Goal: Complete application form

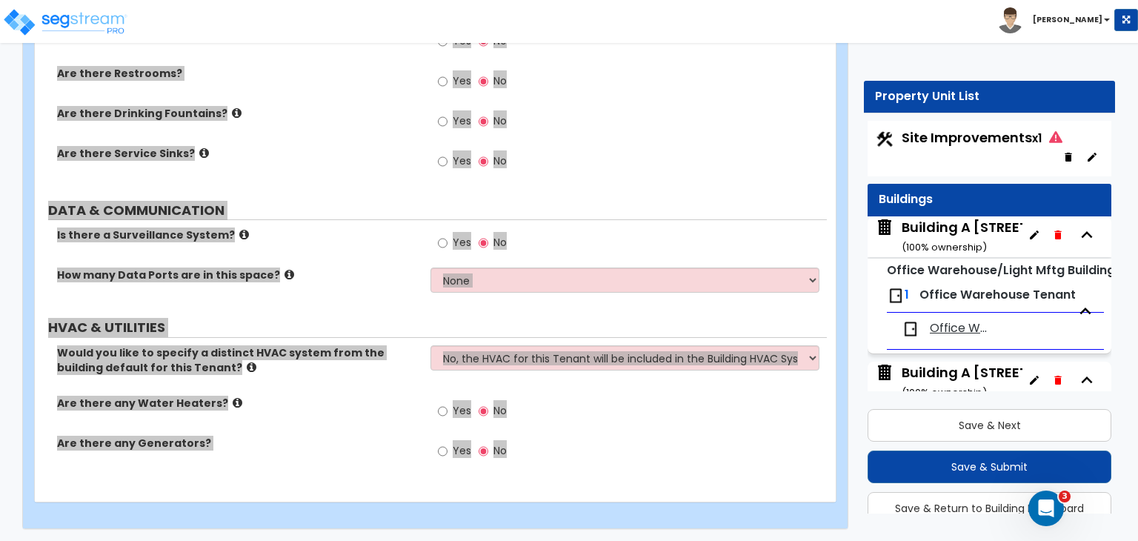
scroll to position [6, 0]
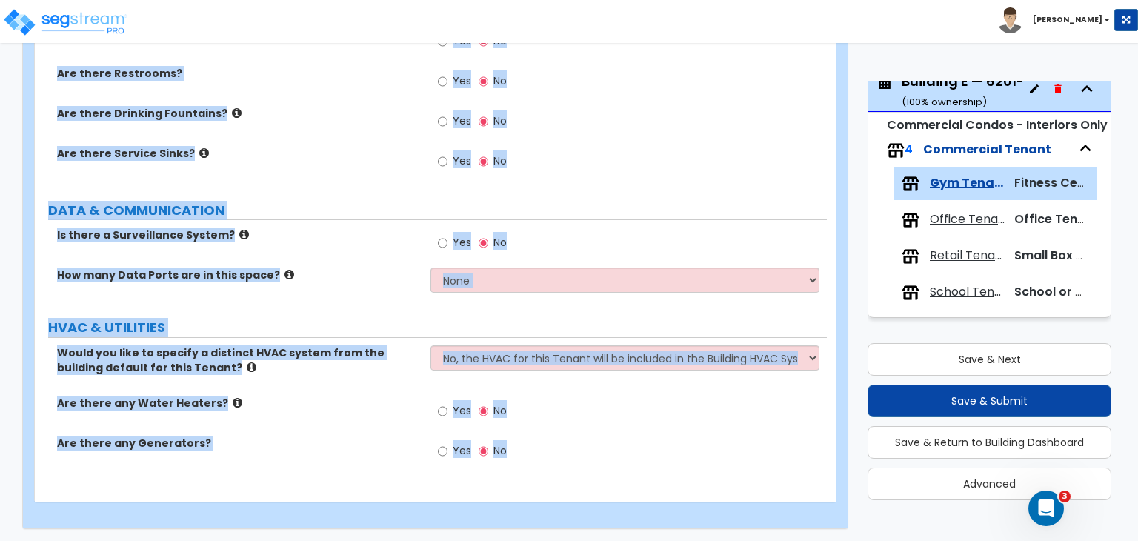
click at [670, 124] on div "Yes No" at bounding box center [629, 126] width 396 height 40
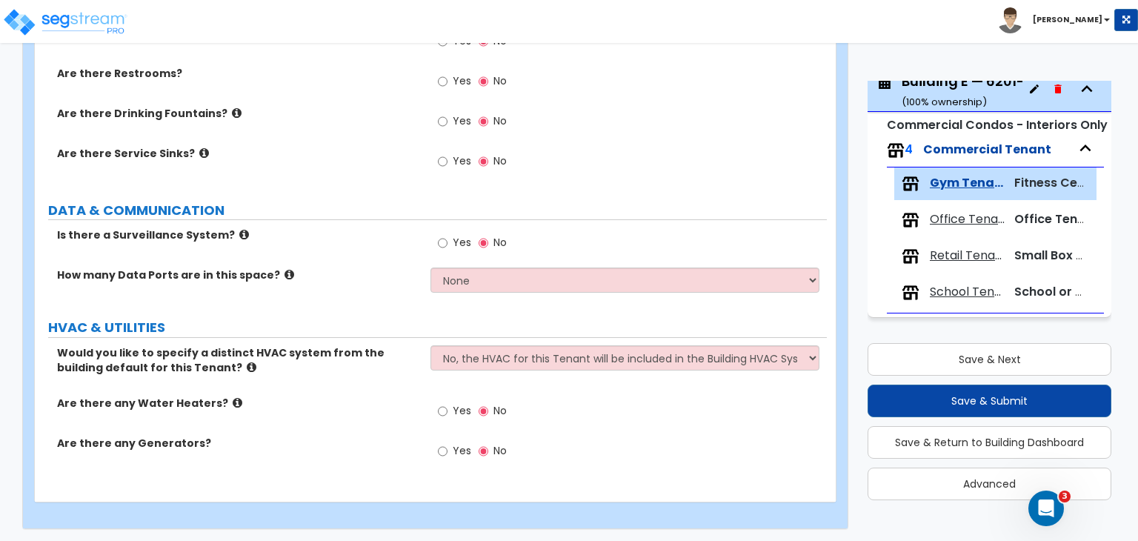
click at [348, 211] on label "DATA & COMMUNICATION" at bounding box center [437, 210] width 779 height 19
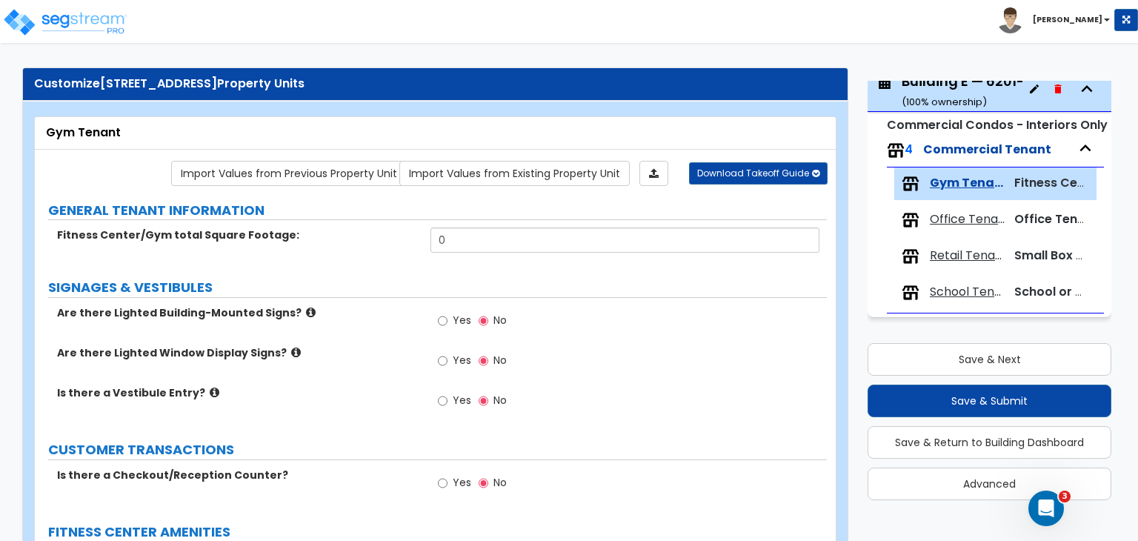
scroll to position [0, 0]
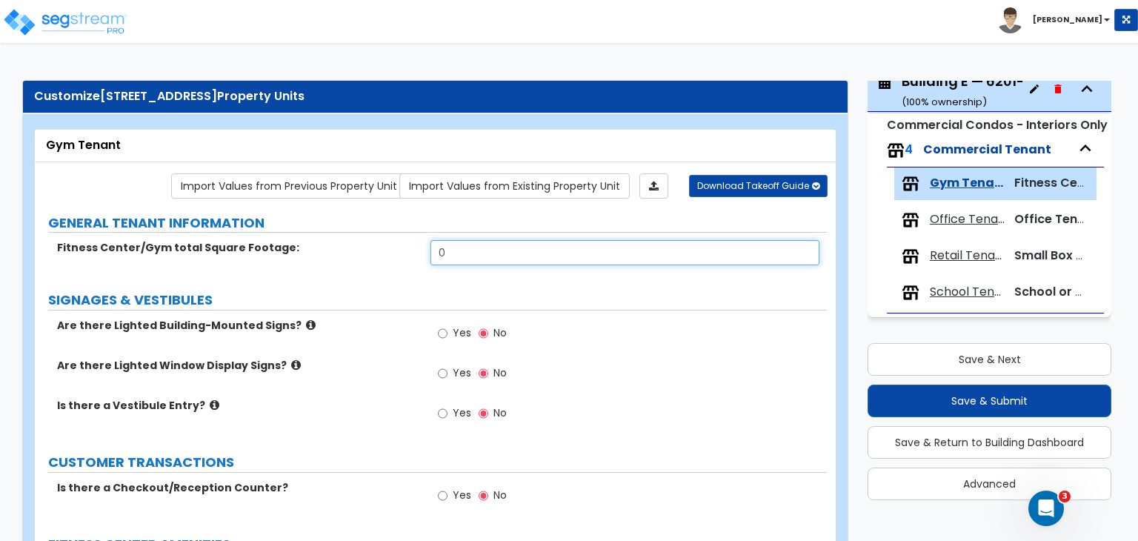
drag, startPoint x: 474, startPoint y: 250, endPoint x: 324, endPoint y: 247, distance: 149.8
click at [324, 247] on div "Fitness Center/Gym total Square Footage: 0" at bounding box center [431, 258] width 792 height 36
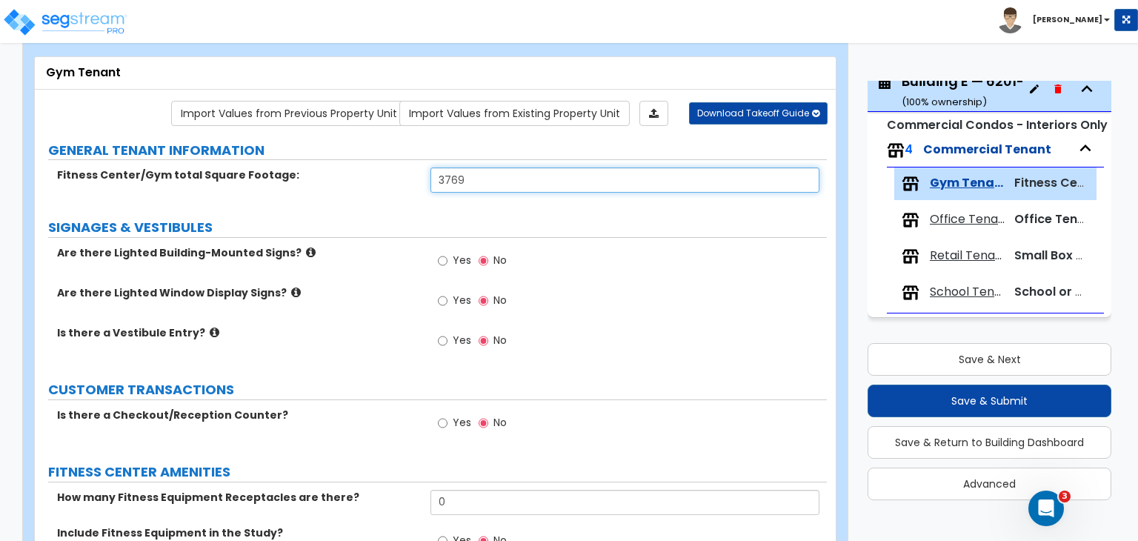
scroll to position [203, 0]
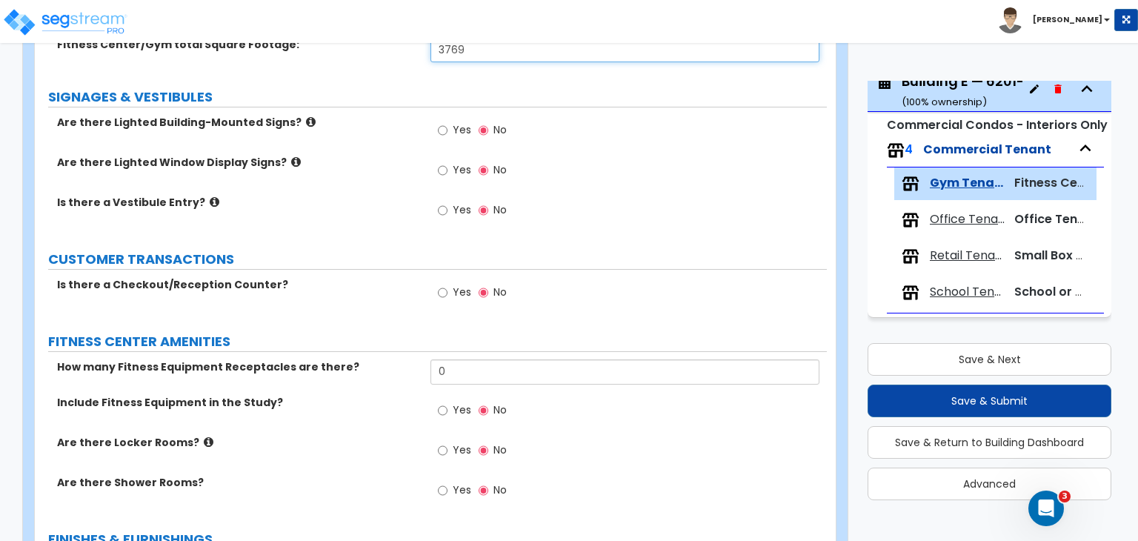
type input "3,769"
click at [442, 288] on input "Yes" at bounding box center [443, 293] width 10 height 16
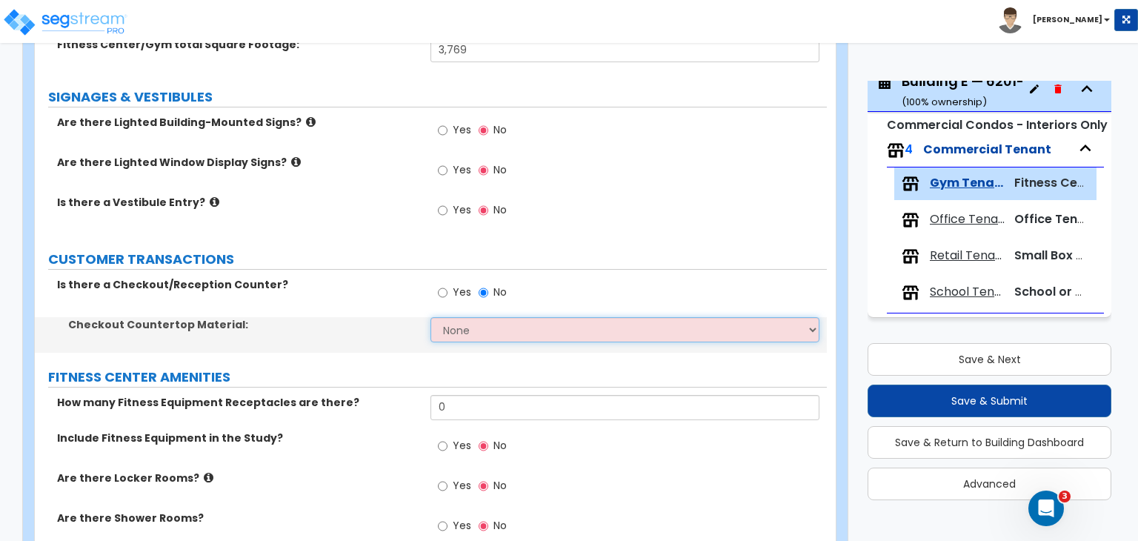
click at [457, 334] on select "None Plastic Laminate Solid Surface Stone Quartz Marble Tile Wood Stainless Ste…" at bounding box center [625, 329] width 388 height 25
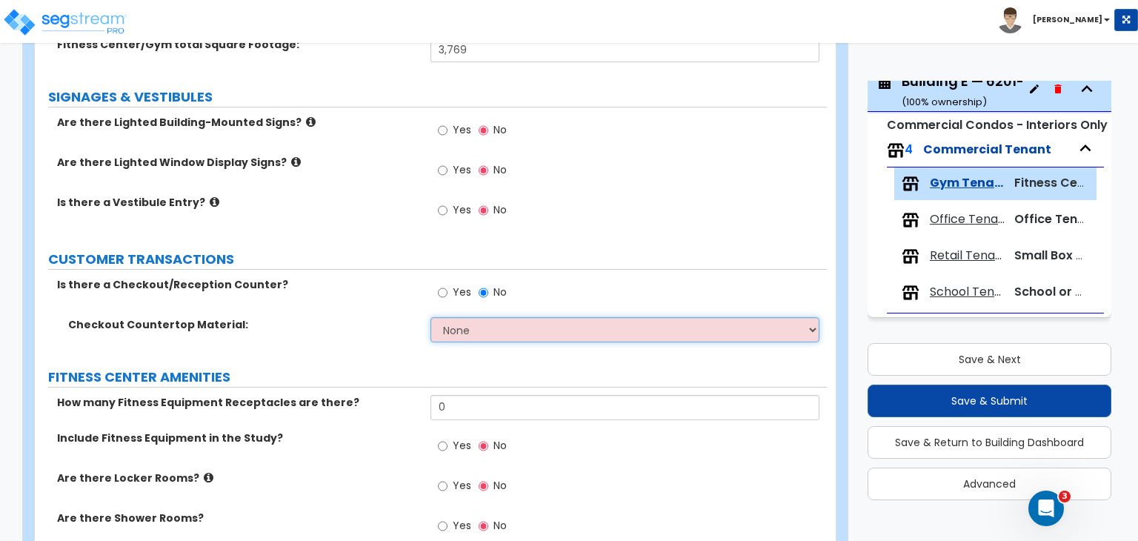
select select "1"
click at [431, 317] on select "None Plastic Laminate Solid Surface Stone Quartz Marble Tile Wood Stainless Ste…" at bounding box center [625, 329] width 388 height 25
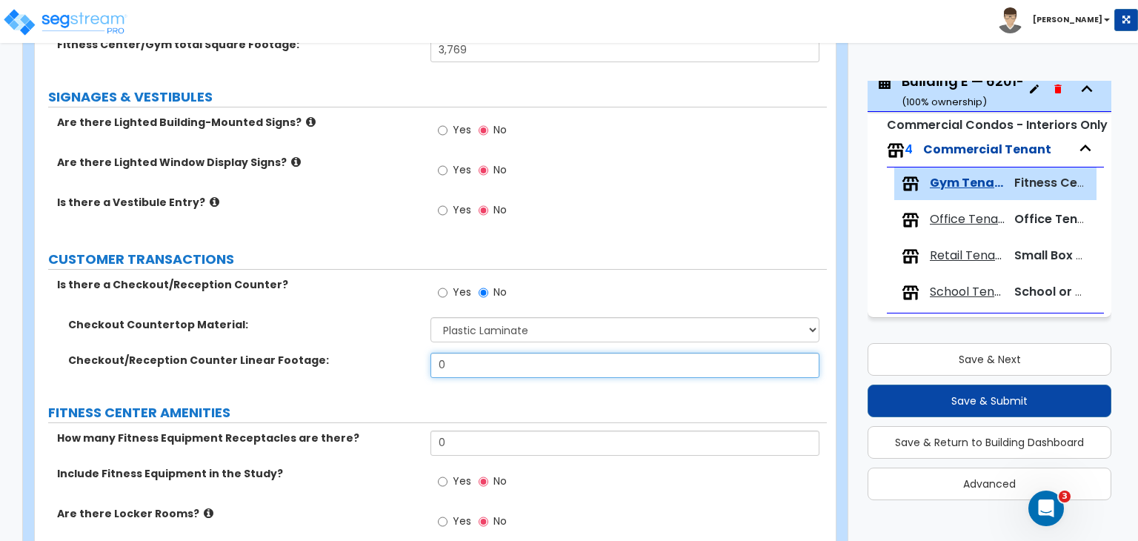
drag, startPoint x: 471, startPoint y: 363, endPoint x: 364, endPoint y: 358, distance: 107.6
click at [364, 358] on div "Checkout/Reception Counter Linear Footage: 0" at bounding box center [431, 371] width 792 height 36
type input "8"
click at [374, 346] on div "Checkout Countertop Material: None Plastic Laminate Solid Surface Stone Quartz …" at bounding box center [431, 335] width 792 height 36
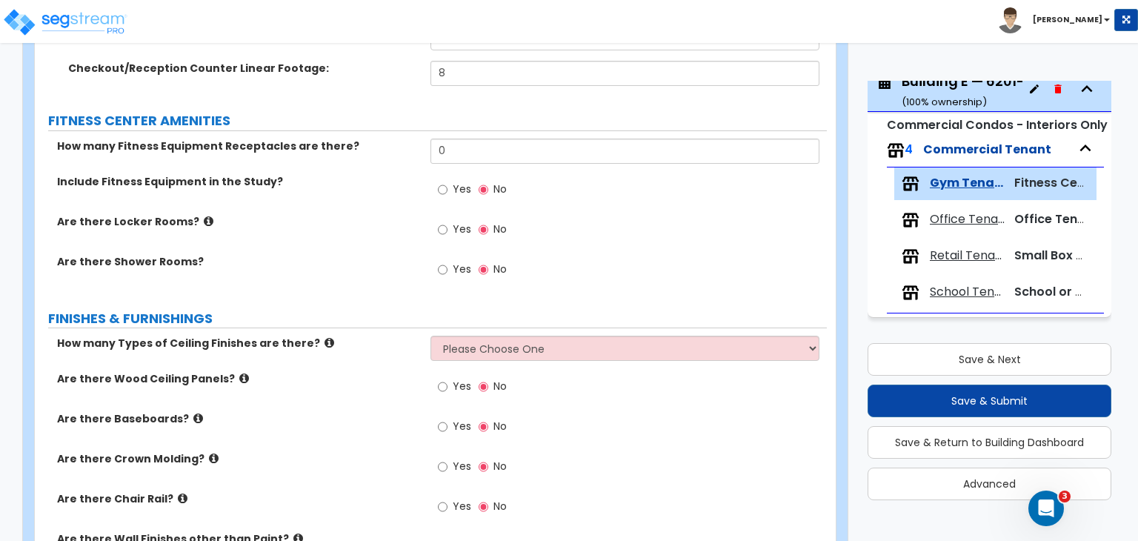
scroll to position [504, 0]
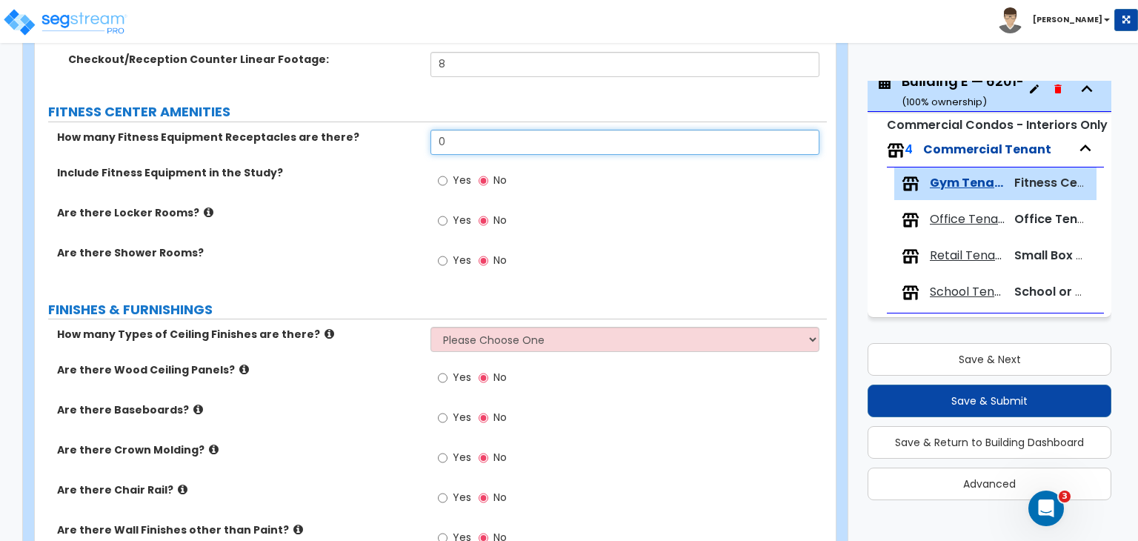
drag, startPoint x: 468, startPoint y: 143, endPoint x: 375, endPoint y: 128, distance: 94.6
click at [375, 130] on div "How many Fitness Equipment Receptacles are there? 0" at bounding box center [431, 148] width 792 height 36
type input "12"
click at [441, 217] on input "Yes" at bounding box center [443, 221] width 10 height 16
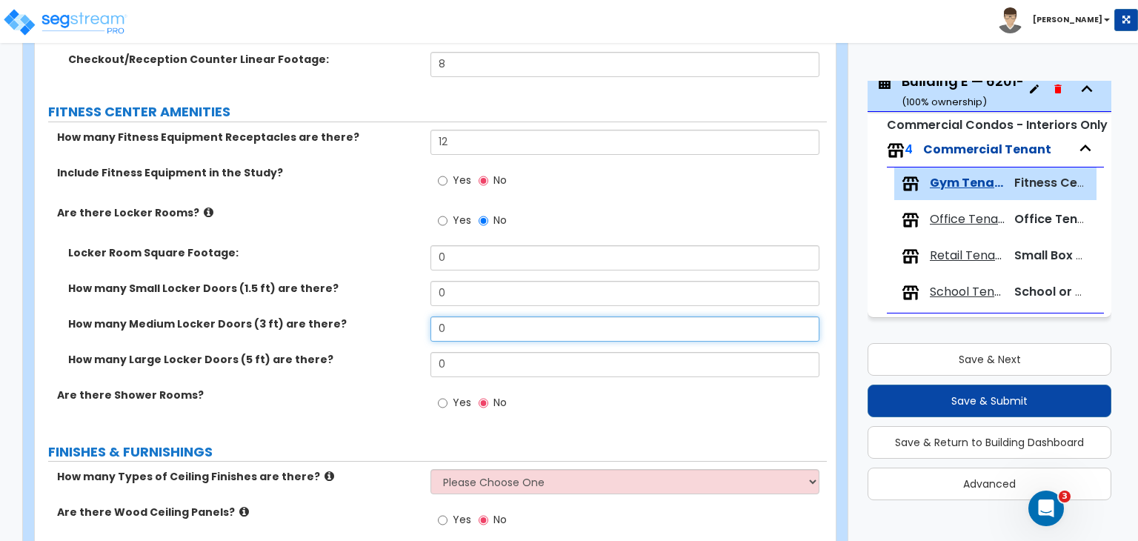
drag, startPoint x: 463, startPoint y: 322, endPoint x: 360, endPoint y: 317, distance: 103.2
click at [360, 317] on div "How many Medium Locker Doors (3 ft) are there? 0" at bounding box center [431, 334] width 792 height 36
type input "20"
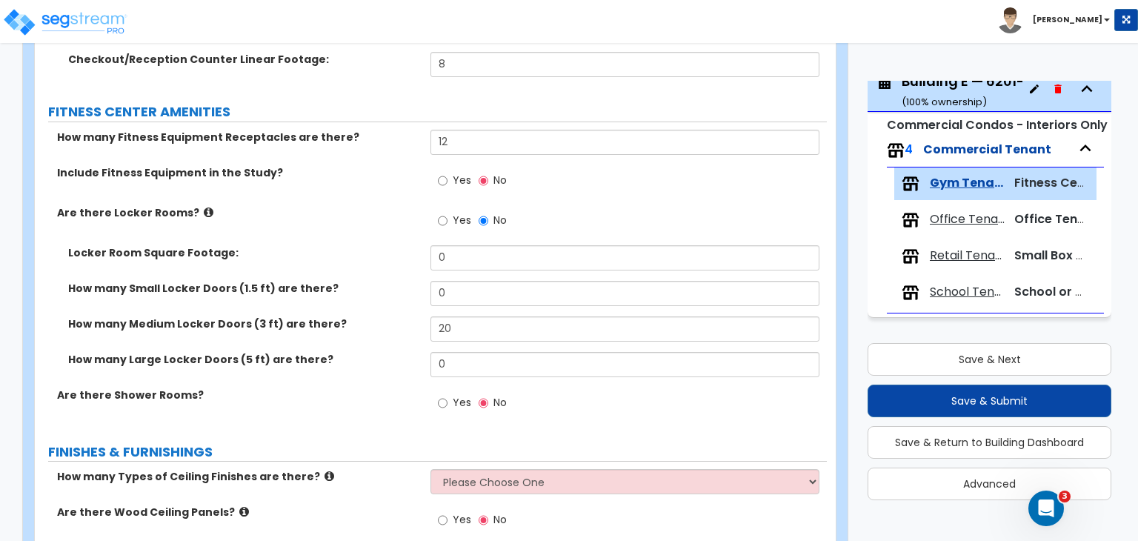
click at [368, 325] on label "How many Medium Locker Doors (3 ft) are there?" at bounding box center [243, 323] width 351 height 15
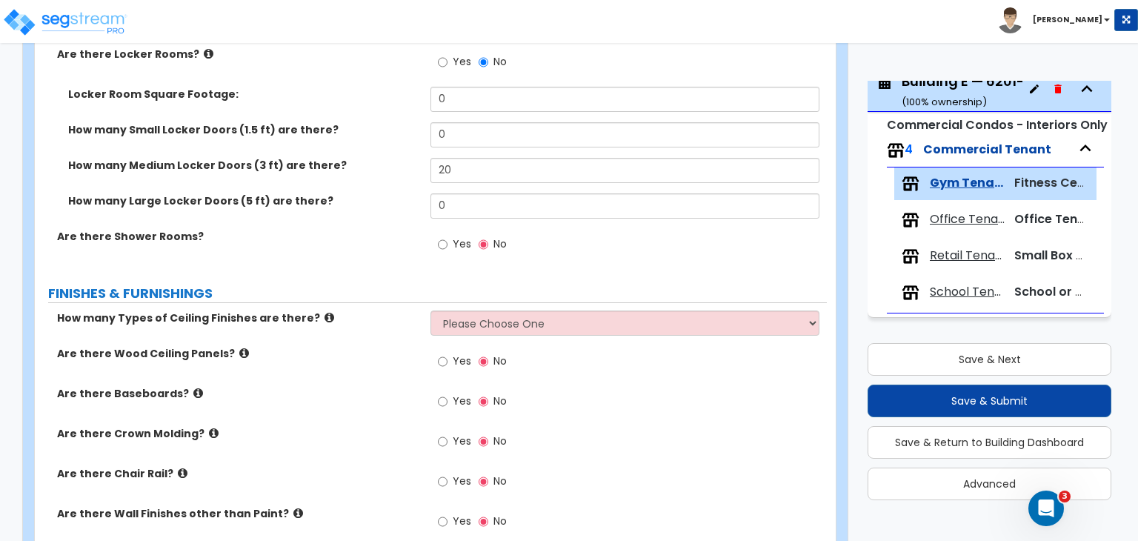
scroll to position [663, 0]
click at [441, 240] on input "Yes" at bounding box center [443, 244] width 10 height 16
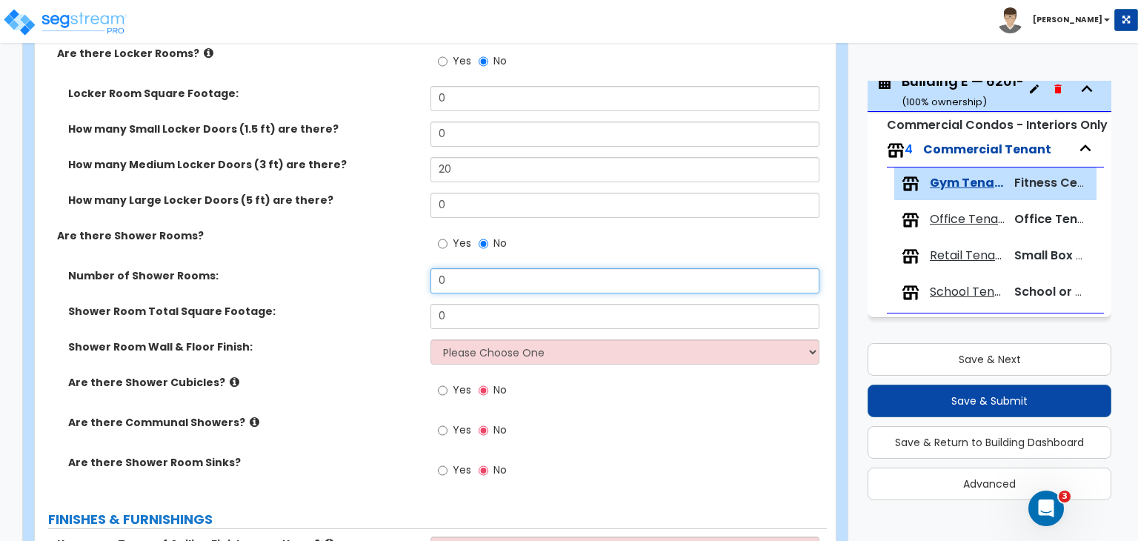
drag, startPoint x: 463, startPoint y: 276, endPoint x: 361, endPoint y: 263, distance: 102.4
click at [361, 263] on div "How many Fitness Equipment Receptacles are there? 12 Include Fitness Equipment …" at bounding box center [431, 232] width 770 height 525
type input "1"
type input "2"
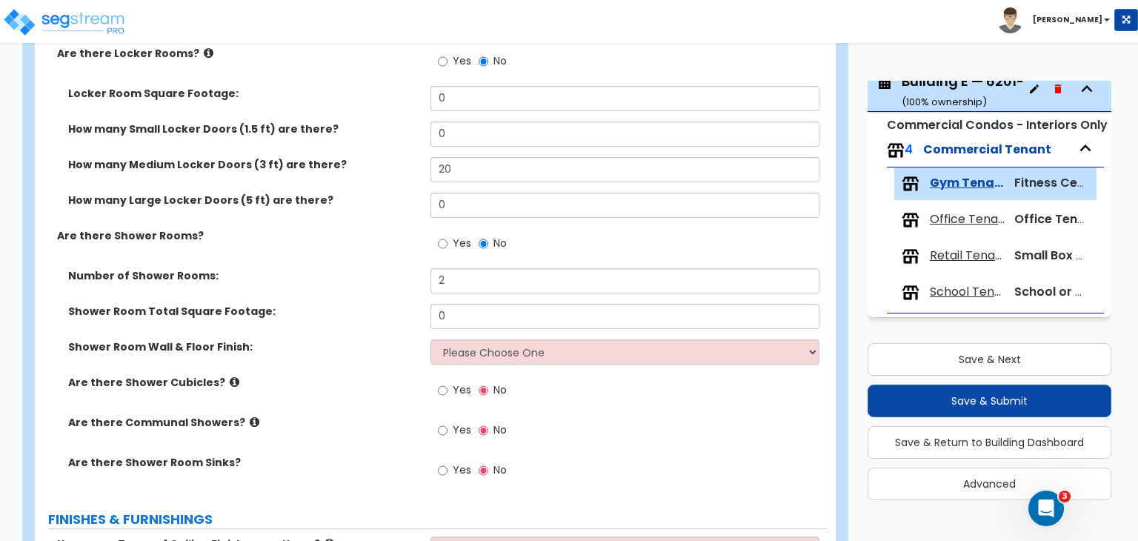
click at [392, 274] on label "Number of Shower Rooms:" at bounding box center [243, 275] width 351 height 15
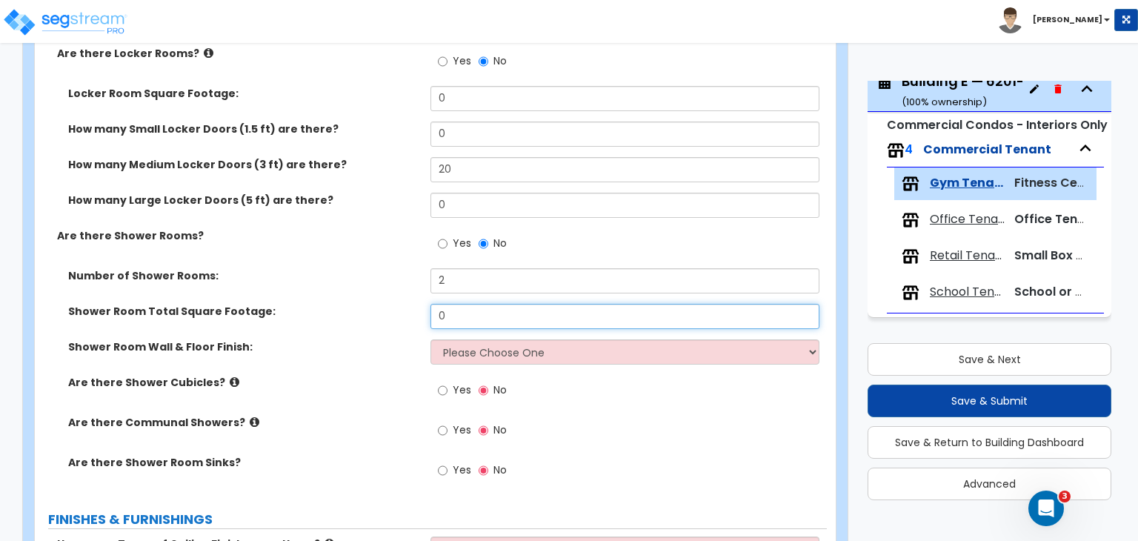
drag, startPoint x: 457, startPoint y: 314, endPoint x: 374, endPoint y: 302, distance: 83.9
click at [374, 304] on div "Shower Room Total Square Footage: 0" at bounding box center [431, 322] width 792 height 36
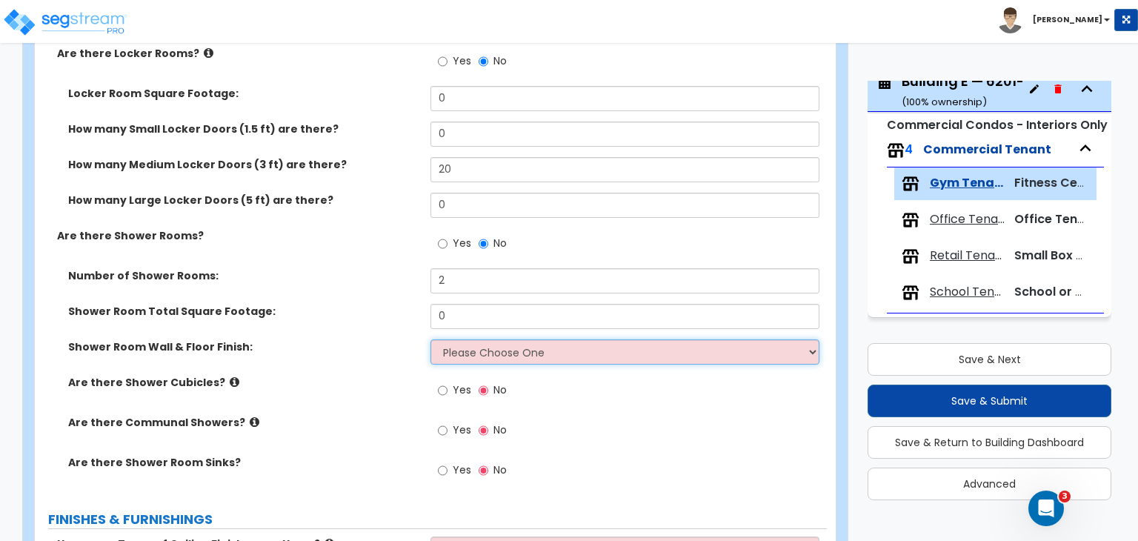
click at [460, 351] on select "Please Choose One Tile VCT Sheet Vinyl" at bounding box center [625, 351] width 388 height 25
select select "1"
click at [431, 339] on select "Please Choose One Tile VCT Sheet Vinyl" at bounding box center [625, 351] width 388 height 25
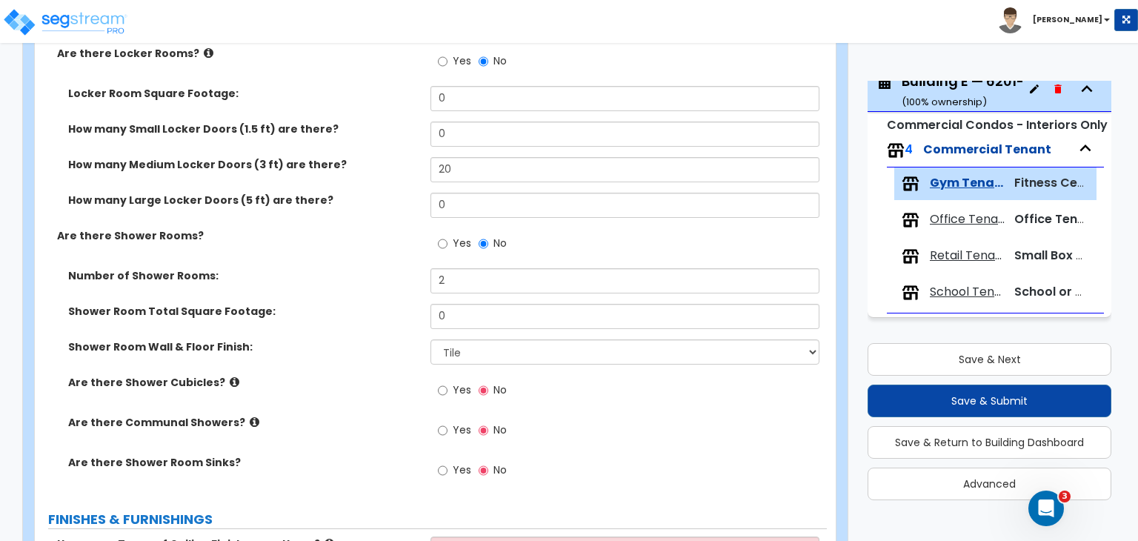
click at [230, 377] on icon at bounding box center [235, 382] width 10 height 11
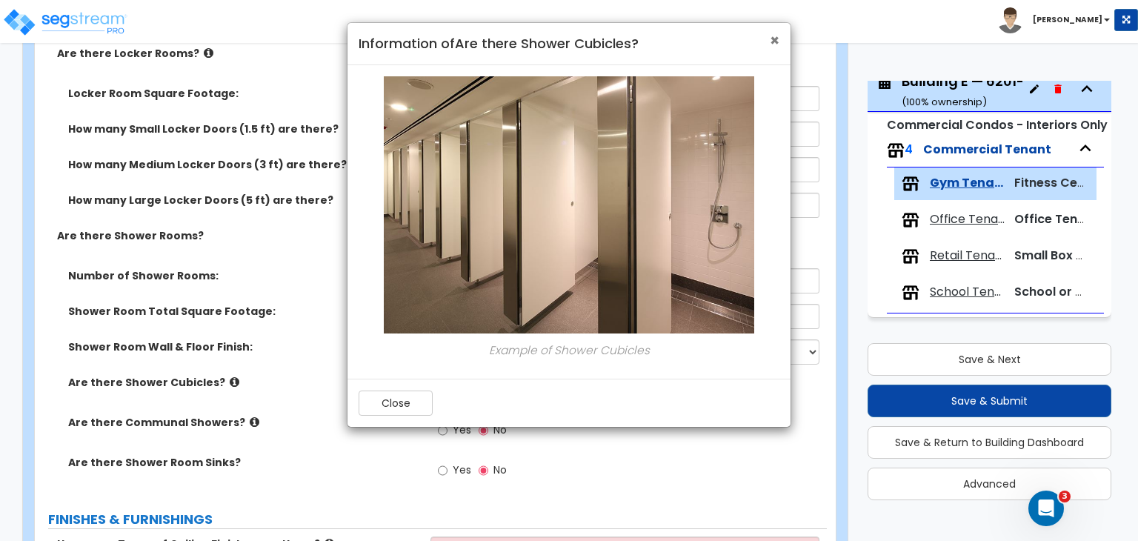
click at [774, 42] on span "×" at bounding box center [775, 40] width 10 height 21
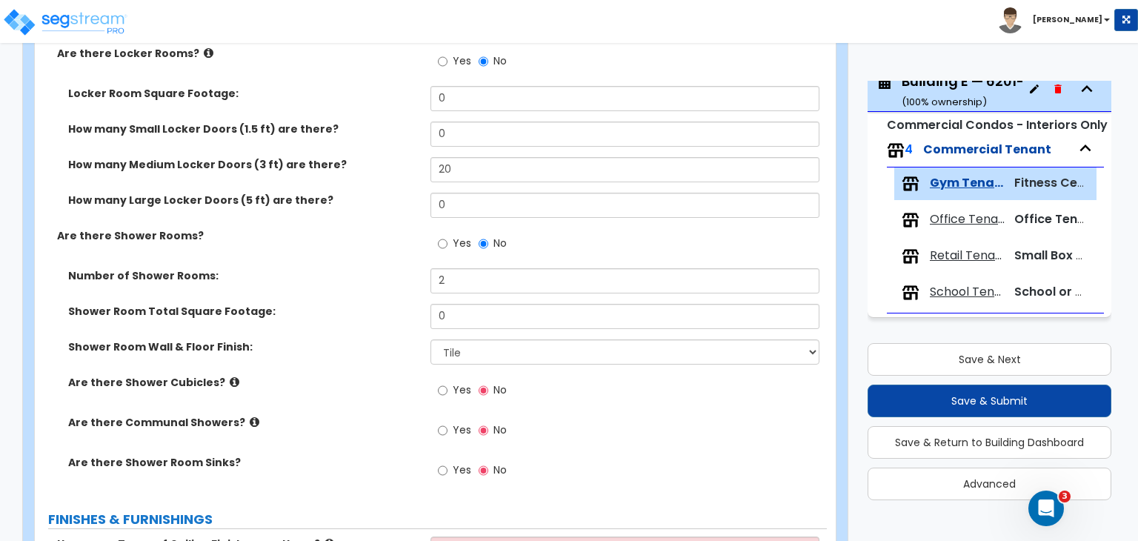
click at [250, 421] on icon at bounding box center [255, 422] width 10 height 11
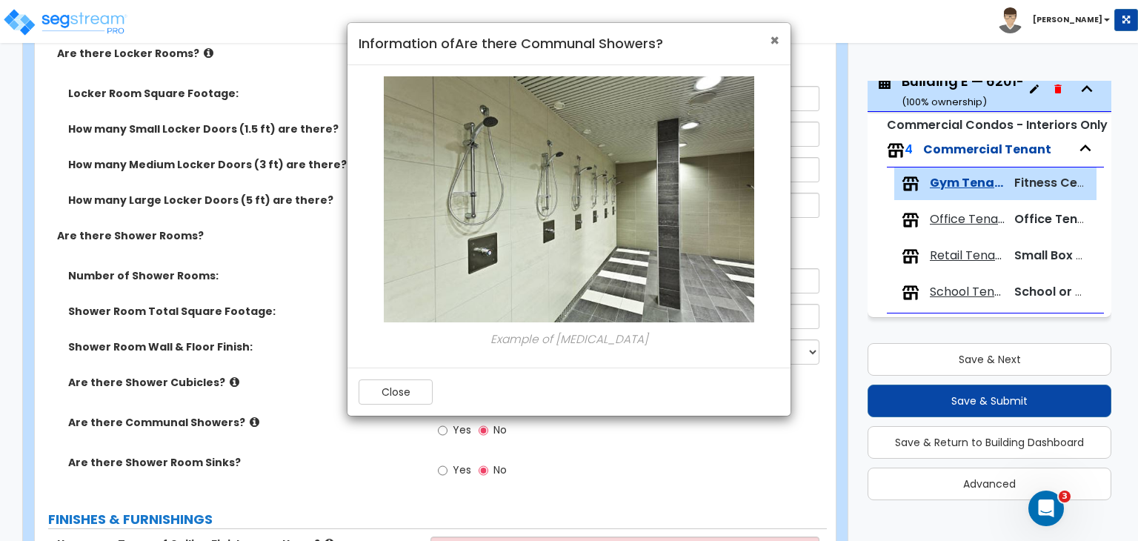
click at [774, 41] on span "×" at bounding box center [775, 40] width 10 height 21
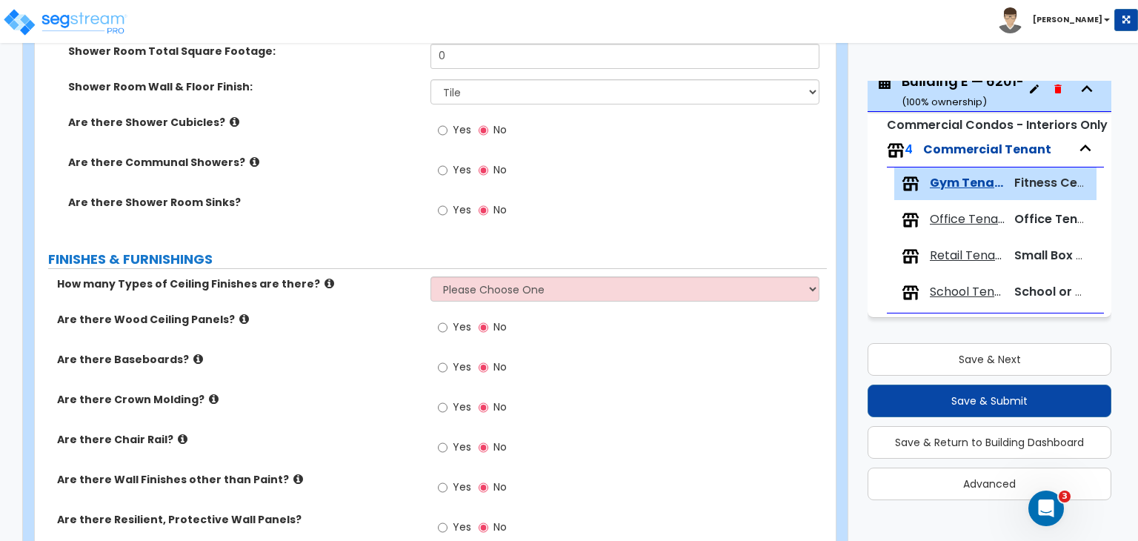
scroll to position [924, 0]
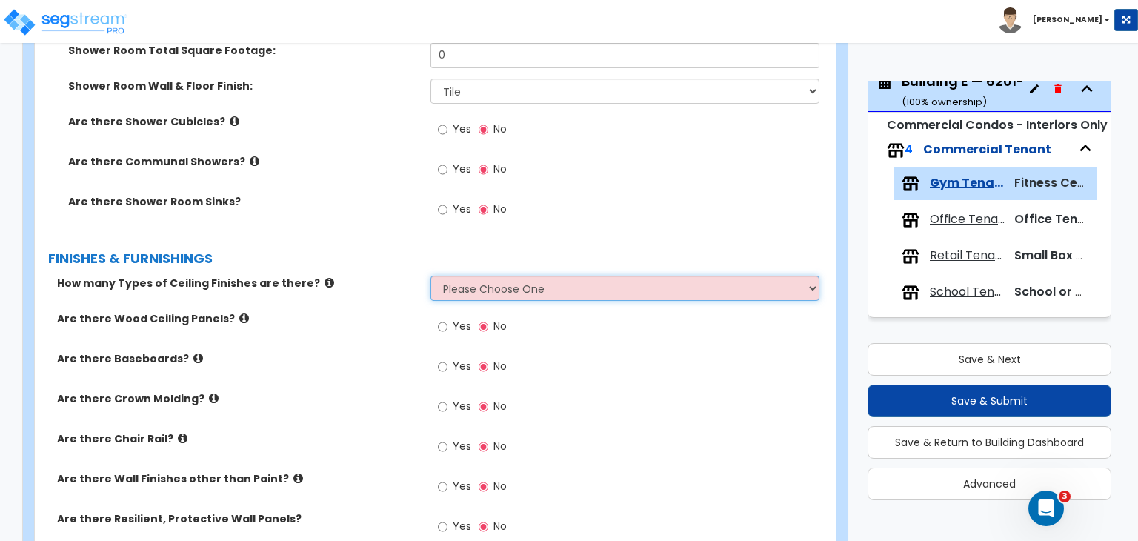
click at [486, 285] on select "Please Choose One 1 2 3" at bounding box center [625, 288] width 388 height 25
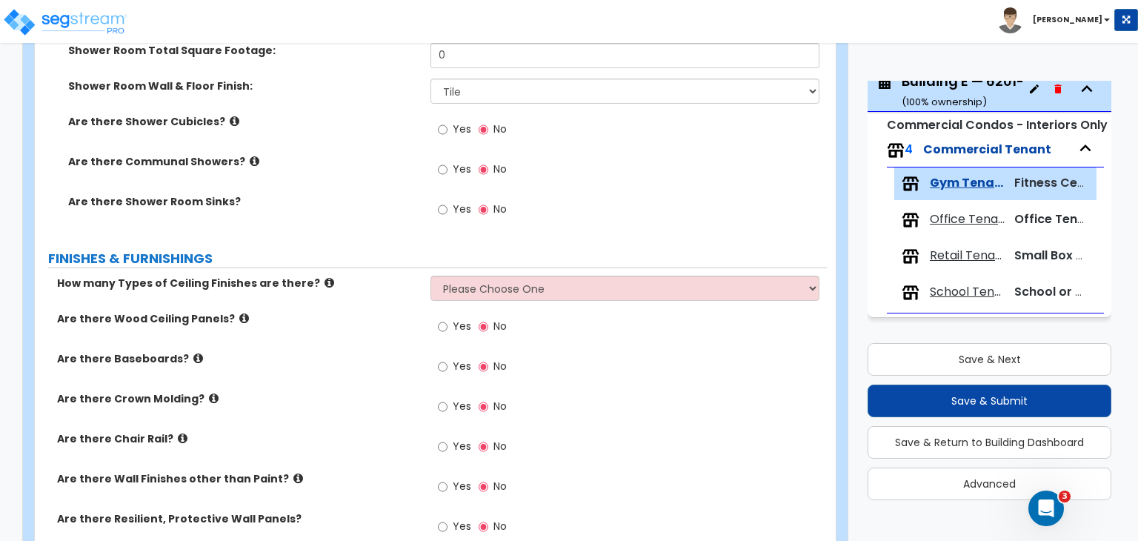
click at [397, 321] on label "Are there Wood Ceiling Panels?" at bounding box center [238, 318] width 362 height 15
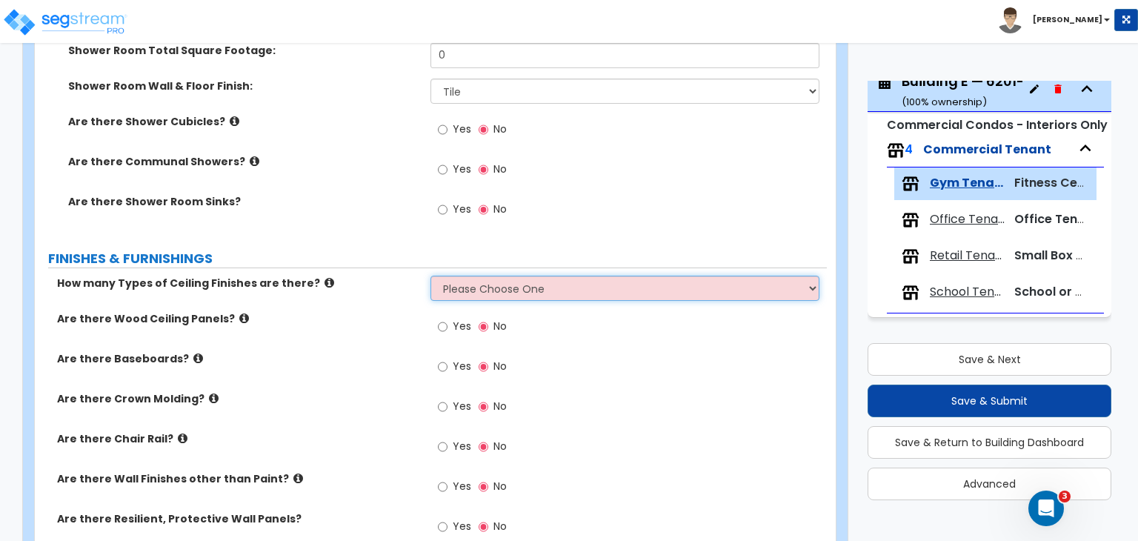
click at [489, 284] on select "Please Choose One 1 2 3" at bounding box center [625, 288] width 388 height 25
select select "1"
click at [431, 276] on select "Please Choose One 1 2 3" at bounding box center [625, 288] width 388 height 25
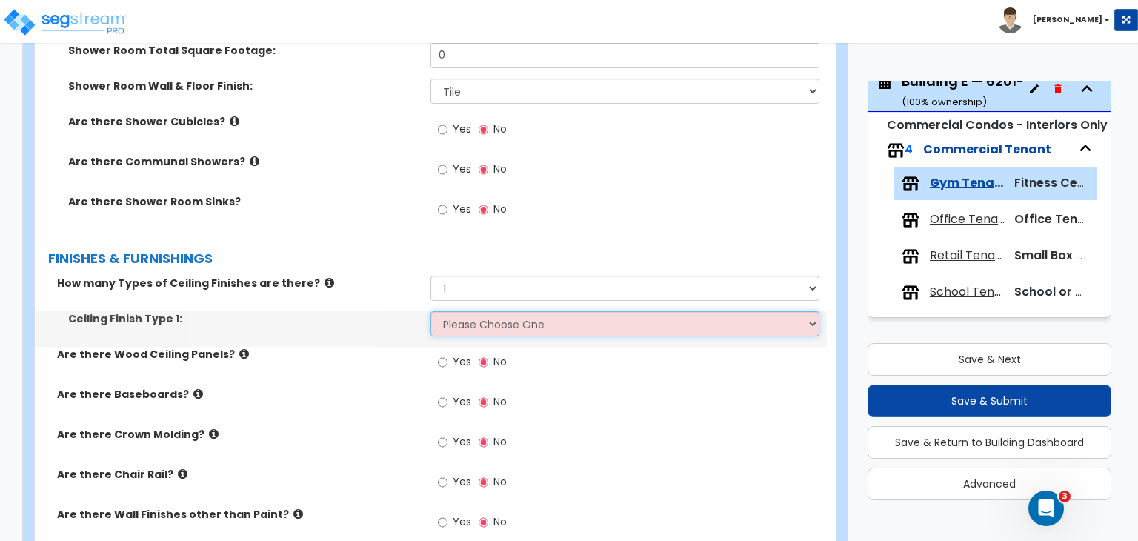
click at [485, 322] on select "Please Choose One Drywall Ceiling Open Ceiling Drop Ceiling" at bounding box center [625, 323] width 388 height 25
select select "2"
click at [431, 311] on select "Please Choose One Drywall Ceiling Open Ceiling Drop Ceiling" at bounding box center [625, 323] width 388 height 25
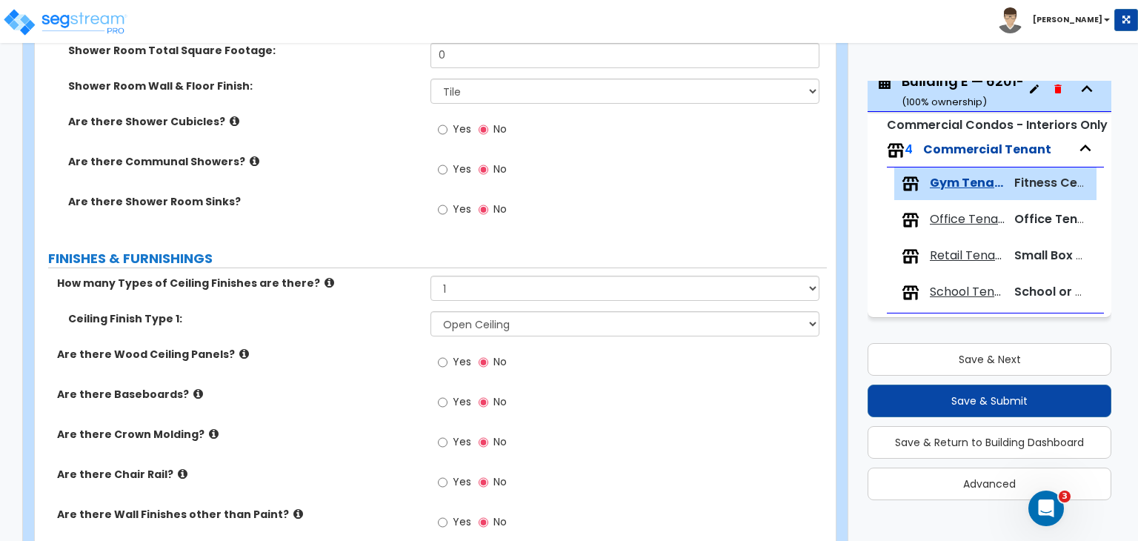
click at [408, 359] on label "Are there Wood Ceiling Panels?" at bounding box center [238, 354] width 362 height 15
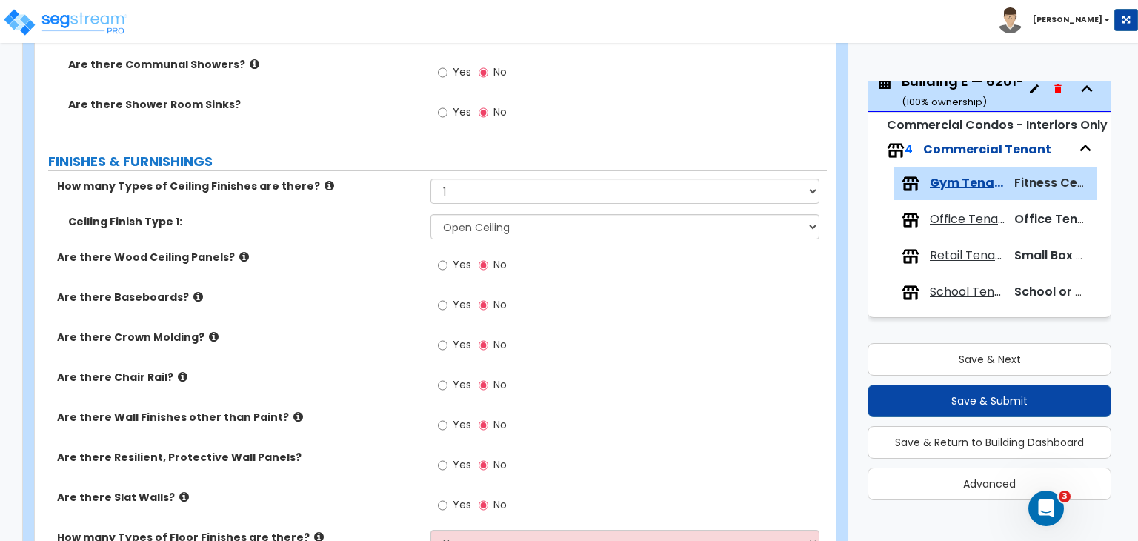
scroll to position [1022, 0]
click at [443, 302] on input "Yes" at bounding box center [443, 304] width 10 height 16
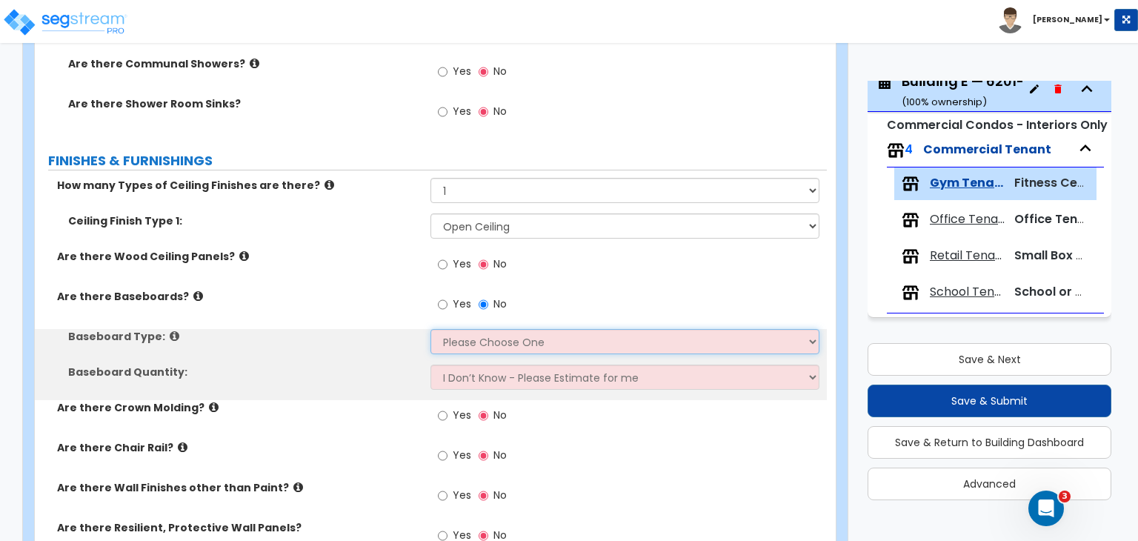
click at [448, 339] on select "Please Choose One Wood Vinyl Carpet Tile" at bounding box center [625, 341] width 388 height 25
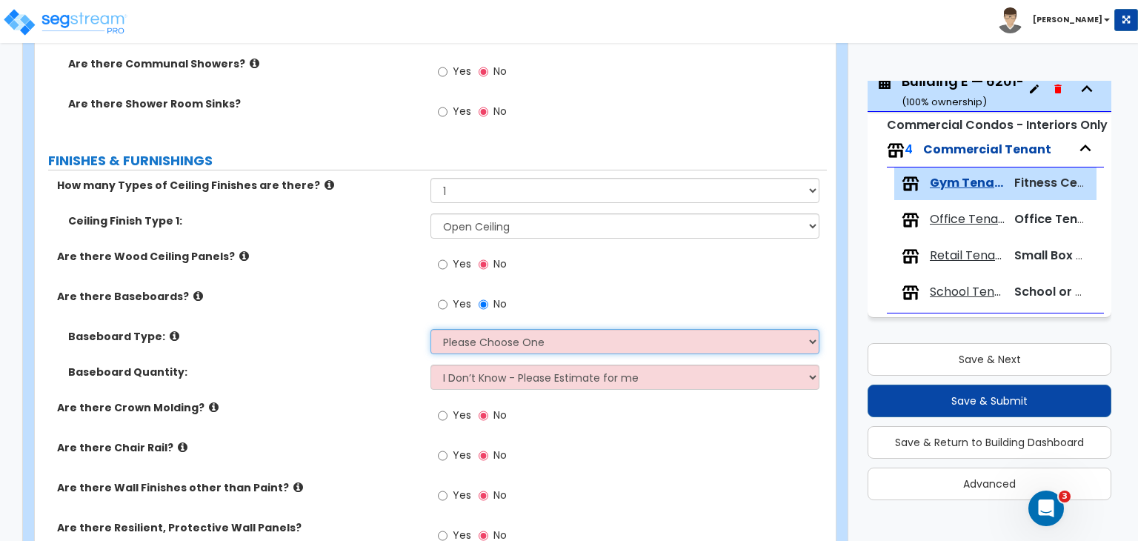
select select "2"
click at [431, 329] on select "Please Choose One Wood Vinyl Carpet Tile" at bounding box center [625, 341] width 388 height 25
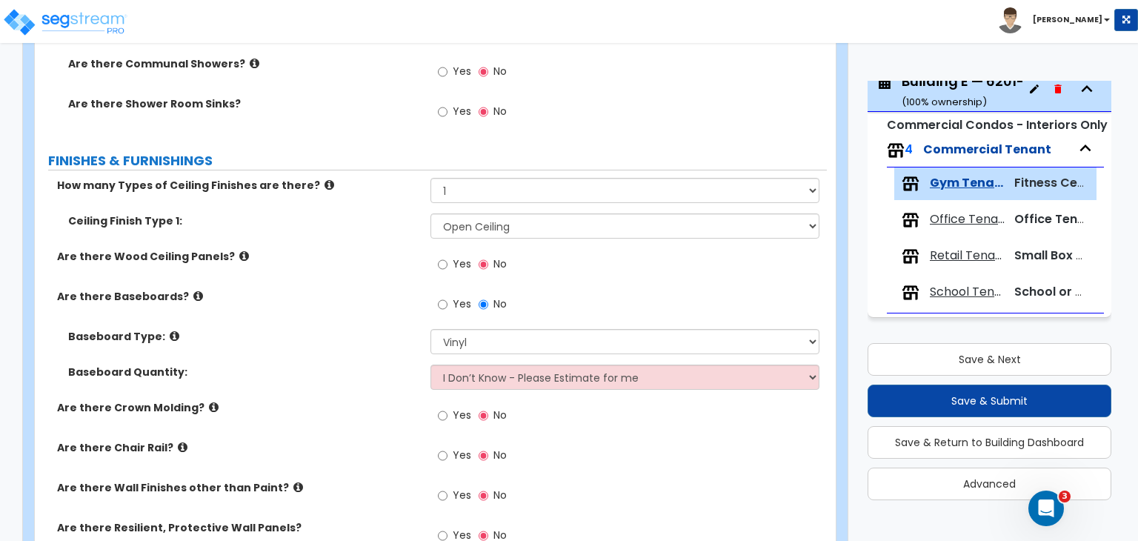
click at [374, 368] on label "Baseboard Quantity:" at bounding box center [243, 372] width 351 height 15
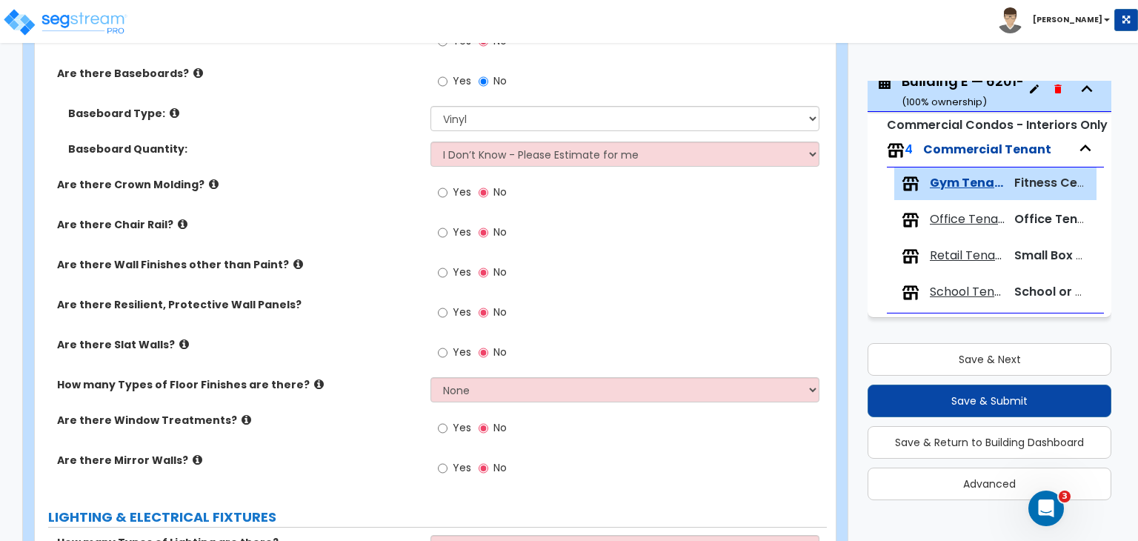
scroll to position [1247, 0]
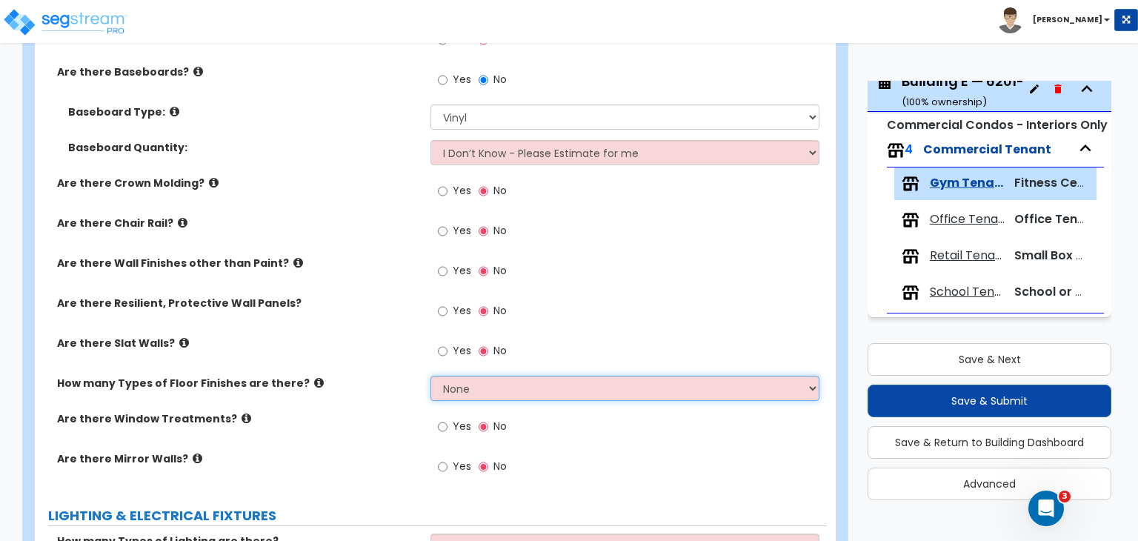
click at [495, 392] on select "None 1 2 3 4" at bounding box center [625, 388] width 388 height 25
select select "2"
click at [431, 376] on select "None 1 2 3 4" at bounding box center [625, 388] width 388 height 25
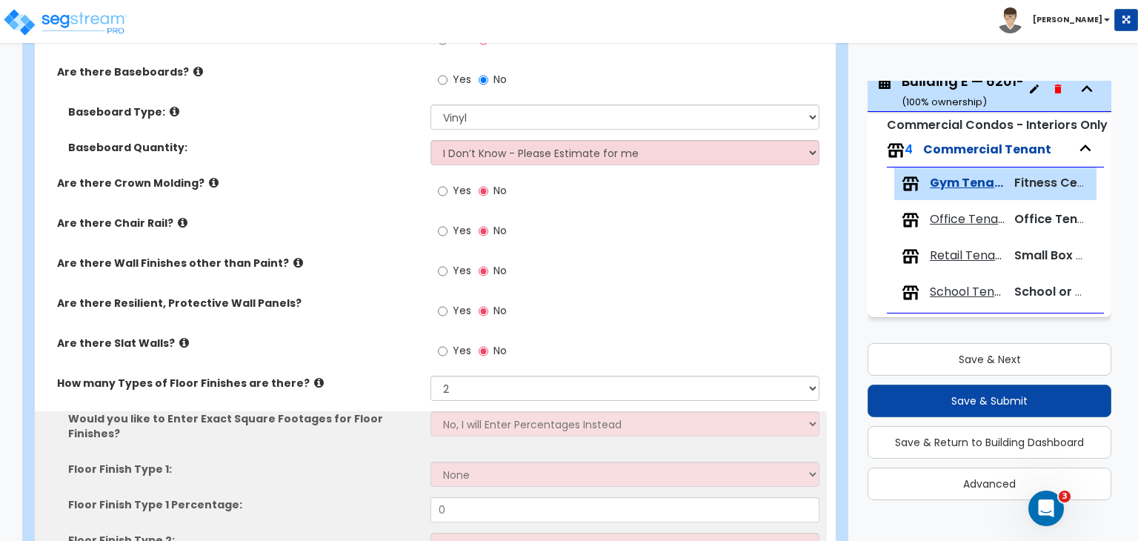
click at [368, 365] on div "Are there Slat Walls? Yes No" at bounding box center [431, 356] width 792 height 40
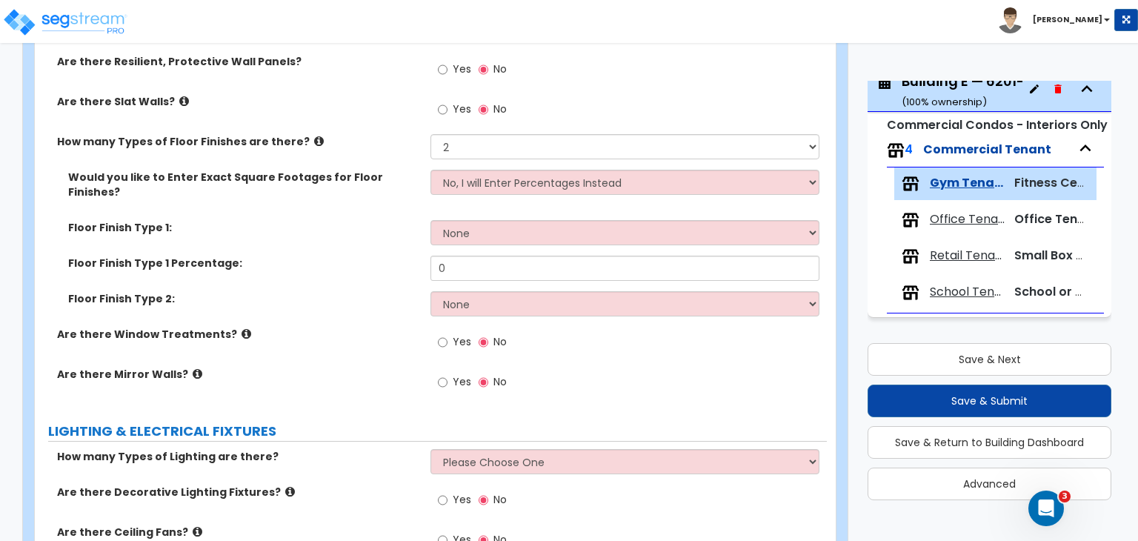
scroll to position [1524, 0]
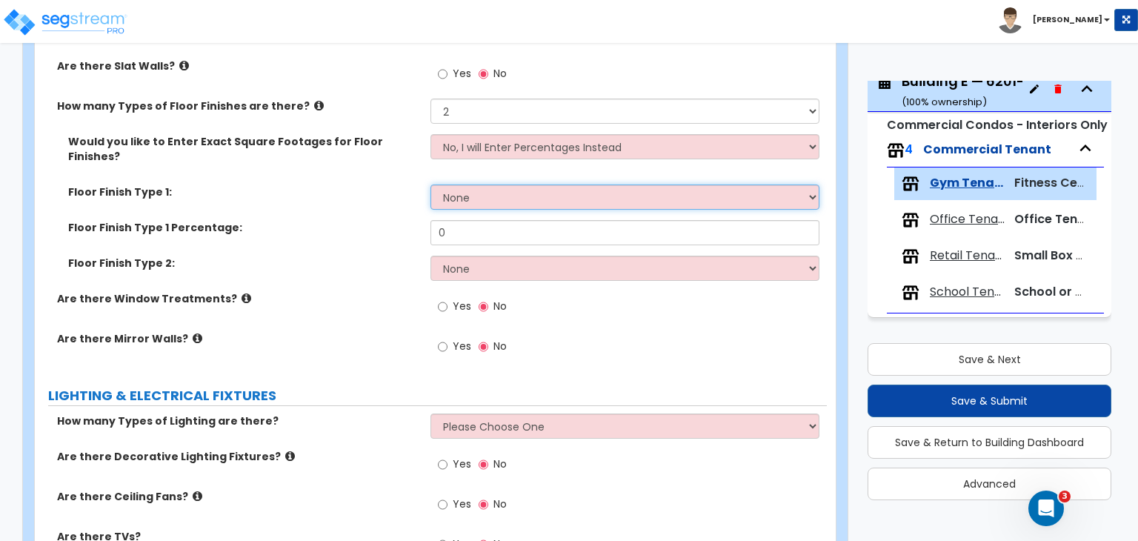
click at [448, 185] on select "None Tile Flooring Hardwood Flooring Resilient Laminate Flooring VCT Flooring S…" at bounding box center [625, 197] width 388 height 25
select select "8"
click at [431, 185] on select "None Tile Flooring Hardwood Flooring Resilient Laminate Flooring VCT Flooring S…" at bounding box center [625, 197] width 388 height 25
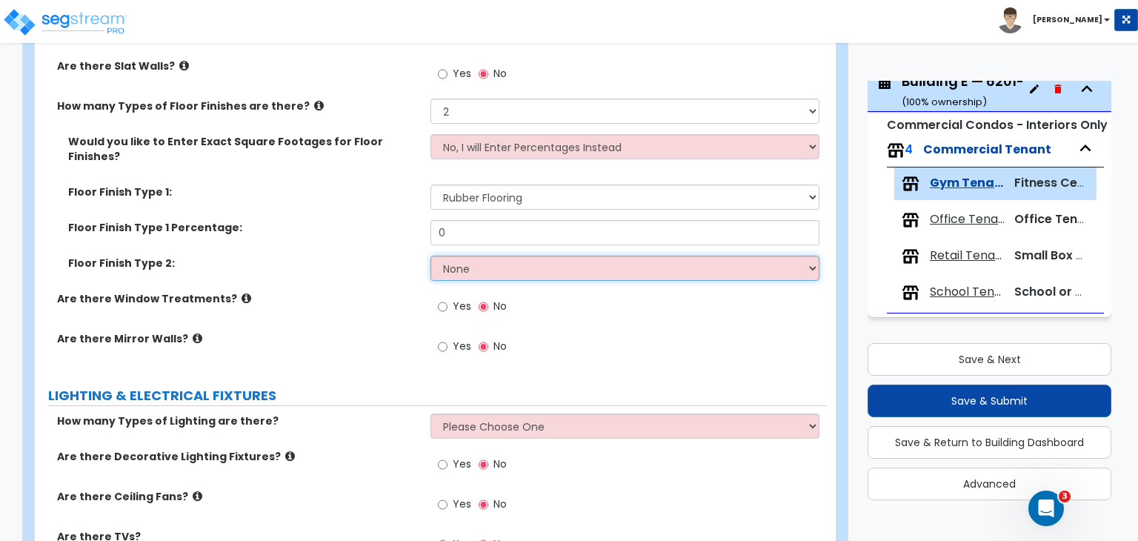
click at [457, 256] on select "None Tile Flooring Hardwood Flooring Resilient Laminate Flooring VCT Flooring S…" at bounding box center [625, 268] width 388 height 25
select select "4"
click at [431, 256] on select "None Tile Flooring Hardwood Flooring Resilient Laminate Flooring VCT Flooring S…" at bounding box center [625, 268] width 388 height 25
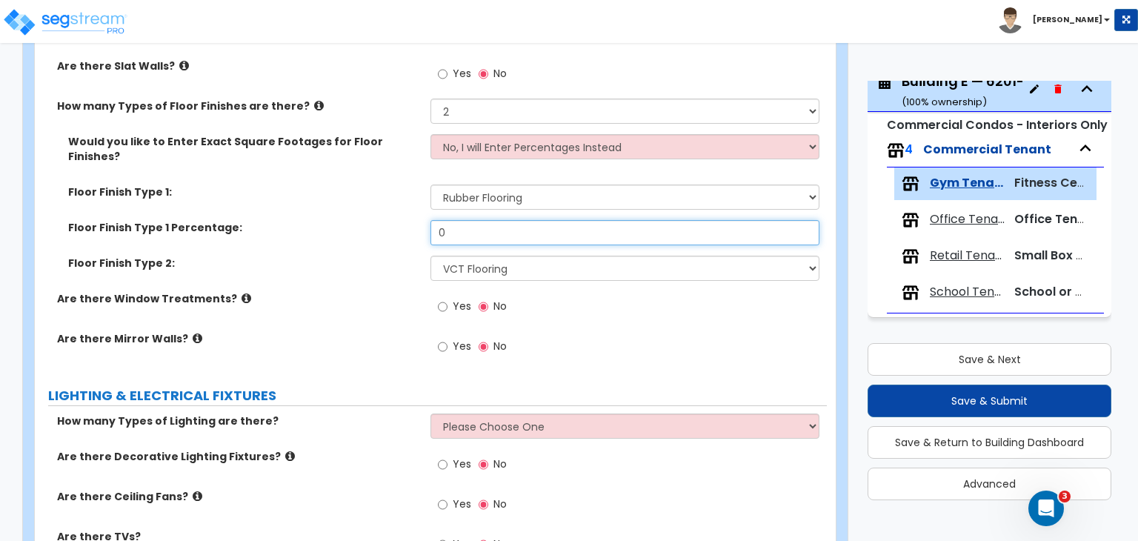
drag, startPoint x: 468, startPoint y: 213, endPoint x: 359, endPoint y: 213, distance: 108.2
click at [359, 220] on div "Floor Finish Type 1 Percentage: 0" at bounding box center [431, 238] width 792 height 36
type input "85"
click at [378, 256] on div "Floor Finish Type 2: None Tile Flooring Hardwood Flooring Resilient Laminate Fl…" at bounding box center [431, 274] width 792 height 36
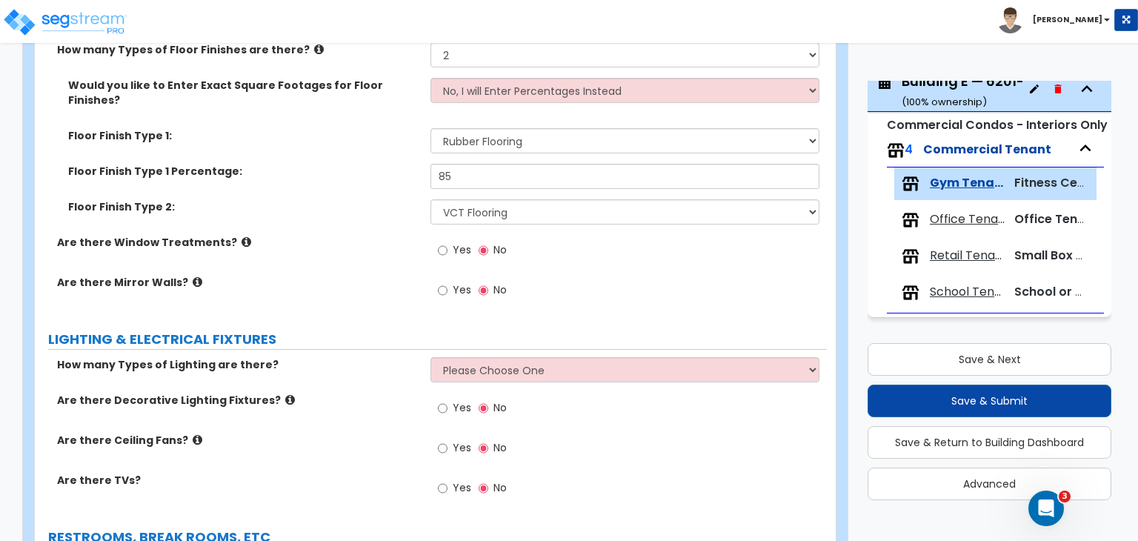
scroll to position [1595, 0]
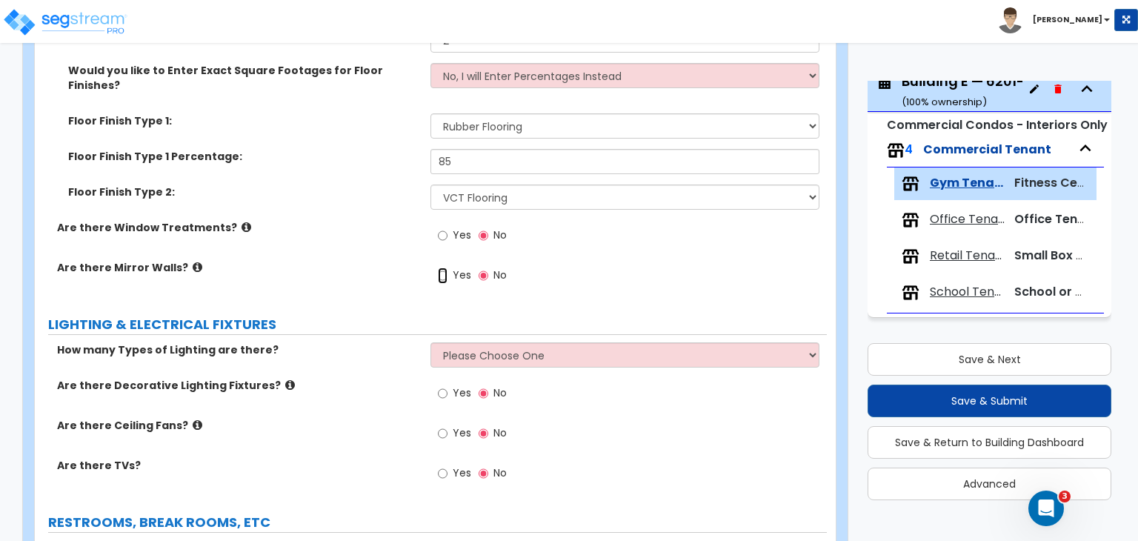
click at [442, 268] on input "Yes" at bounding box center [443, 276] width 10 height 16
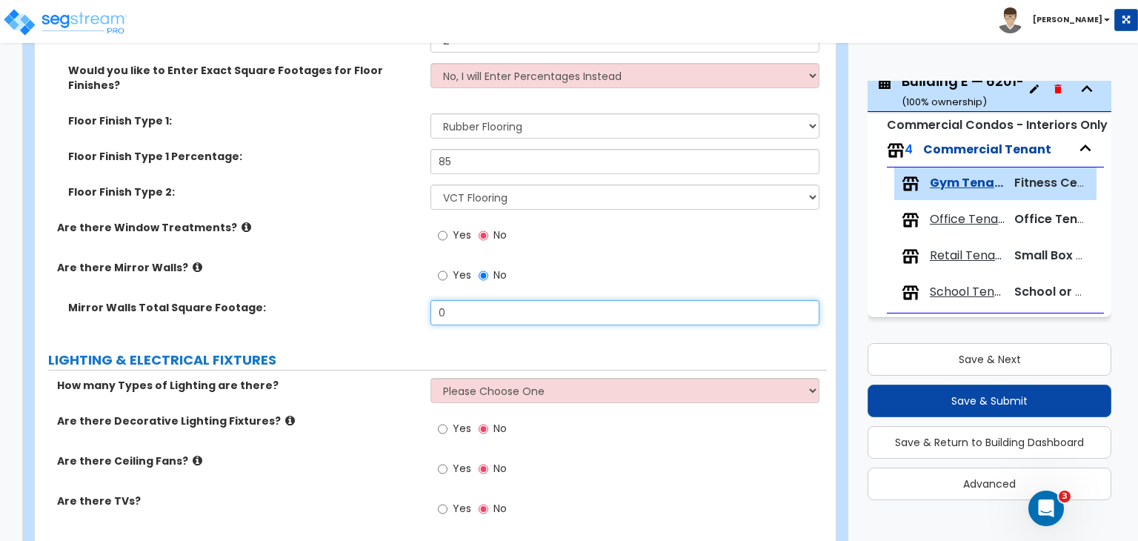
drag, startPoint x: 465, startPoint y: 288, endPoint x: 391, endPoint y: 292, distance: 74.3
click at [391, 300] on div "Mirror Walls Total Square Footage: 0" at bounding box center [431, 318] width 792 height 36
type input "1"
type input "200"
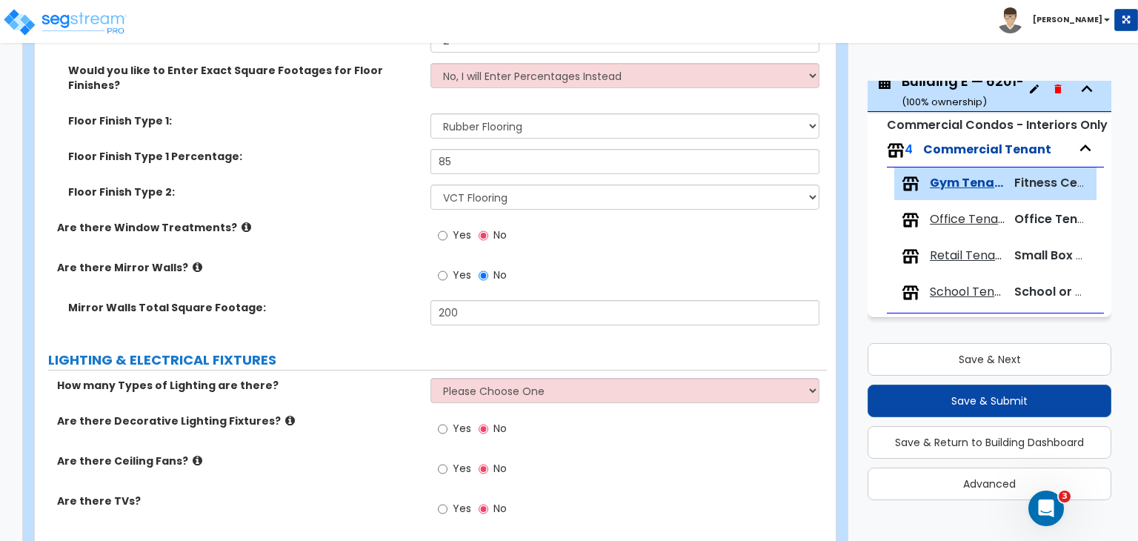
click at [406, 300] on label "Mirror Walls Total Square Footage:" at bounding box center [243, 307] width 351 height 15
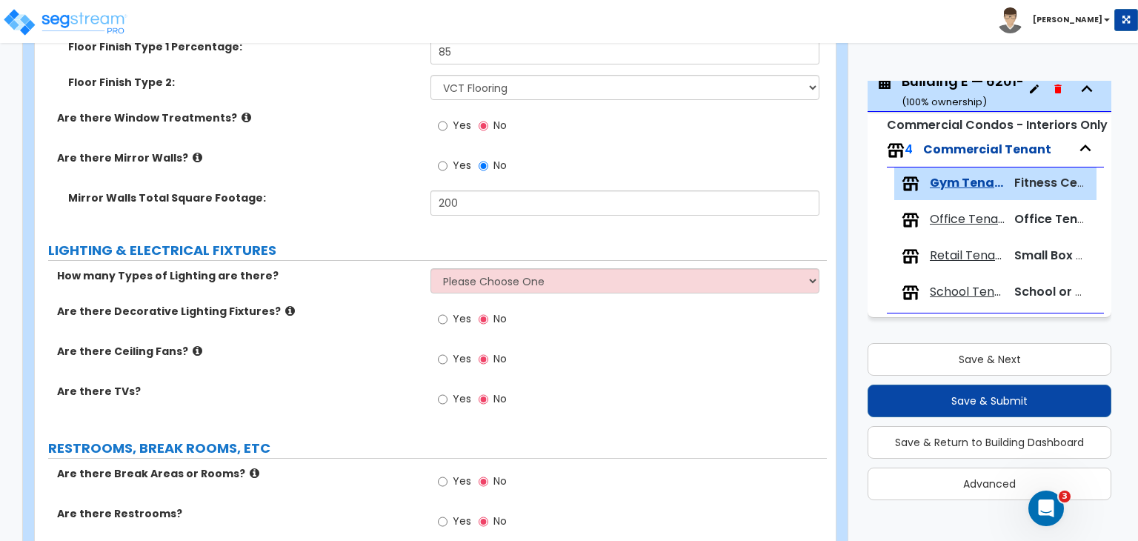
scroll to position [1705, 0]
click at [474, 268] on select "Please Choose One 1 2 3" at bounding box center [625, 280] width 388 height 25
select select "1"
click at [431, 268] on select "Please Choose One 1 2 3" at bounding box center [625, 280] width 388 height 25
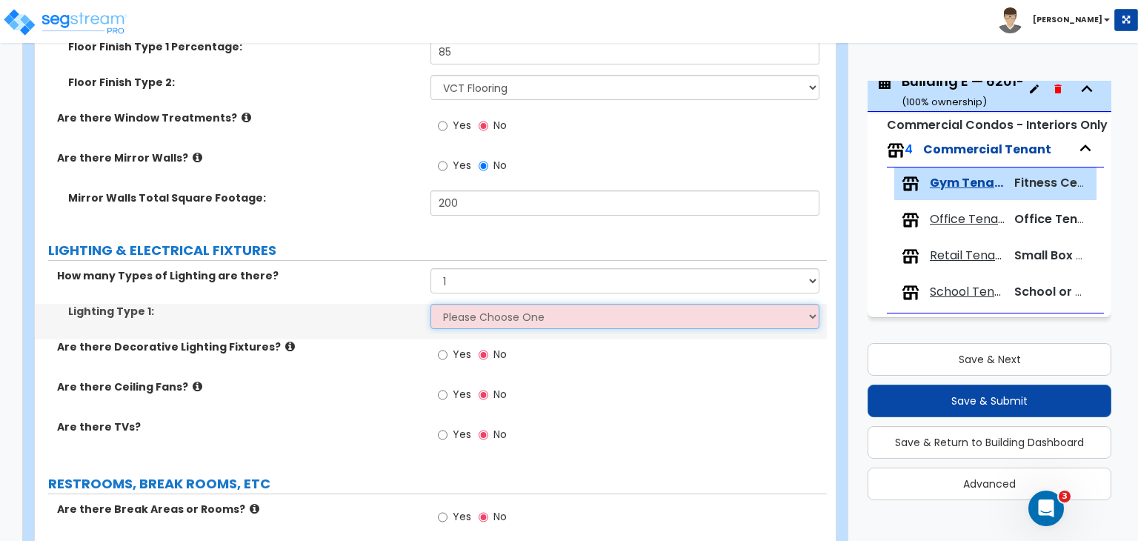
click at [480, 304] on select "Please Choose One LED Surface-Mounted LED Recessed Fluorescent Surface-Mounted …" at bounding box center [625, 316] width 388 height 25
select select "3"
click at [431, 304] on select "Please Choose One LED Surface-Mounted LED Recessed Fluorescent Surface-Mounted …" at bounding box center [625, 316] width 388 height 25
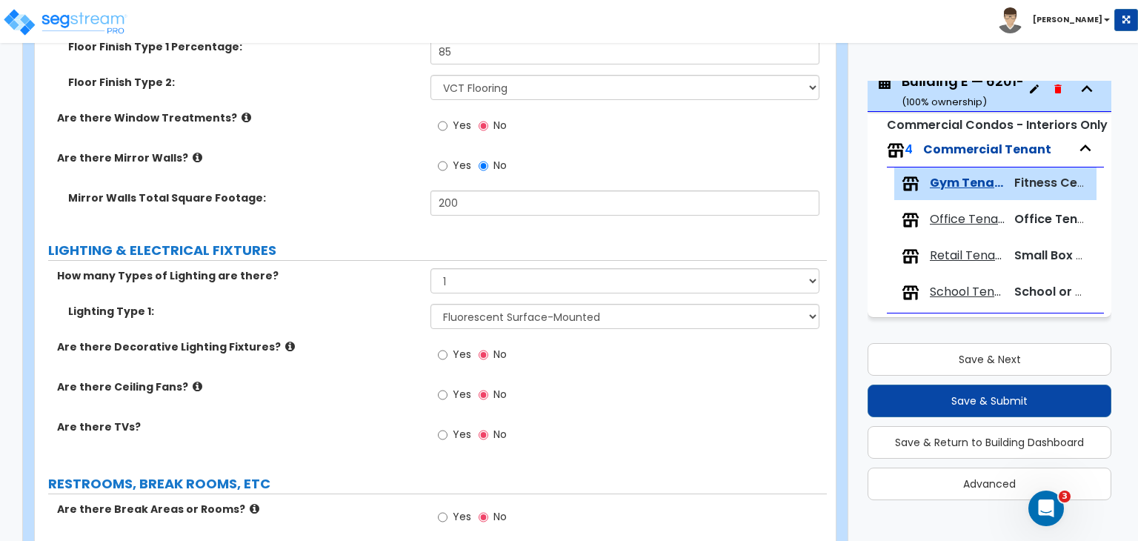
click at [395, 339] on div "Are there Decorative Lighting Fixtures? Yes No" at bounding box center [431, 359] width 792 height 40
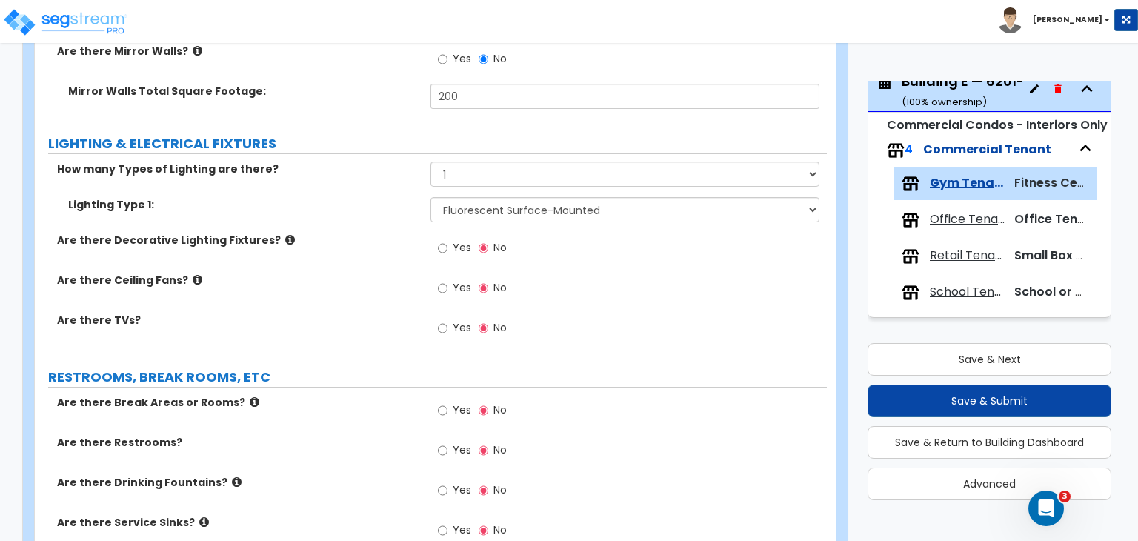
scroll to position [1811, 0]
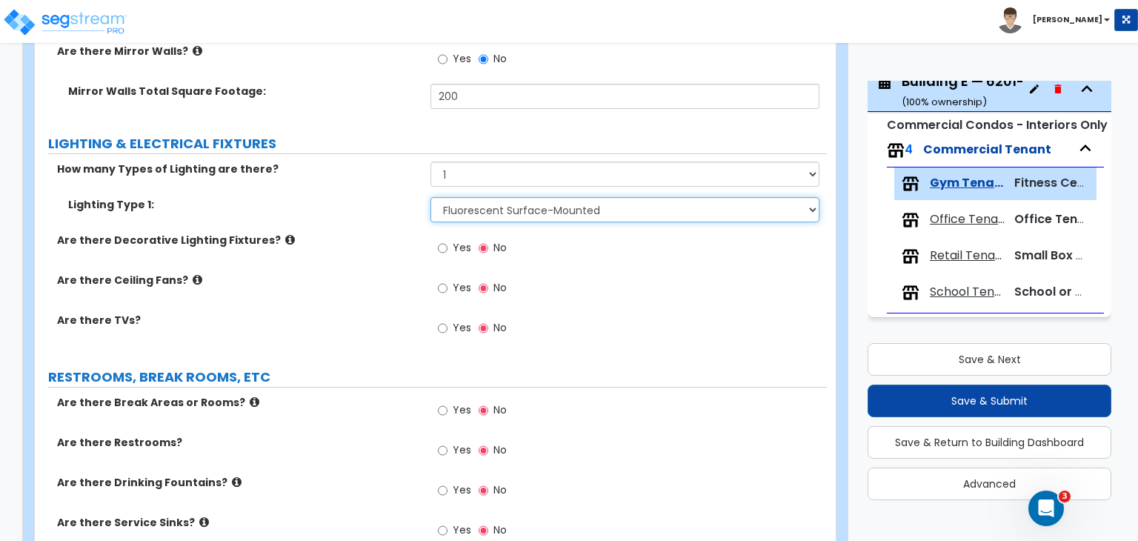
click at [488, 197] on select "Please Choose One LED Surface-Mounted LED Recessed Fluorescent Surface-Mounted …" at bounding box center [625, 209] width 388 height 25
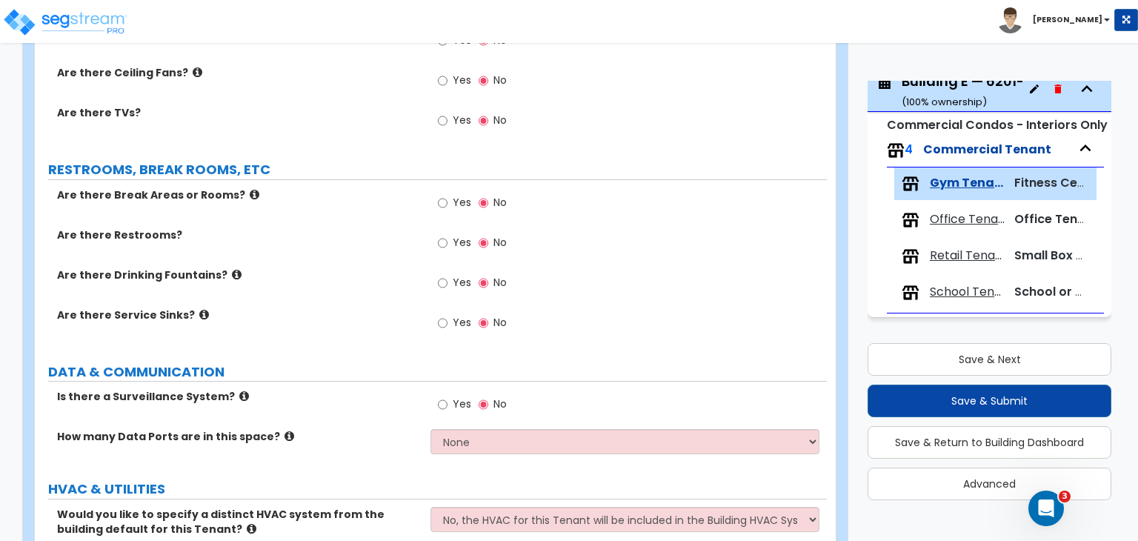
scroll to position [2019, 0]
click at [441, 315] on input "Yes" at bounding box center [443, 323] width 10 height 16
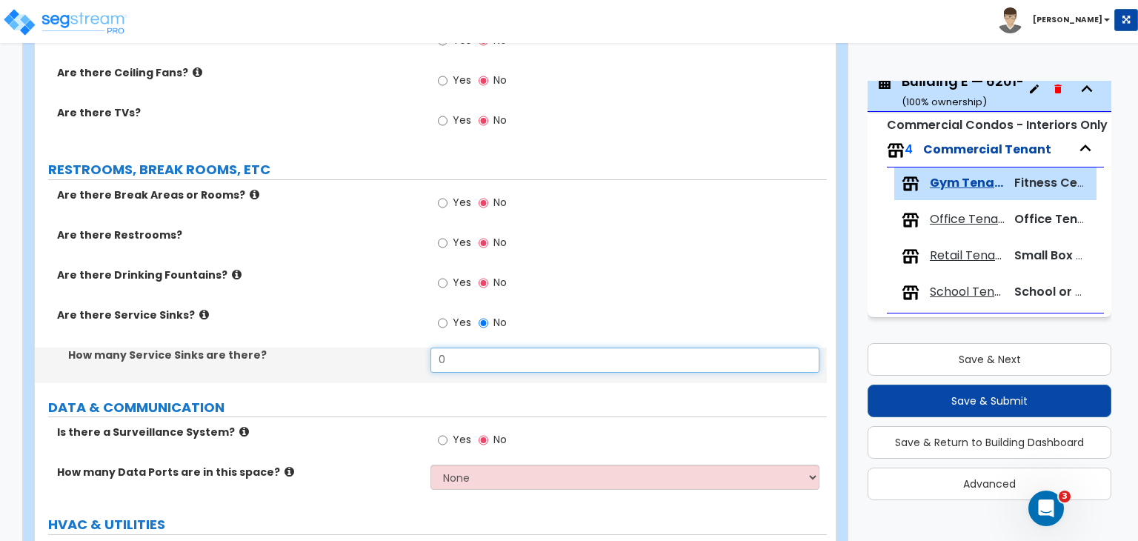
drag, startPoint x: 455, startPoint y: 339, endPoint x: 405, endPoint y: 345, distance: 50.1
click at [405, 348] on div "How many Service Sinks are there? 0" at bounding box center [431, 366] width 792 height 36
type input "1"
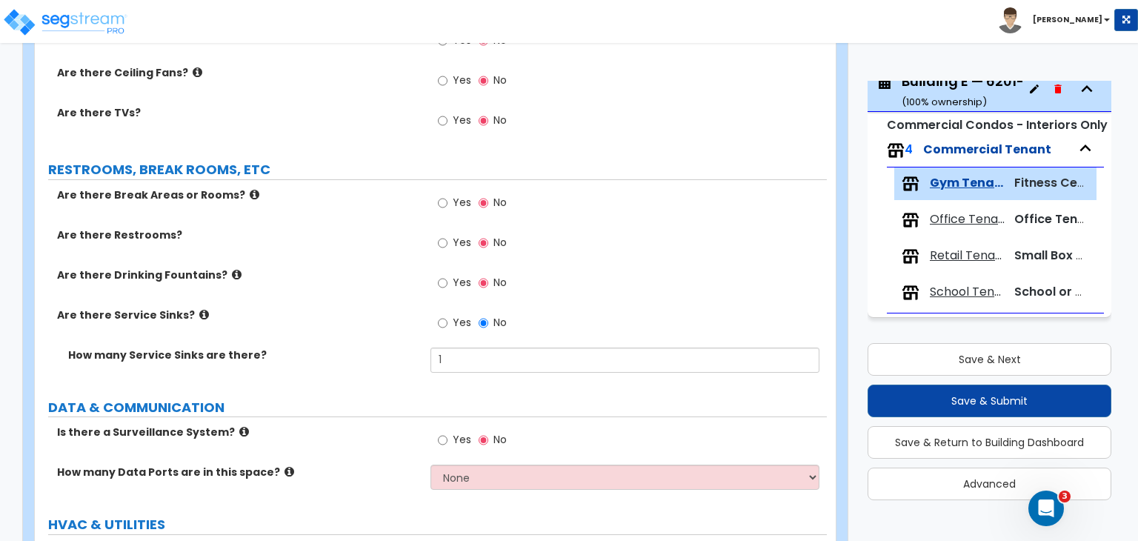
click at [391, 310] on div "Are there Service Sinks? Yes No" at bounding box center [431, 328] width 792 height 40
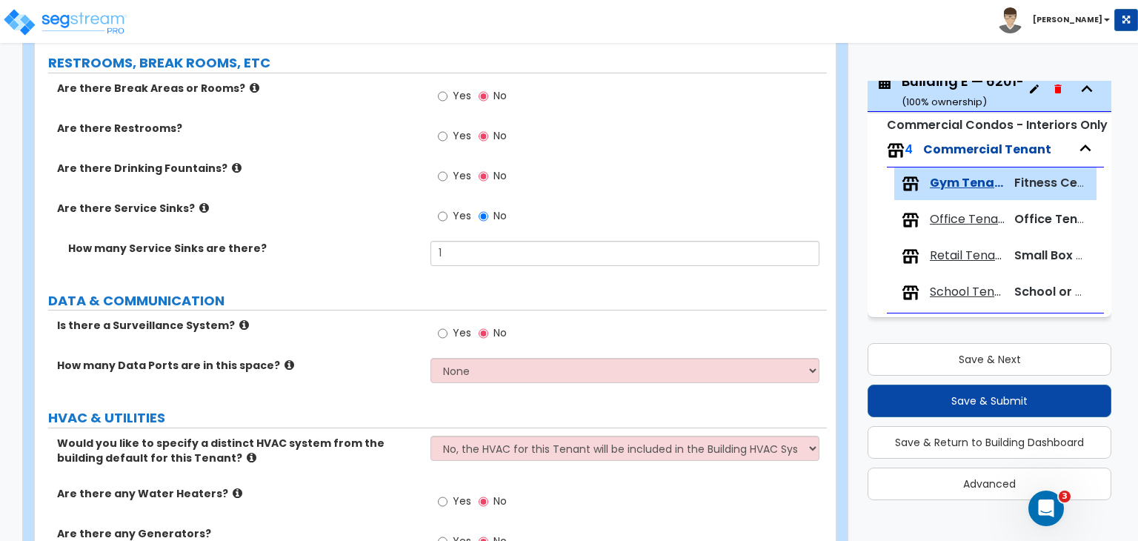
scroll to position [2144, 0]
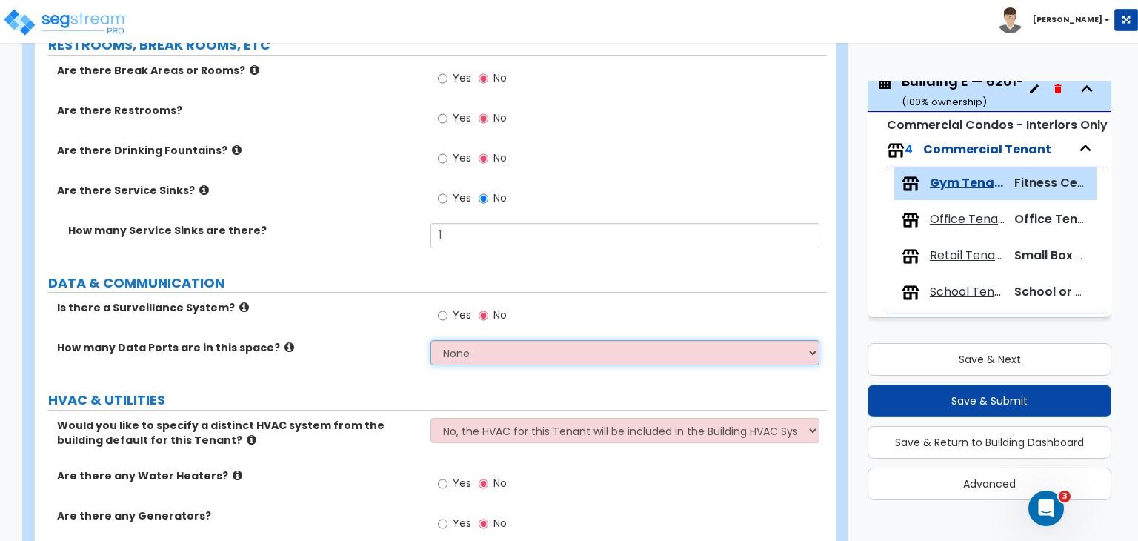
click at [455, 340] on select "None Please Estimate for Me I will specify the Quantity Exactly" at bounding box center [625, 352] width 388 height 25
select select "1"
click at [431, 340] on select "None Please Estimate for Me I will specify the Quantity Exactly" at bounding box center [625, 352] width 388 height 25
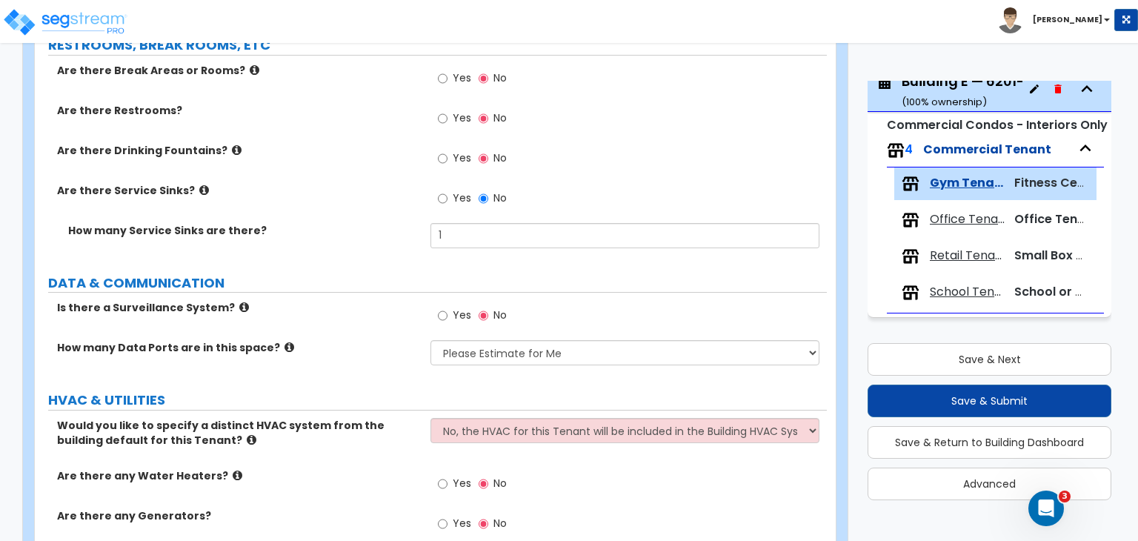
click at [379, 340] on label "How many Data Ports are in this space?" at bounding box center [238, 347] width 362 height 15
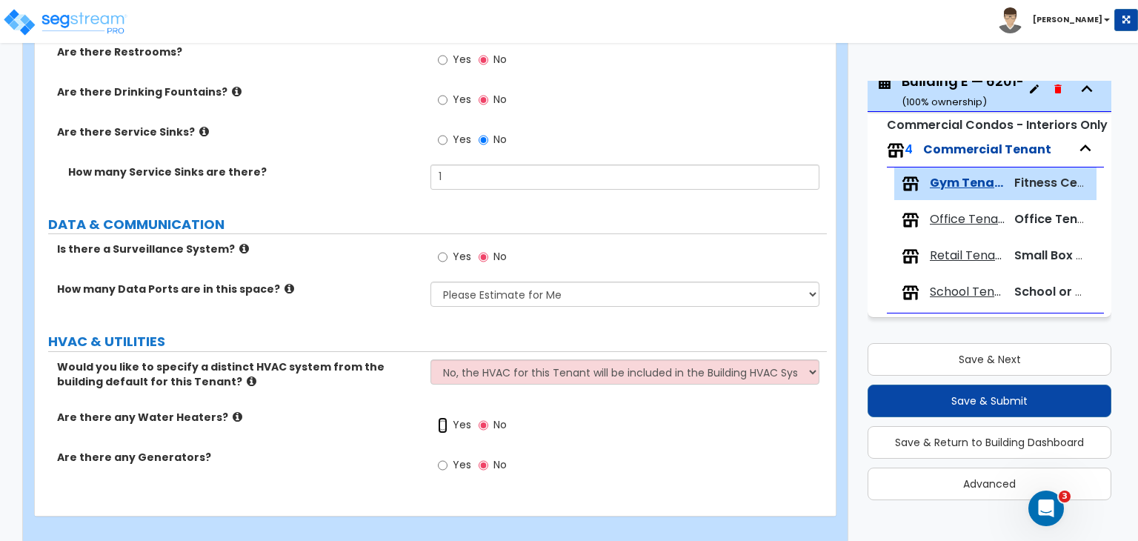
click at [445, 417] on input "Yes" at bounding box center [443, 425] width 10 height 16
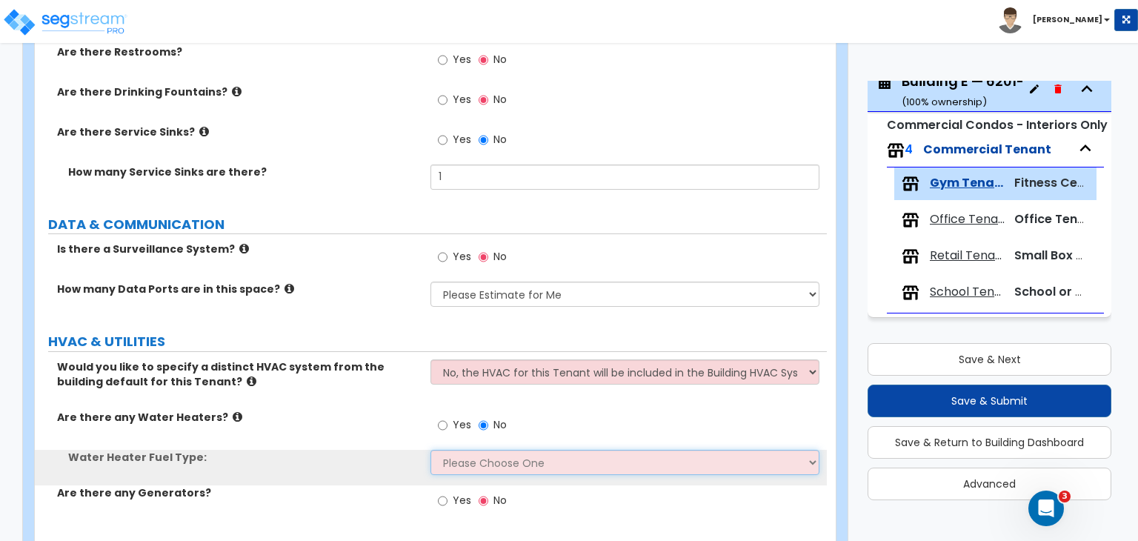
click at [457, 450] on select "Please Choose One Gas Electric" at bounding box center [625, 462] width 388 height 25
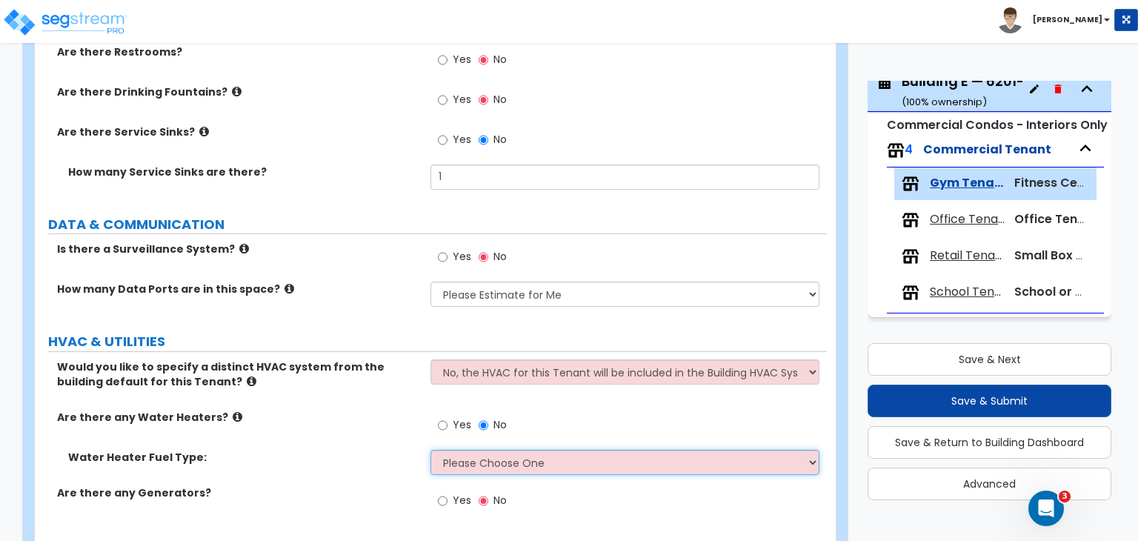
select select "2"
click at [431, 450] on select "Please Choose One Gas Electric" at bounding box center [625, 462] width 388 height 25
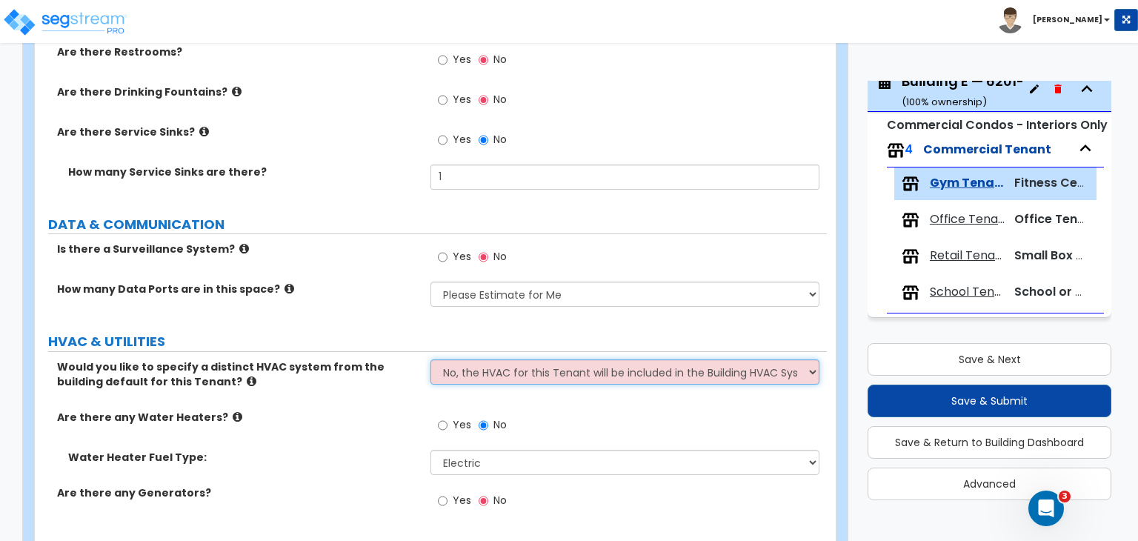
click at [489, 359] on select "No, the HVAC for this Tenant will be included in the Building HVAC System Yes, …" at bounding box center [625, 371] width 388 height 25
select select "1"
click at [431, 359] on select "No, the HVAC for this Tenant will be included in the Building HVAC System Yes, …" at bounding box center [625, 371] width 388 height 25
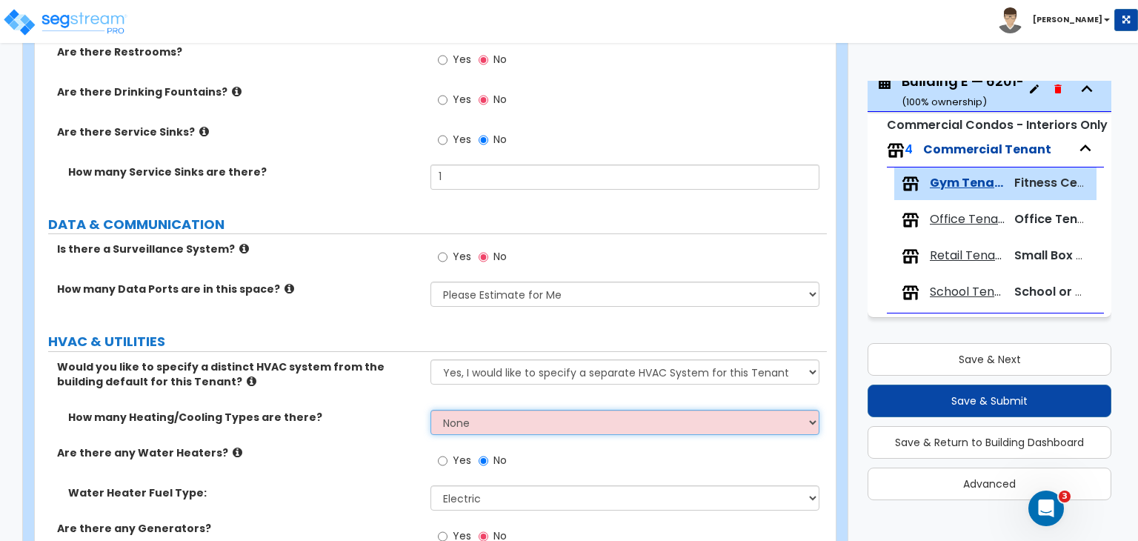
click at [473, 410] on select "None 1 2 3" at bounding box center [625, 422] width 388 height 25
select select "1"
click at [431, 410] on select "None 1 2 3" at bounding box center [625, 422] width 388 height 25
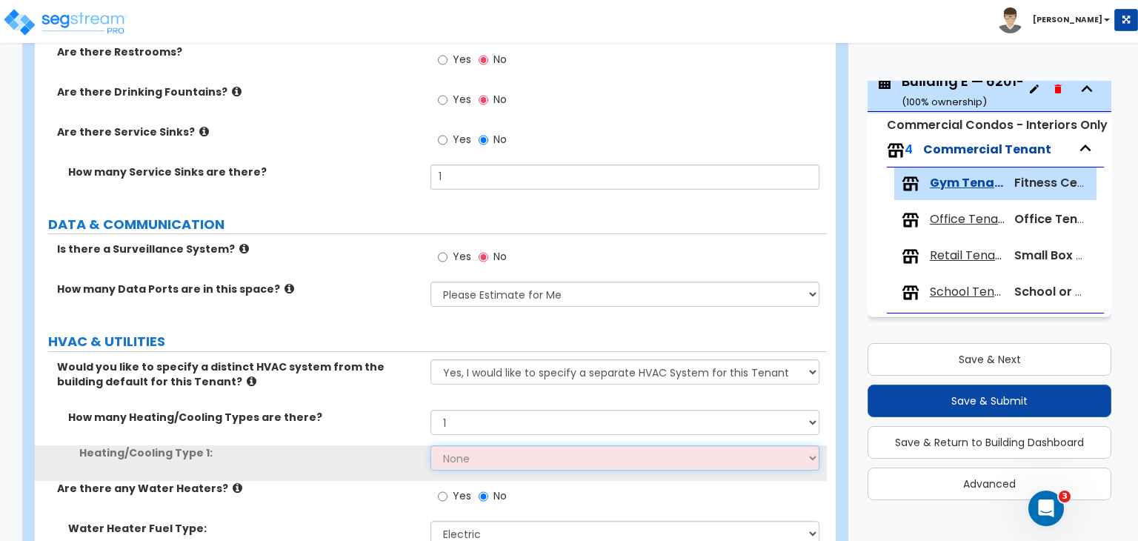
click at [485, 445] on select "None Heat Only Centralized Heating & Cooling Thru Wall Air Conditioners Mini Sp…" at bounding box center [625, 457] width 388 height 25
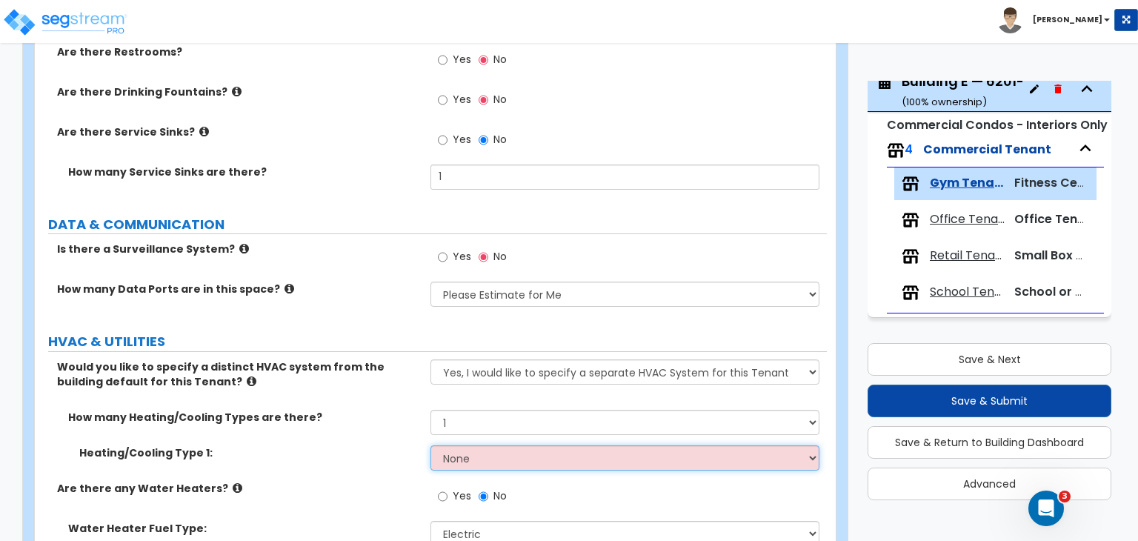
select select "2"
click at [431, 445] on select "None Heat Only Centralized Heating & Cooling Thru Wall Air Conditioners Mini Sp…" at bounding box center [625, 457] width 388 height 25
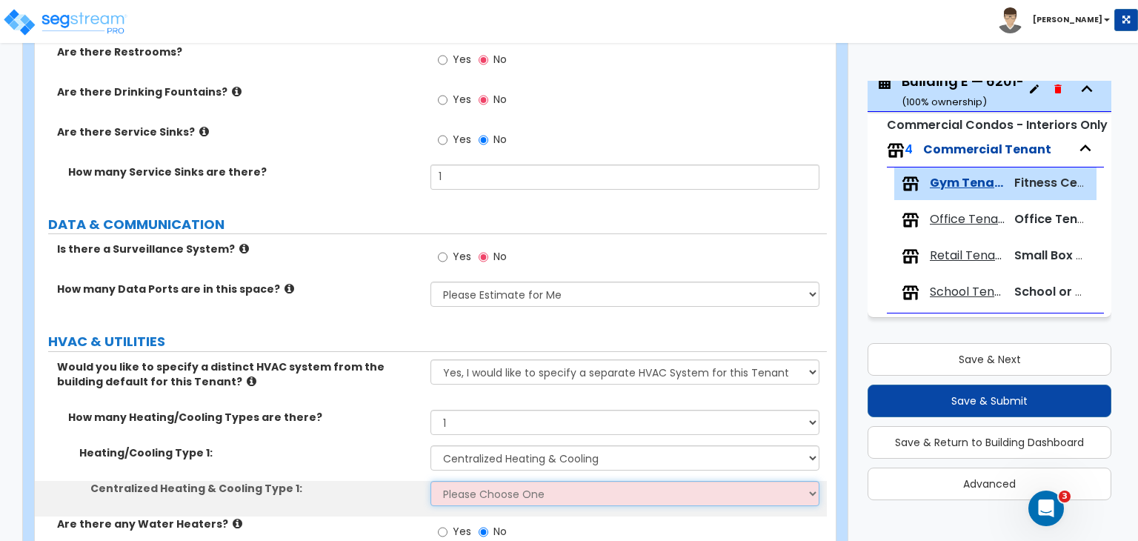
click at [488, 482] on select "Please Choose One Rooftop Unit Furnace-Condenser Forced Air Split Heating/Cooli…" at bounding box center [625, 493] width 388 height 25
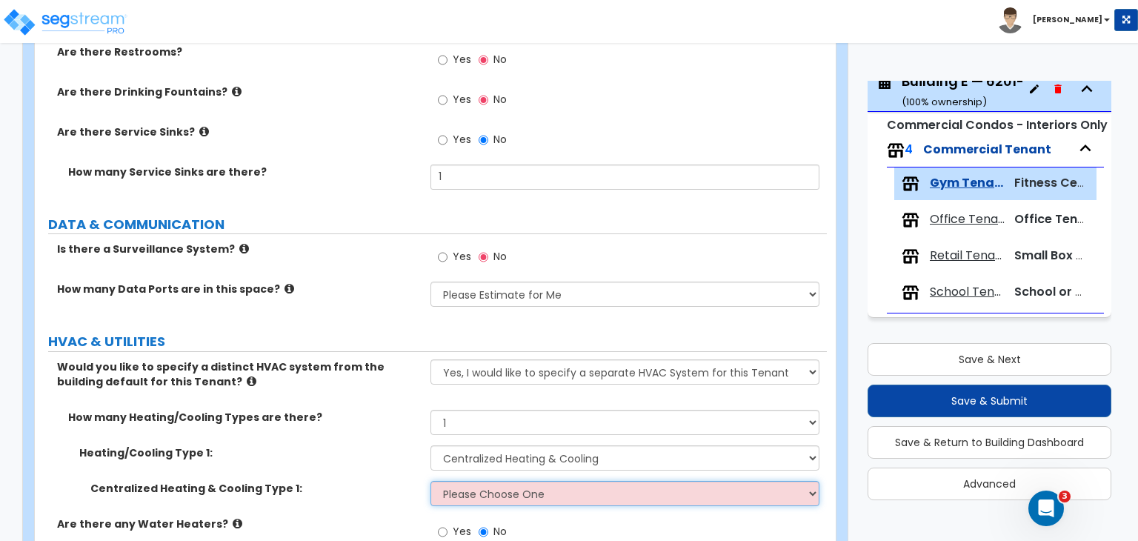
select select "1"
click at [431, 481] on select "Please Choose One Rooftop Unit Furnace-Condenser Forced Air Split Heating/Cooli…" at bounding box center [625, 493] width 388 height 25
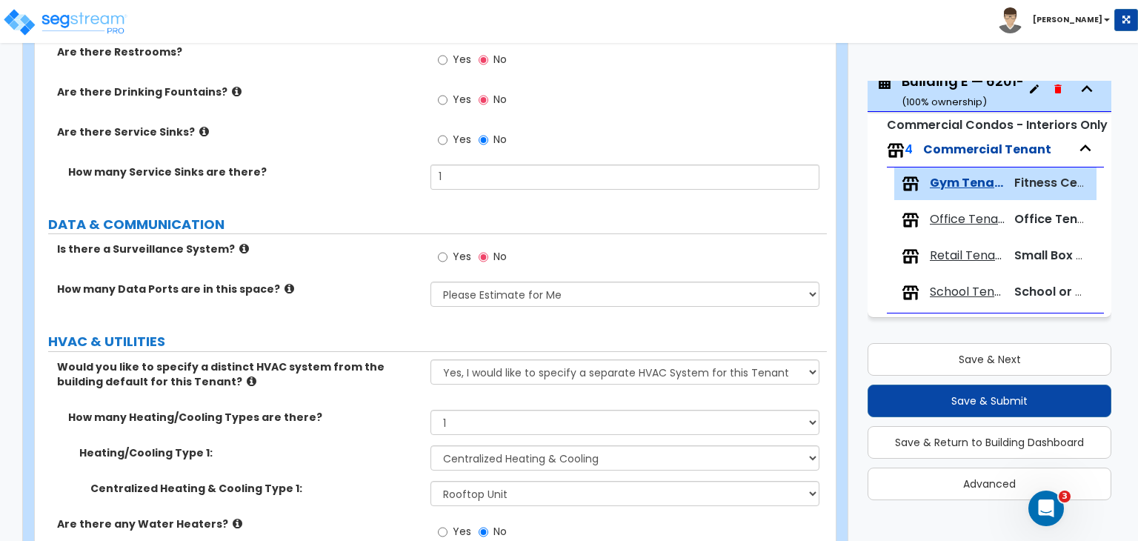
click at [362, 411] on div "How many Heating/Cooling Types are there? None 1 2 3" at bounding box center [431, 428] width 792 height 36
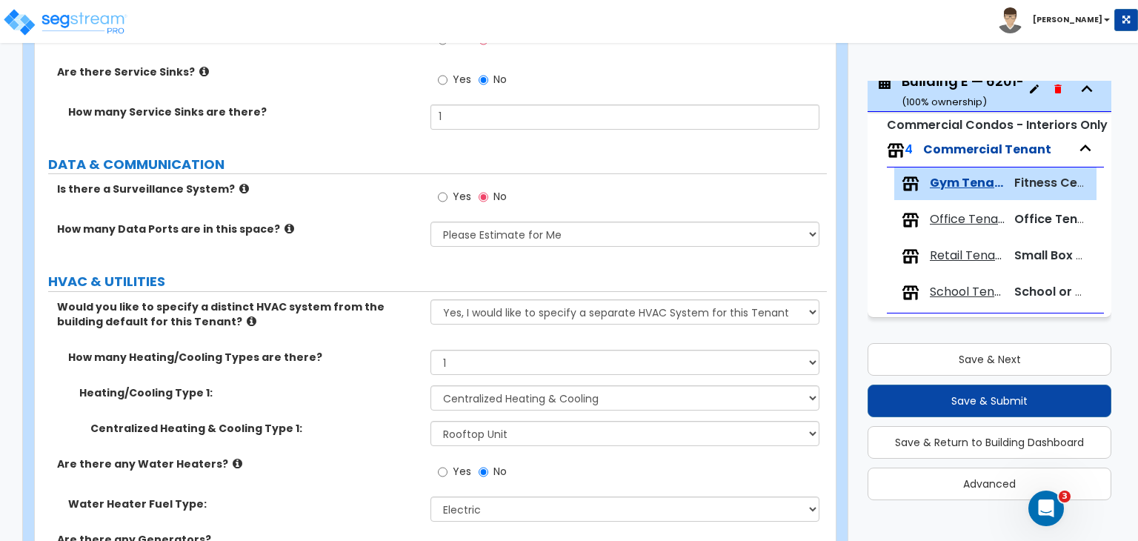
scroll to position [2344, 0]
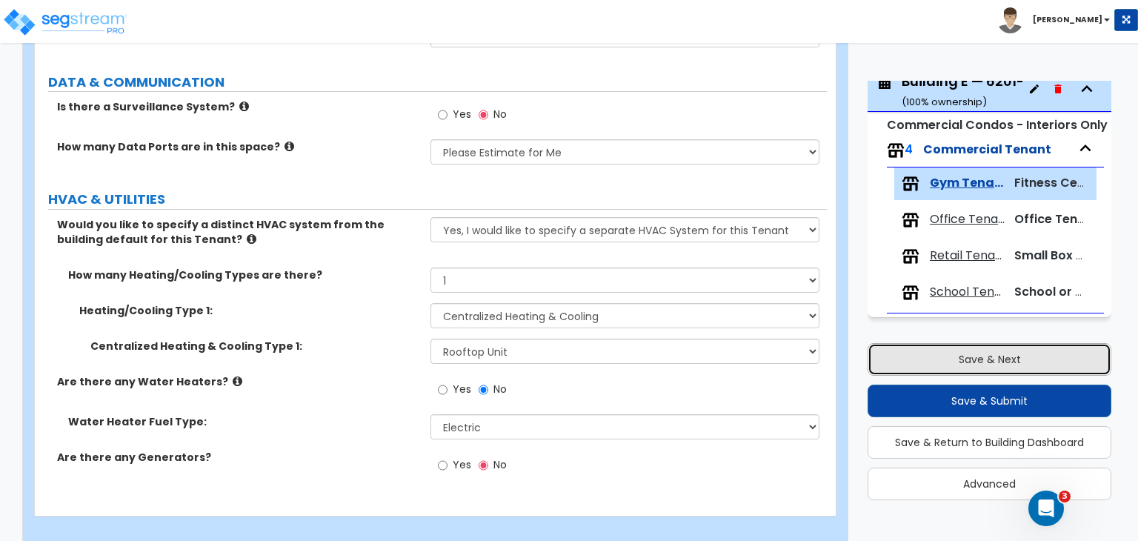
click at [989, 354] on button "Save & Next" at bounding box center [990, 359] width 244 height 33
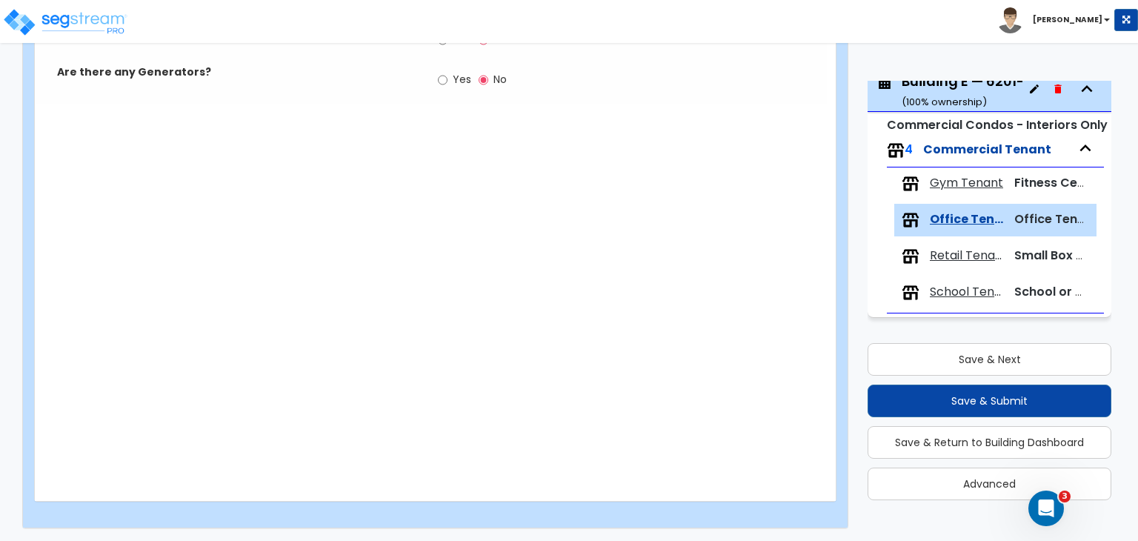
scroll to position [1615, 0]
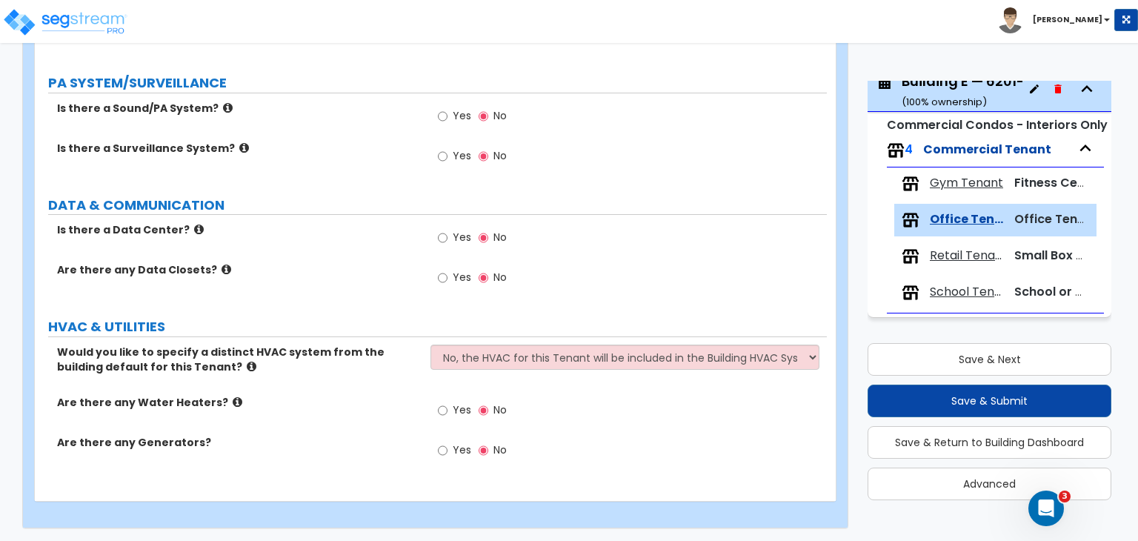
click at [322, 244] on div "Is there a Data Center? Yes No" at bounding box center [431, 242] width 792 height 40
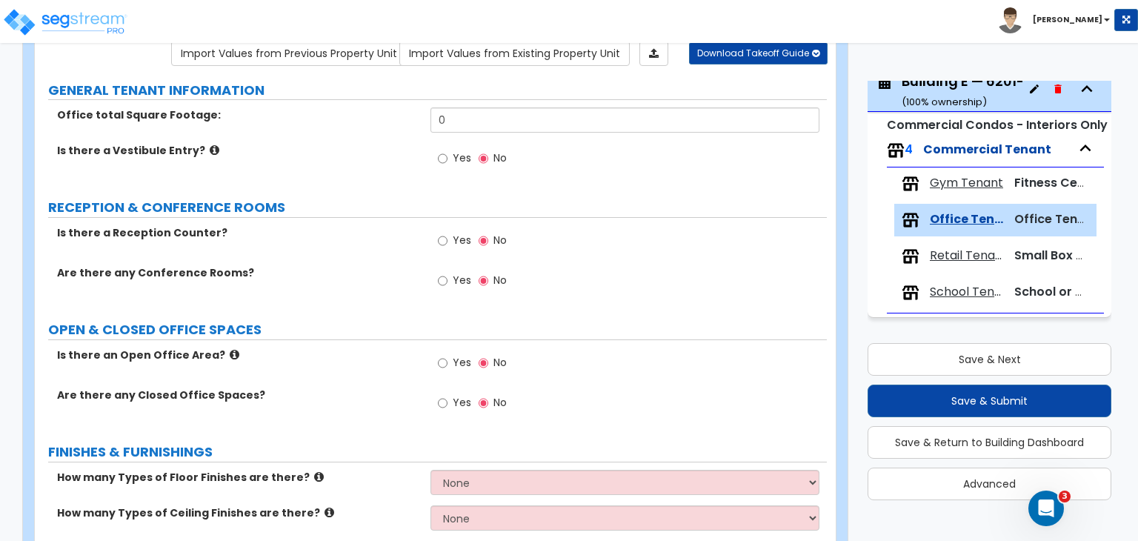
scroll to position [0, 0]
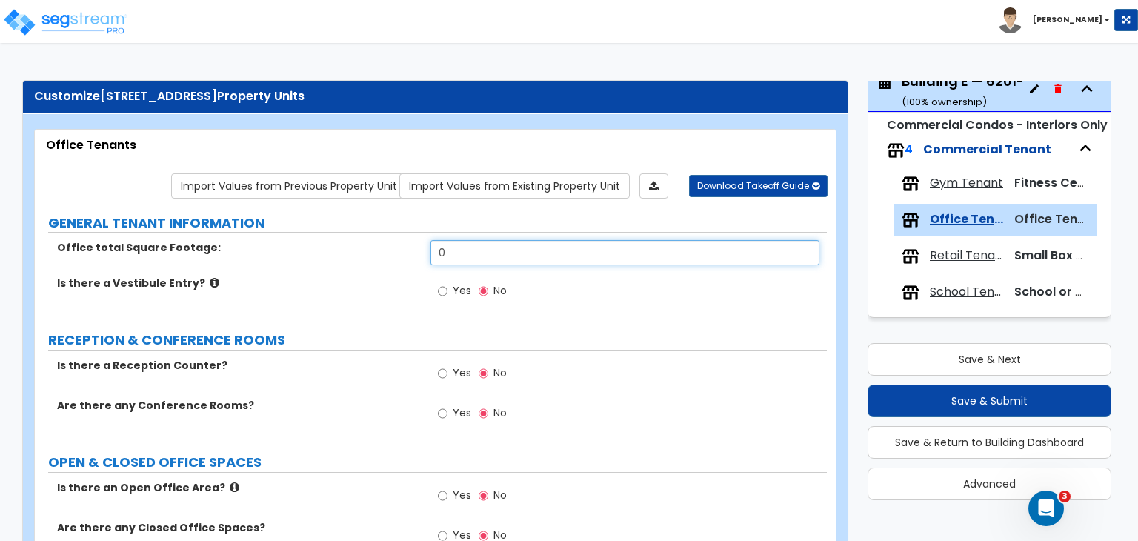
drag, startPoint x: 468, startPoint y: 260, endPoint x: 383, endPoint y: 253, distance: 84.8
click at [383, 253] on div "Office total Square Footage: 0" at bounding box center [431, 258] width 792 height 36
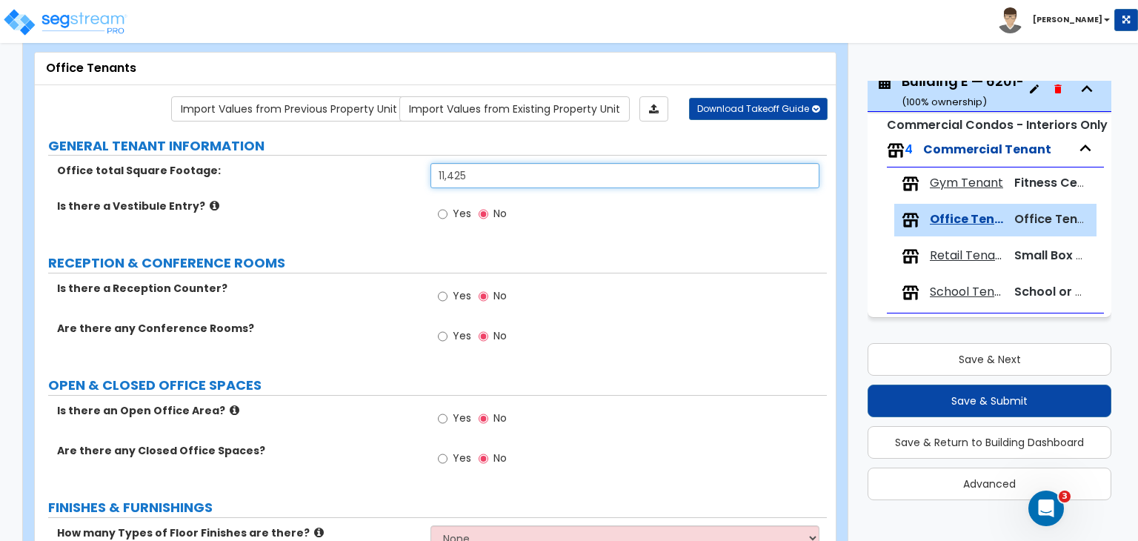
scroll to position [79, 0]
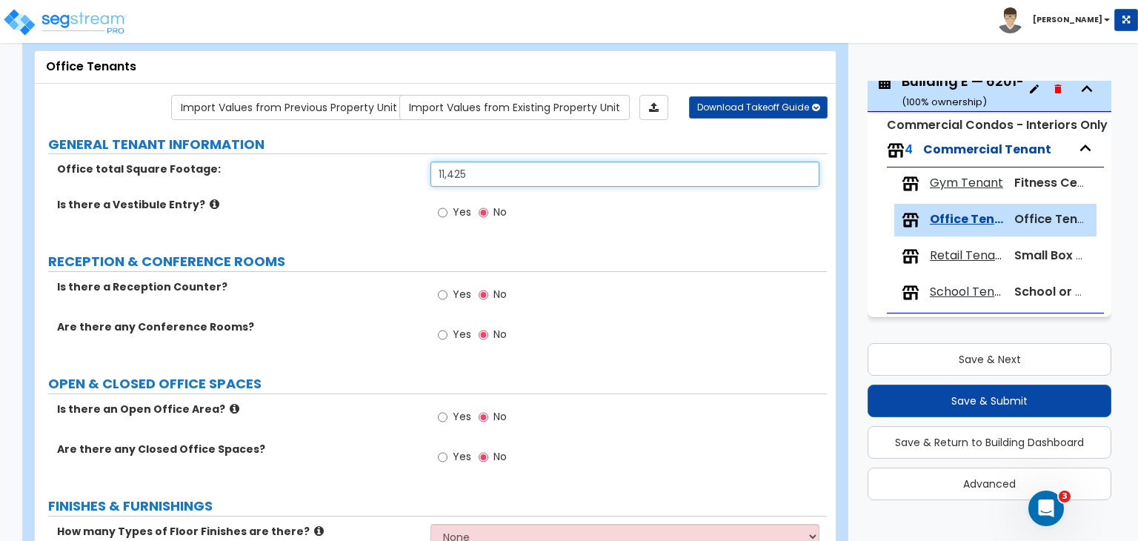
type input "11,425"
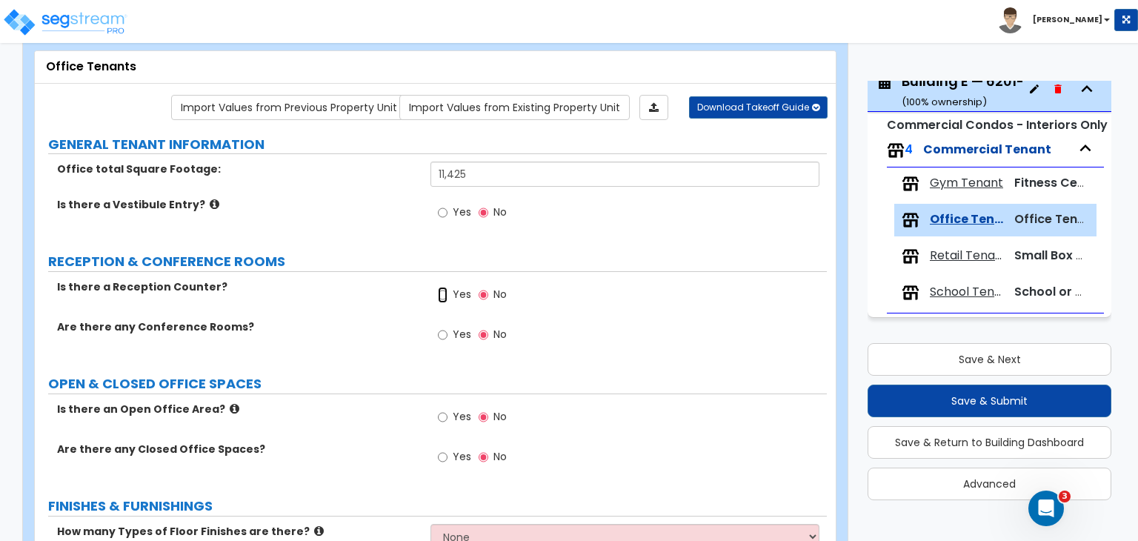
click at [441, 291] on input "Yes" at bounding box center [443, 295] width 10 height 16
radio input "true"
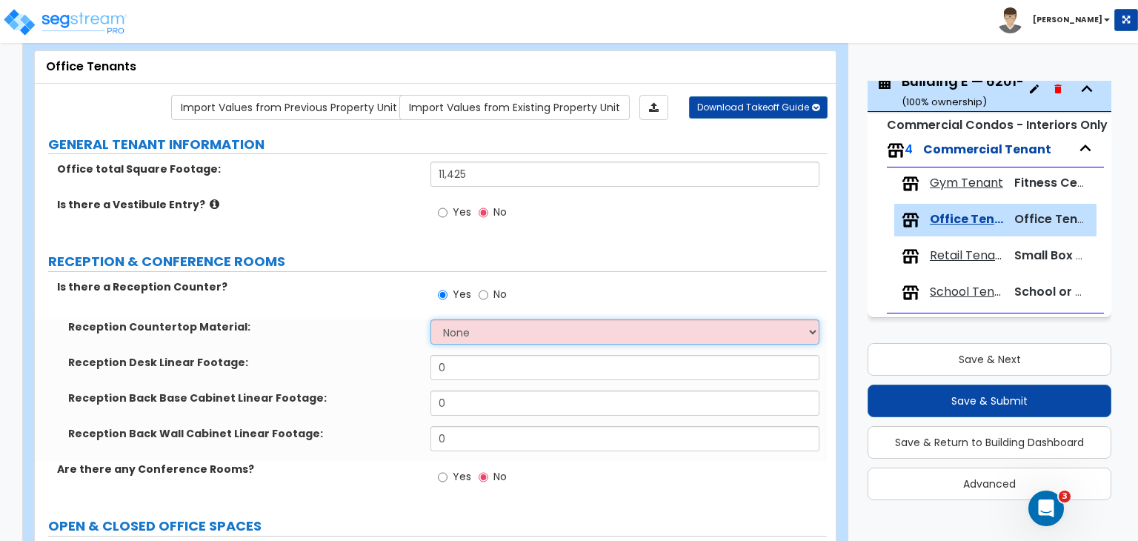
click at [456, 329] on select "None Plastic Laminate Solid Surface Stone Quartz Marble Tile Wood Stainless Ste…" at bounding box center [625, 331] width 388 height 25
select select "1"
click at [431, 319] on select "None Plastic Laminate Solid Surface Stone Quartz Marble Tile Wood Stainless Ste…" at bounding box center [625, 331] width 388 height 25
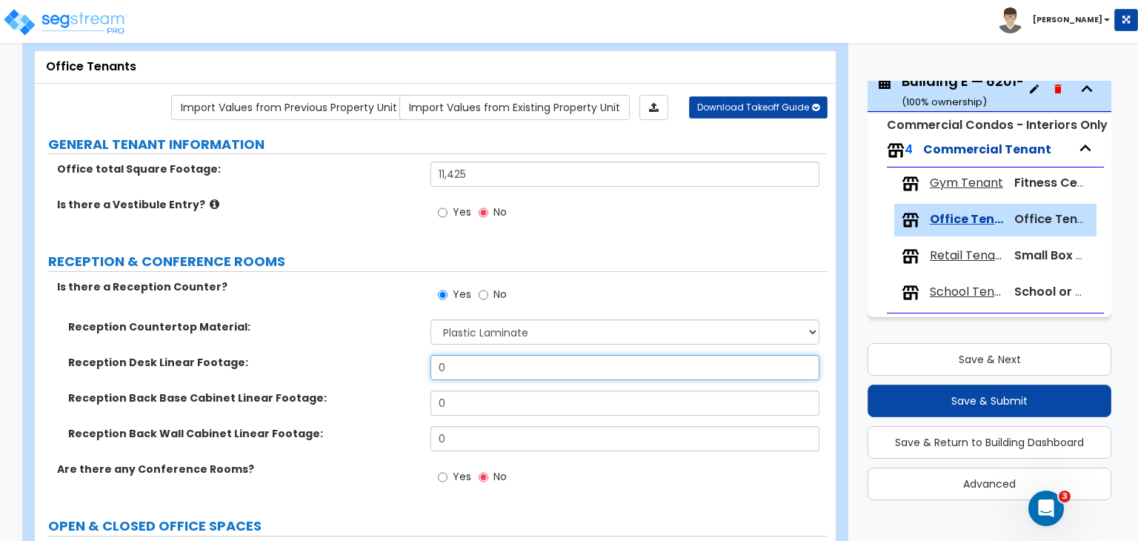
drag, startPoint x: 471, startPoint y: 366, endPoint x: 346, endPoint y: 376, distance: 125.6
click at [346, 376] on div "Reception Desk Linear Footage: 0" at bounding box center [431, 373] width 792 height 36
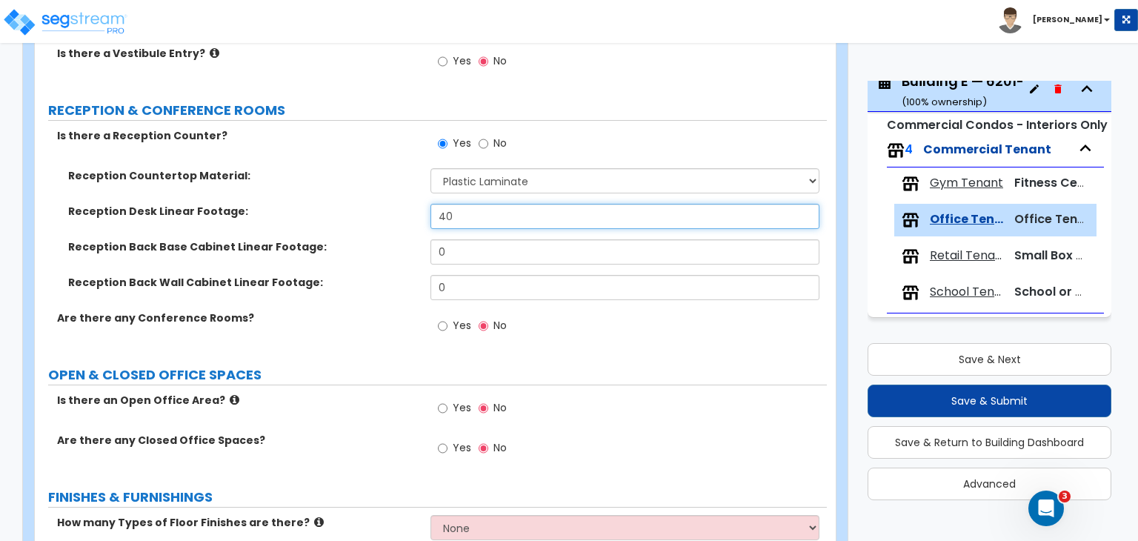
scroll to position [231, 0]
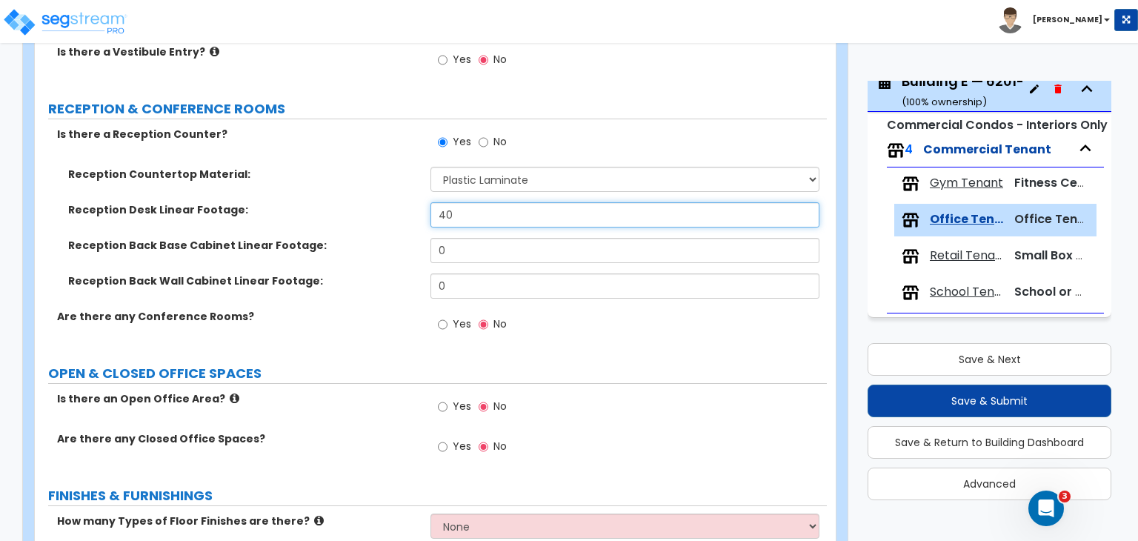
type input "40"
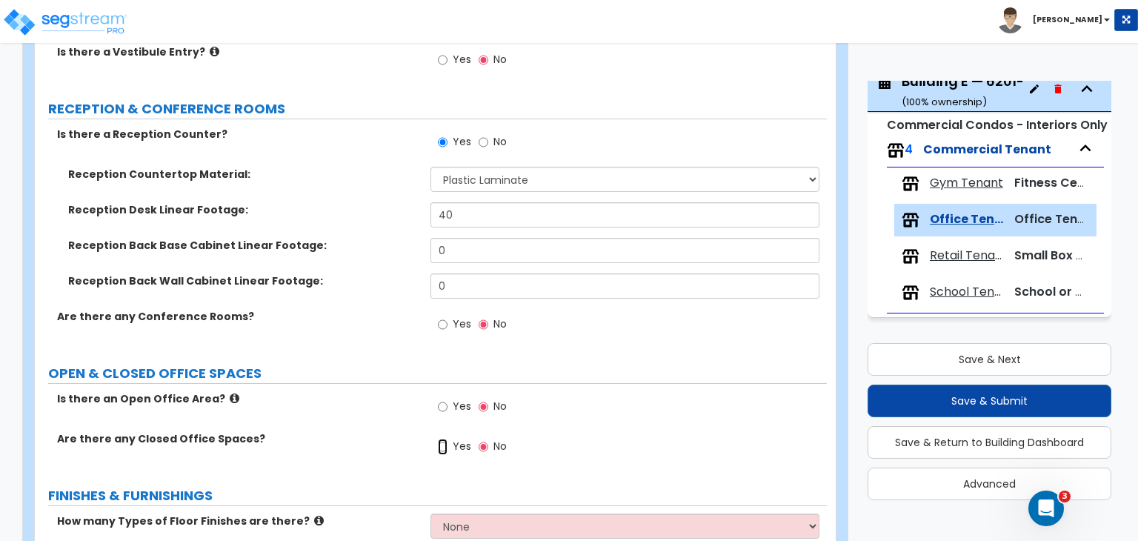
click at [446, 442] on input "Yes" at bounding box center [443, 447] width 10 height 16
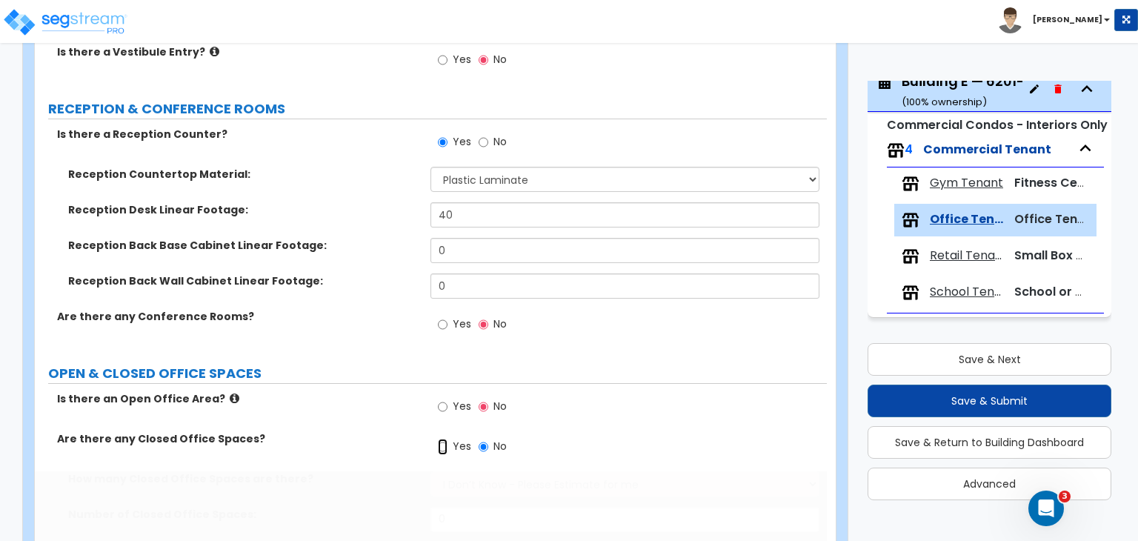
radio input "true"
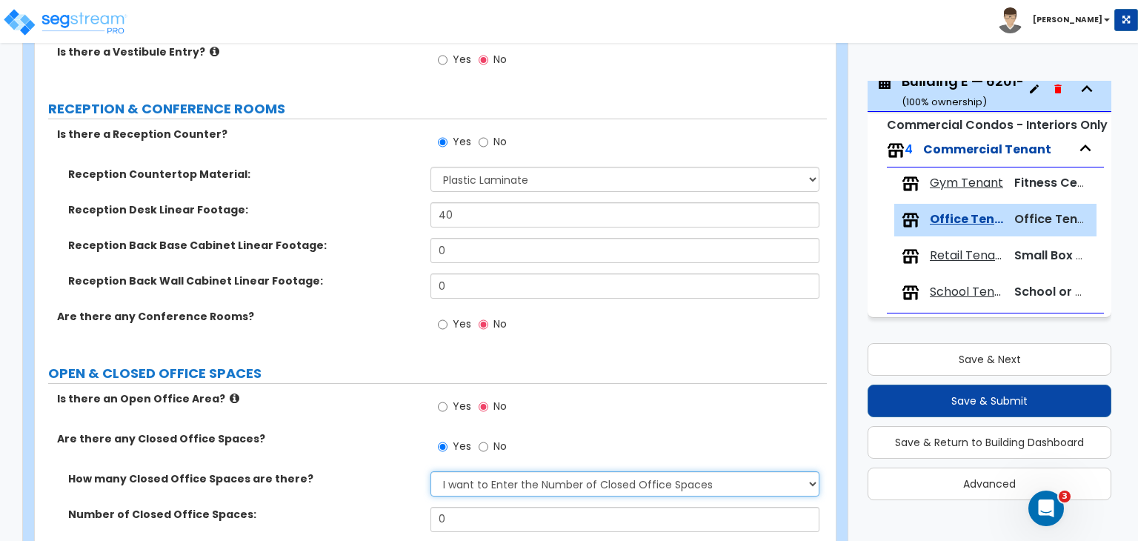
click at [457, 481] on select "I Don’t Know - Please Estimate for me I want to Enter the Number of Closed Offi…" at bounding box center [625, 483] width 388 height 25
select select "0"
click at [431, 471] on select "I Don’t Know - Please Estimate for me I want to Enter the Number of Closed Offi…" at bounding box center [625, 483] width 388 height 25
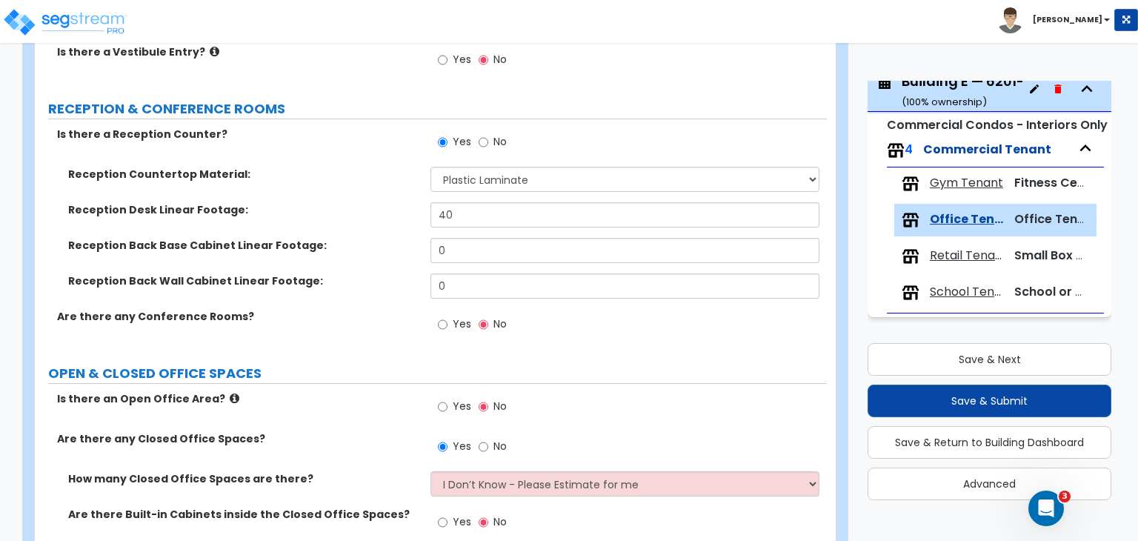
click at [380, 440] on label "Are there any Closed Office Spaces?" at bounding box center [238, 438] width 362 height 15
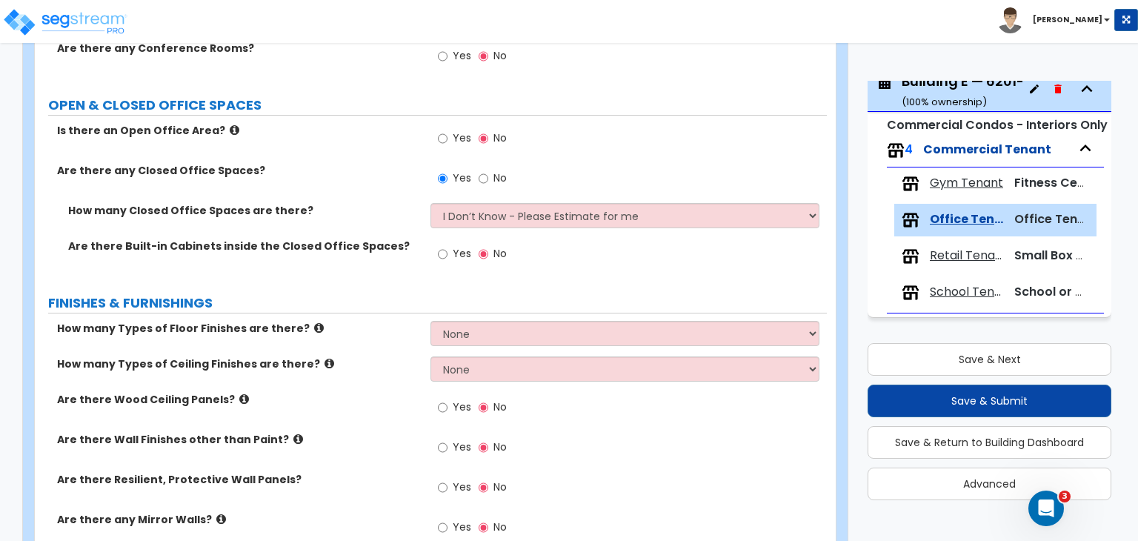
scroll to position [501, 0]
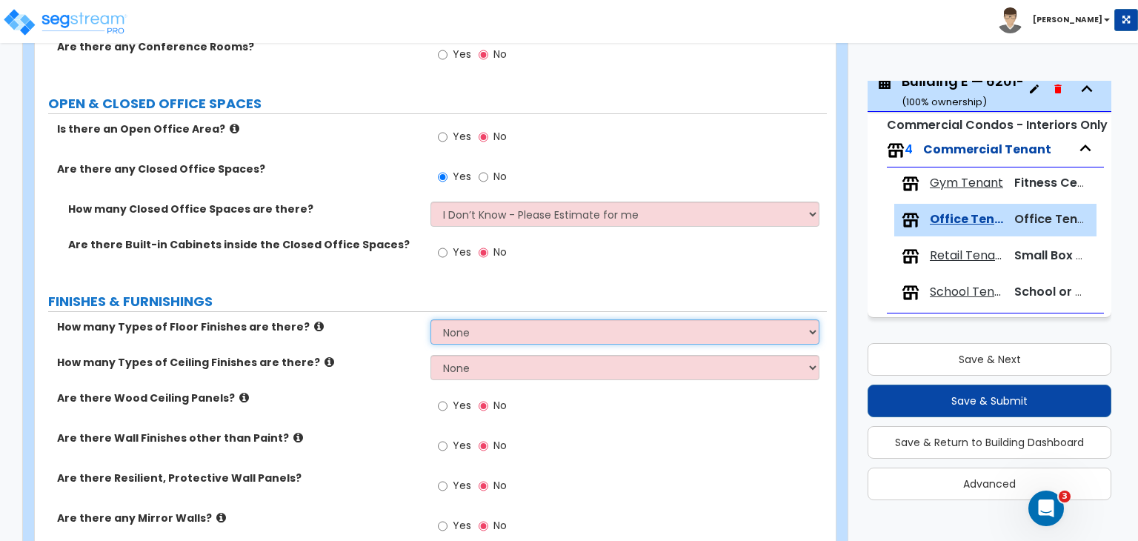
click at [463, 328] on select "None 1 2 3 4" at bounding box center [625, 331] width 388 height 25
select select "2"
click at [431, 319] on select "None 1 2 3 4" at bounding box center [625, 331] width 388 height 25
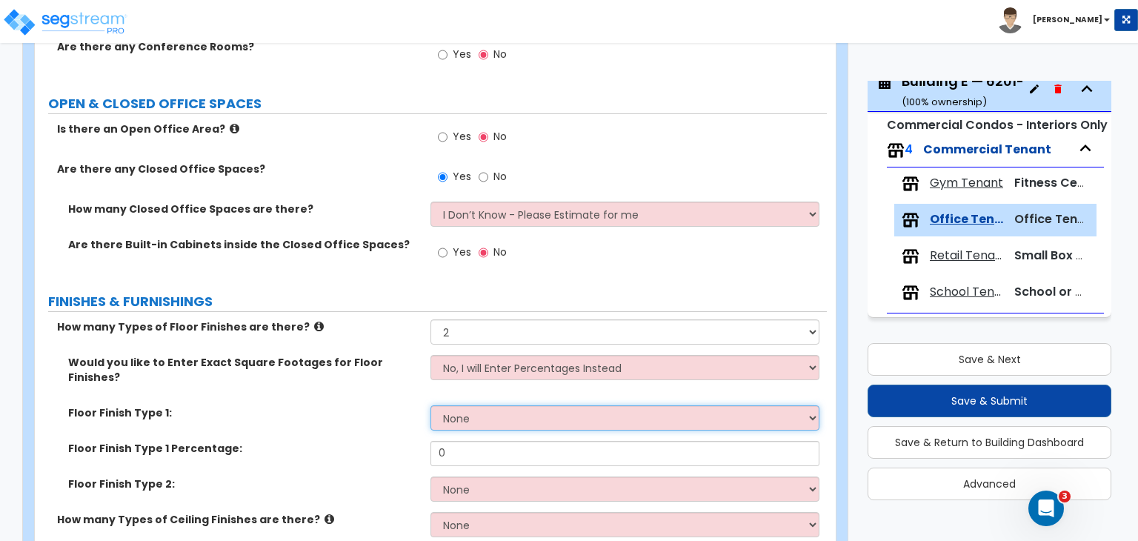
click at [474, 405] on select "None Tile Flooring Hardwood Flooring Resilient Laminate Flooring VCT Flooring S…" at bounding box center [625, 417] width 388 height 25
select select "5"
click at [431, 405] on select "None Tile Flooring Hardwood Flooring Resilient Laminate Flooring VCT Flooring S…" at bounding box center [625, 417] width 388 height 25
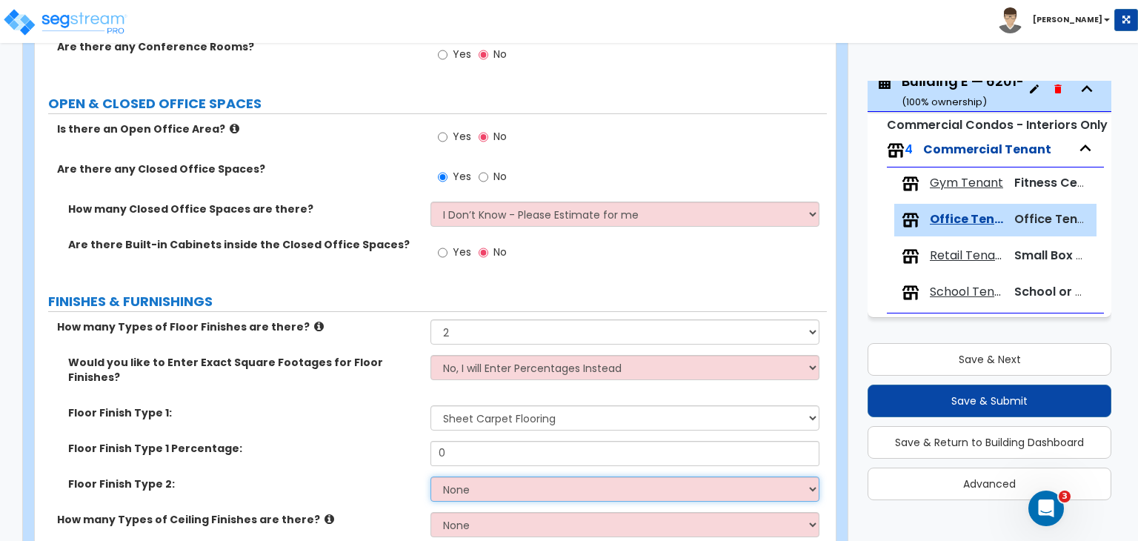
click at [473, 477] on select "None Tile Flooring Hardwood Flooring Resilient Laminate Flooring VCT Flooring S…" at bounding box center [625, 489] width 388 height 25
select select "4"
click at [431, 477] on select "None Tile Flooring Hardwood Flooring Resilient Laminate Flooring VCT Flooring S…" at bounding box center [625, 489] width 388 height 25
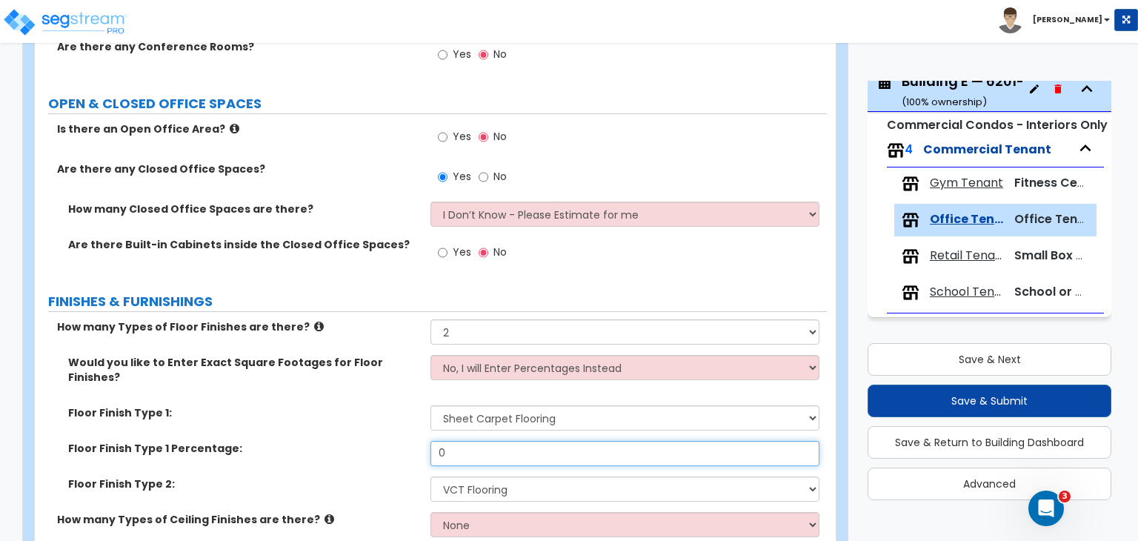
drag, startPoint x: 471, startPoint y: 437, endPoint x: 346, endPoint y: 437, distance: 125.3
click at [346, 441] on div "Floor Finish Type 1 Percentage: 0" at bounding box center [431, 459] width 792 height 36
type input "60"
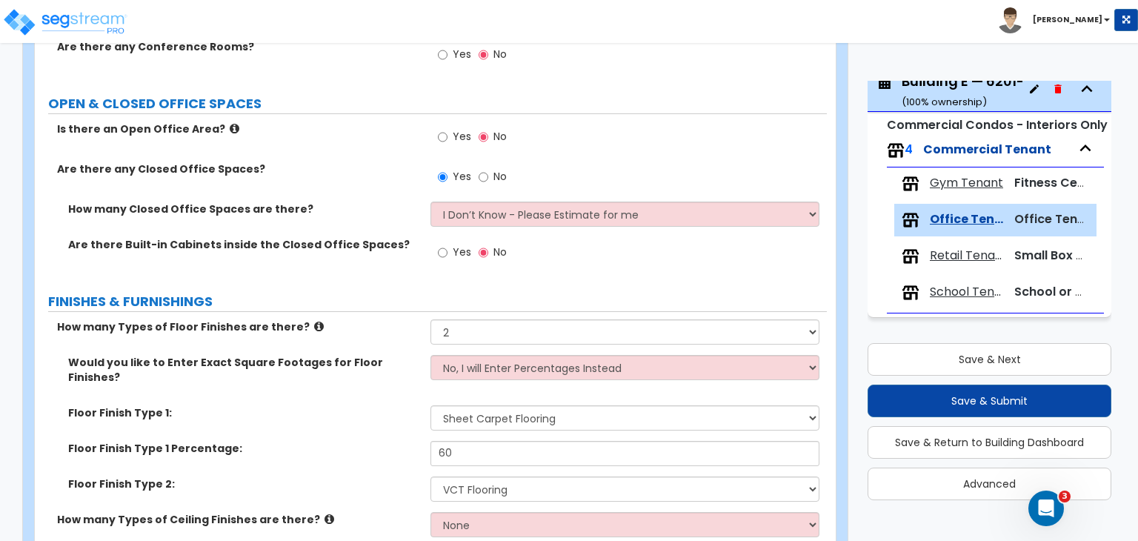
click at [382, 423] on div "Floor Finish Type 1: None Tile Flooring Hardwood Flooring Resilient Laminate Fl…" at bounding box center [431, 423] width 792 height 36
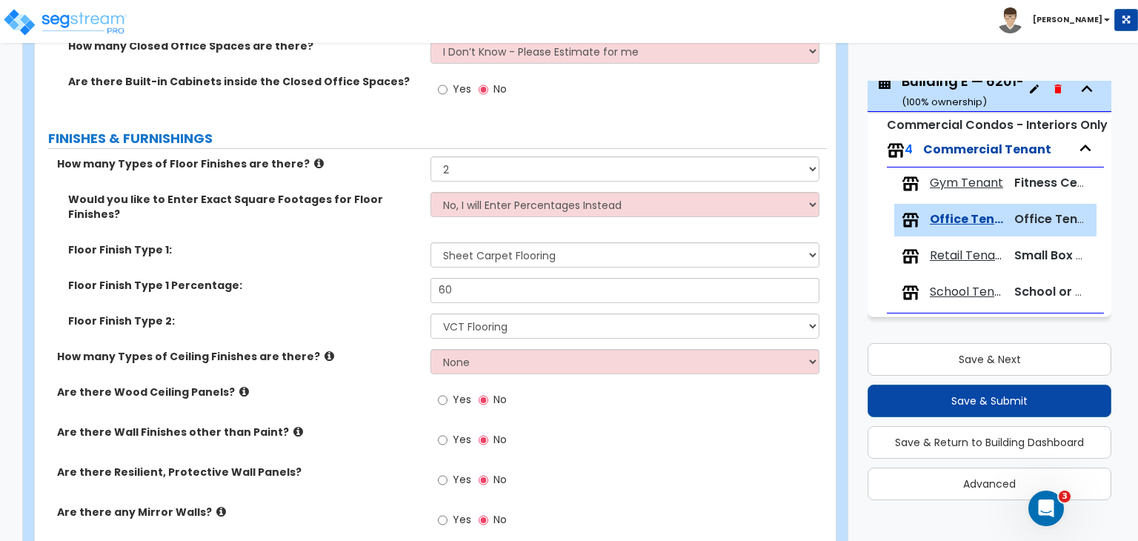
scroll to position [672, 0]
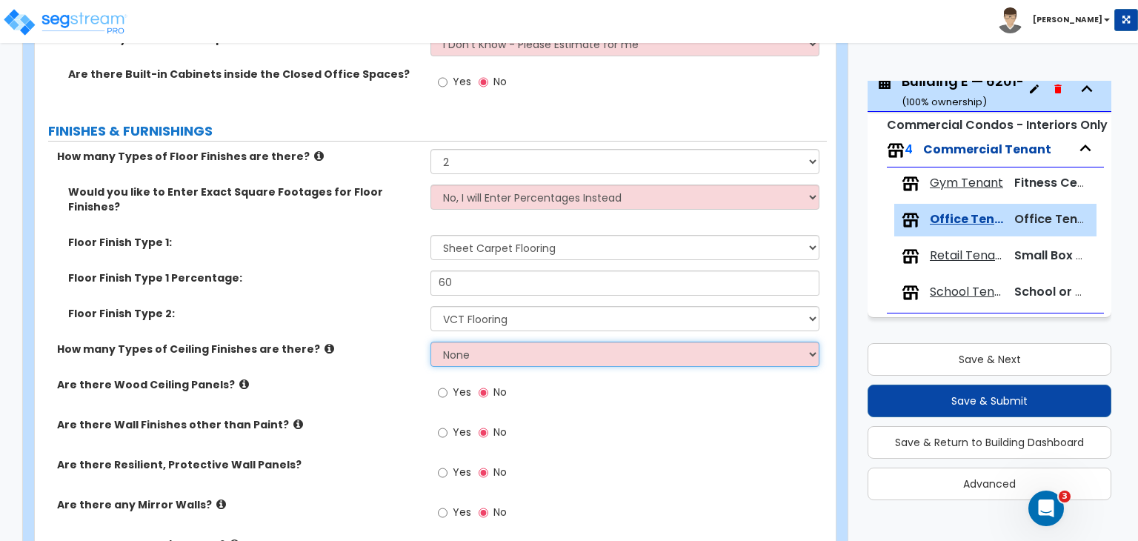
click at [480, 342] on select "None 1 2 3" at bounding box center [625, 354] width 388 height 25
select select "1"
click at [431, 342] on select "None 1 2 3" at bounding box center [625, 354] width 388 height 25
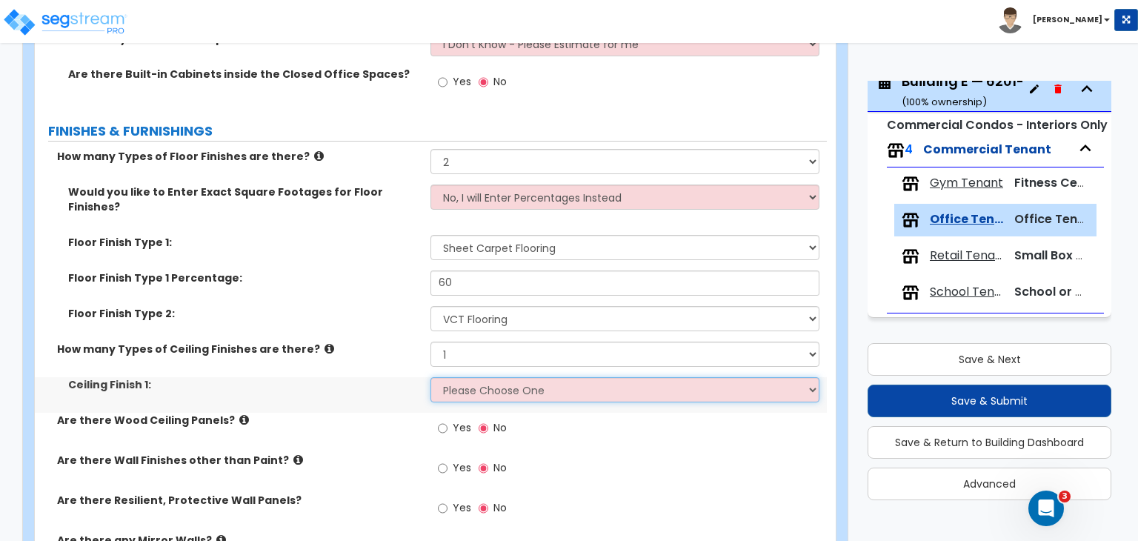
click at [483, 379] on select "Please Choose One Drop Ceiling Open Ceiling Drywall Ceiling" at bounding box center [625, 389] width 388 height 25
select select "1"
click at [431, 377] on select "Please Choose One Drop Ceiling Open Ceiling Drywall Ceiling" at bounding box center [625, 389] width 388 height 25
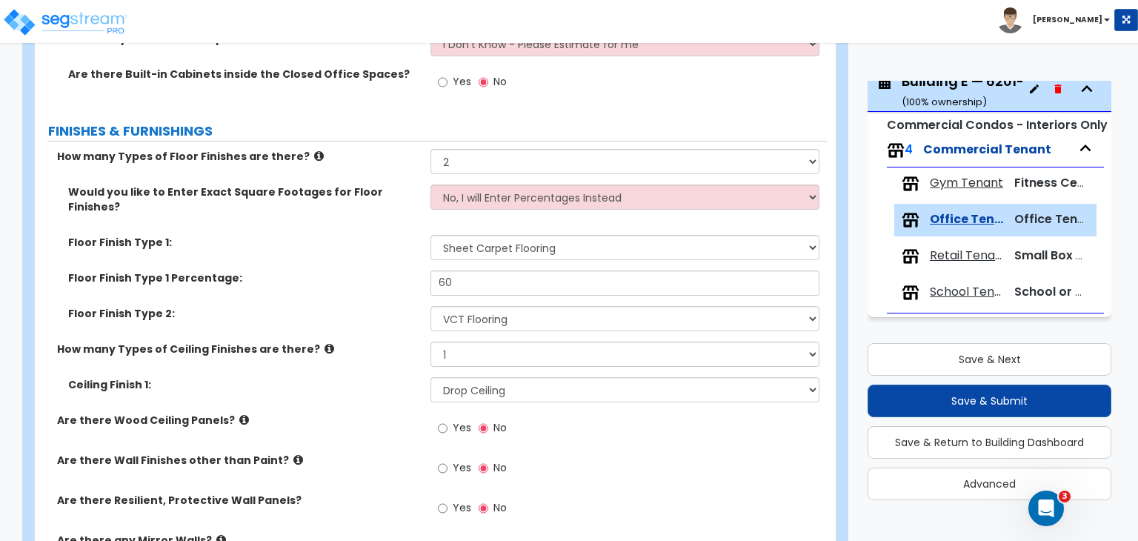
click at [358, 354] on div "How many Types of Ceiling Finishes are there? None 1 2 3" at bounding box center [431, 360] width 792 height 36
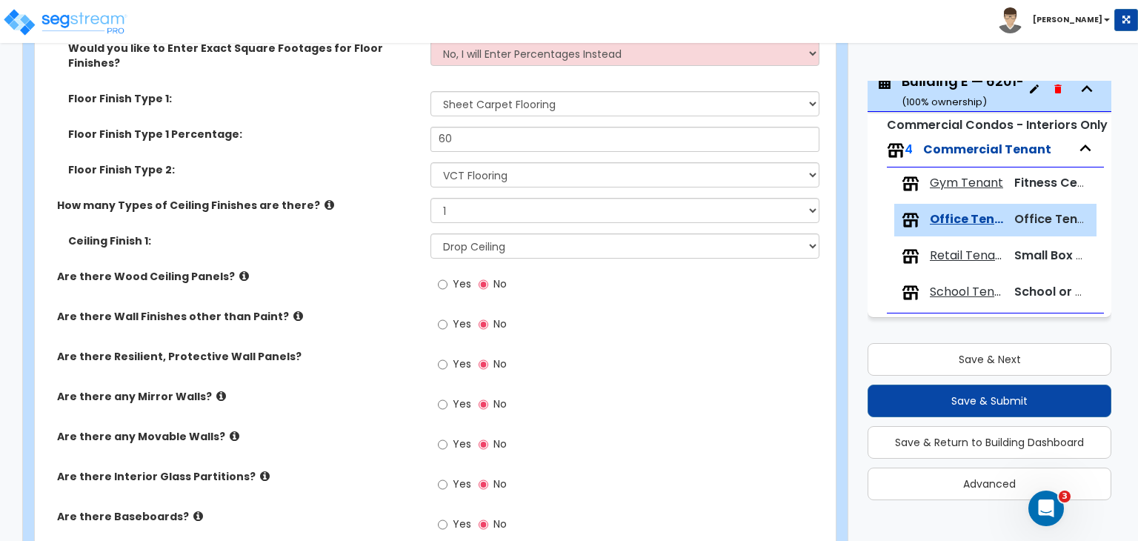
scroll to position [818, 0]
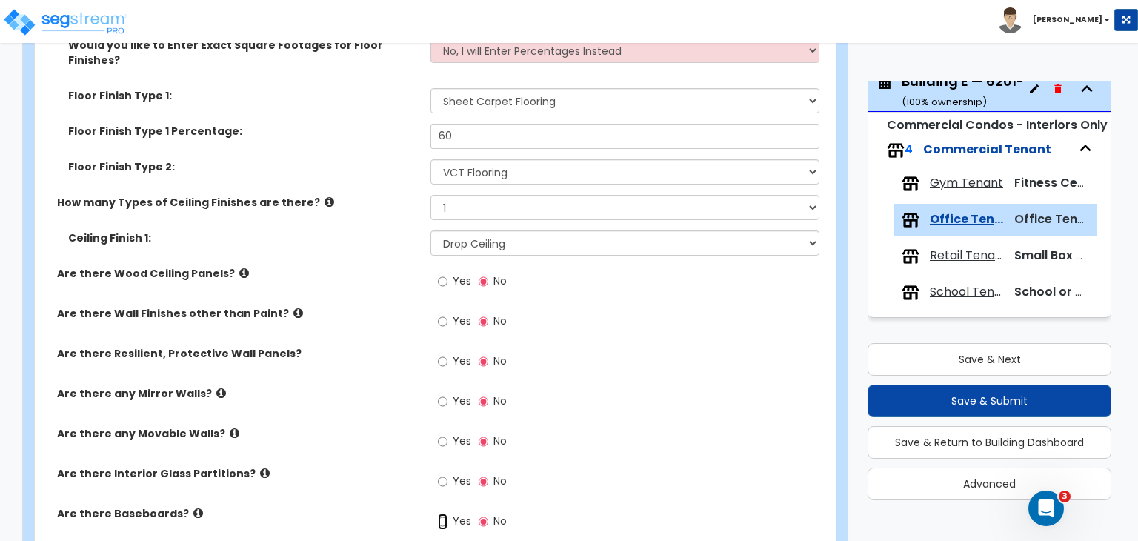
click at [440, 514] on input "Yes" at bounding box center [443, 522] width 10 height 16
radio input "true"
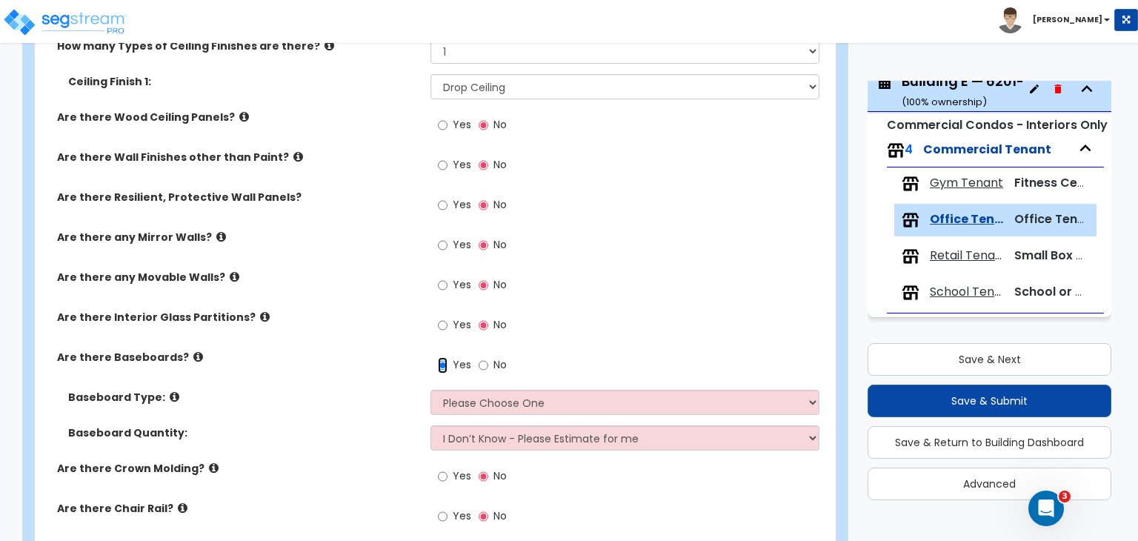
scroll to position [975, 0]
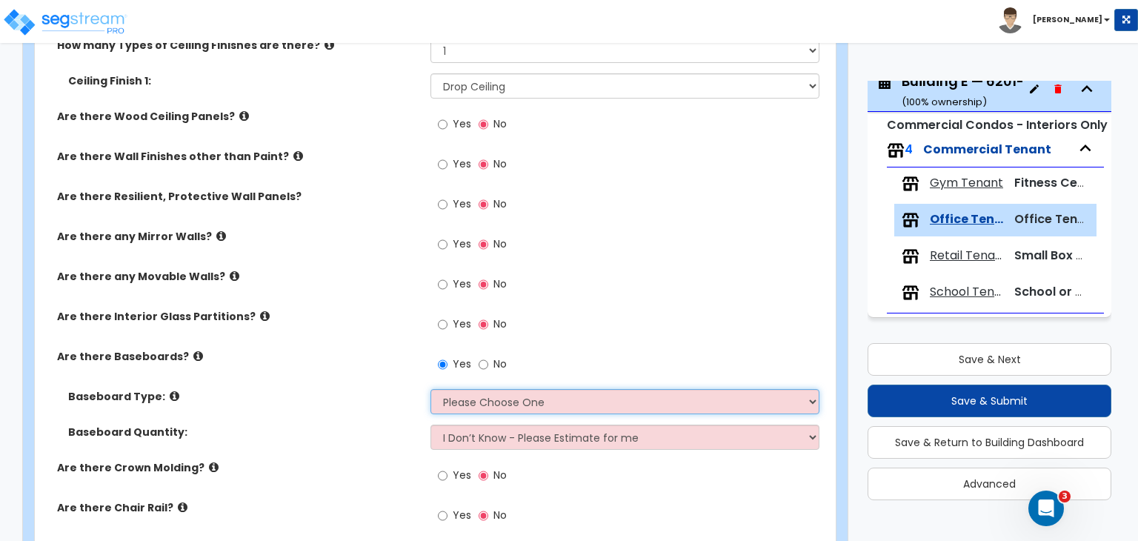
click at [474, 389] on select "Please Choose One Wood Vinyl Carpet Tile" at bounding box center [625, 401] width 388 height 25
select select "2"
click at [431, 389] on select "Please Choose One Wood Vinyl Carpet Tile" at bounding box center [625, 401] width 388 height 25
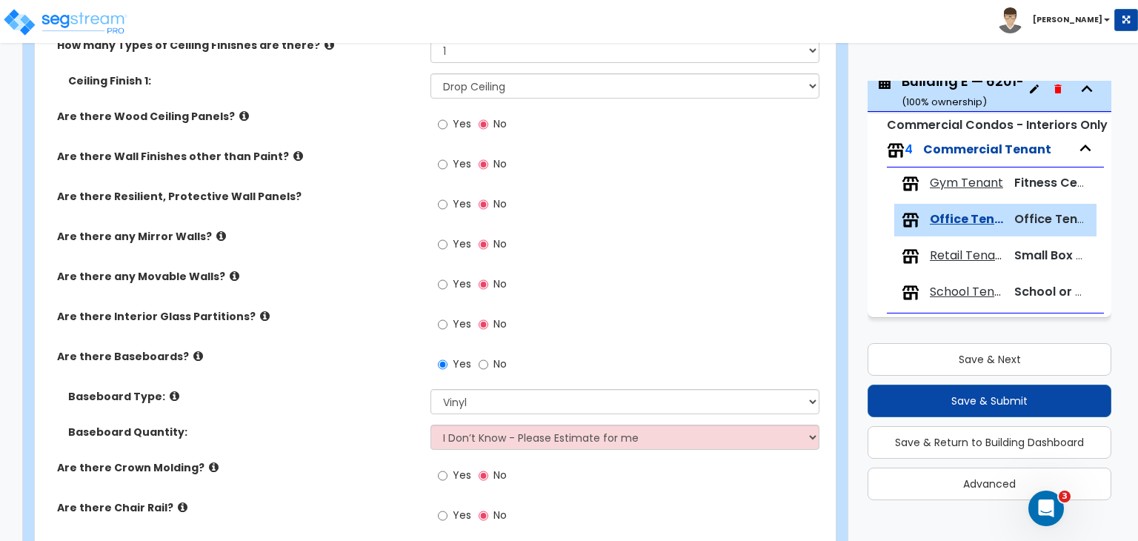
click at [353, 349] on label "Are there Baseboards?" at bounding box center [238, 356] width 362 height 15
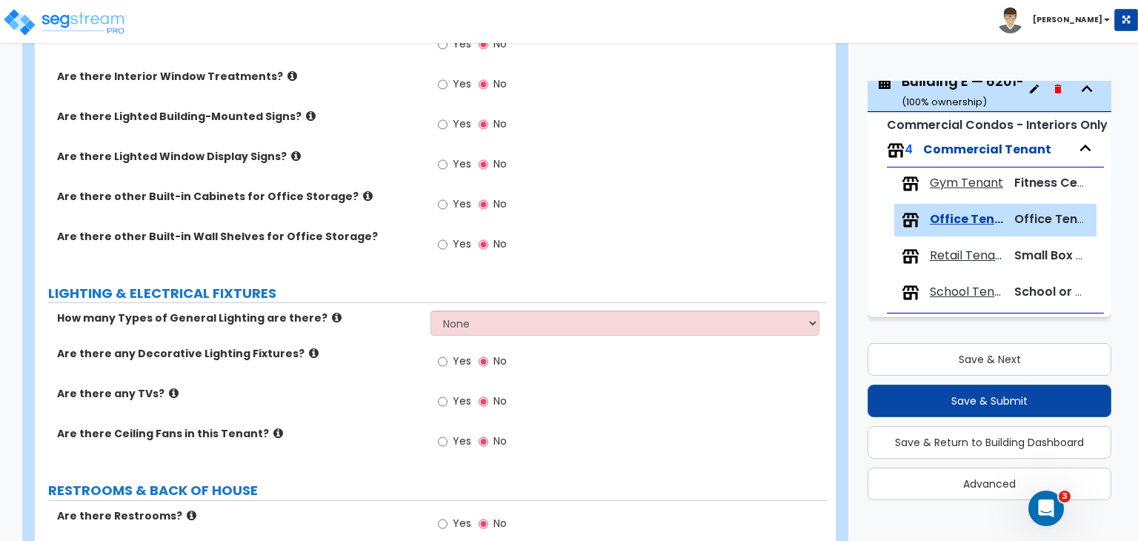
scroll to position [1455, 0]
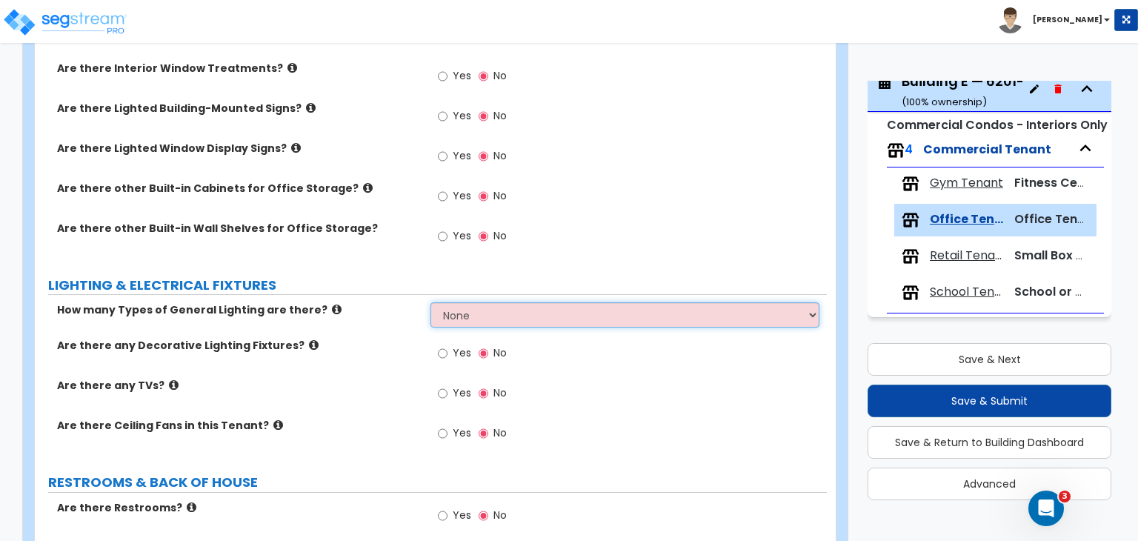
click at [445, 302] on select "None 1 2 3" at bounding box center [625, 314] width 388 height 25
select select "1"
click at [431, 302] on select "None 1 2 3" at bounding box center [625, 314] width 388 height 25
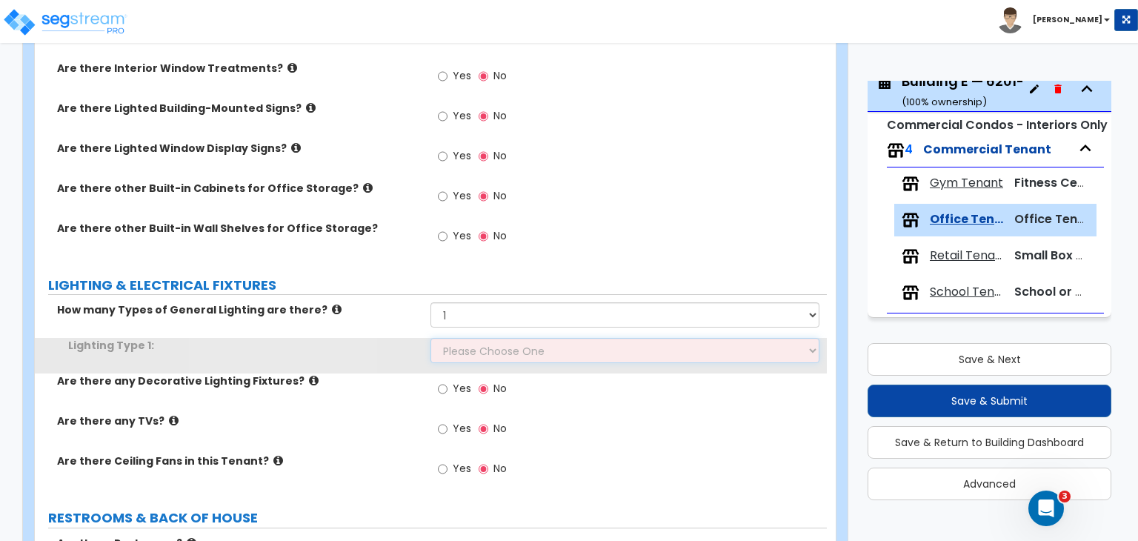
click at [454, 338] on select "Please Choose One LED Surface-Mounted LED Recessed Fluorescent Surface-Mounted …" at bounding box center [625, 350] width 388 height 25
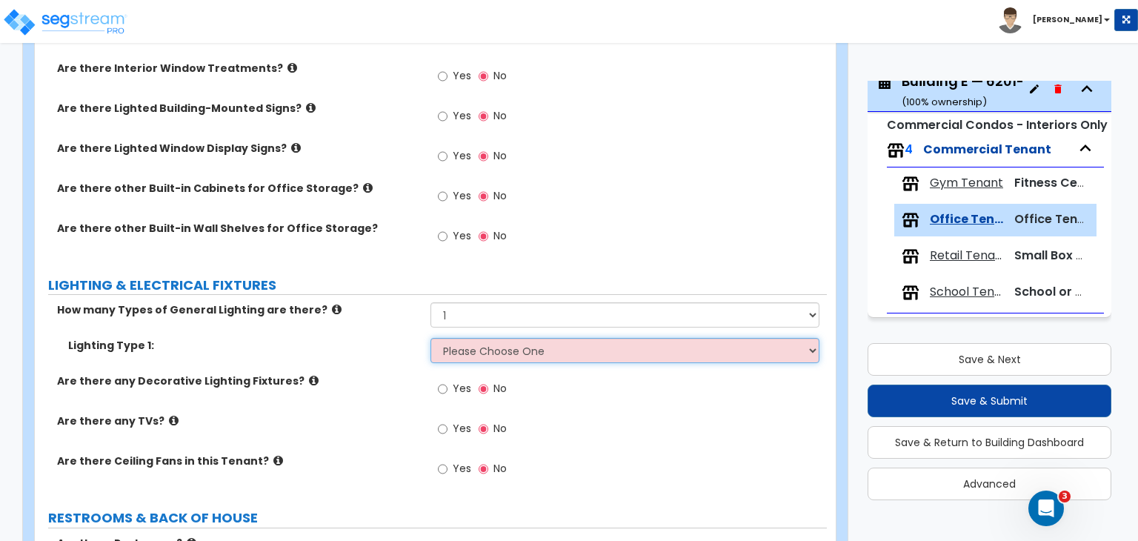
select select "4"
click at [431, 338] on select "Please Choose One LED Surface-Mounted LED Recessed Fluorescent Surface-Mounted …" at bounding box center [625, 350] width 388 height 25
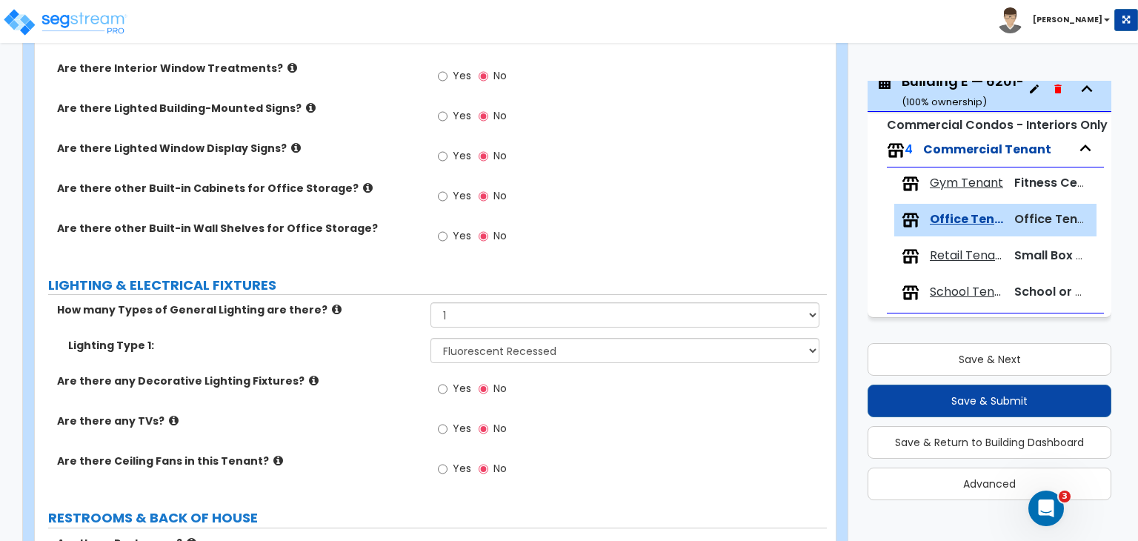
click at [369, 352] on div "Lighting Type 1: Please Choose One LED Surface-Mounted LED Recessed Fluorescent…" at bounding box center [431, 356] width 792 height 36
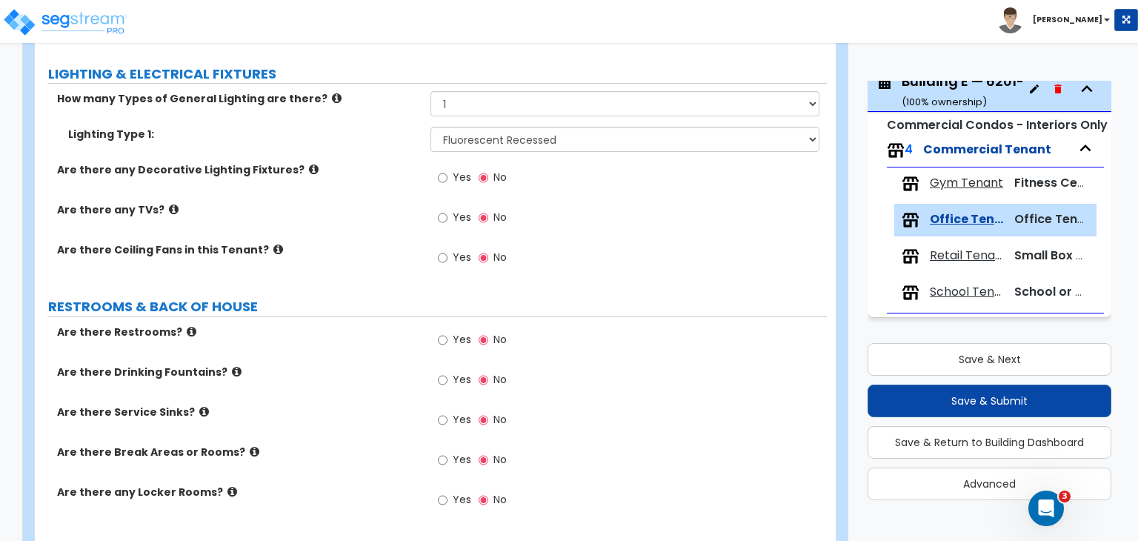
scroll to position [1668, 0]
click at [443, 331] on input "Yes" at bounding box center [443, 339] width 10 height 16
radio input "true"
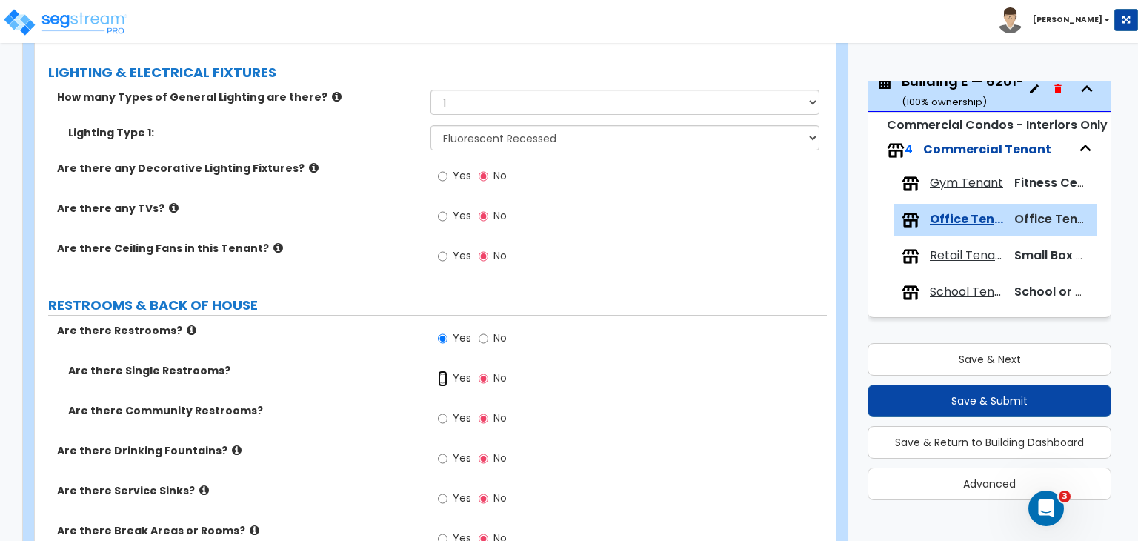
click at [442, 371] on input "Yes" at bounding box center [443, 379] width 10 height 16
radio input "true"
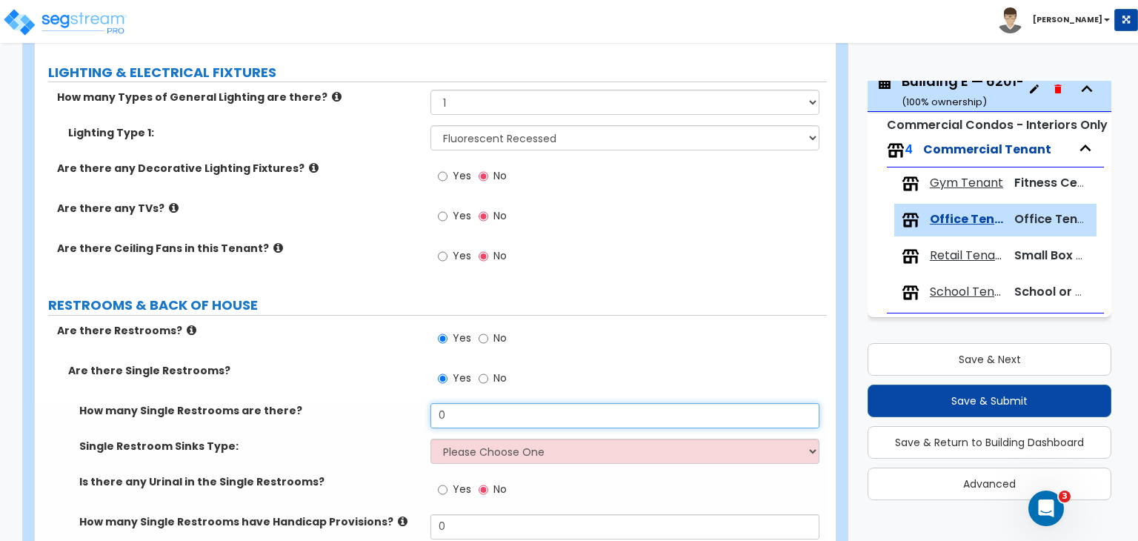
drag, startPoint x: 457, startPoint y: 389, endPoint x: 419, endPoint y: 394, distance: 38.8
click at [419, 403] on div "How many Single Restrooms are there? 0" at bounding box center [431, 421] width 792 height 36
type input "8"
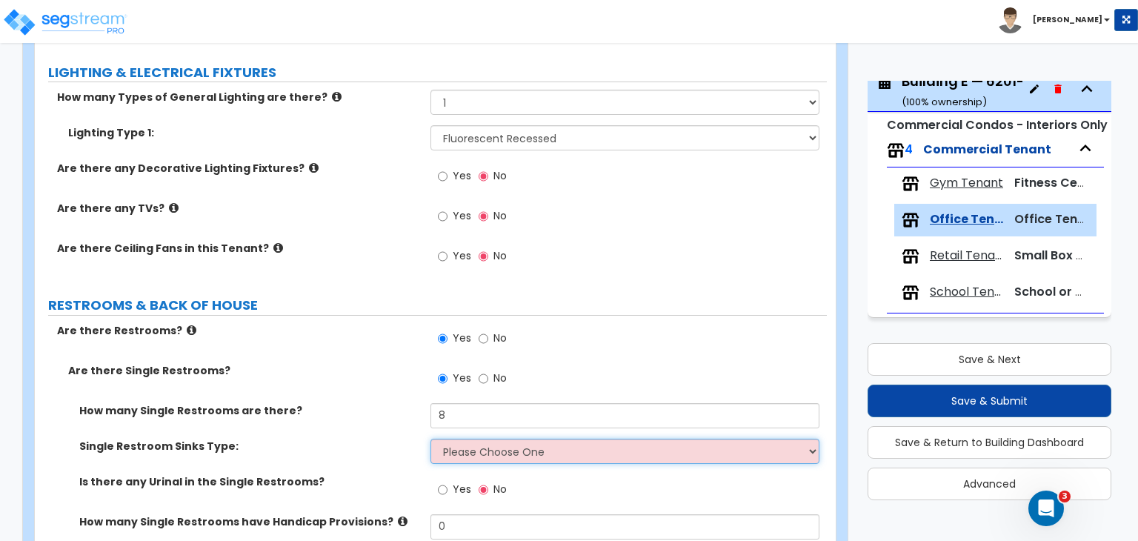
click at [491, 439] on select "Please Choose One Wall-mounted Vanity-mounted" at bounding box center [625, 451] width 388 height 25
select select "1"
click at [431, 439] on select "Please Choose One Wall-mounted Vanity-mounted" at bounding box center [625, 451] width 388 height 25
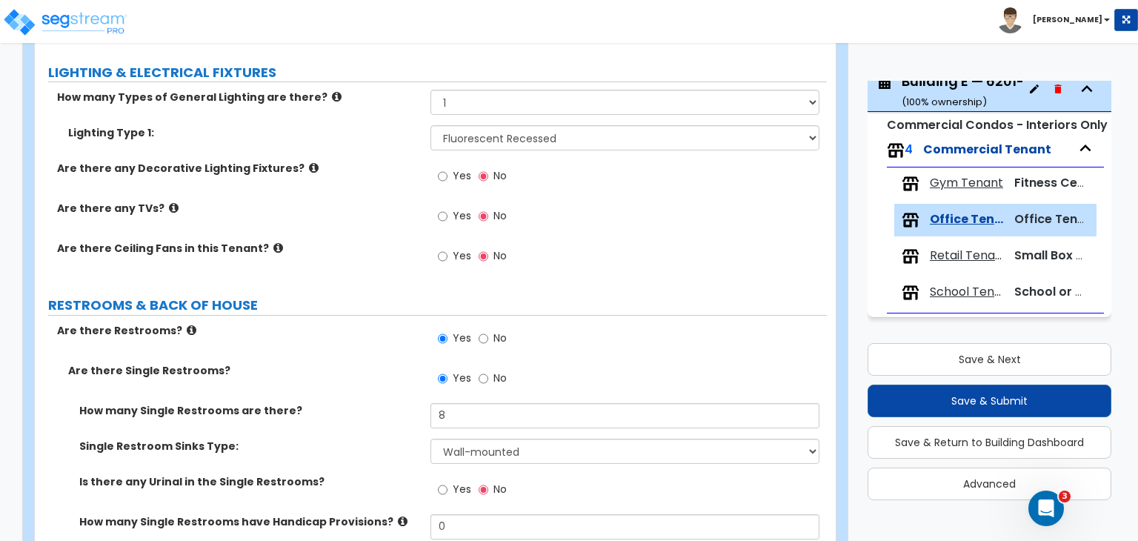
click at [363, 439] on label "Single Restroom Sinks Type:" at bounding box center [249, 446] width 340 height 15
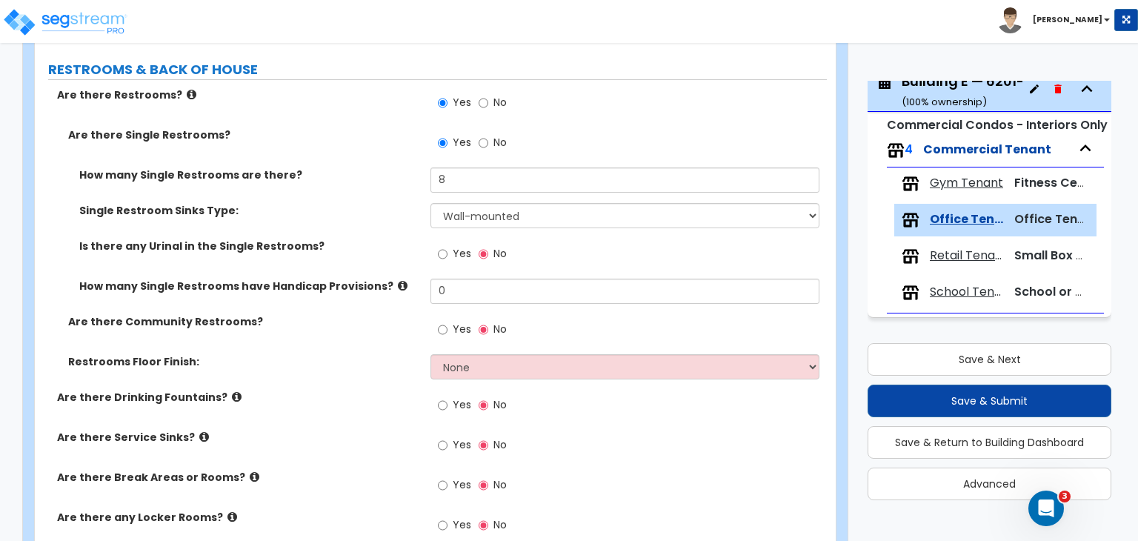
scroll to position [1909, 0]
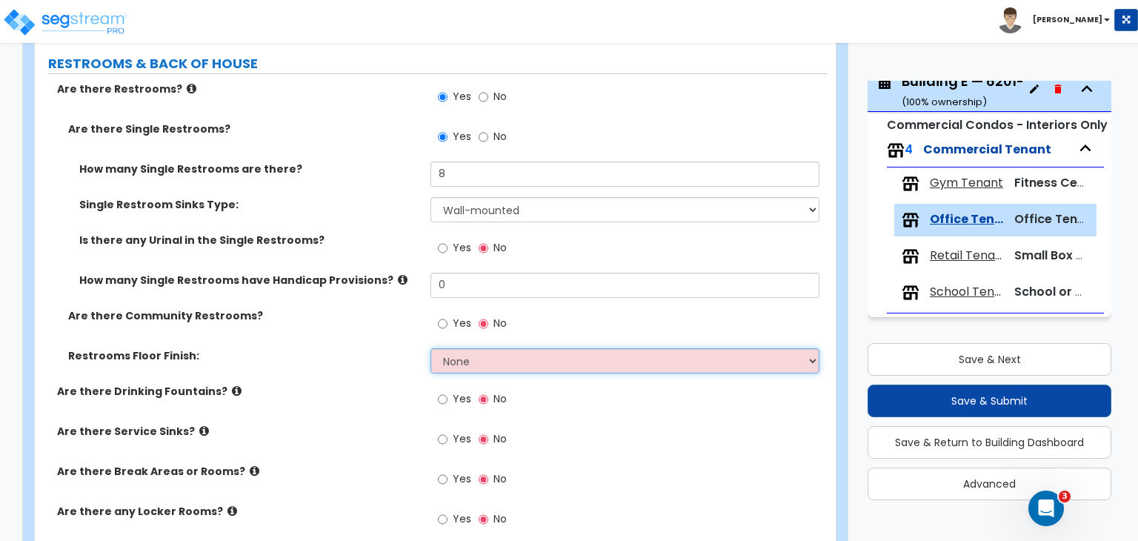
click at [462, 348] on select "None Tile Flooring Resilient Laminate Flooring VCT Flooring Sheet Vinyl Flooring" at bounding box center [625, 360] width 388 height 25
select select "1"
click at [431, 348] on select "None Tile Flooring Resilient Laminate Flooring VCT Flooring Sheet Vinyl Flooring" at bounding box center [625, 360] width 388 height 25
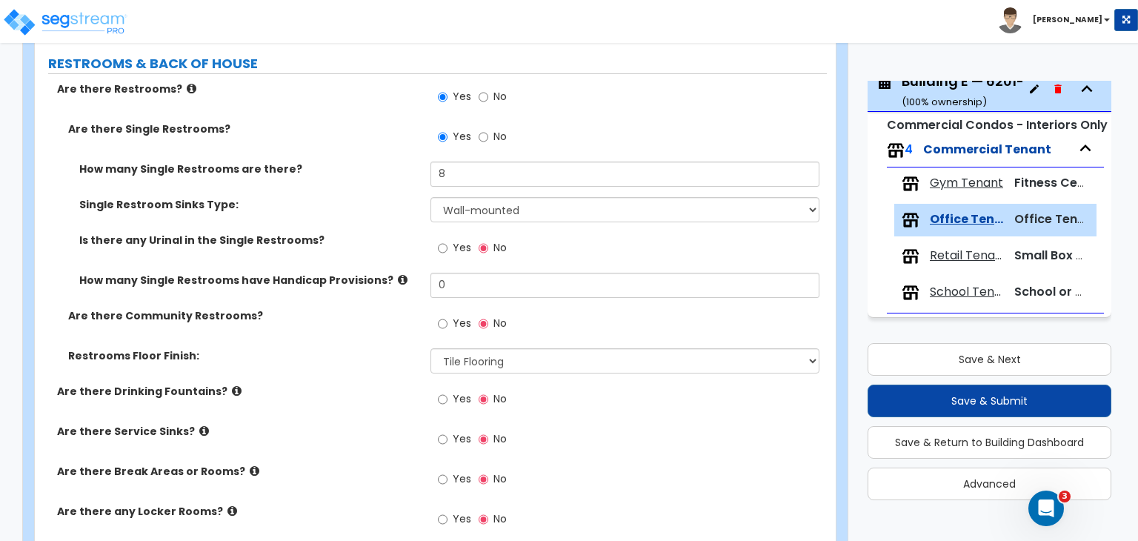
click at [387, 364] on div "Restrooms Floor Finish: None Tile Flooring Resilient Laminate Flooring VCT Floo…" at bounding box center [431, 366] width 792 height 36
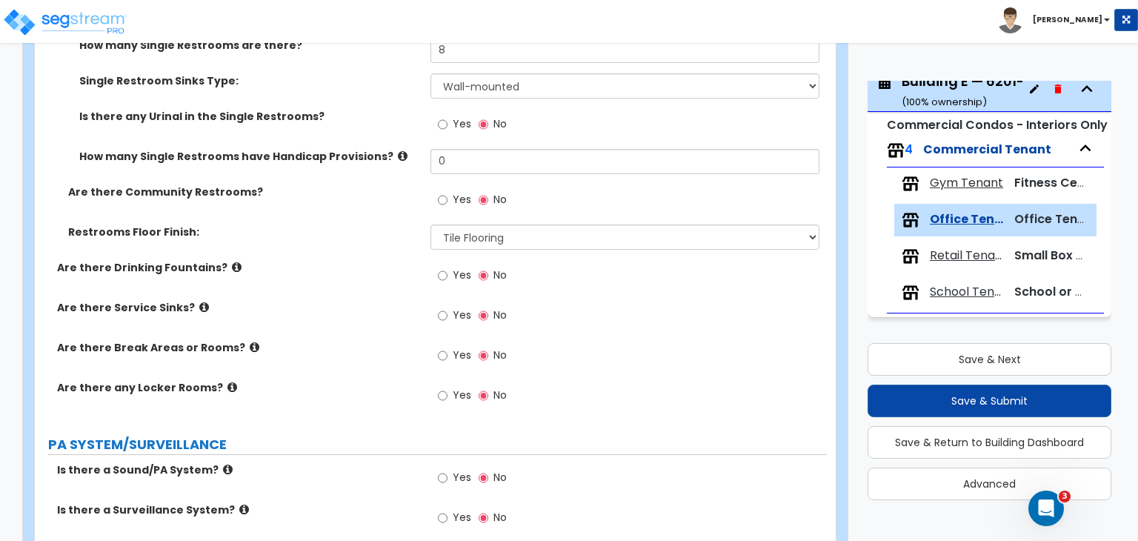
scroll to position [2007, 0]
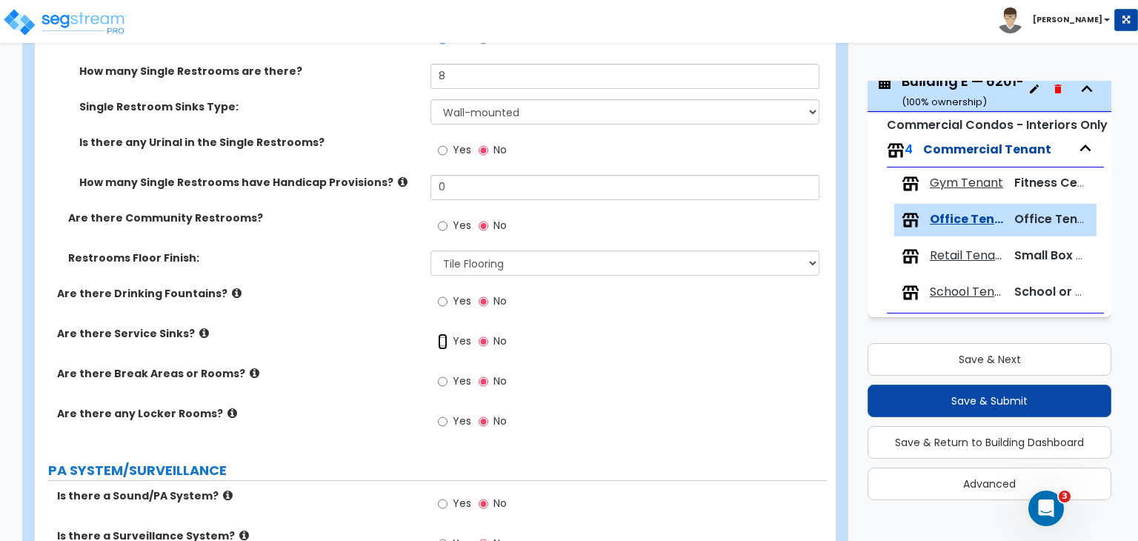
click at [442, 334] on input "Yes" at bounding box center [443, 342] width 10 height 16
radio input "true"
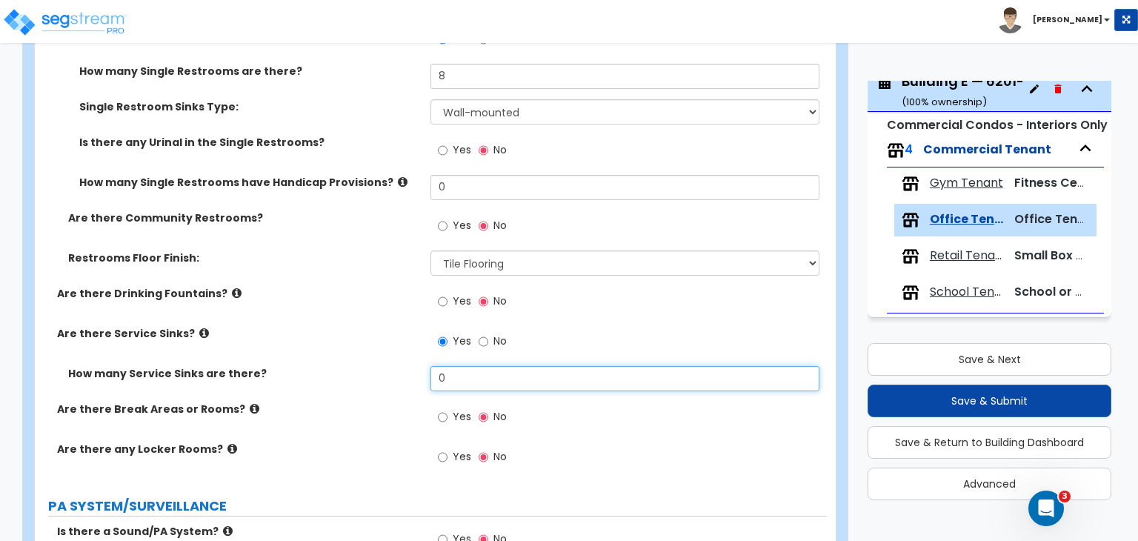
drag, startPoint x: 466, startPoint y: 365, endPoint x: 388, endPoint y: 367, distance: 77.9
click at [388, 367] on div "How many Service Sinks are there? 0" at bounding box center [431, 384] width 792 height 36
type input "3"
click at [388, 367] on div "How many Service Sinks are there? 3" at bounding box center [431, 384] width 792 height 36
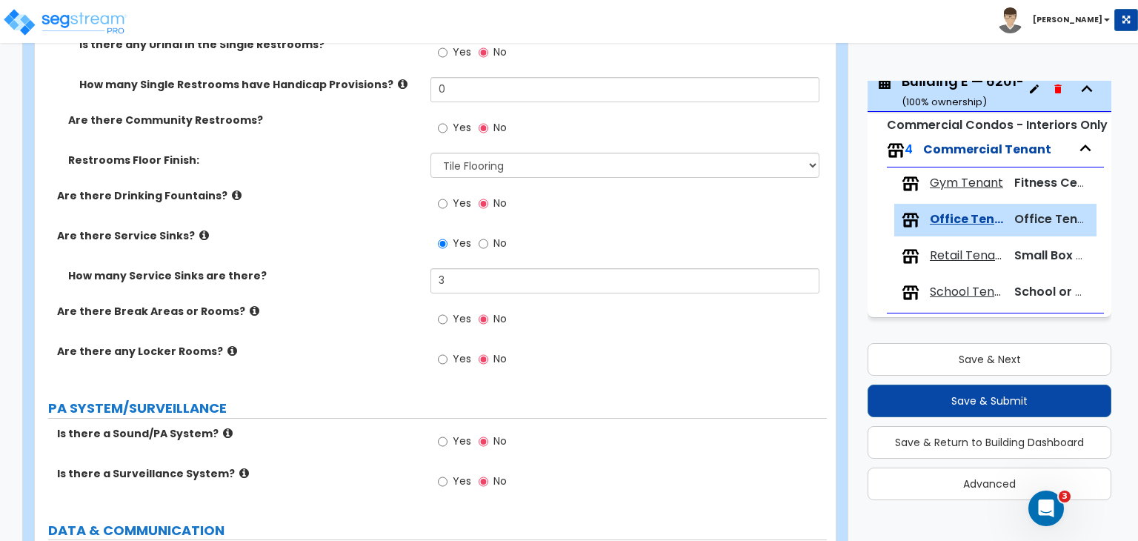
scroll to position [2108, 0]
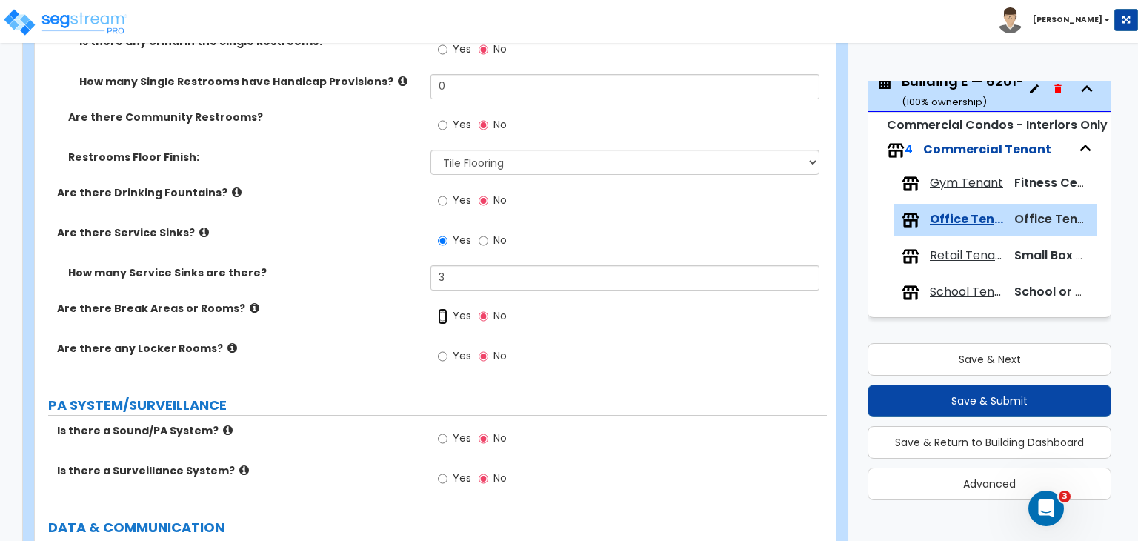
click at [441, 308] on input "Yes" at bounding box center [443, 316] width 10 height 16
radio input "true"
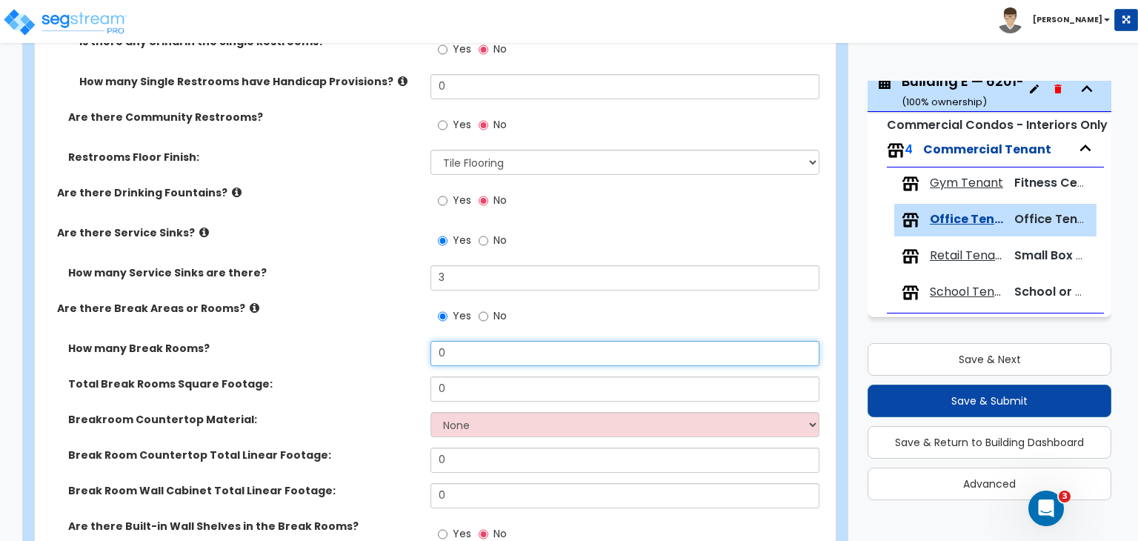
drag, startPoint x: 468, startPoint y: 334, endPoint x: 344, endPoint y: 333, distance: 124.5
click at [344, 341] on div "How many Break Rooms? 0" at bounding box center [431, 359] width 792 height 36
type input "5"
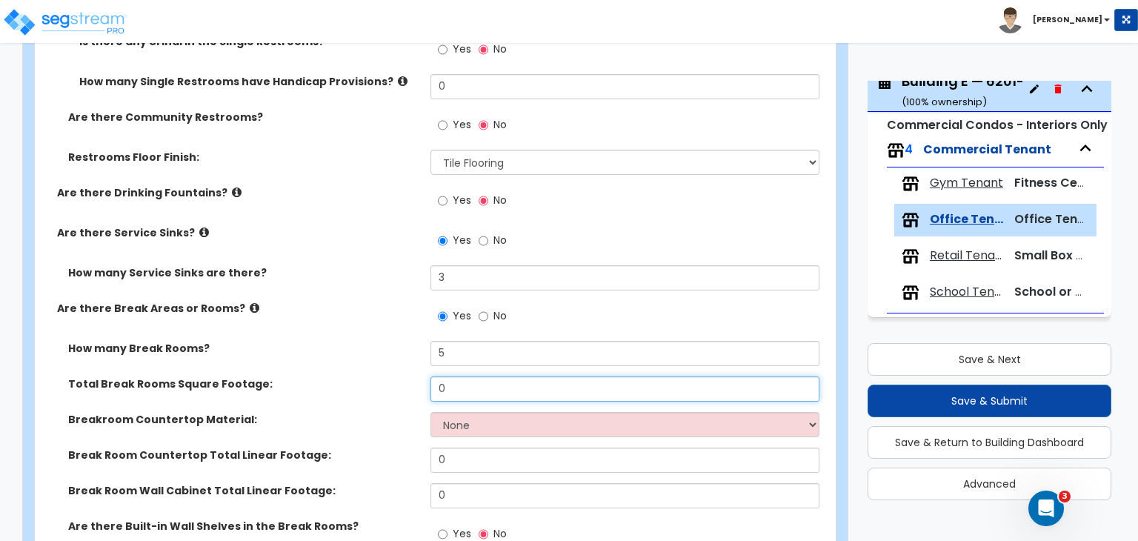
drag, startPoint x: 457, startPoint y: 373, endPoint x: 354, endPoint y: 368, distance: 102.4
click at [354, 377] on div "Total Break Rooms Square Footage: 0" at bounding box center [431, 395] width 792 height 36
type input "250"
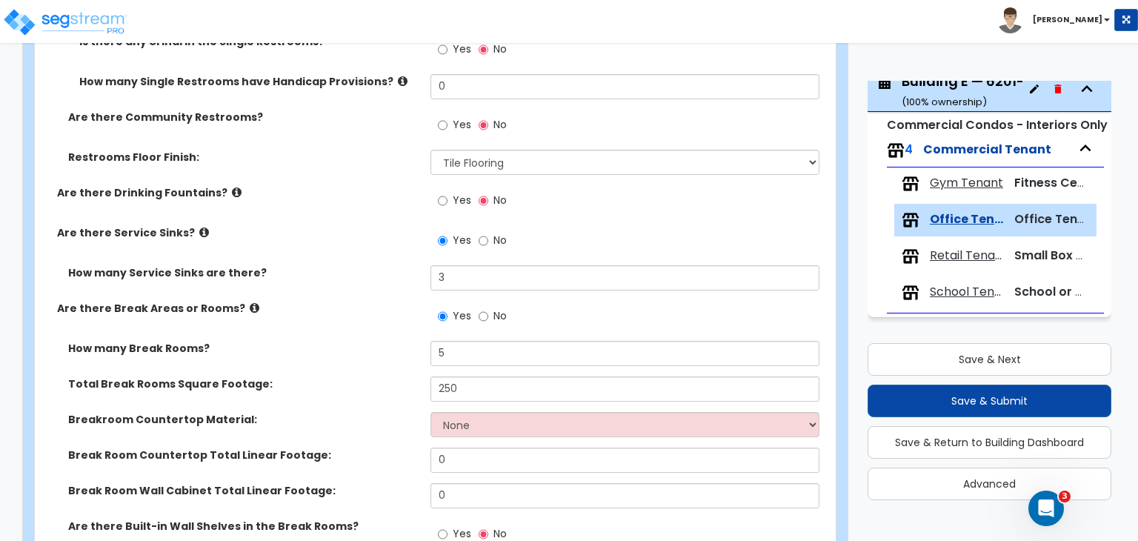
click at [354, 377] on label "Total Break Rooms Square Footage:" at bounding box center [243, 384] width 351 height 15
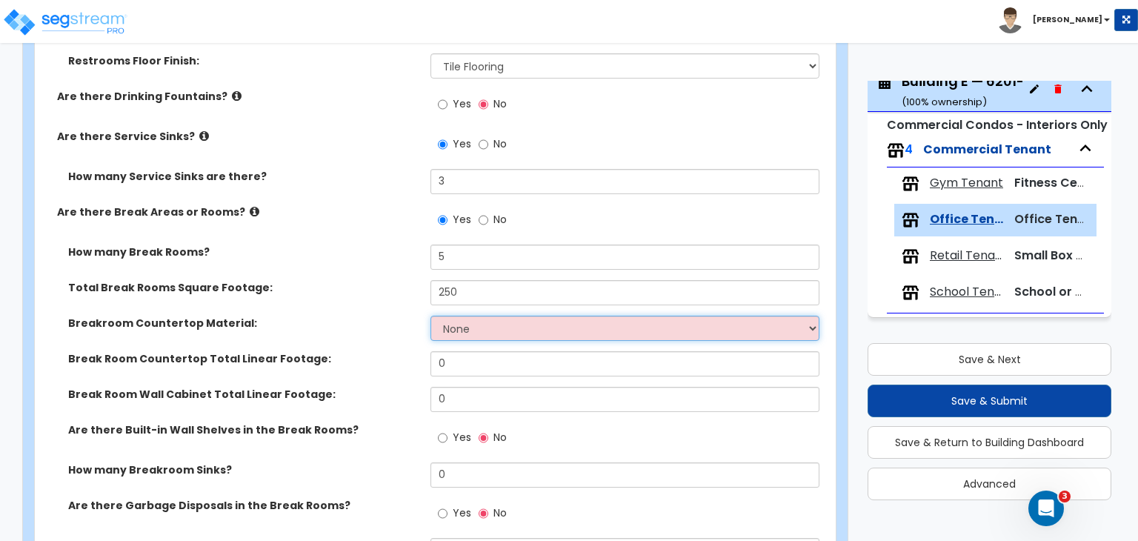
click at [469, 316] on select "None Plastic Laminate Solid Surface Stone Quartz Marble Tile Wood Stainless Ste…" at bounding box center [625, 328] width 388 height 25
select select "1"
click at [431, 316] on select "None Plastic Laminate Solid Surface Stone Quartz Marble Tile Wood Stainless Ste…" at bounding box center [625, 328] width 388 height 25
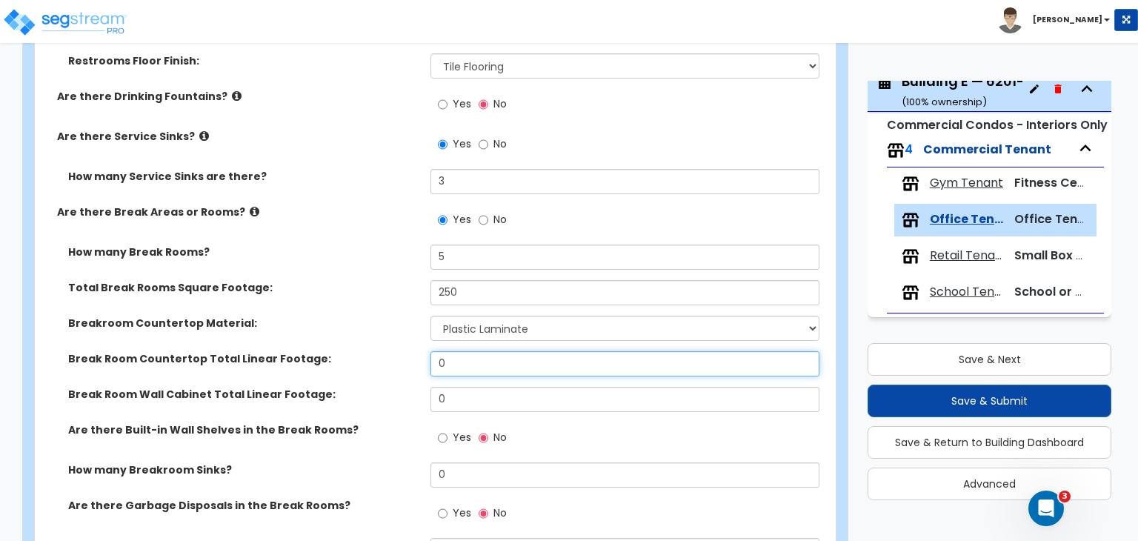
drag, startPoint x: 477, startPoint y: 350, endPoint x: 364, endPoint y: 354, distance: 113.5
click at [364, 354] on div "Break Room Countertop Total Linear Footage: 0" at bounding box center [431, 369] width 792 height 36
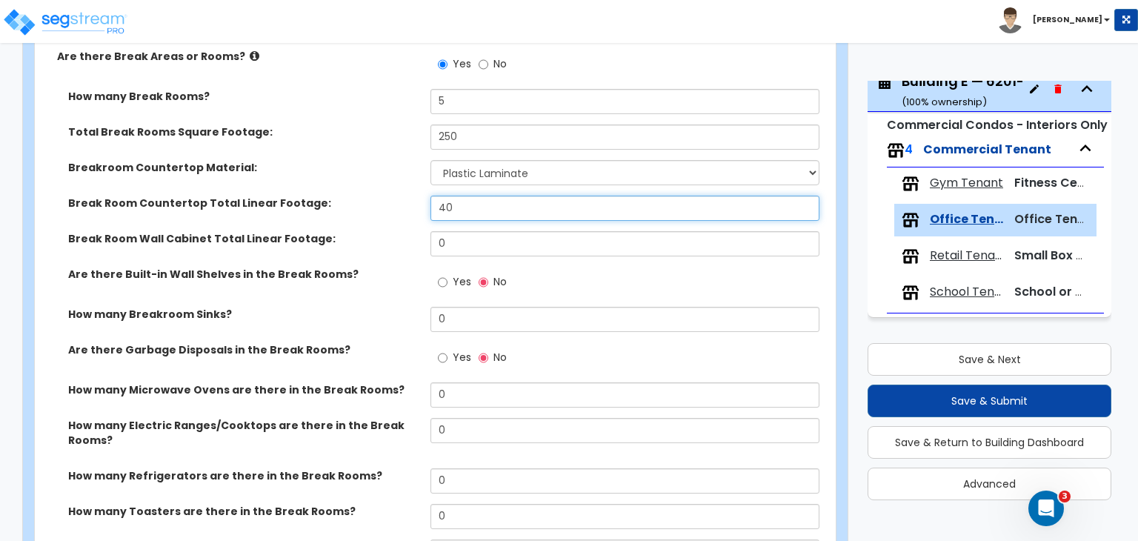
scroll to position [2360, 0]
type input "40"
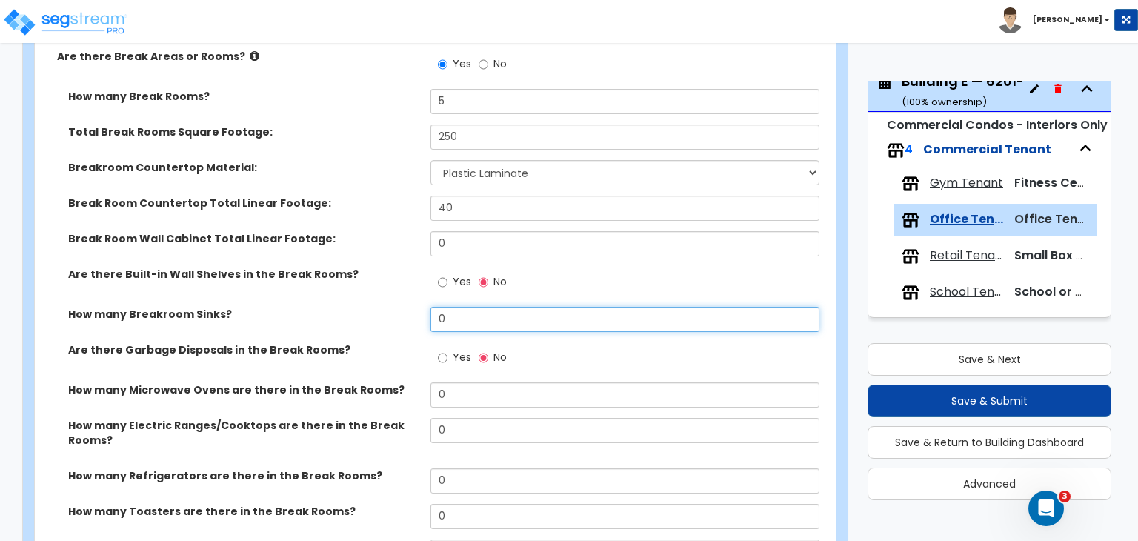
drag, startPoint x: 369, startPoint y: 302, endPoint x: 330, endPoint y: 288, distance: 41.7
click at [330, 288] on div "How many Break Rooms? 5 Total Break Rooms Square Footage: 250 Breakroom Counter…" at bounding box center [431, 352] width 770 height 526
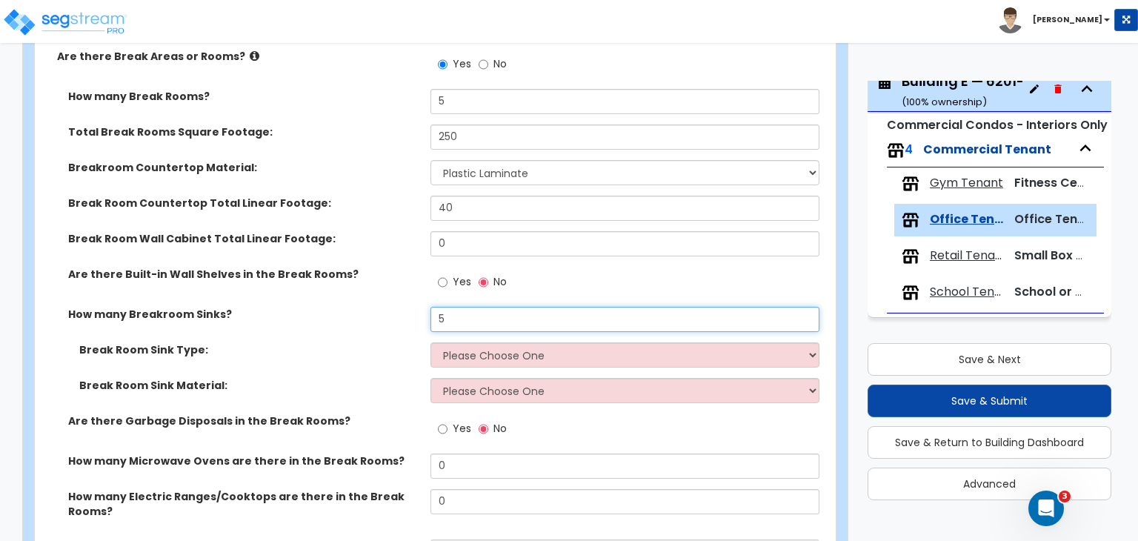
type input "5"
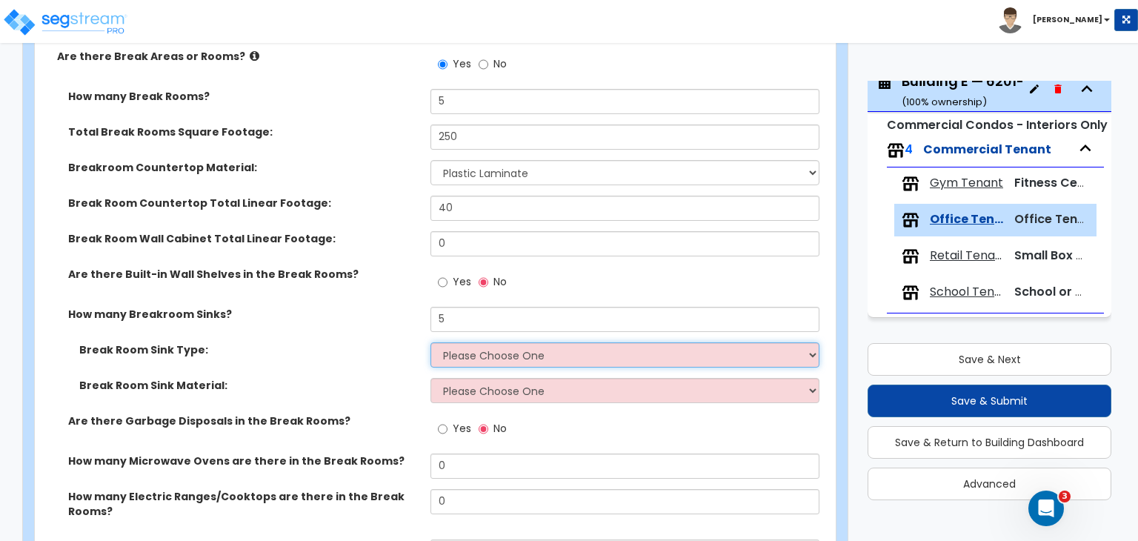
click at [442, 342] on select "Please Choose One Single Sink Double Sink" at bounding box center [625, 354] width 388 height 25
select select "1"
click at [431, 342] on select "Please Choose One Single Sink Double Sink" at bounding box center [625, 354] width 388 height 25
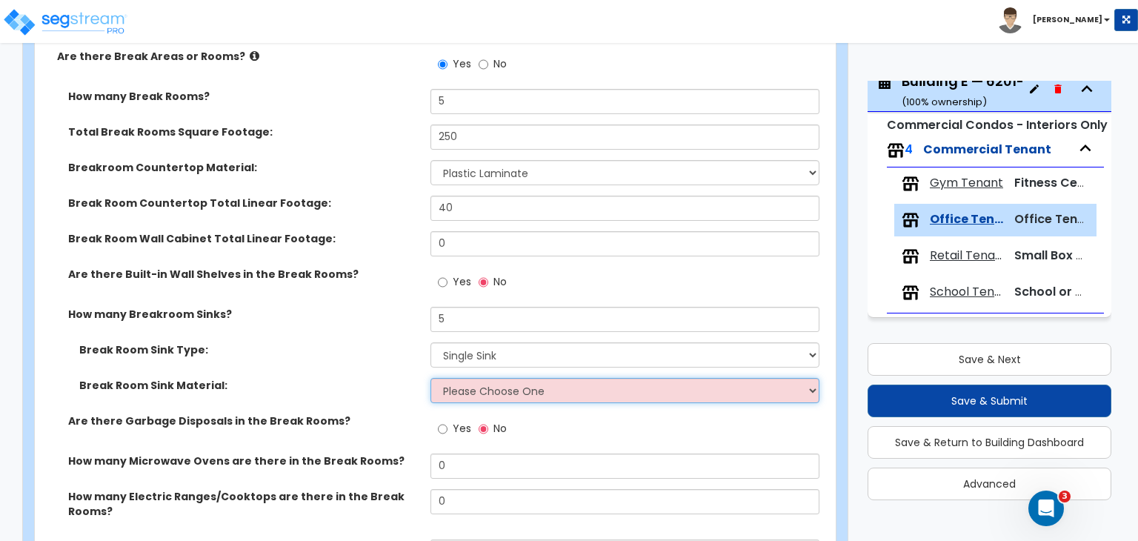
click at [470, 378] on select "Please Choose One Stainless Steel Porcelain Enamel Cast Iron" at bounding box center [625, 390] width 388 height 25
select select "1"
click at [431, 378] on select "Please Choose One Stainless Steel Porcelain Enamel Cast Iron" at bounding box center [625, 390] width 388 height 25
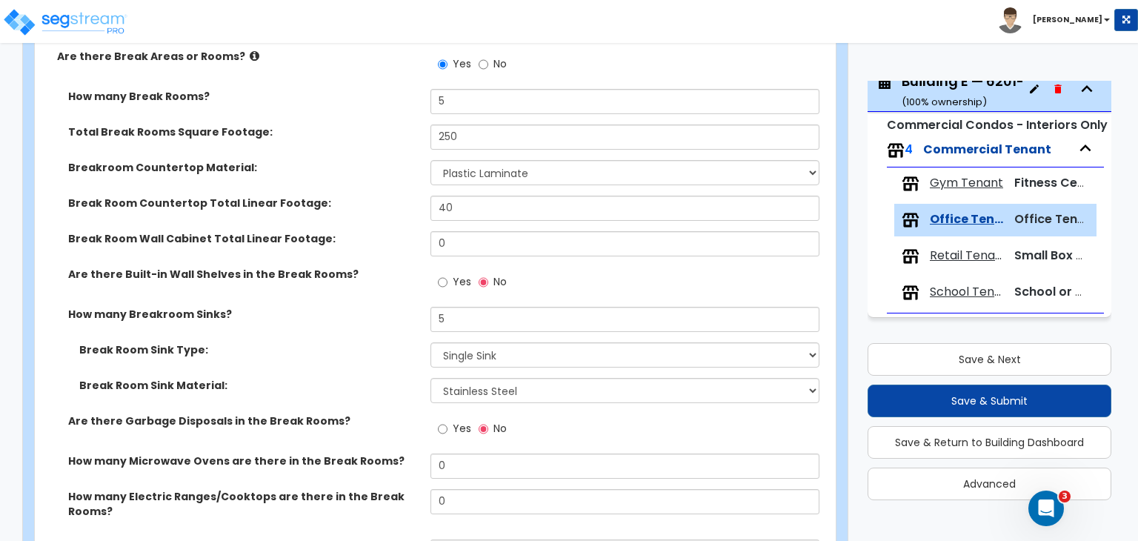
click at [356, 342] on label "Break Room Sink Type:" at bounding box center [249, 349] width 340 height 15
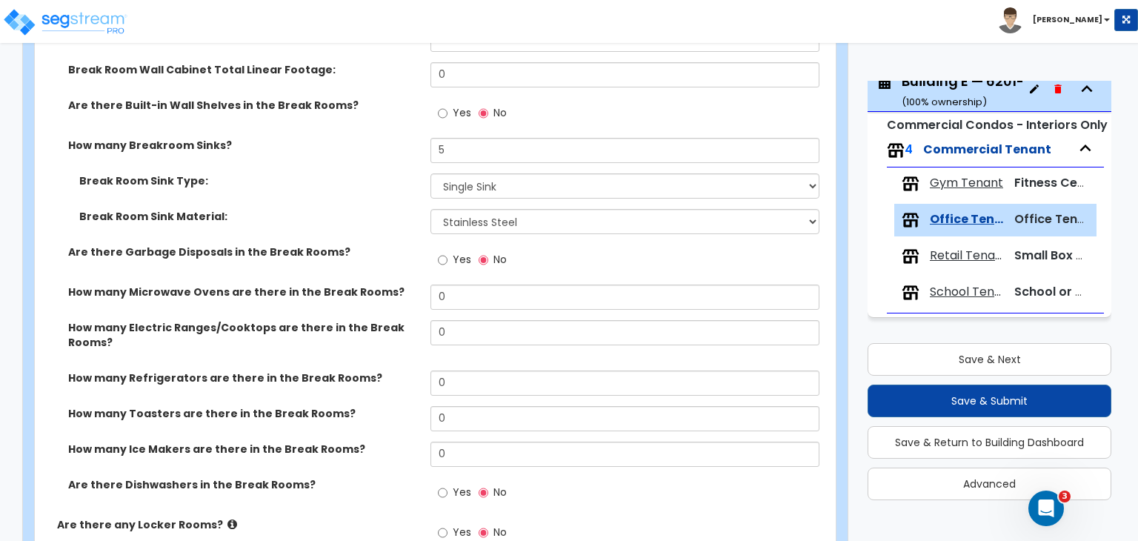
scroll to position [2530, 0]
click at [372, 334] on div "How many Electric Ranges/Cooktops are there in the Break Rooms? 0" at bounding box center [431, 344] width 792 height 50
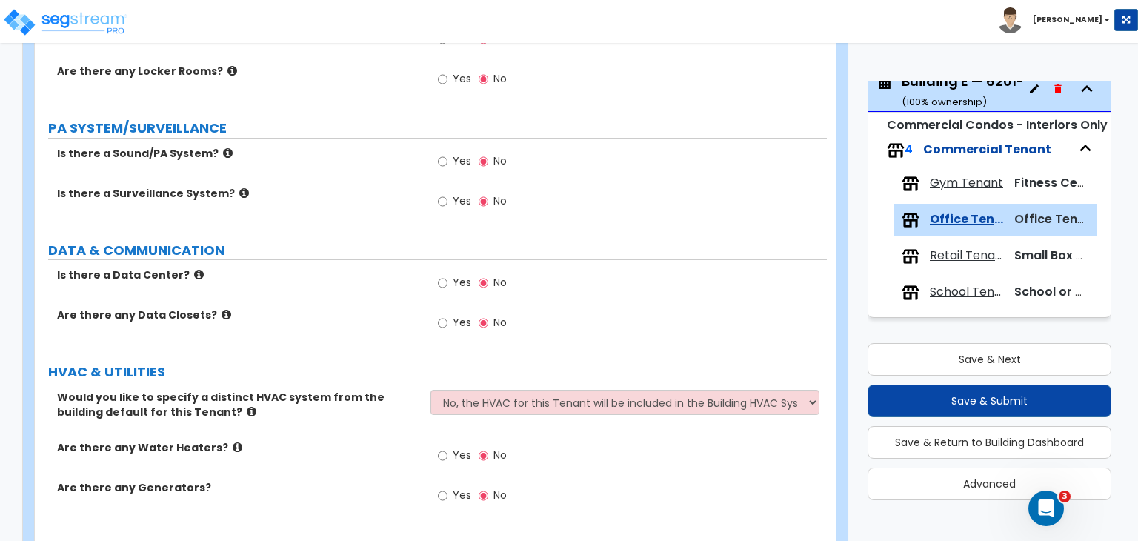
scroll to position [3012, 0]
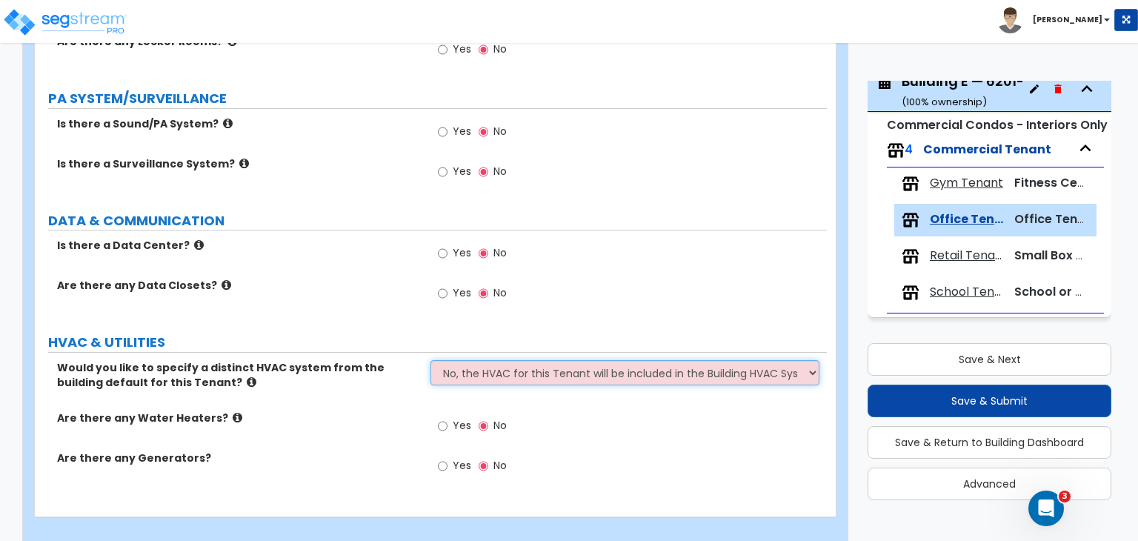
click at [488, 362] on select "No, the HVAC for this Tenant will be included in the Building HVAC System Yes, …" at bounding box center [625, 372] width 388 height 25
select select "1"
click at [431, 360] on select "No, the HVAC for this Tenant will be included in the Building HVAC System Yes, …" at bounding box center [625, 372] width 388 height 25
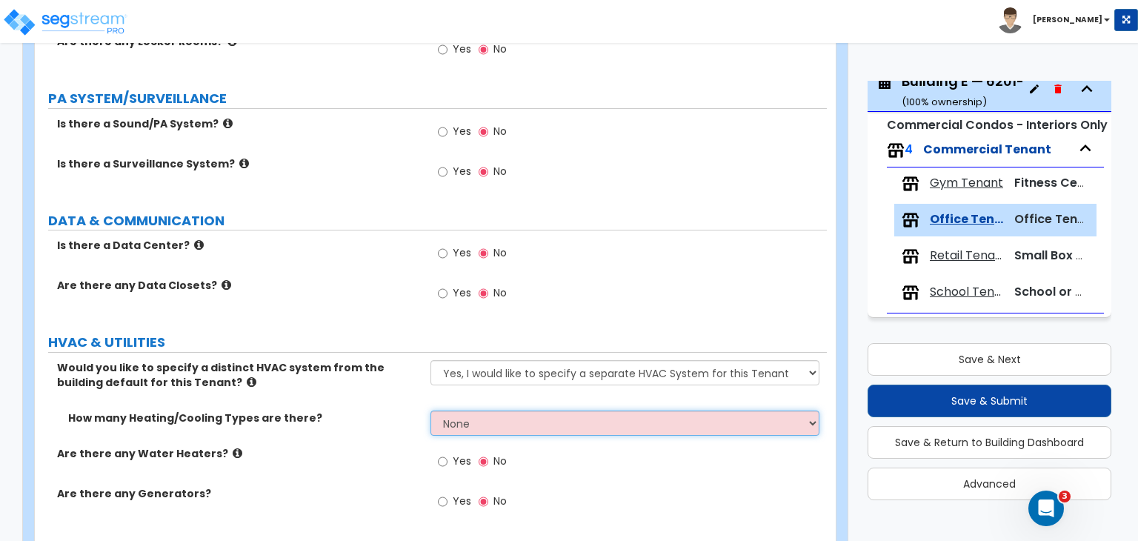
click at [502, 411] on select "None 1 2 3" at bounding box center [625, 423] width 388 height 25
select select "1"
click at [431, 411] on select "None 1 2 3" at bounding box center [625, 423] width 388 height 25
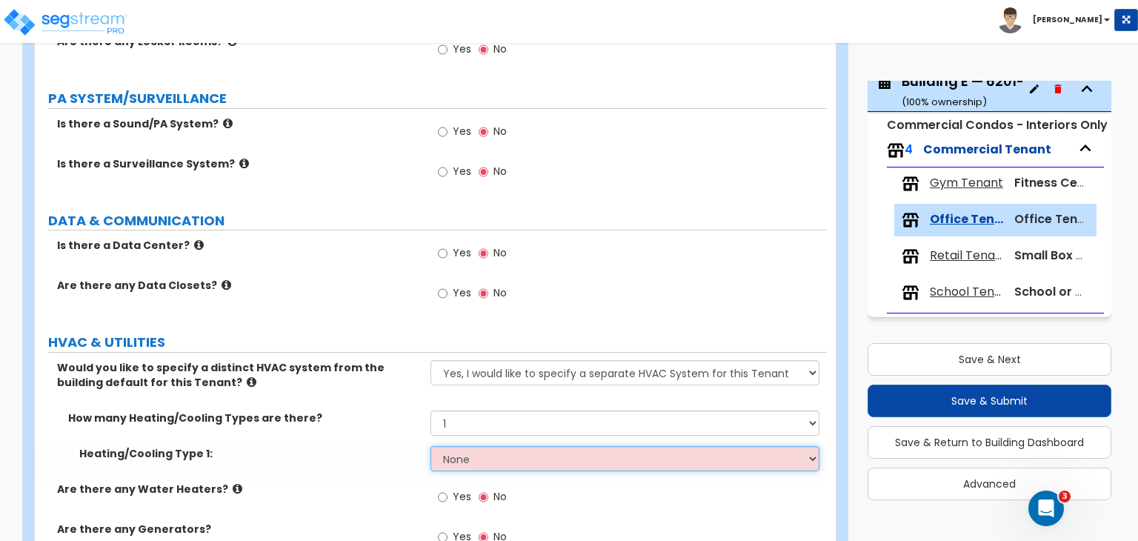
click at [494, 446] on select "None Heat Only Centralized Heating & Cooling Thru Wall Air Conditioners Mini Sp…" at bounding box center [625, 458] width 388 height 25
select select "2"
click at [431, 446] on select "None Heat Only Centralized Heating & Cooling Thru Wall Air Conditioners Mini Sp…" at bounding box center [625, 458] width 388 height 25
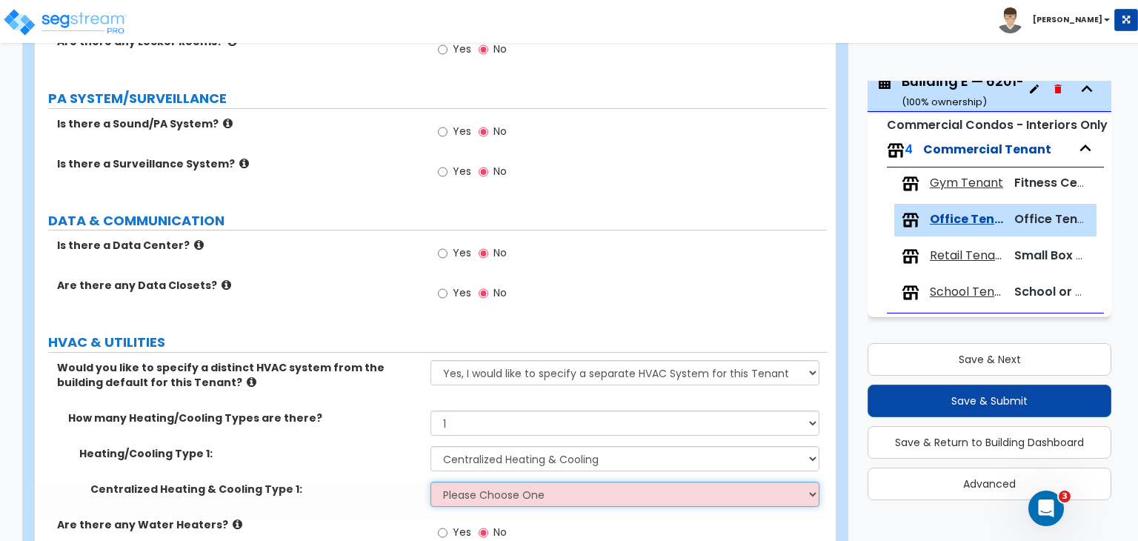
click at [493, 482] on select "Please Choose One Rooftop Unit Furnace-Condenser Forced Air Split Heating/Cooli…" at bounding box center [625, 494] width 388 height 25
select select "1"
click at [431, 482] on select "Please Choose One Rooftop Unit Furnace-Condenser Forced Air Split Heating/Cooli…" at bounding box center [625, 494] width 388 height 25
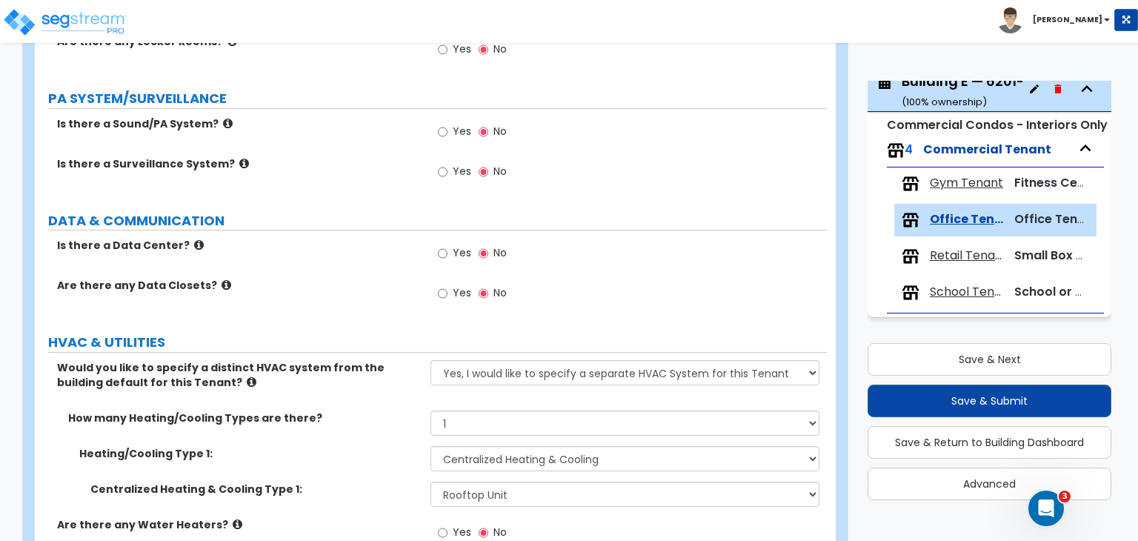
click at [394, 446] on label "Heating/Cooling Type 1:" at bounding box center [249, 453] width 340 height 15
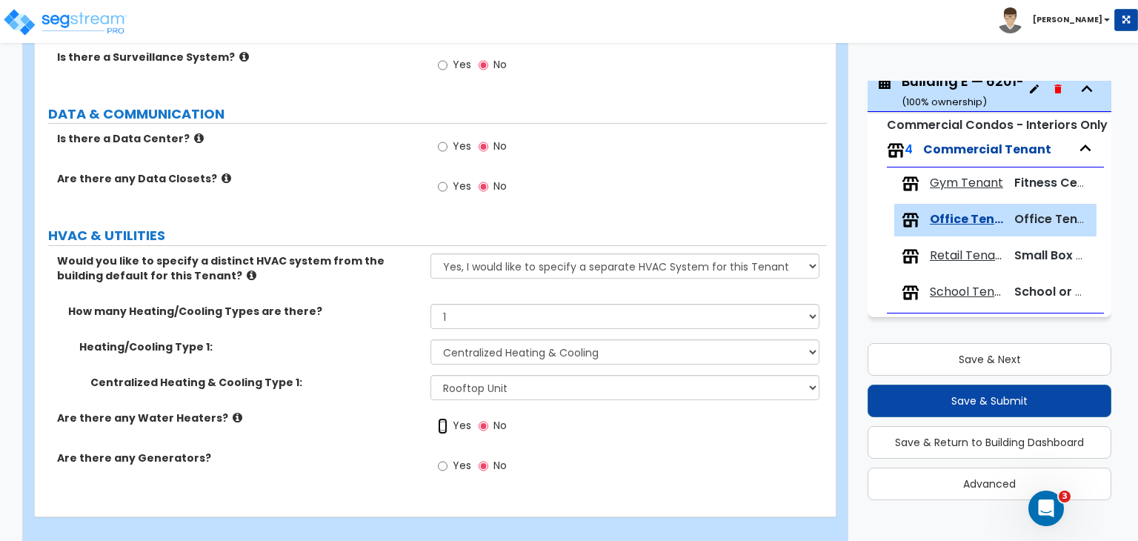
click at [442, 418] on input "Yes" at bounding box center [443, 426] width 10 height 16
radio input "true"
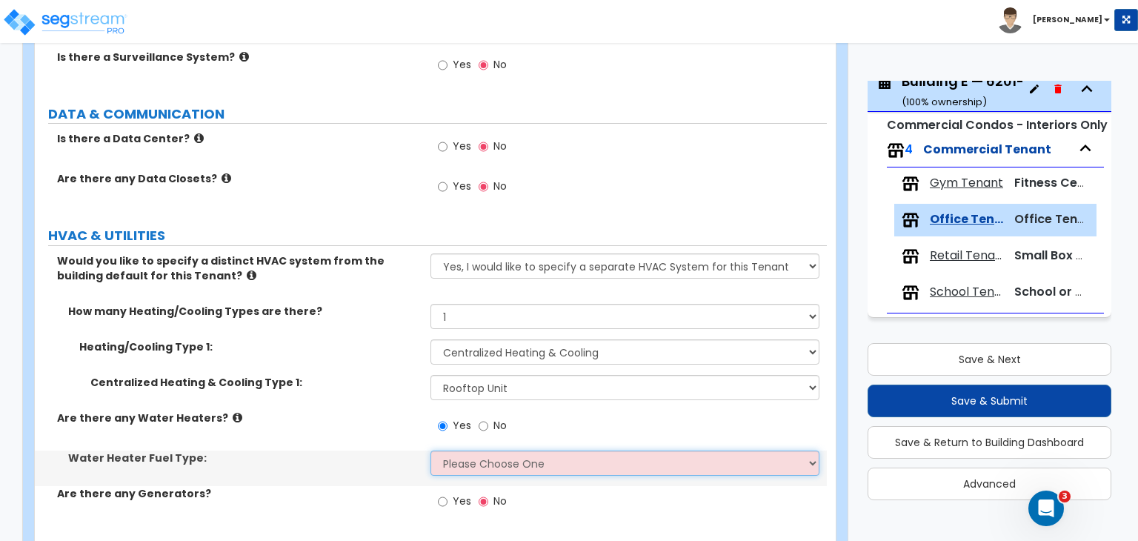
click at [457, 451] on select "Please Choose One Gas Electric" at bounding box center [625, 463] width 388 height 25
select select "2"
click at [431, 451] on select "Please Choose One Gas Electric" at bounding box center [625, 463] width 388 height 25
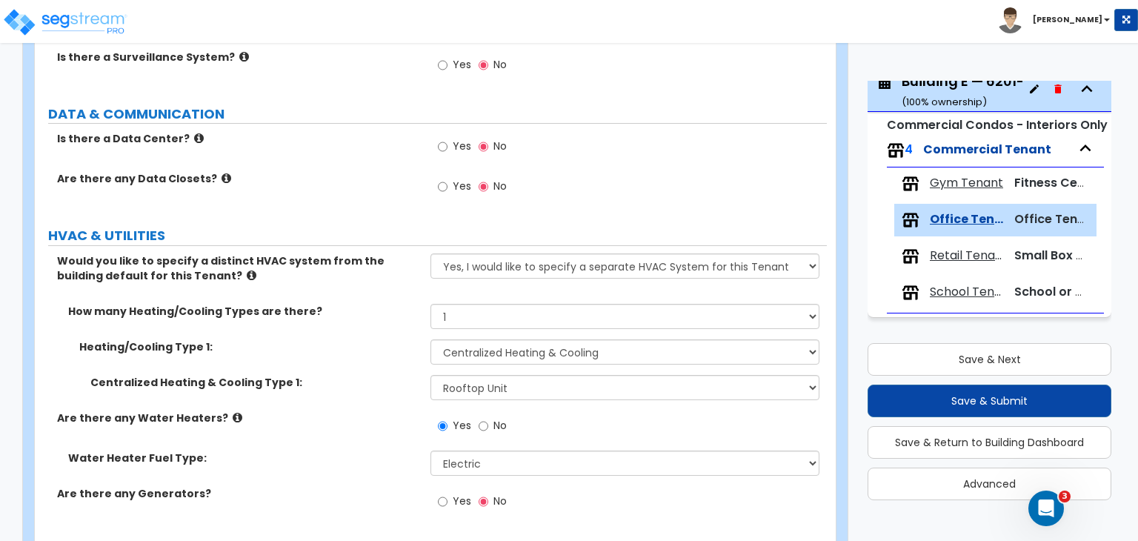
click at [347, 422] on div "Are there any Water Heaters? Yes No" at bounding box center [431, 431] width 792 height 40
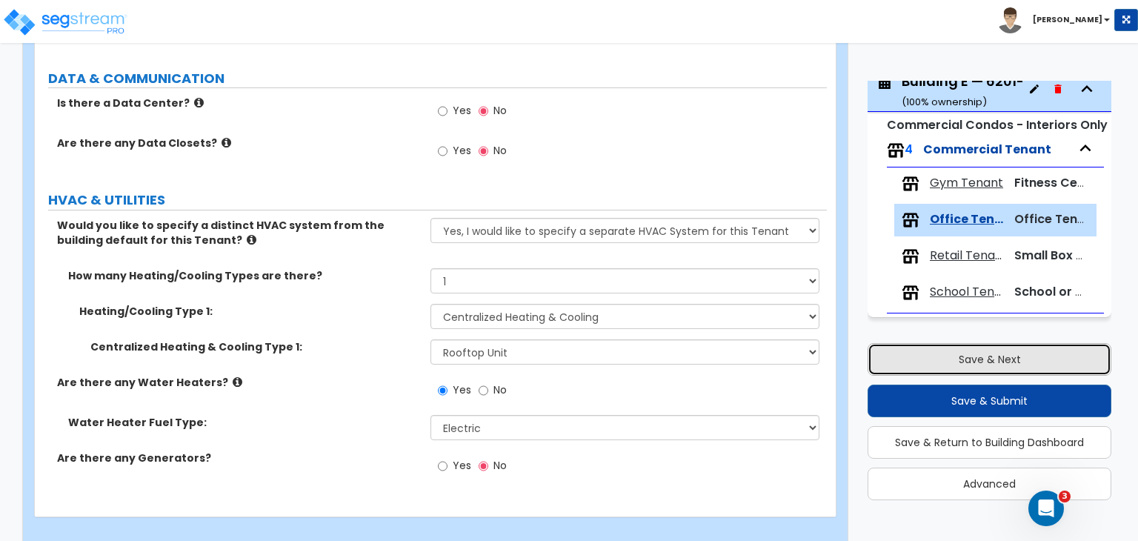
click at [969, 359] on button "Save & Next" at bounding box center [990, 359] width 244 height 33
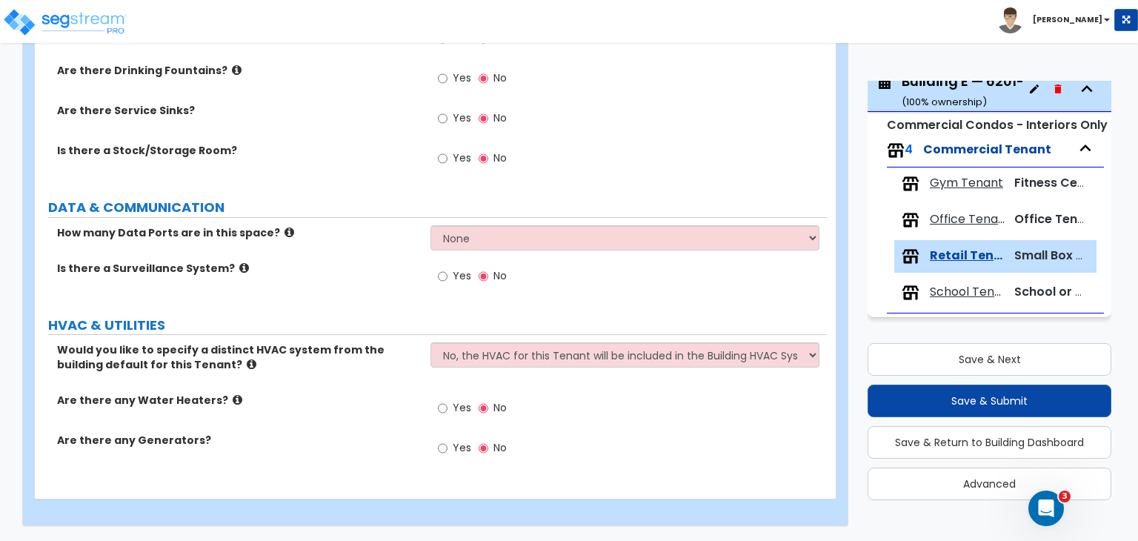
scroll to position [1368, 0]
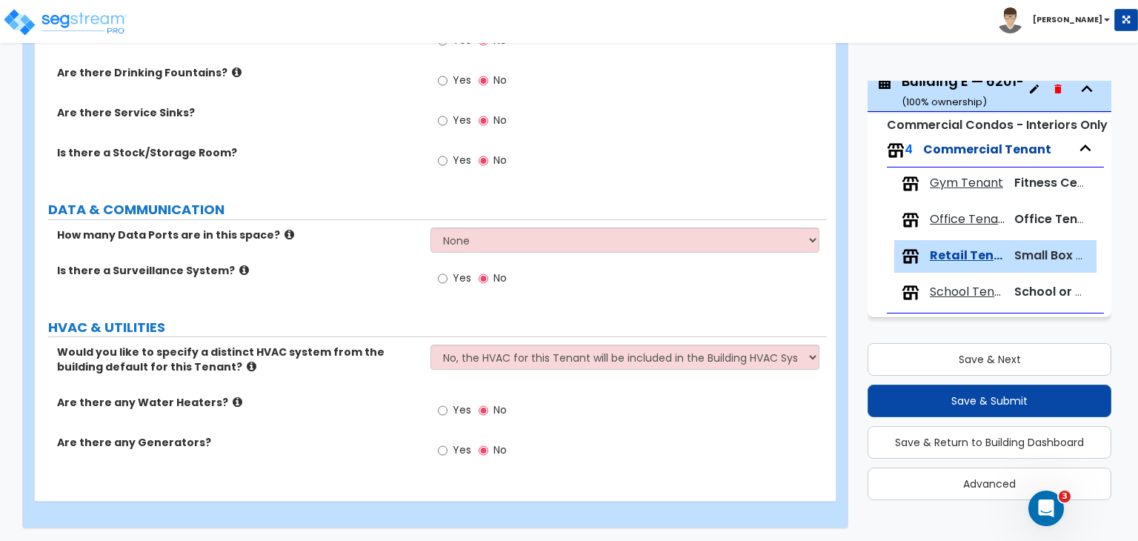
click at [325, 107] on label "Are there Service Sinks?" at bounding box center [238, 112] width 362 height 15
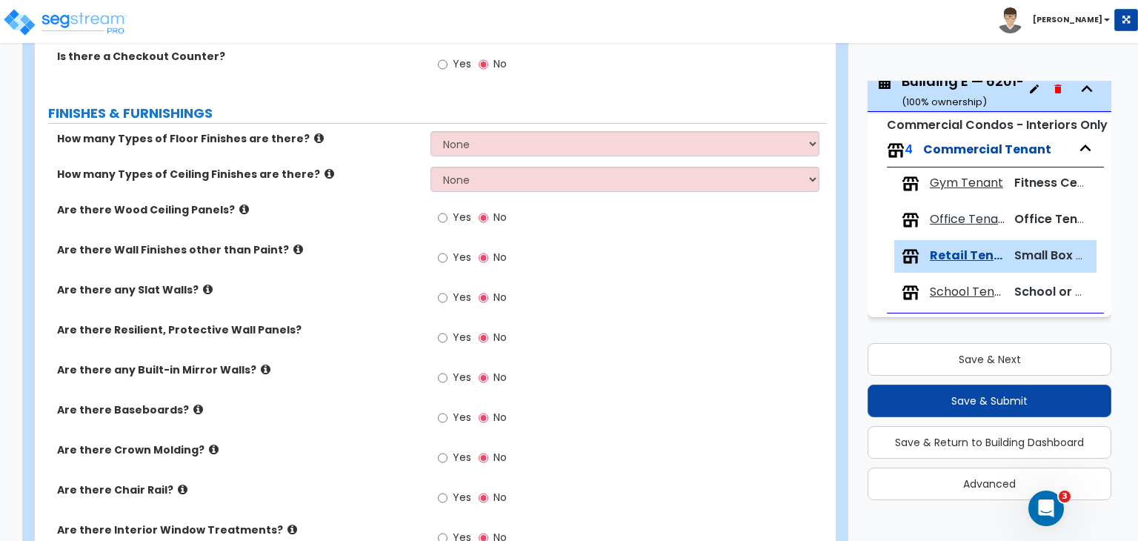
scroll to position [0, 0]
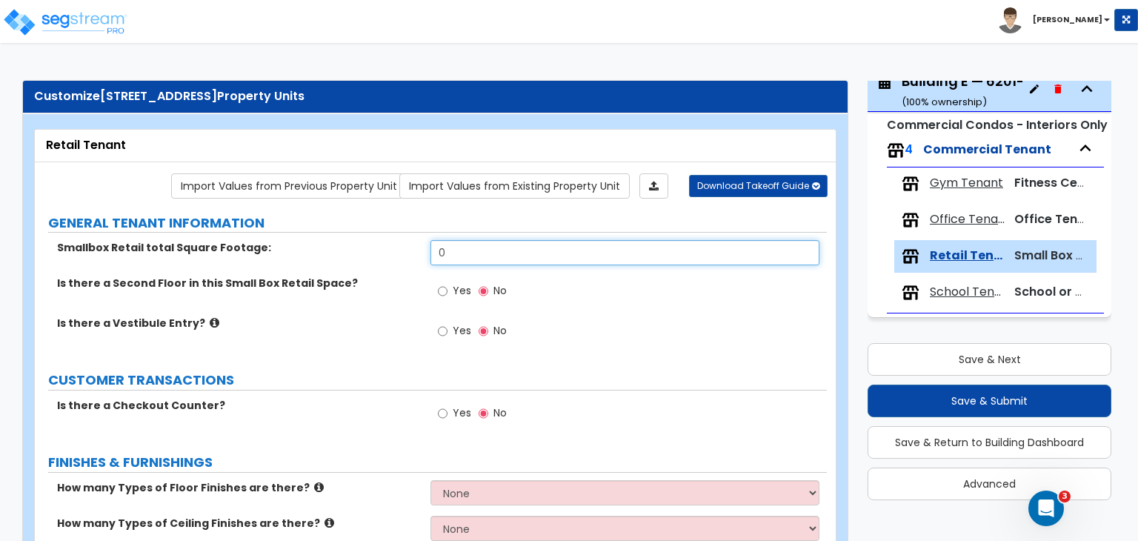
drag, startPoint x: 454, startPoint y: 253, endPoint x: 342, endPoint y: 241, distance: 113.3
click at [342, 241] on div "Smallbox Retail total Square Footage: 0" at bounding box center [431, 258] width 792 height 36
type input "3,699"
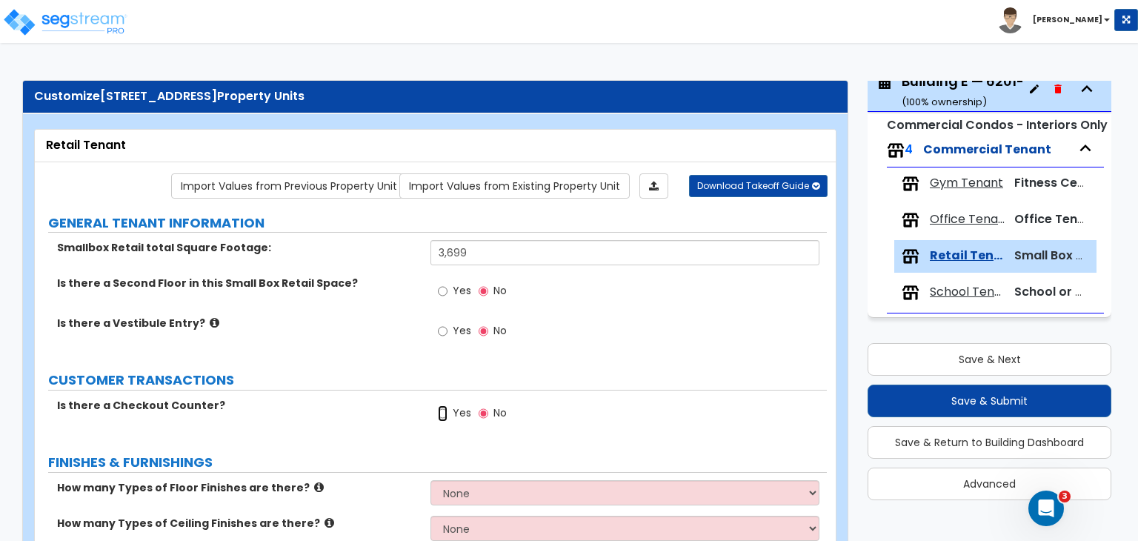
click at [442, 408] on input "Yes" at bounding box center [443, 413] width 10 height 16
radio input "true"
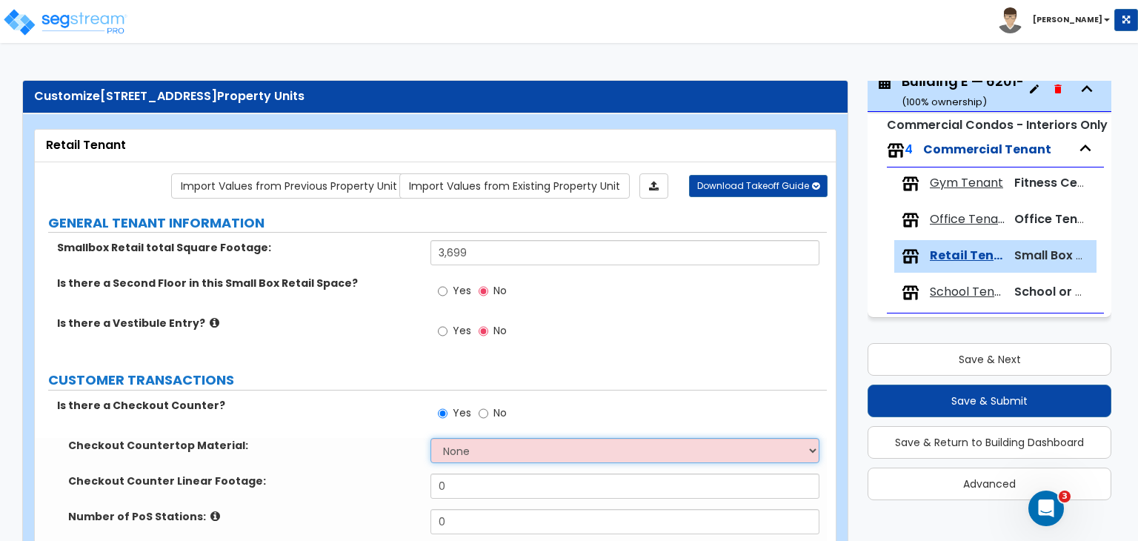
click at [465, 447] on select "None Plastic Laminate Solid Surface Stone Quartz Marble Tile Wood Stainless Ste…" at bounding box center [625, 450] width 388 height 25
select select "1"
click at [431, 438] on select "None Plastic Laminate Solid Surface Stone Quartz Marble Tile Wood Stainless Ste…" at bounding box center [625, 450] width 388 height 25
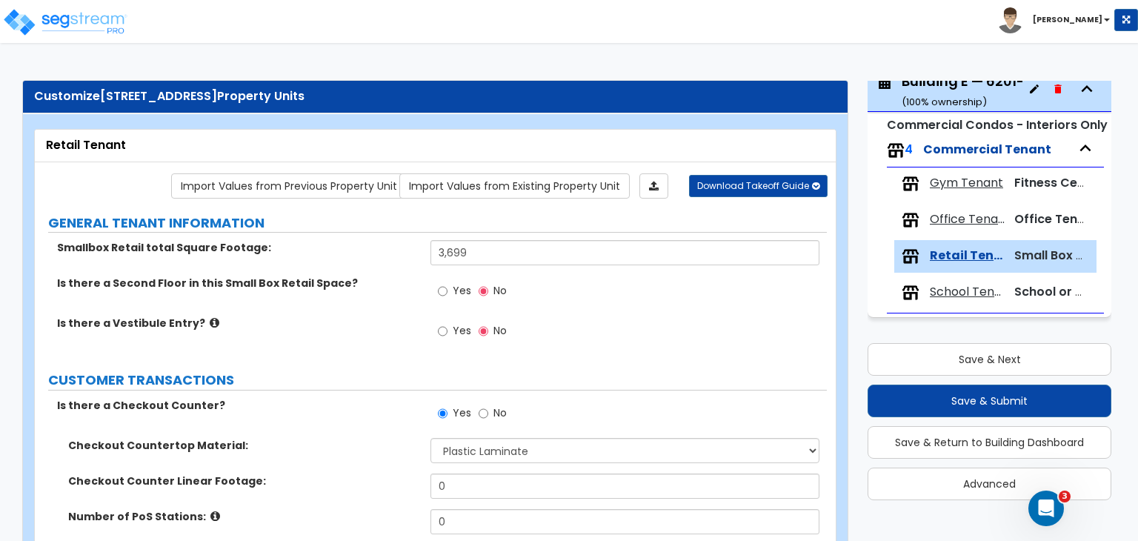
click at [342, 377] on label "CUSTOMER TRANSACTIONS" at bounding box center [437, 380] width 779 height 19
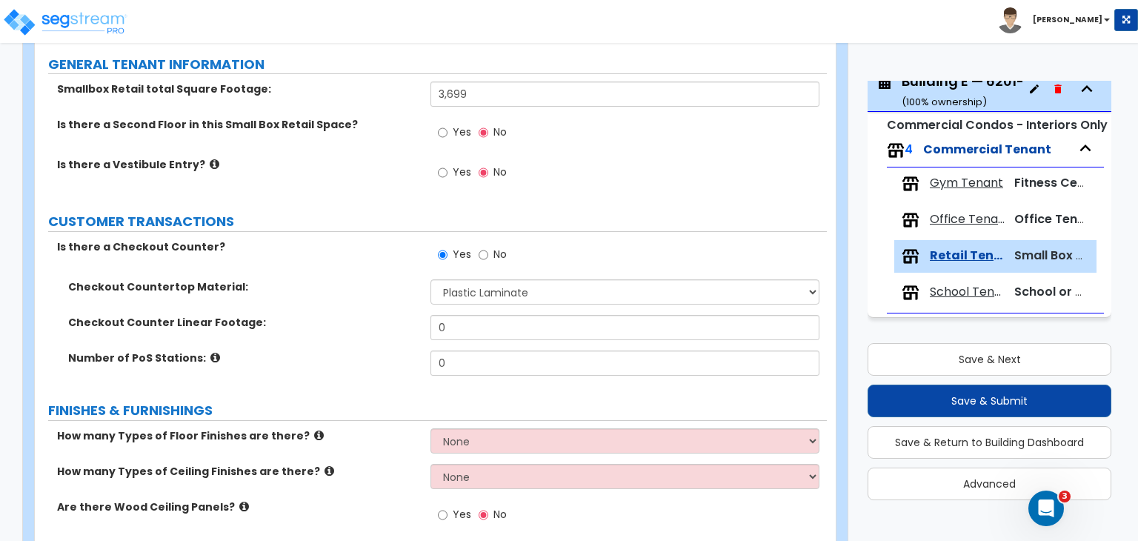
scroll to position [162, 0]
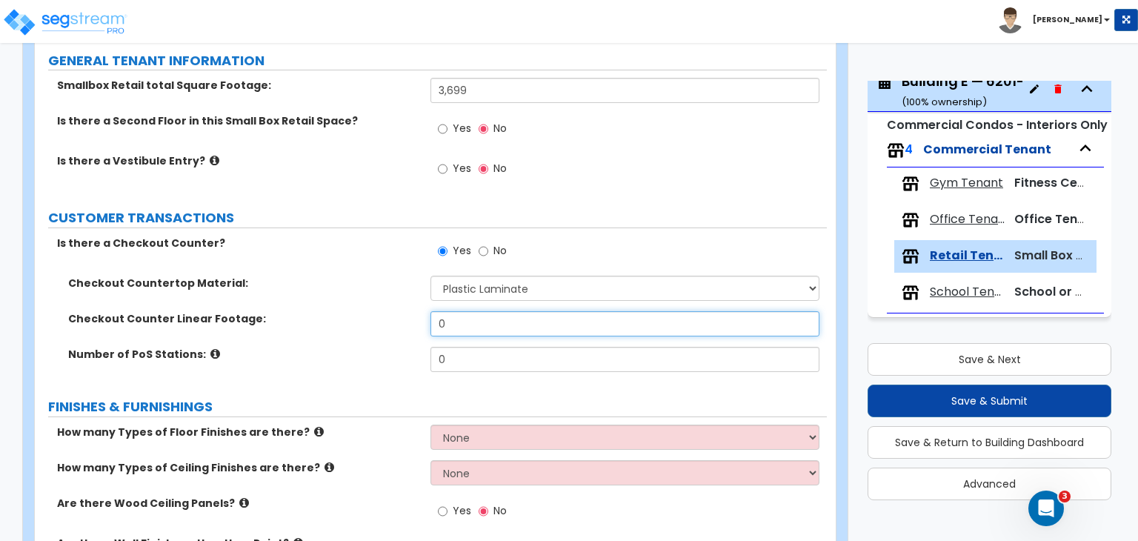
drag, startPoint x: 471, startPoint y: 316, endPoint x: 376, endPoint y: 314, distance: 95.6
click at [376, 314] on div "Checkout Counter Linear Footage: 0" at bounding box center [431, 329] width 792 height 36
type input "16"
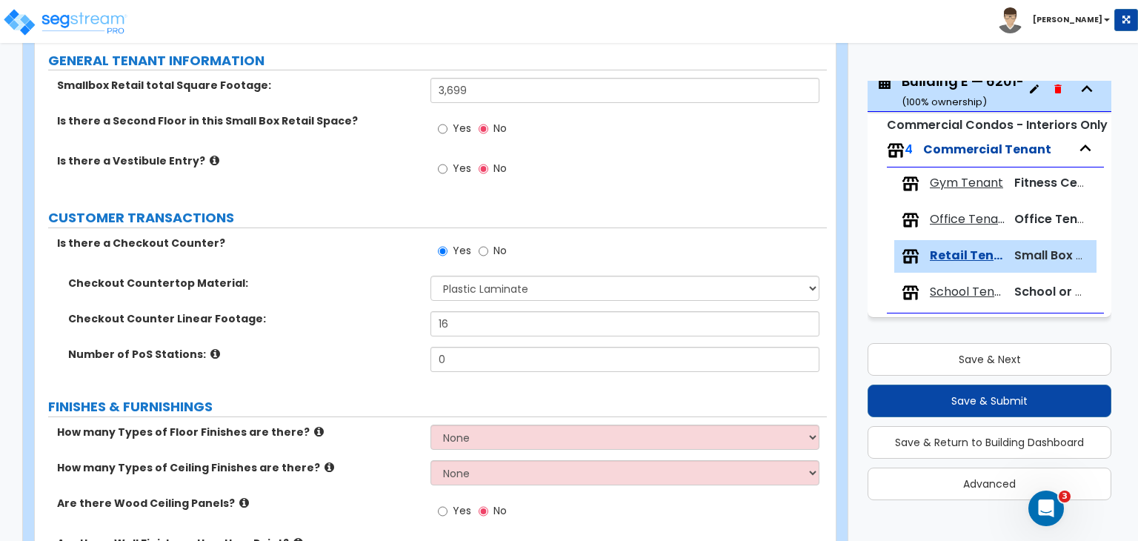
click at [406, 316] on label "Checkout Counter Linear Footage:" at bounding box center [243, 318] width 351 height 15
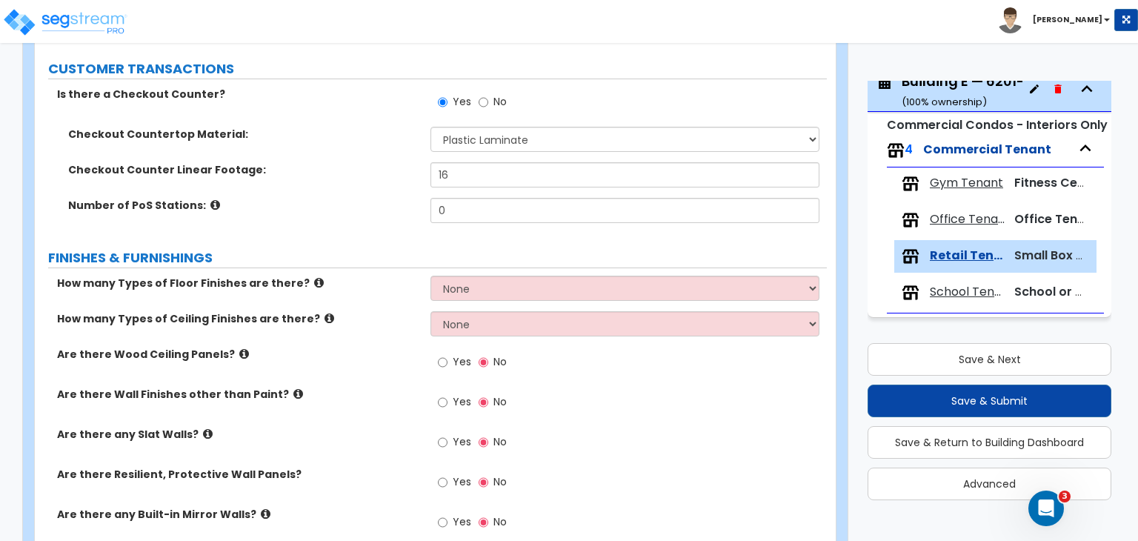
scroll to position [319, 0]
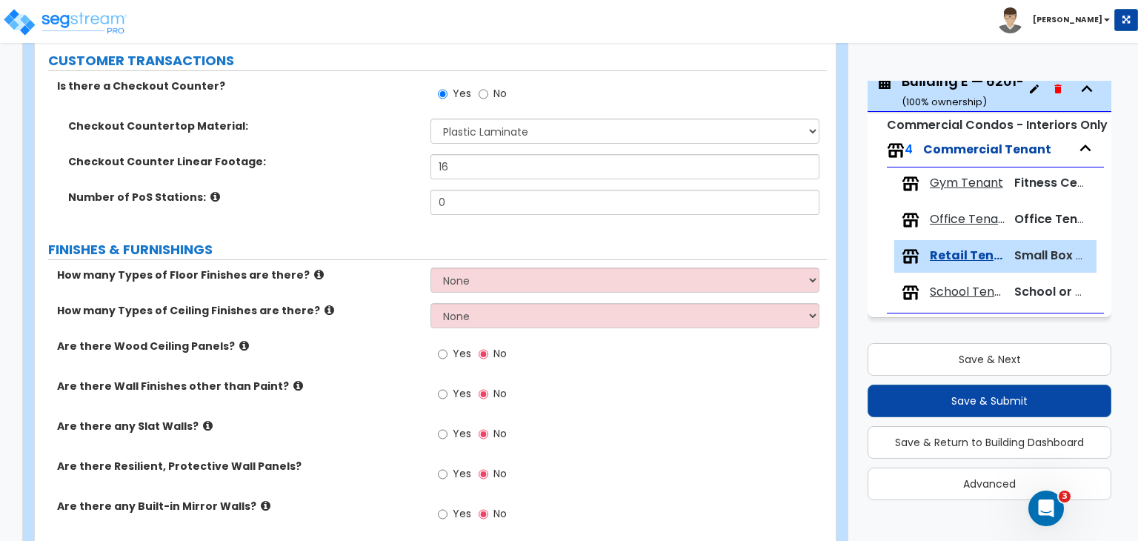
click at [468, 182] on div "Checkout Counter Linear Footage: 16" at bounding box center [431, 172] width 792 height 36
drag, startPoint x: 471, startPoint y: 193, endPoint x: 388, endPoint y: 210, distance: 84.7
click at [388, 210] on div "Number of PoS Stations: 0" at bounding box center [431, 208] width 792 height 36
type input "2"
click at [496, 274] on select "None 1 2 3 4" at bounding box center [625, 280] width 388 height 25
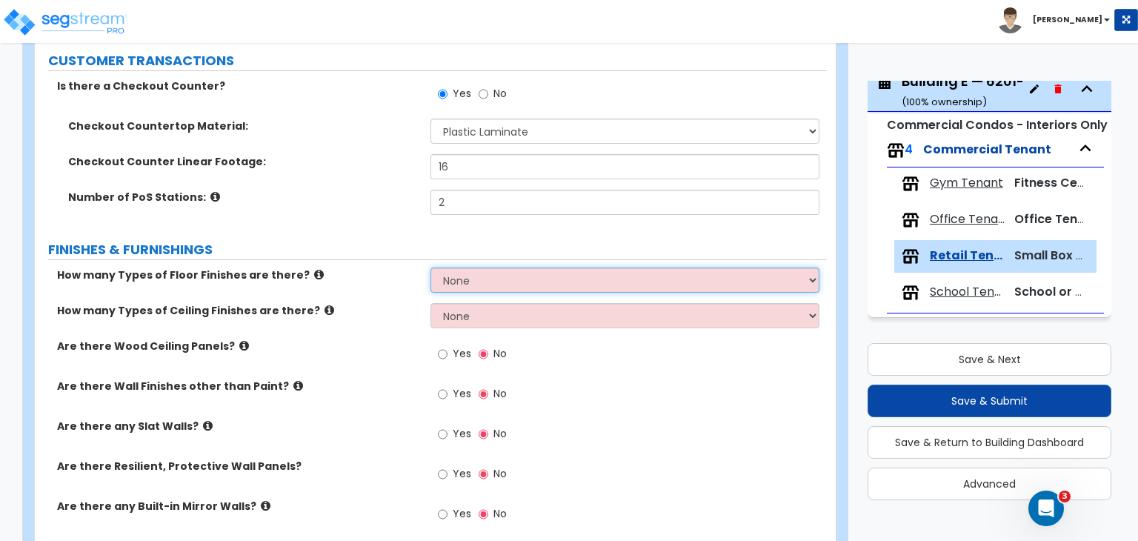
select select "2"
click at [431, 268] on select "None 1 2 3 4" at bounding box center [625, 280] width 388 height 25
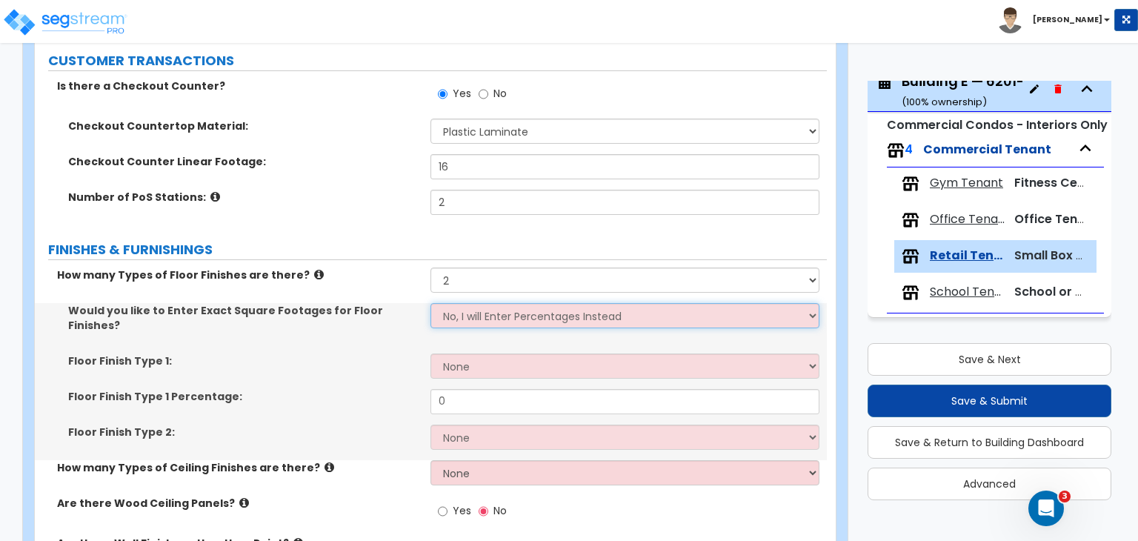
click at [460, 311] on select "No, I will Enter Percentages Instead Yes, I will Enter Exact Square Footages" at bounding box center [625, 315] width 388 height 25
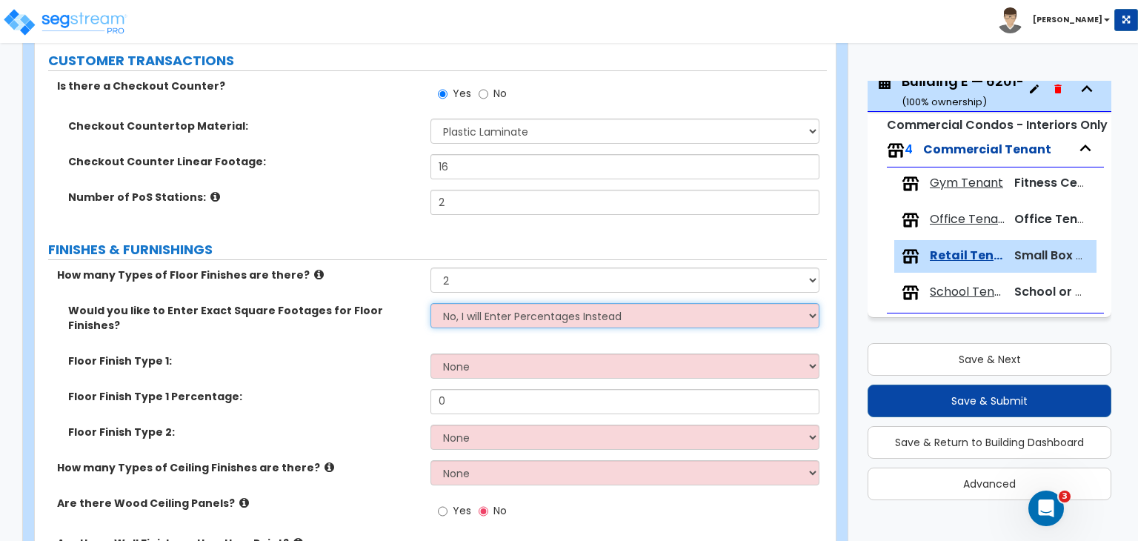
click at [463, 315] on select "No, I will Enter Percentages Instead Yes, I will Enter Exact Square Footages" at bounding box center [625, 315] width 388 height 25
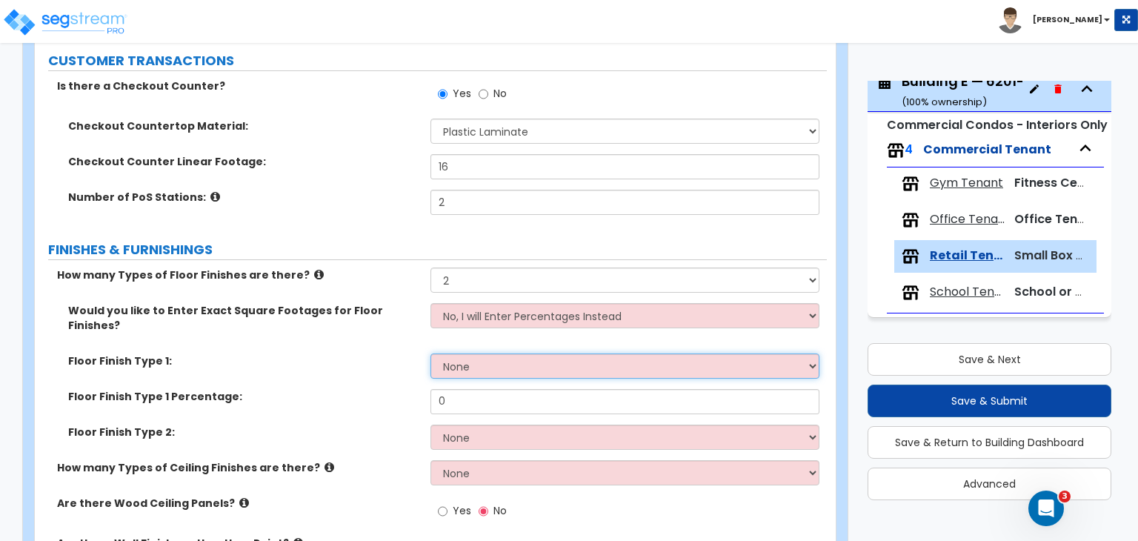
click at [463, 358] on select "None Tile Flooring Hardwood Flooring Resilient Laminate Flooring VCT Flooring S…" at bounding box center [625, 366] width 388 height 25
select select "4"
click at [431, 354] on select "None Tile Flooring Hardwood Flooring Resilient Laminate Flooring VCT Flooring S…" at bounding box center [625, 366] width 388 height 25
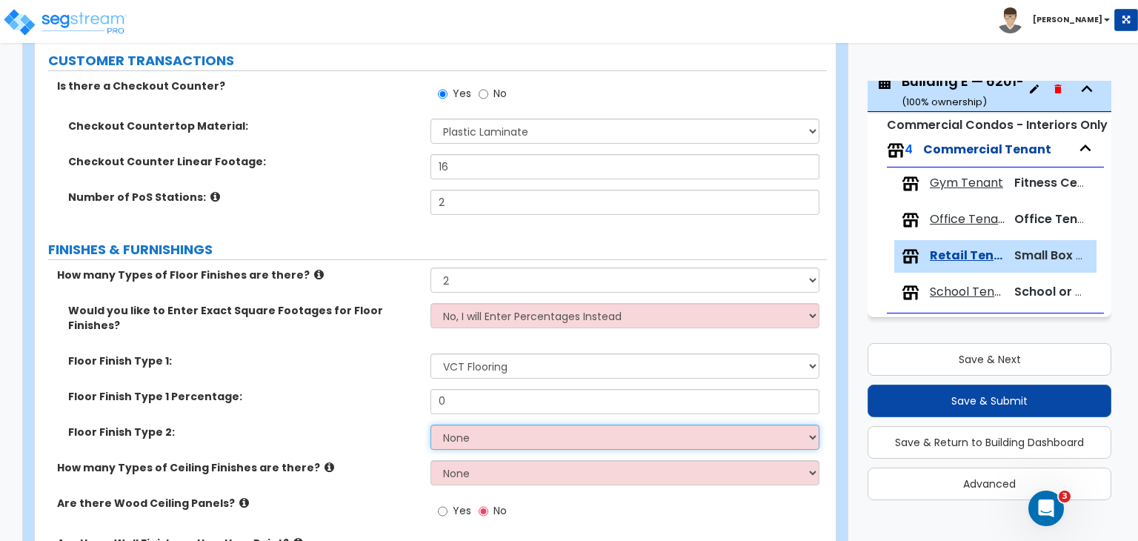
click at [483, 428] on select "None Tile Flooring Hardwood Flooring Resilient Laminate Flooring VCT Flooring S…" at bounding box center [625, 437] width 388 height 25
select select "5"
click at [431, 425] on select "None Tile Flooring Hardwood Flooring Resilient Laminate Flooring VCT Flooring S…" at bounding box center [625, 437] width 388 height 25
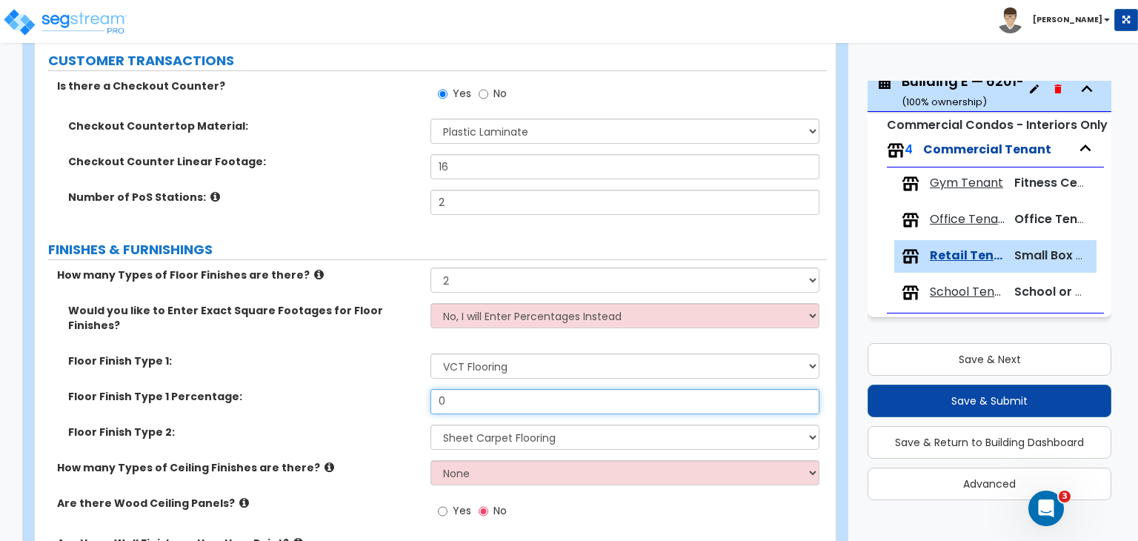
drag, startPoint x: 474, startPoint y: 391, endPoint x: 402, endPoint y: 381, distance: 72.5
click at [402, 389] on div "Floor Finish Type 1 Percentage: 0" at bounding box center [431, 407] width 792 height 36
type input "80"
click at [402, 389] on label "Floor Finish Type 1 Percentage:" at bounding box center [243, 396] width 351 height 15
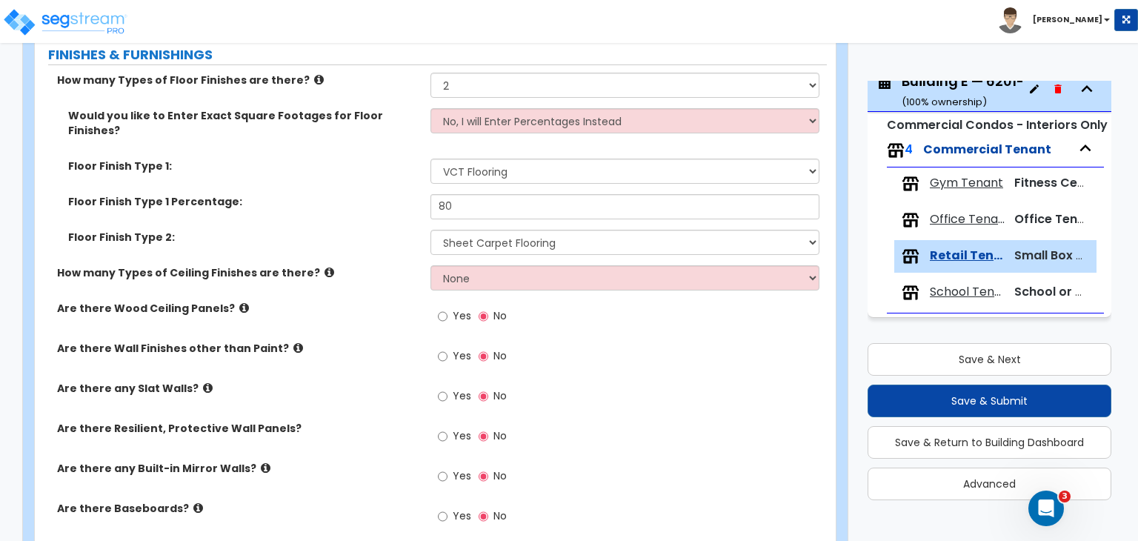
scroll to position [515, 0]
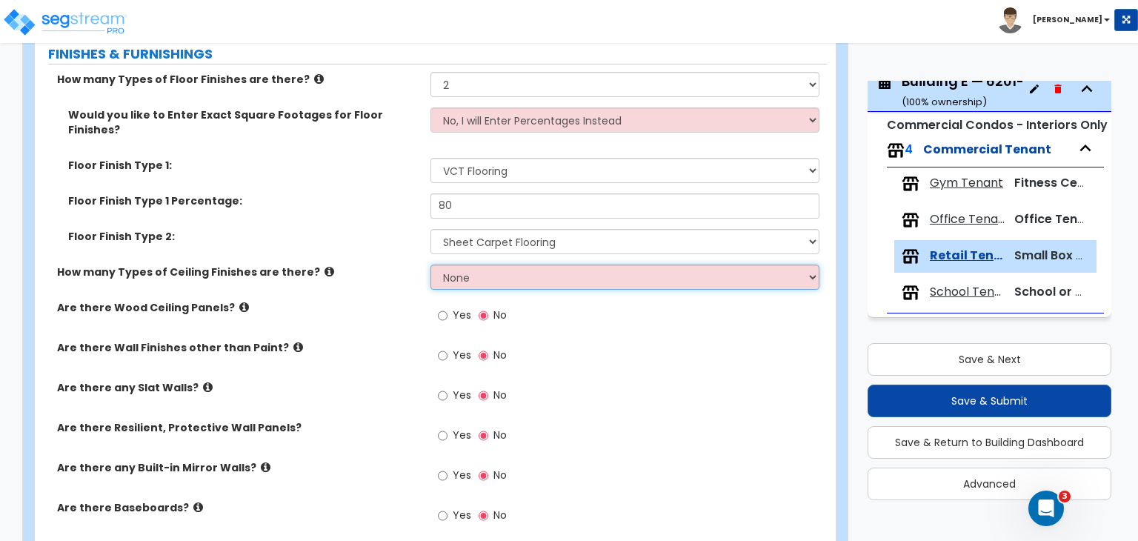
click at [478, 266] on select "None 1 2 3" at bounding box center [625, 277] width 388 height 25
select select "1"
click at [431, 265] on select "None 1 2 3" at bounding box center [625, 277] width 388 height 25
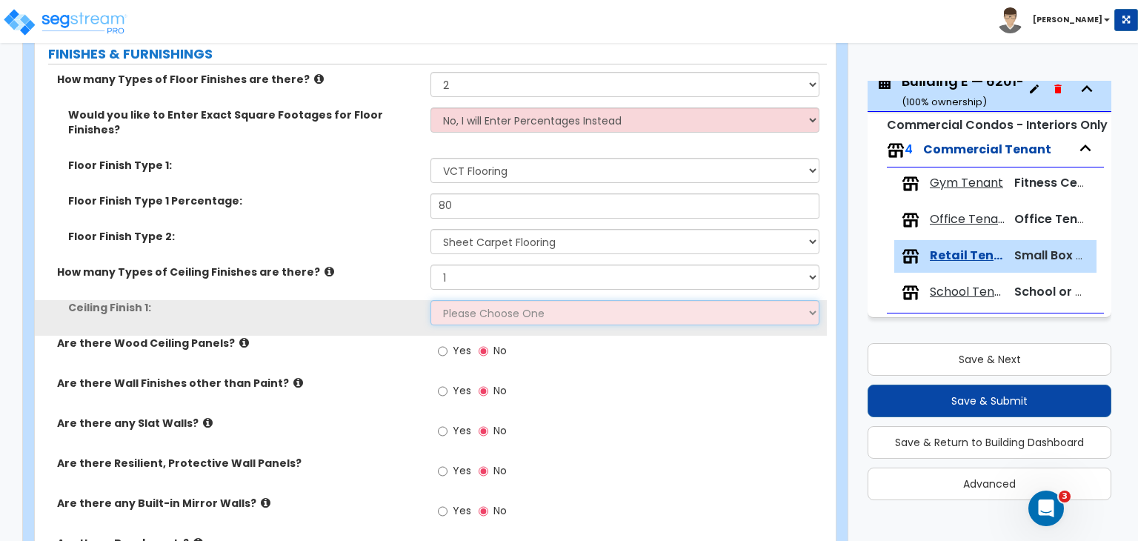
click at [479, 300] on select "Please Choose One Drop Ceiling Open Ceiling Drywall Ceiling" at bounding box center [625, 312] width 388 height 25
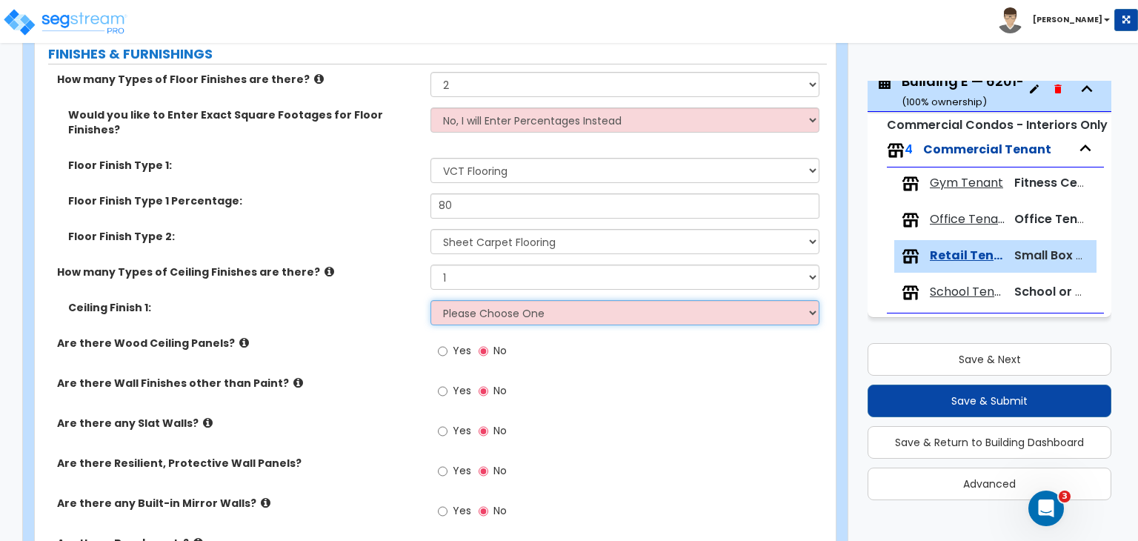
select select "1"
click at [431, 300] on select "Please Choose One Drop Ceiling Open Ceiling Drywall Ceiling" at bounding box center [625, 312] width 388 height 25
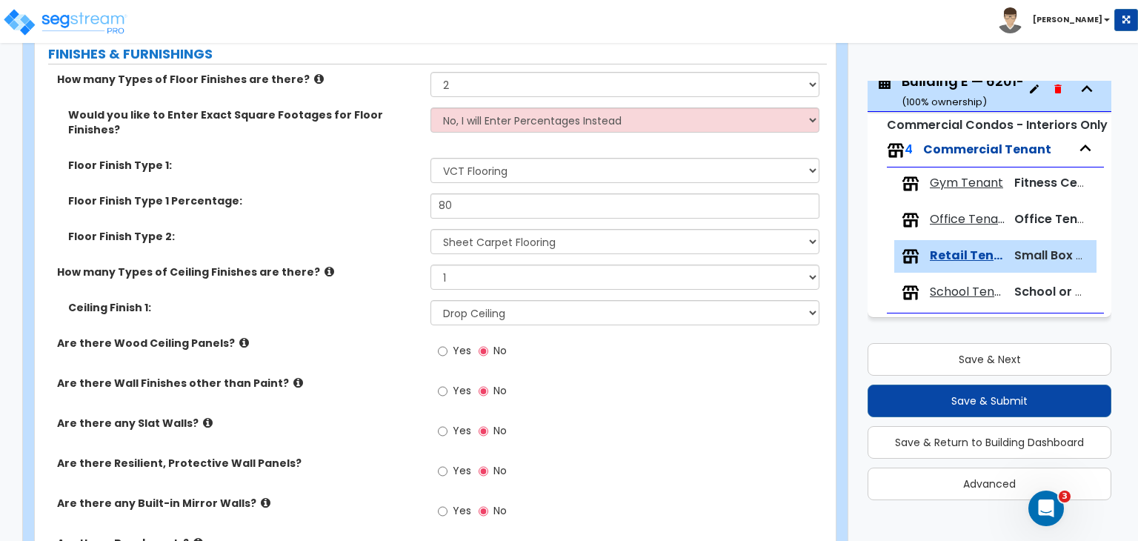
click at [400, 313] on div "Ceiling Finish 1: Please Choose One Drop Ceiling Open Ceiling Drywall Ceiling" at bounding box center [431, 318] width 792 height 36
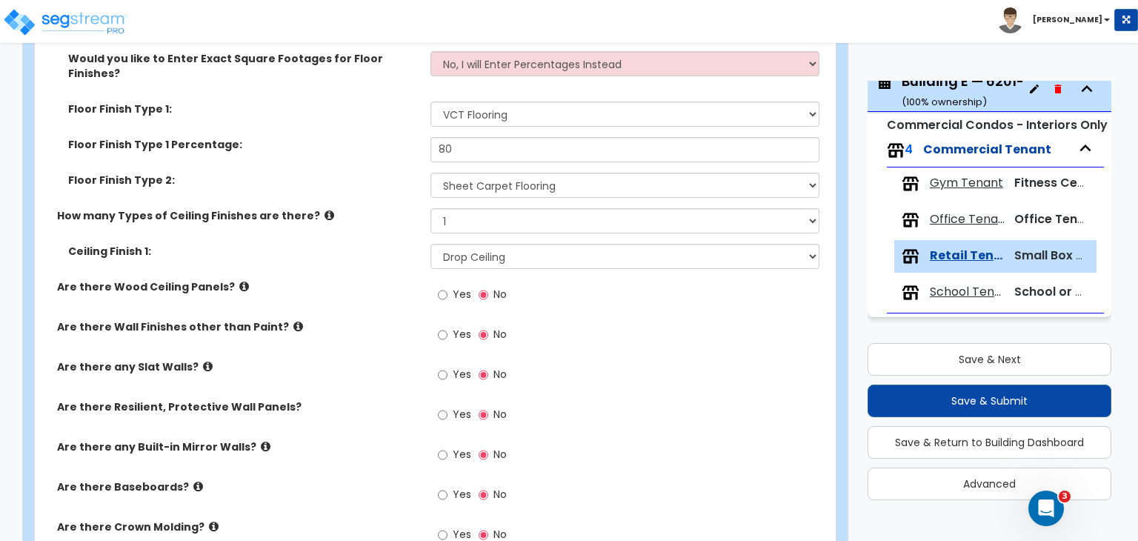
scroll to position [572, 0]
click at [442, 366] on input "Yes" at bounding box center [443, 374] width 10 height 16
radio input "true"
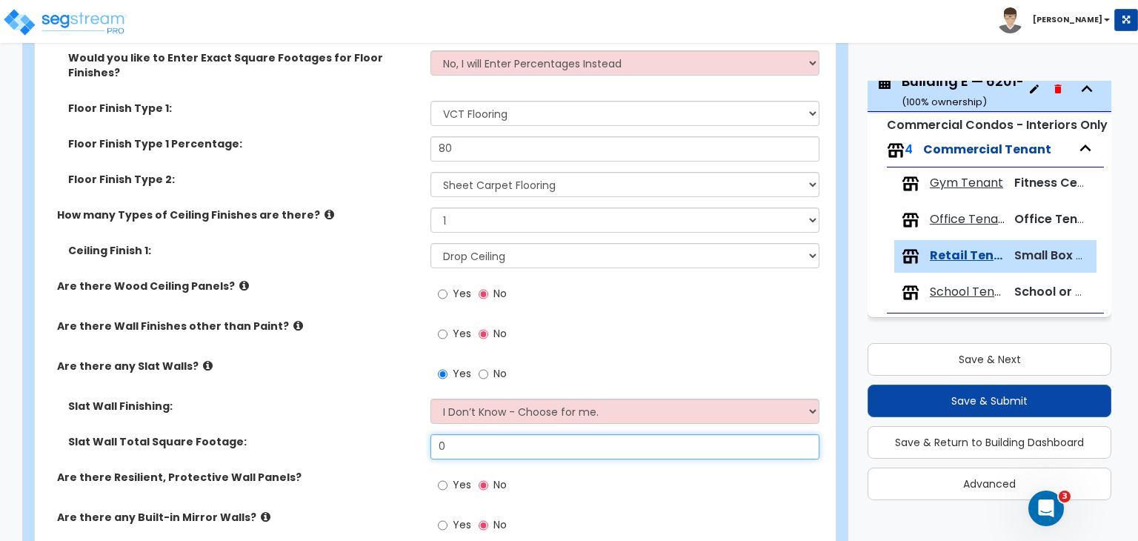
drag, startPoint x: 476, startPoint y: 422, endPoint x: 344, endPoint y: 440, distance: 133.0
click at [344, 440] on div "Slat Wall Total Square Footage: 0" at bounding box center [431, 452] width 792 height 36
type input "200"
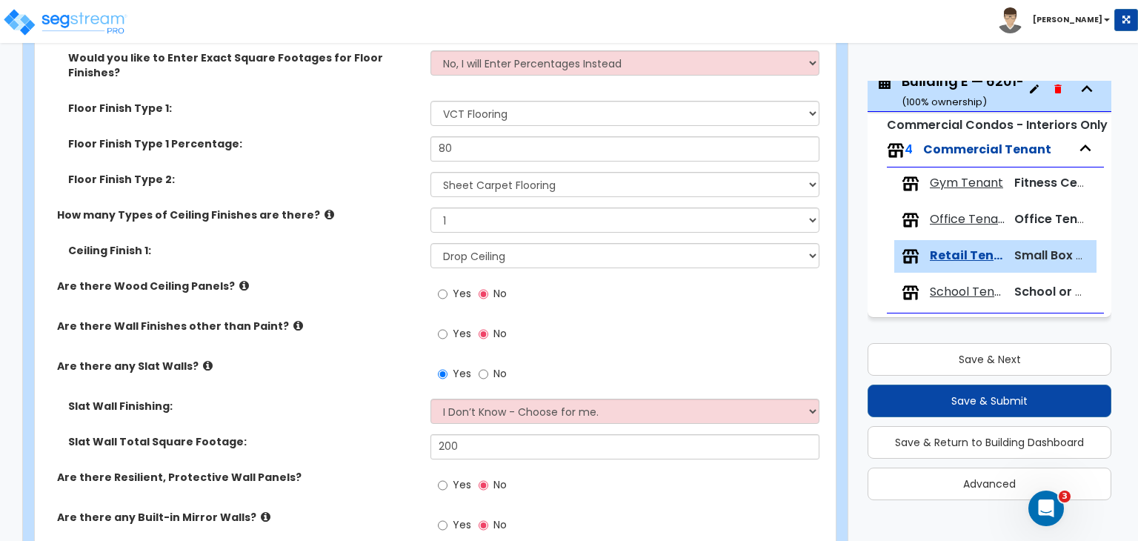
click at [344, 440] on div "Slat Wall Total Square Footage: 200" at bounding box center [431, 452] width 792 height 36
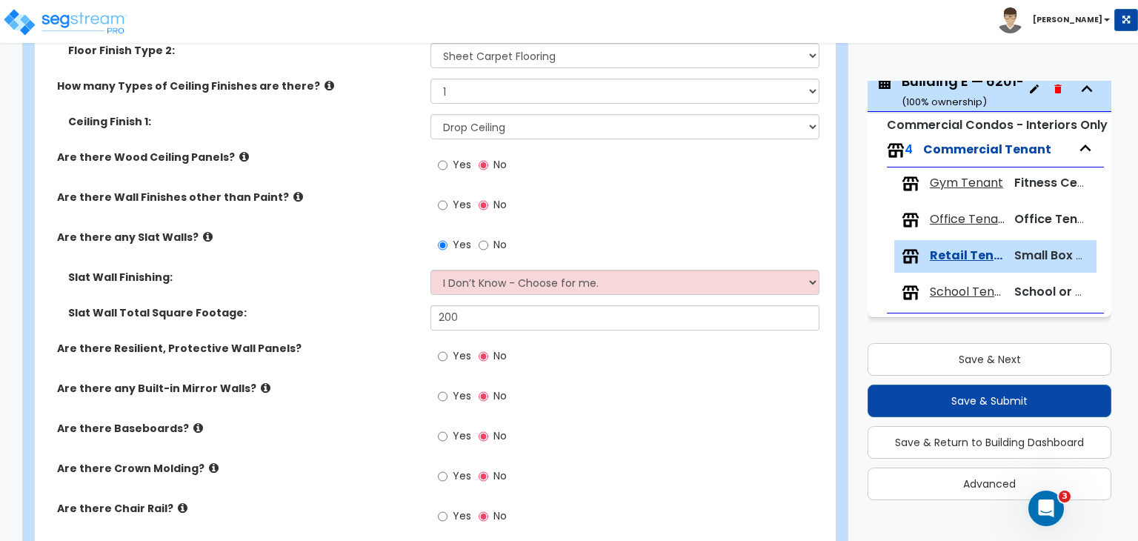
scroll to position [702, 0]
click at [442, 428] on input "Yes" at bounding box center [443, 436] width 10 height 16
radio input "true"
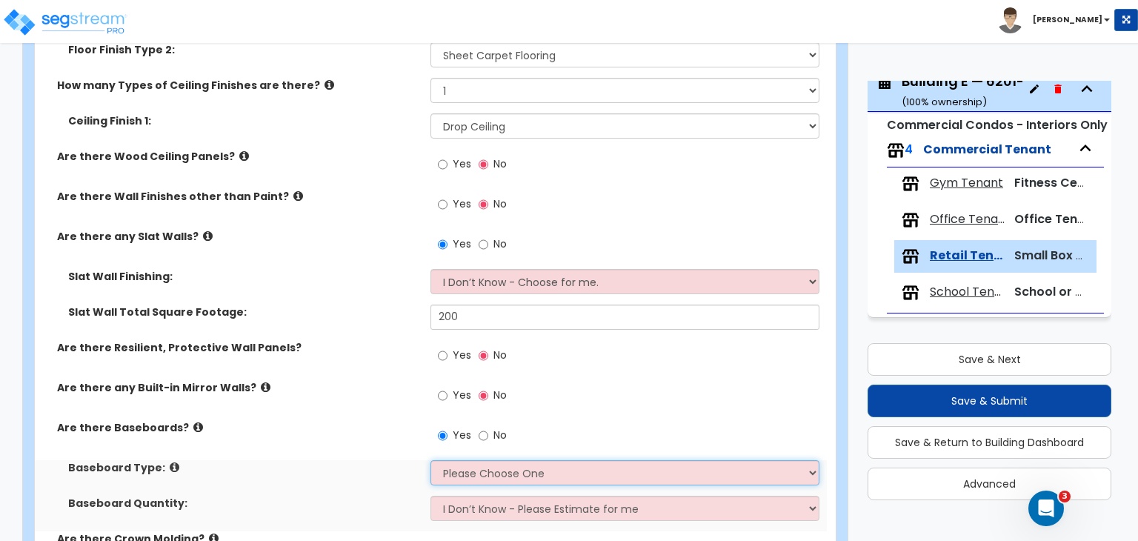
click at [460, 460] on select "Please Choose One Wood Vinyl Carpet Tile" at bounding box center [625, 472] width 388 height 25
select select "2"
click at [431, 460] on select "Please Choose One Wood Vinyl Carpet Tile" at bounding box center [625, 472] width 388 height 25
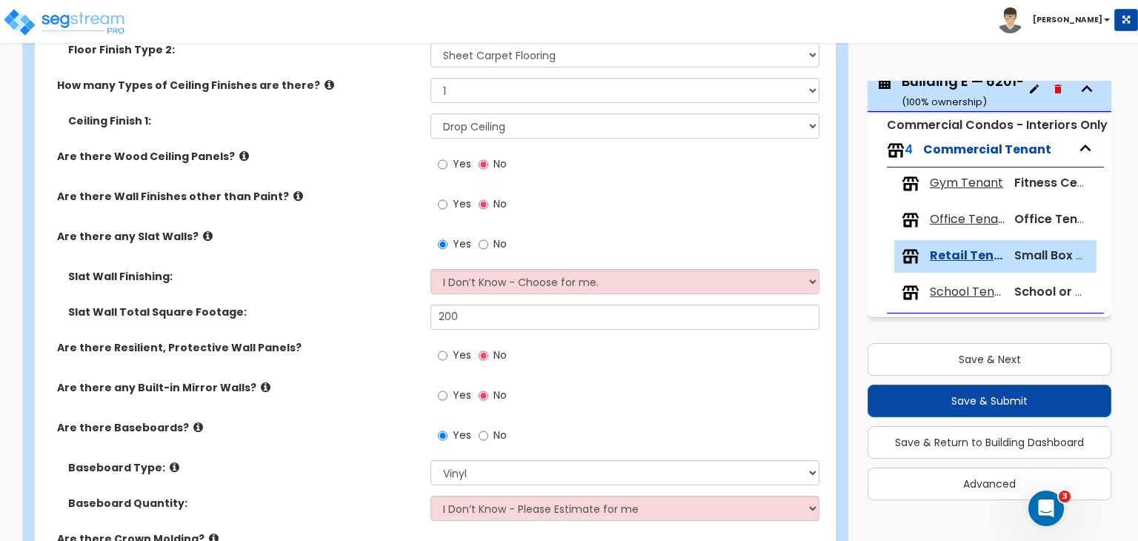
click at [373, 420] on label "Are there Baseboards?" at bounding box center [238, 427] width 362 height 15
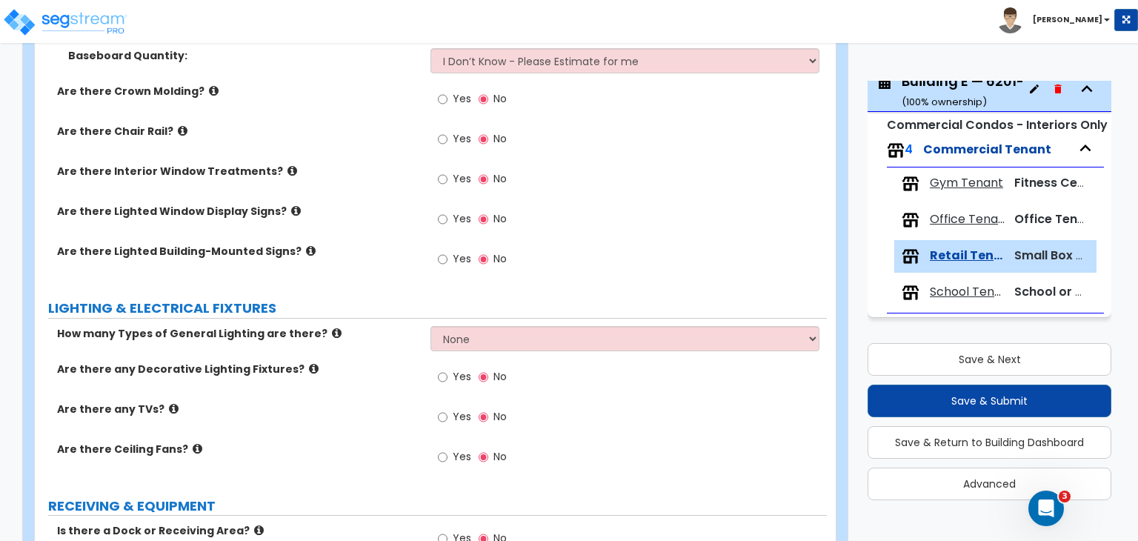
scroll to position [1176, 0]
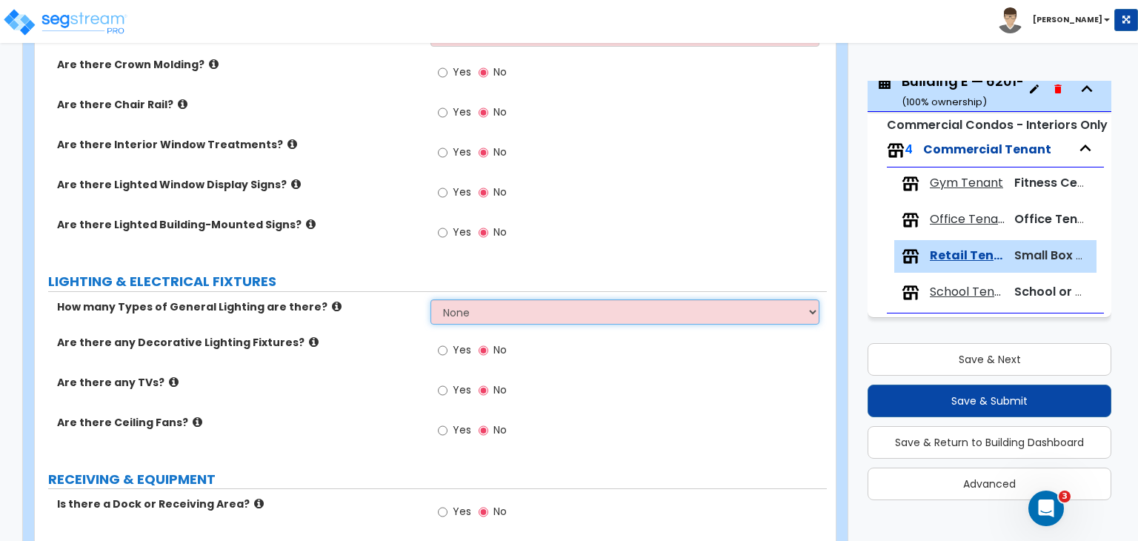
click at [472, 302] on select "None 1 2 3" at bounding box center [625, 311] width 388 height 25
click at [431, 299] on select "None 1 2 3" at bounding box center [625, 311] width 388 height 25
click at [469, 299] on select "None 1 2 3" at bounding box center [625, 311] width 388 height 25
select select "1"
click at [431, 299] on select "None 1 2 3" at bounding box center [625, 311] width 388 height 25
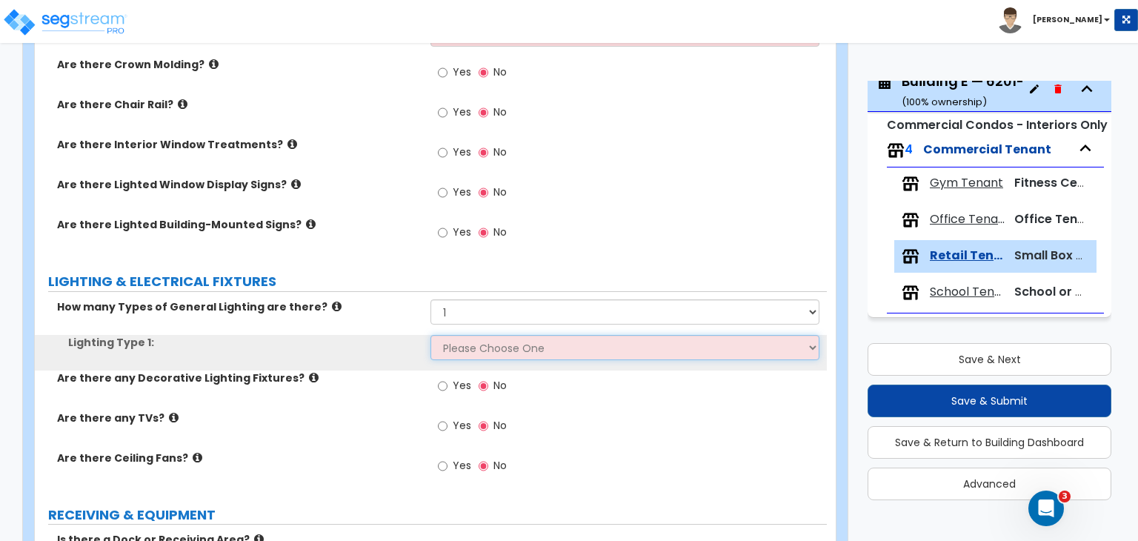
click at [475, 335] on select "Please Choose One LED Surface-Mounted LED Recessed Fluorescent Surface-Mounted …" at bounding box center [625, 347] width 388 height 25
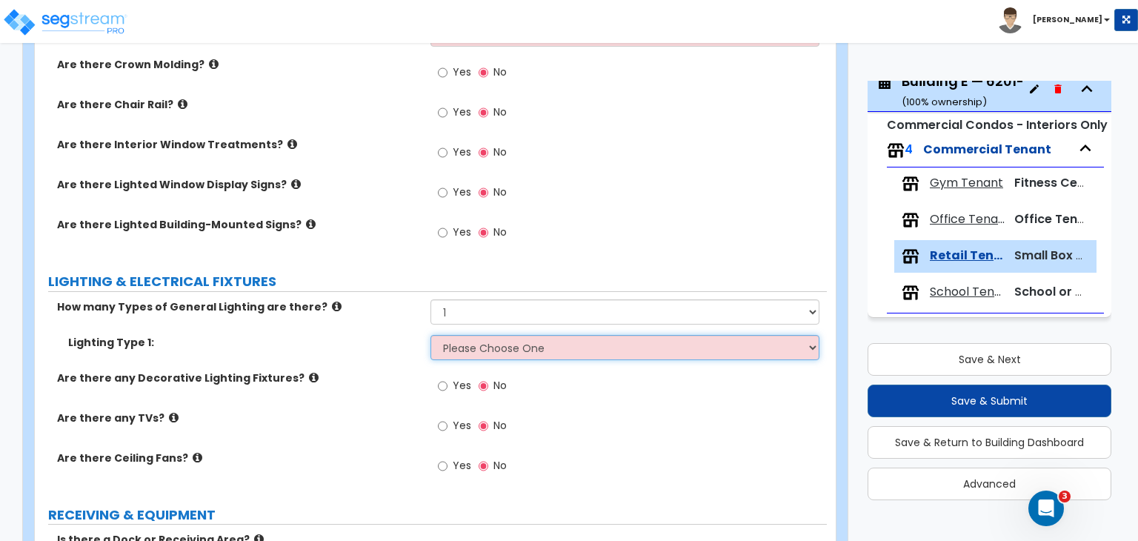
select select "4"
click at [431, 335] on select "Please Choose One LED Surface-Mounted LED Recessed Fluorescent Surface-Mounted …" at bounding box center [625, 347] width 388 height 25
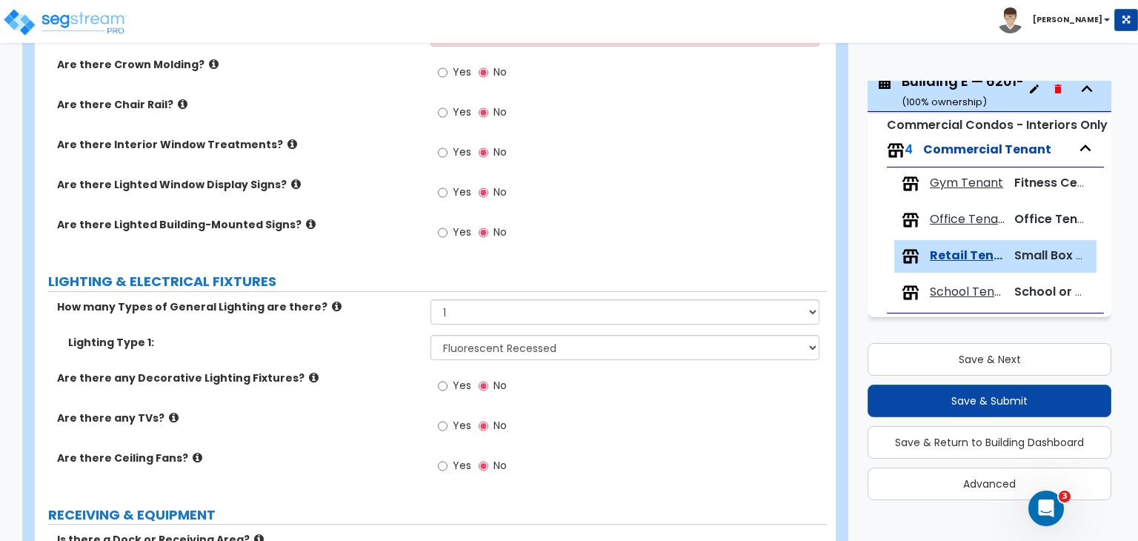
click at [379, 433] on div "Are there any TVs? Yes No" at bounding box center [431, 431] width 792 height 40
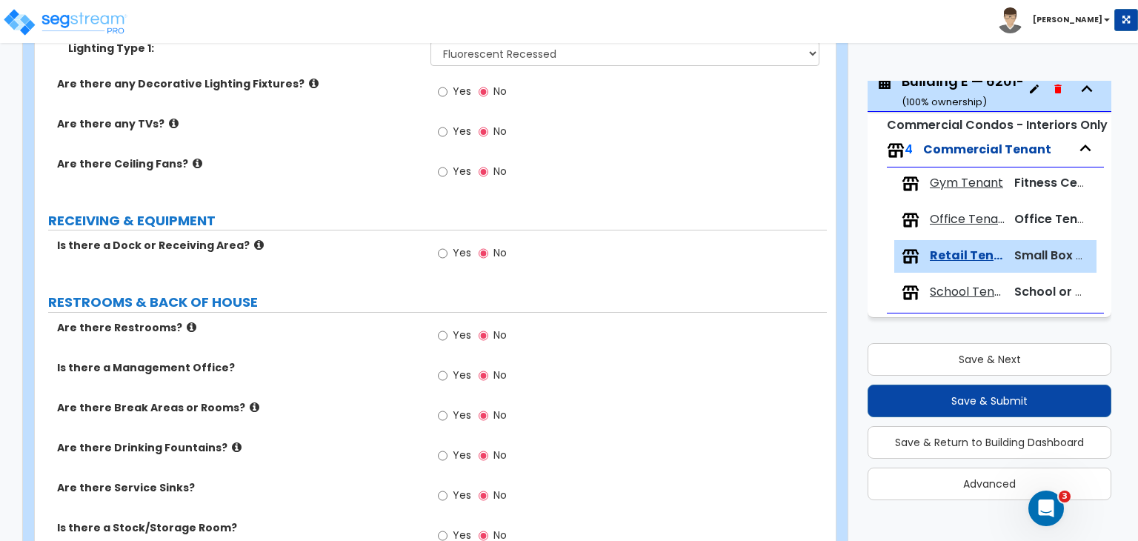
scroll to position [1472, 0]
click at [442, 326] on input "Yes" at bounding box center [443, 334] width 10 height 16
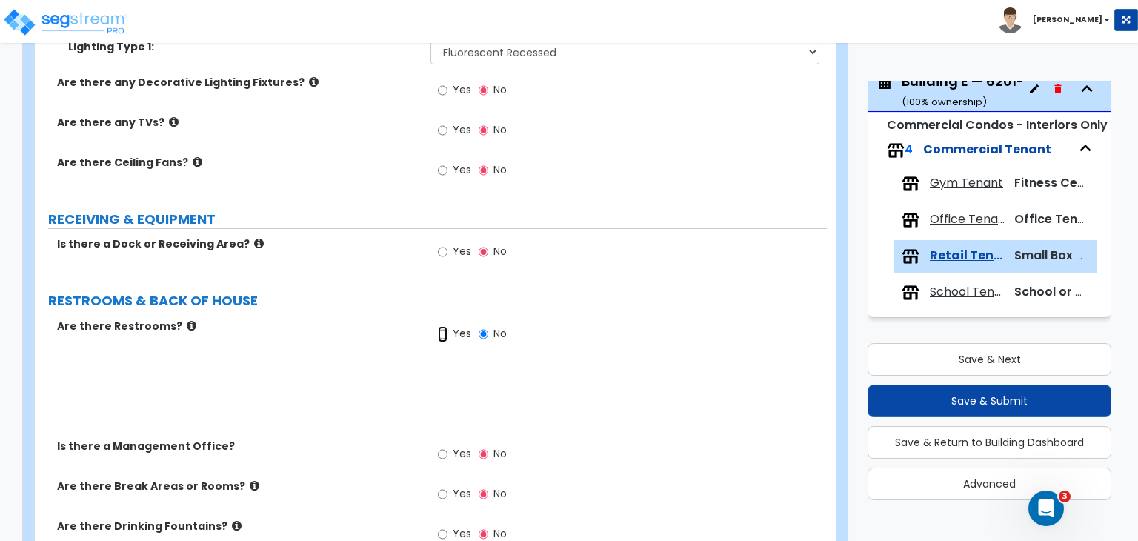
radio input "true"
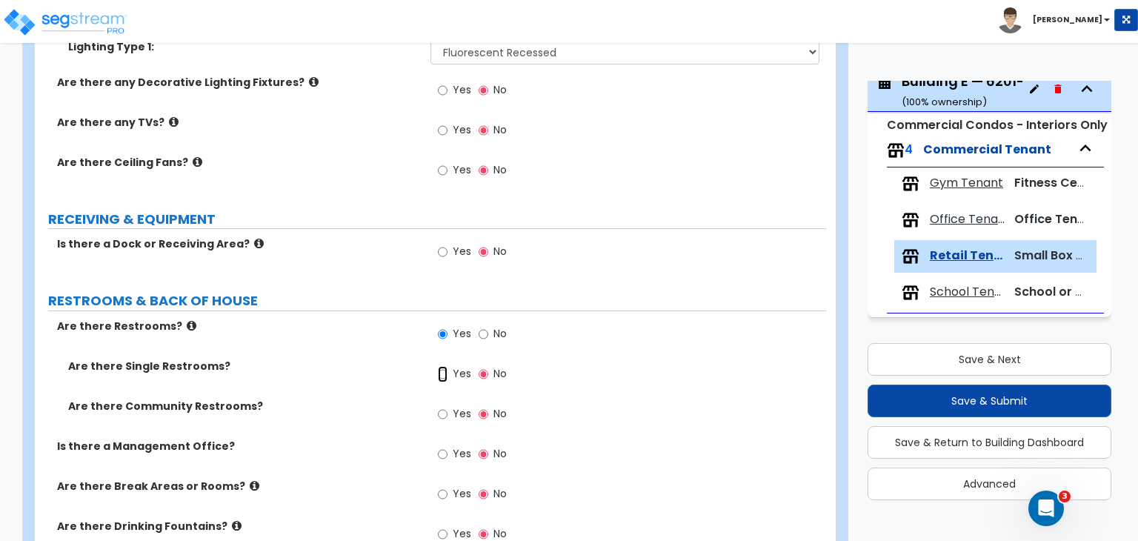
click at [445, 366] on input "Yes" at bounding box center [443, 374] width 10 height 16
radio input "true"
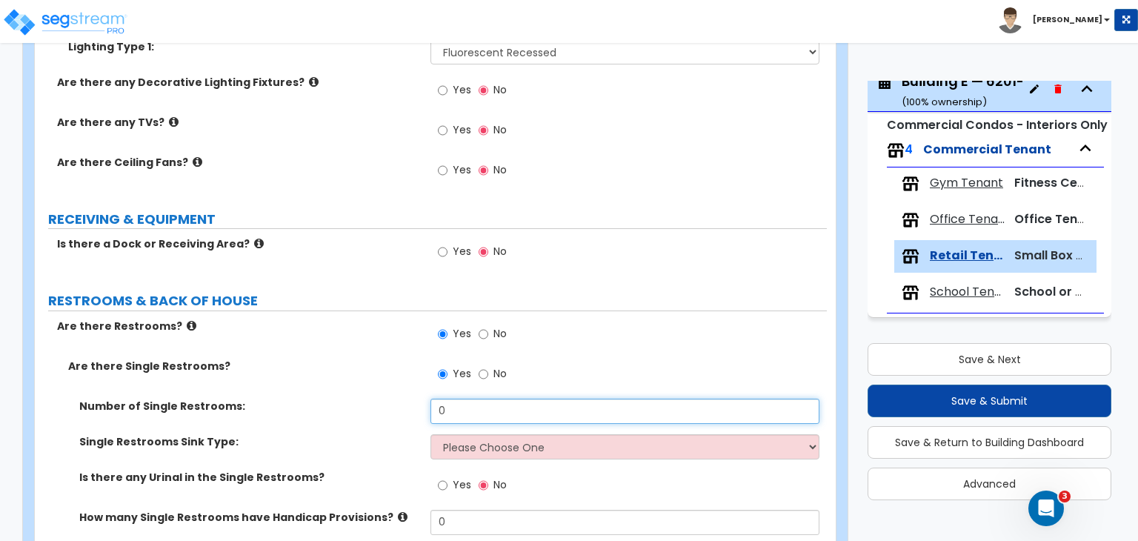
drag, startPoint x: 466, startPoint y: 394, endPoint x: 331, endPoint y: 405, distance: 136.0
click at [331, 405] on div "Number of Single Restrooms: 0" at bounding box center [431, 417] width 792 height 36
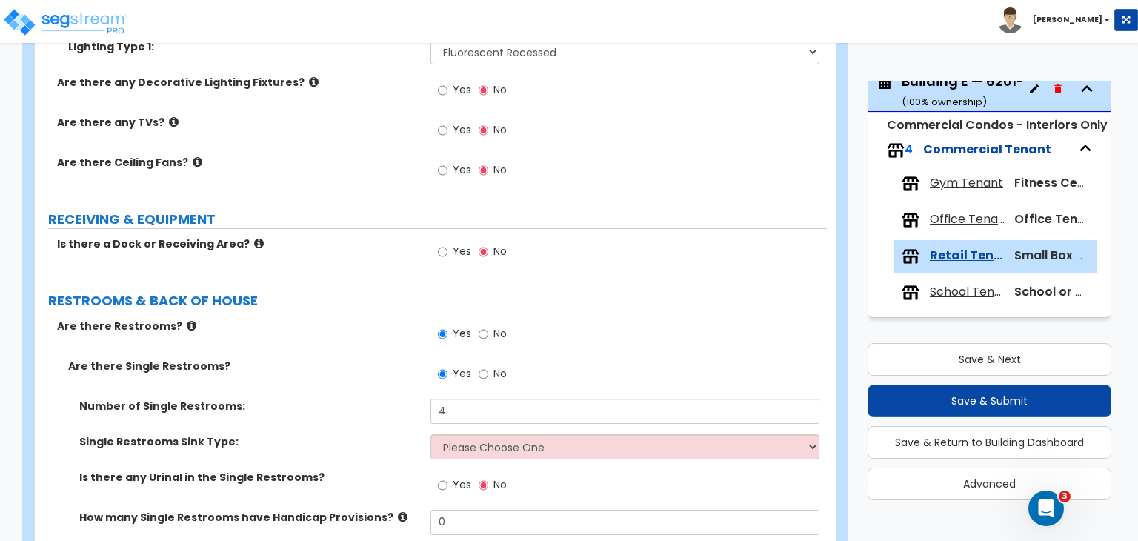
click at [331, 405] on div "Number of Single Restrooms: 4" at bounding box center [431, 417] width 792 height 36
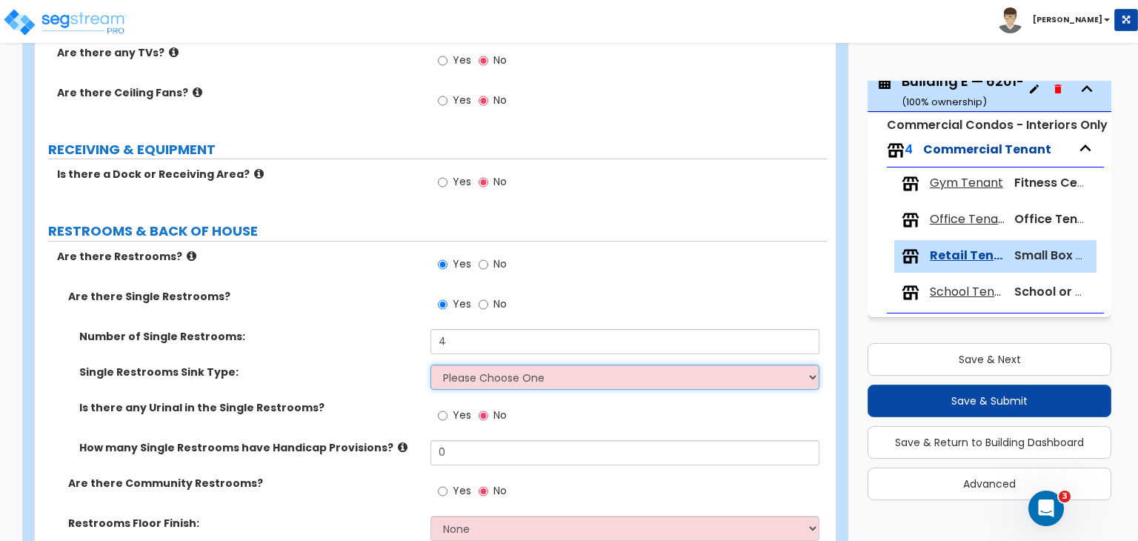
click at [460, 365] on select "Please Choose One Wall-mounted Vanity-mounted" at bounding box center [625, 377] width 388 height 25
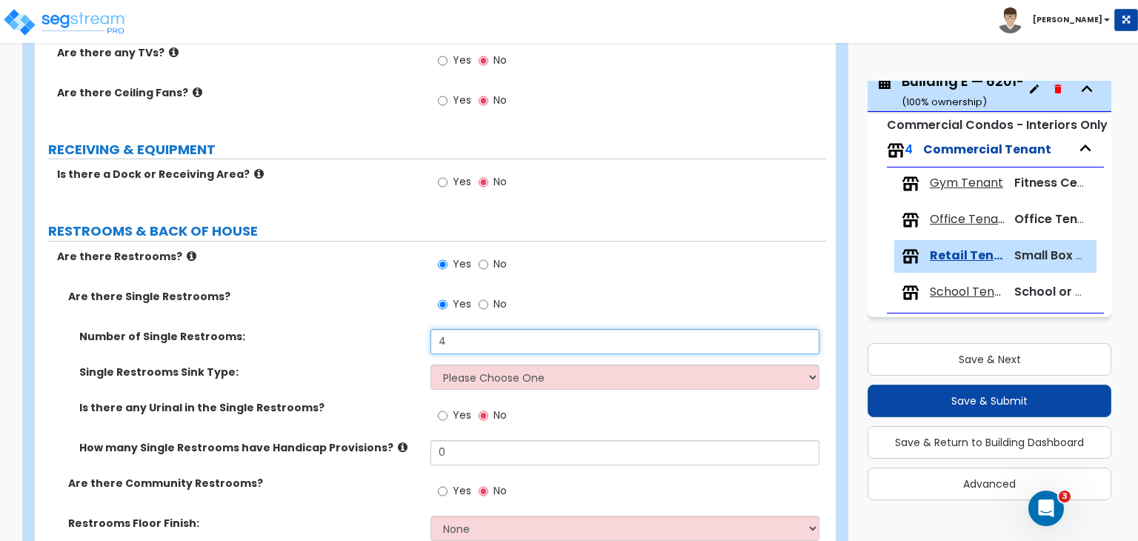
drag, startPoint x: 458, startPoint y: 324, endPoint x: 389, endPoint y: 325, distance: 68.9
click at [389, 329] on div "Number of Single Restrooms: 4" at bounding box center [431, 347] width 792 height 36
type input "2"
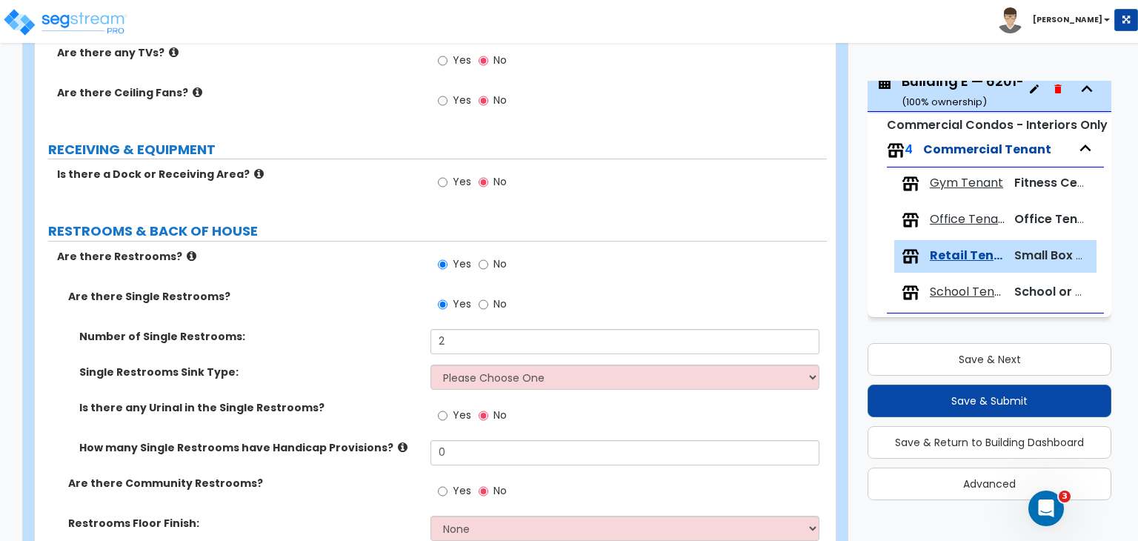
click at [389, 329] on label "Number of Single Restrooms:" at bounding box center [249, 336] width 340 height 15
click at [465, 371] on select "Please Choose One Wall-mounted Vanity-mounted" at bounding box center [625, 377] width 388 height 25
select select "1"
click at [431, 365] on select "Please Choose One Wall-mounted Vanity-mounted" at bounding box center [625, 377] width 388 height 25
click at [371, 365] on label "Single Restrooms Sink Type:" at bounding box center [249, 372] width 340 height 15
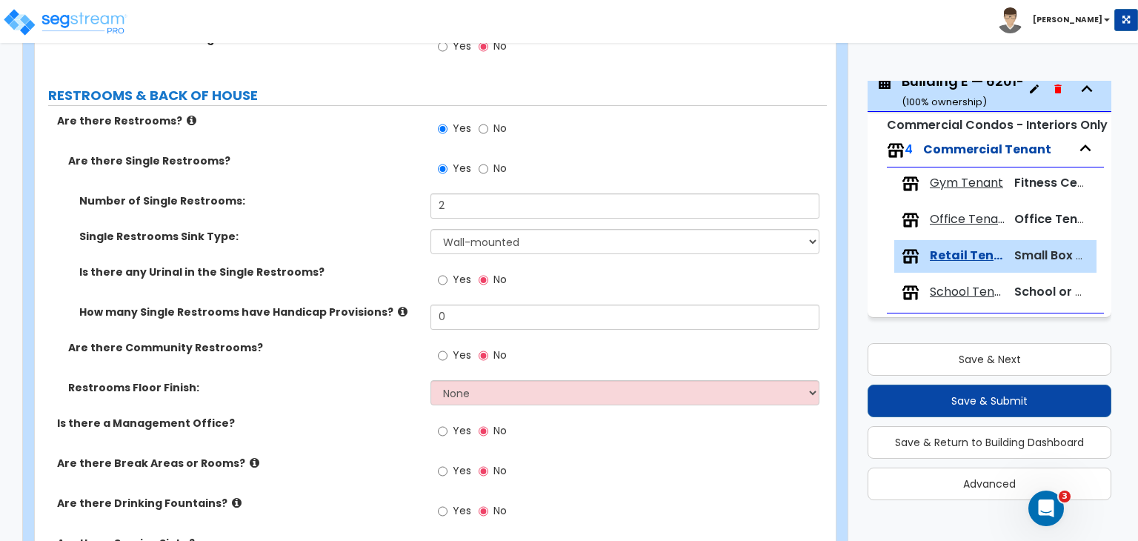
scroll to position [1683, 0]
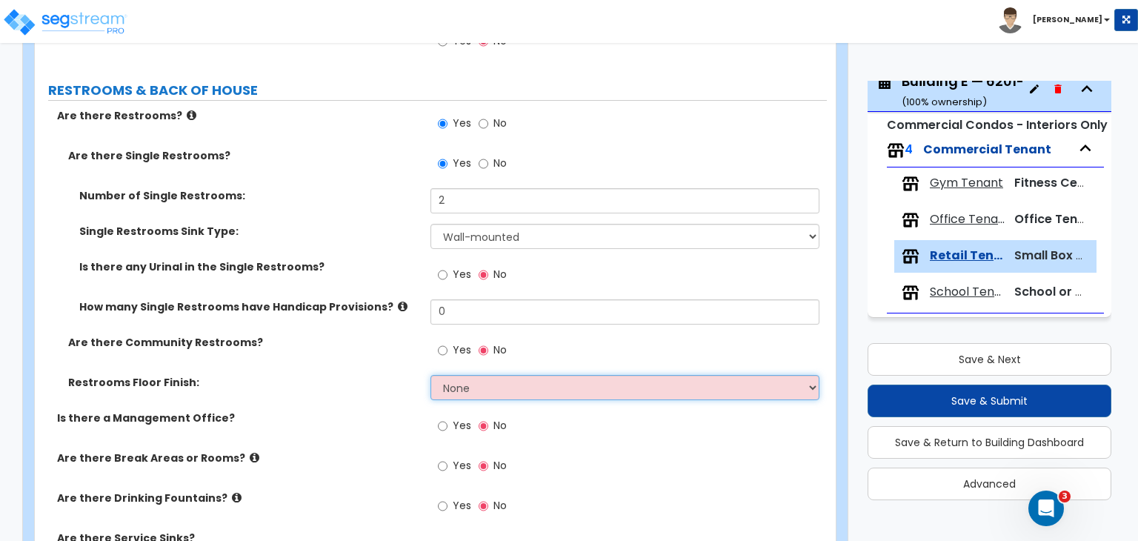
click at [448, 375] on select "None Tile Flooring Resilient Laminate Flooring VCT Flooring Sheet Vinyl Flooring" at bounding box center [625, 387] width 388 height 25
select select "1"
click at [431, 375] on select "None Tile Flooring Resilient Laminate Flooring VCT Flooring Sheet Vinyl Flooring" at bounding box center [625, 387] width 388 height 25
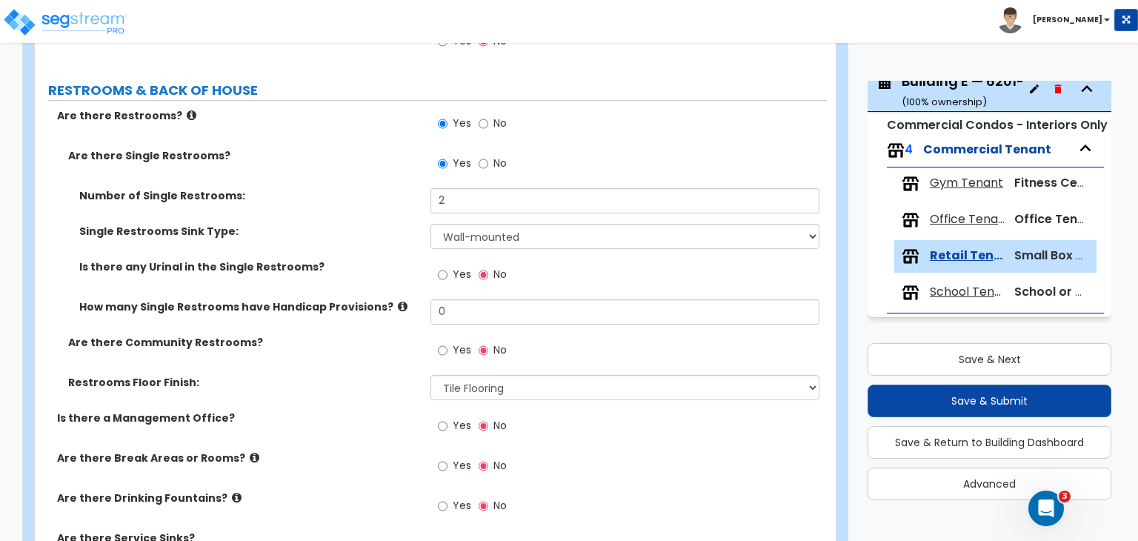
click at [364, 357] on div "Are there Community Restrooms? Yes No" at bounding box center [431, 355] width 792 height 40
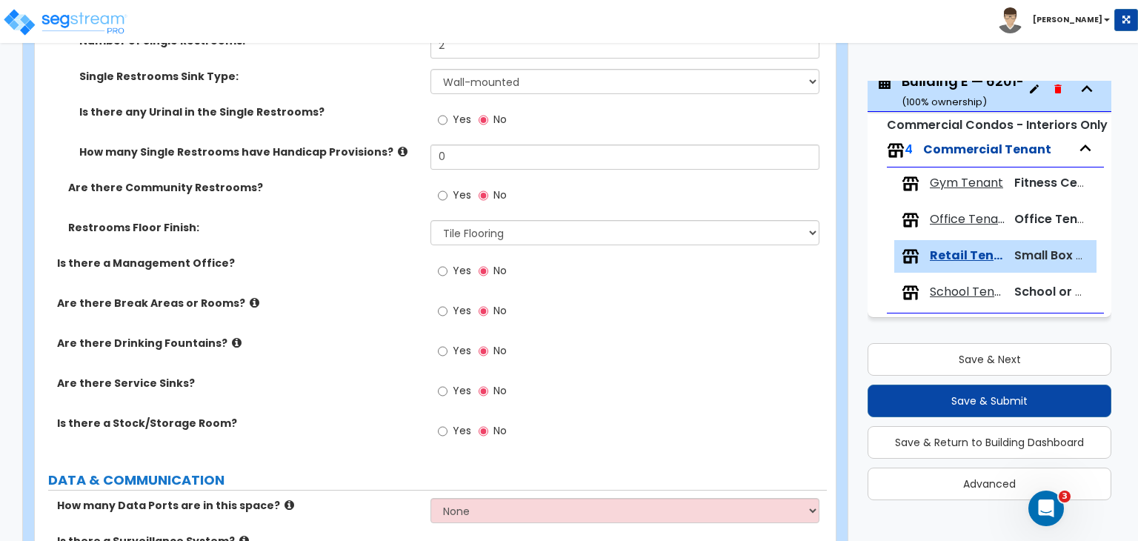
scroll to position [1840, 0]
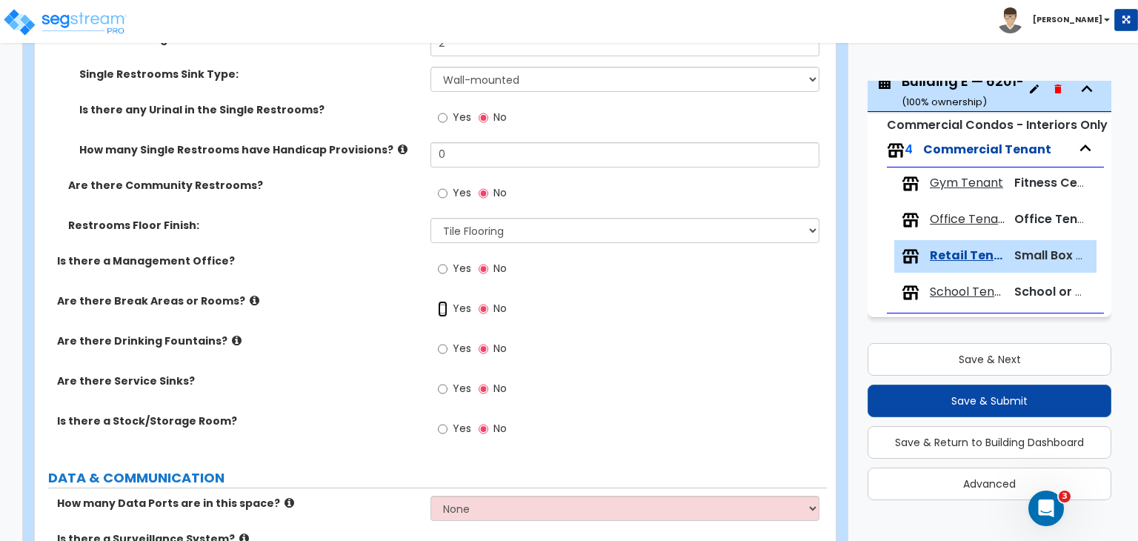
click at [442, 301] on input "Yes" at bounding box center [443, 309] width 10 height 16
radio input "true"
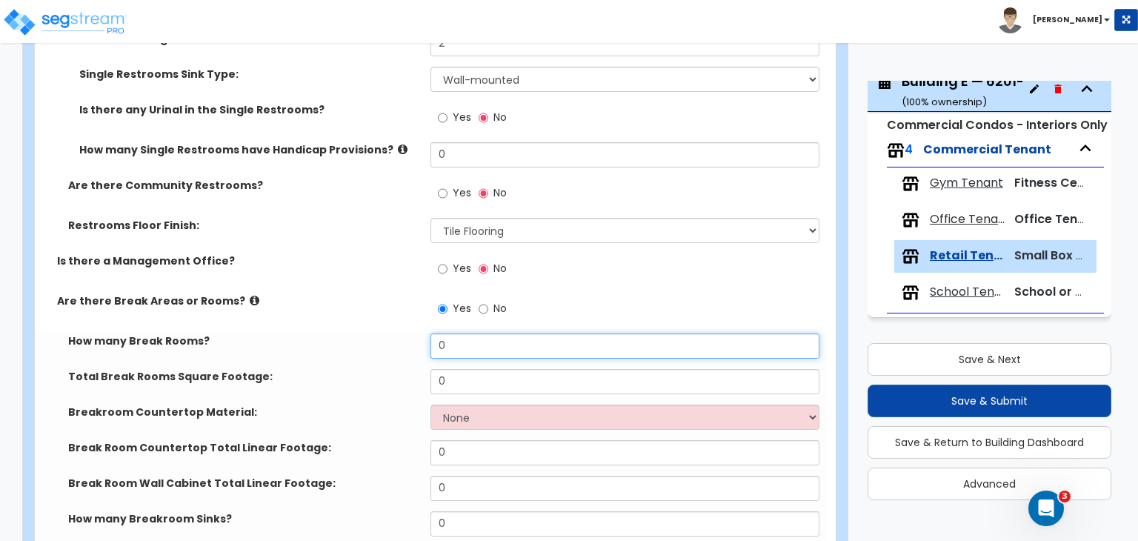
drag, startPoint x: 471, startPoint y: 334, endPoint x: 361, endPoint y: 339, distance: 110.6
click at [361, 339] on div "How many Break Rooms? 0" at bounding box center [431, 352] width 792 height 36
type input "2"
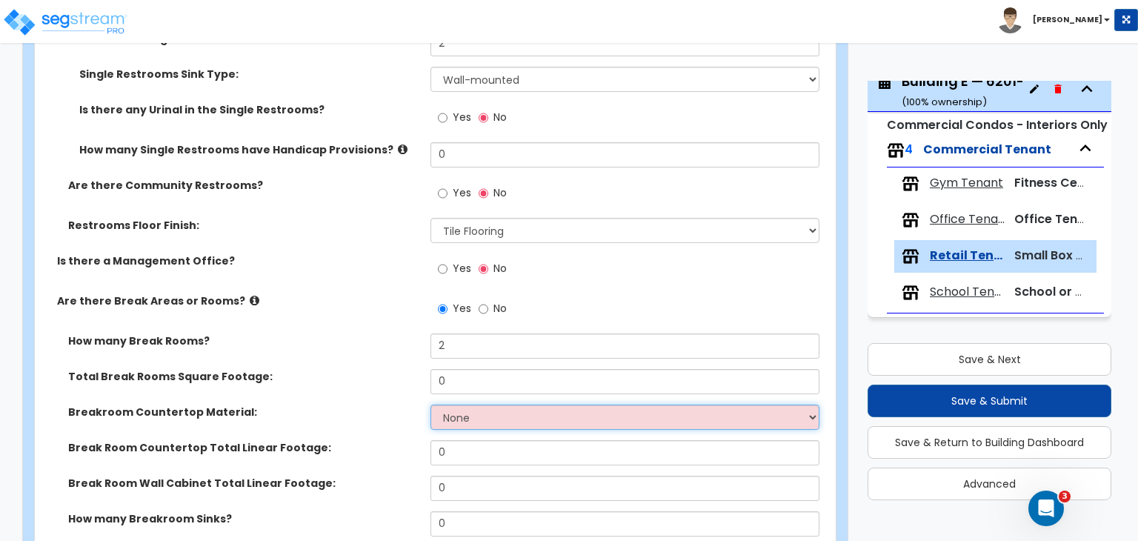
click at [468, 405] on select "None Plastic Laminate Solid Surface Stone Quartz Marble Tile Wood Stainless Ste…" at bounding box center [625, 417] width 388 height 25
select select "1"
click at [431, 405] on select "None Plastic Laminate Solid Surface Stone Quartz Marble Tile Wood Stainless Ste…" at bounding box center [625, 417] width 388 height 25
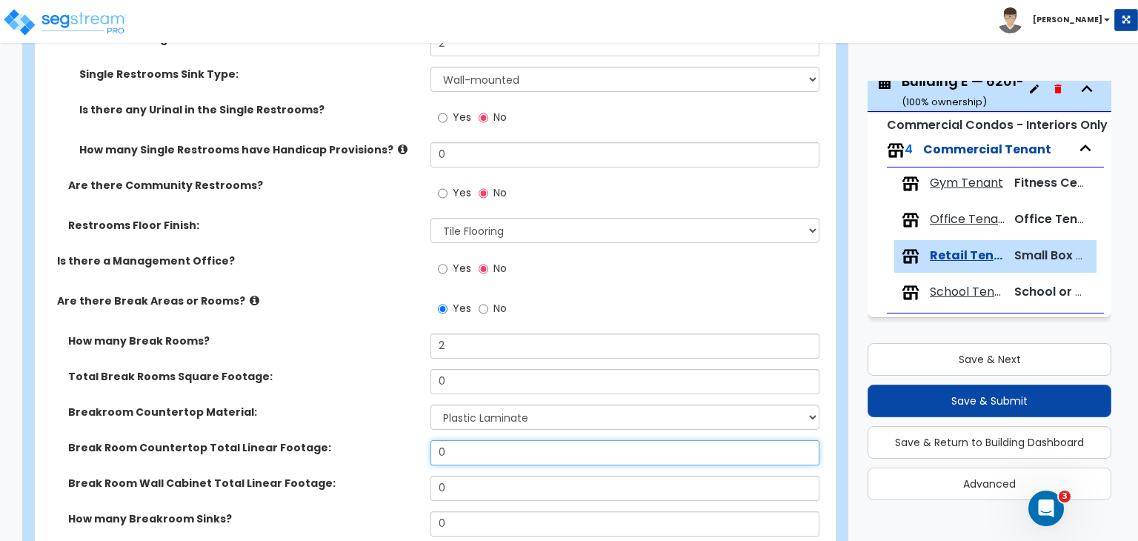
drag, startPoint x: 465, startPoint y: 428, endPoint x: 377, endPoint y: 425, distance: 89.0
click at [377, 440] on div "Break Room Countertop Total Linear Footage: 0" at bounding box center [431, 458] width 792 height 36
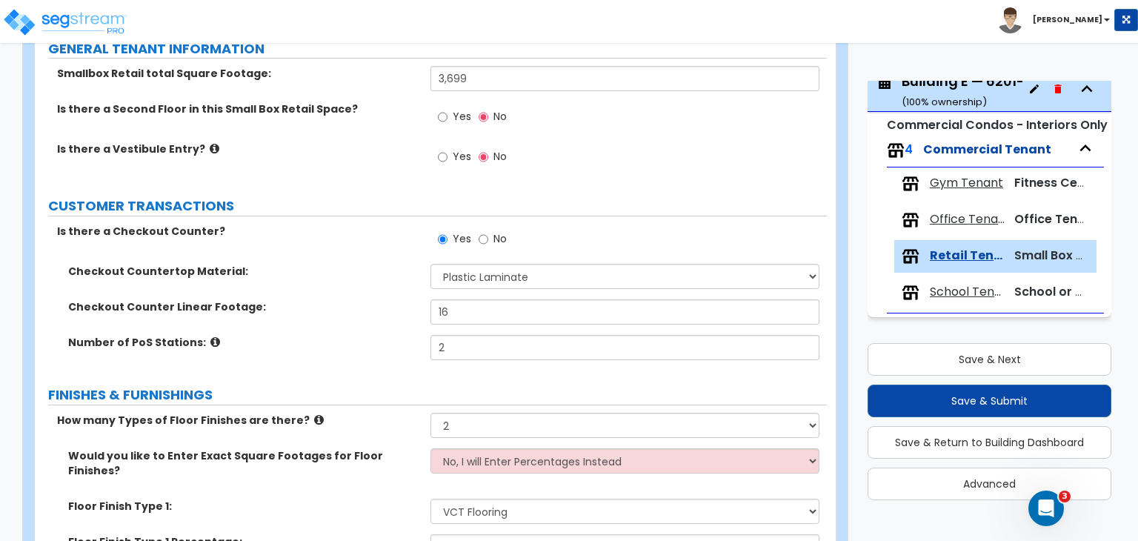
scroll to position [178, 0]
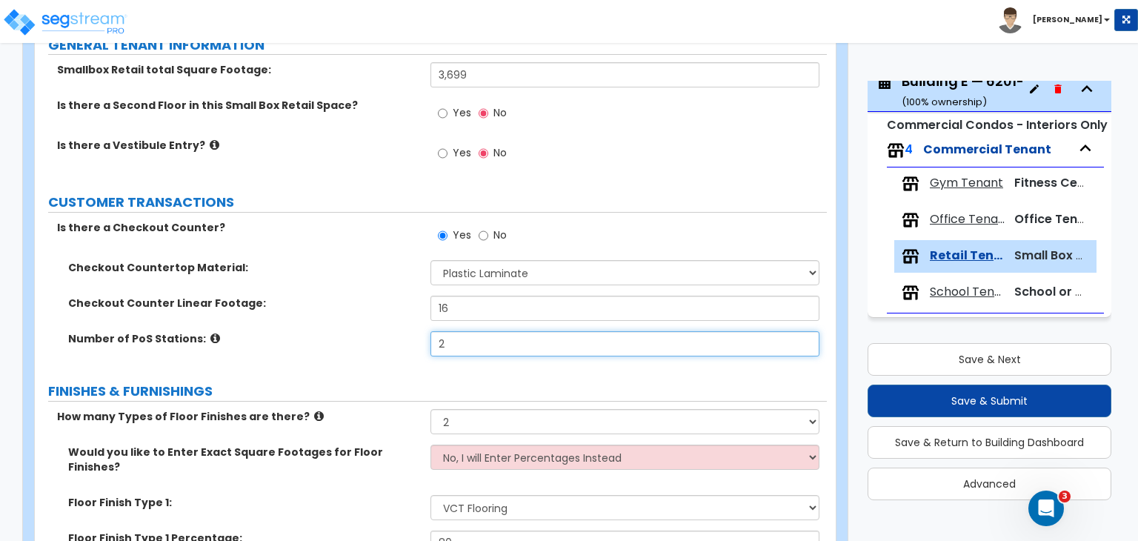
drag, startPoint x: 438, startPoint y: 339, endPoint x: 332, endPoint y: 315, distance: 108.6
click at [332, 315] on div "Checkout Countertop Material: None Plastic Laminate Solid Surface Stone Quartz …" at bounding box center [431, 313] width 770 height 107
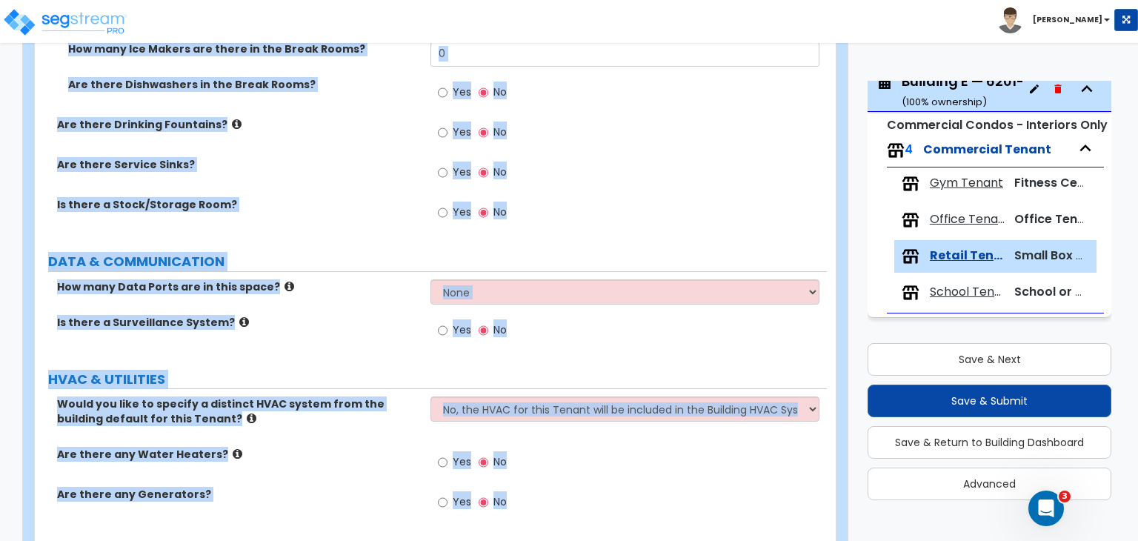
scroll to position [2539, 0]
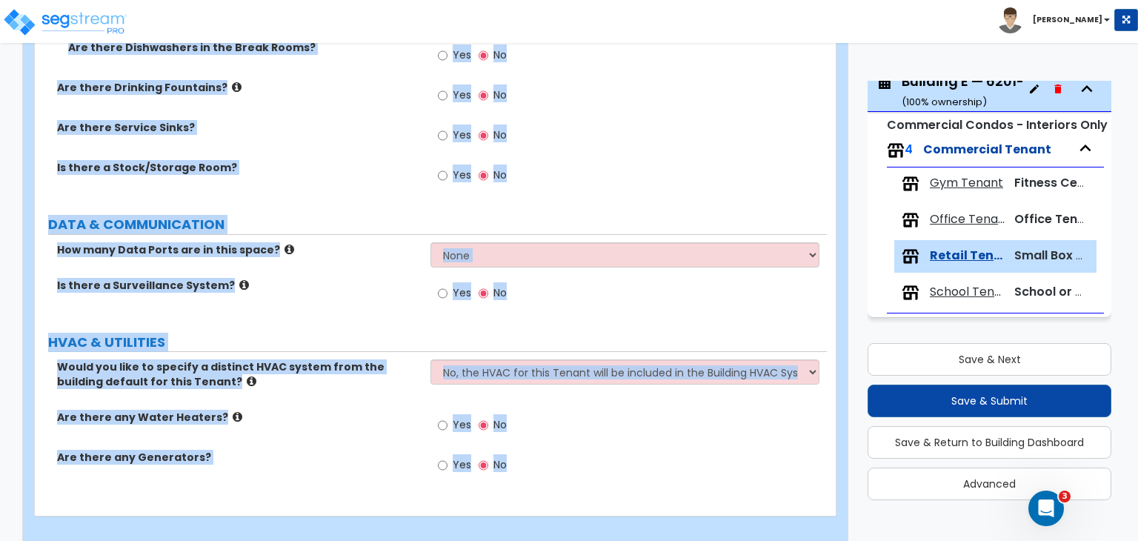
drag, startPoint x: 44, startPoint y: 176, endPoint x: 580, endPoint y: 575, distance: 668.0
copy div "GENERAL TENANT INFORMATION Smallbox Retail total Square Footage: Is there a Sec…"
click at [385, 251] on div "How many Data Ports are in this space? None Please Estimate for Me I will speci…" at bounding box center [431, 260] width 792 height 36
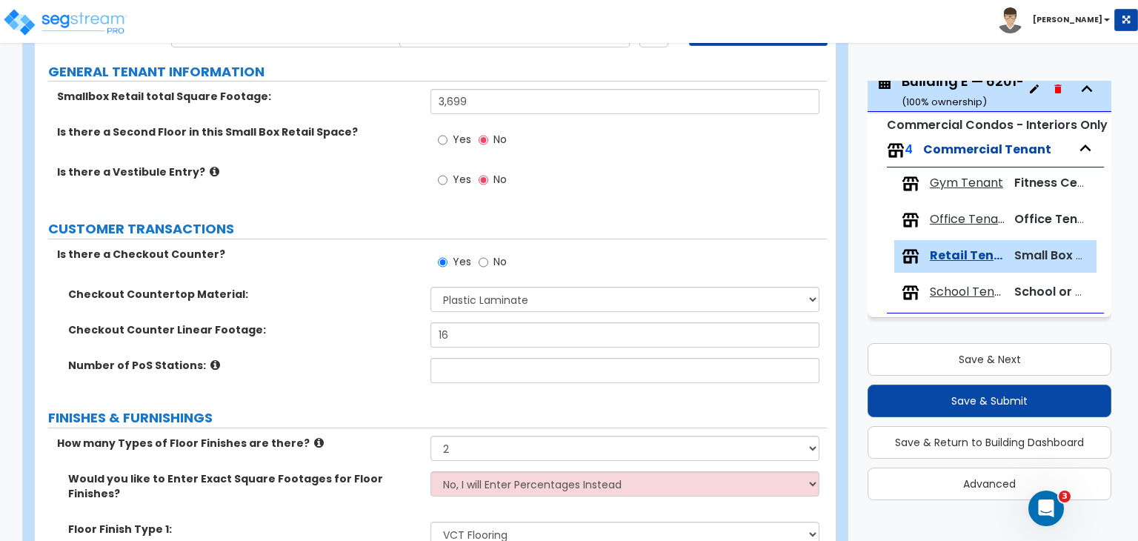
scroll to position [213, 0]
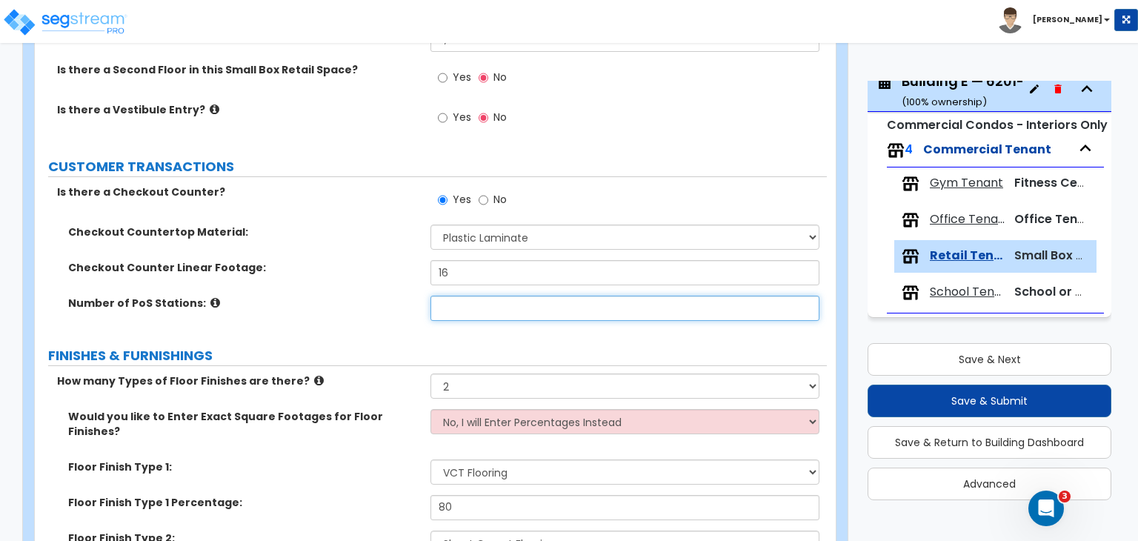
click at [471, 307] on input "text" at bounding box center [625, 308] width 388 height 25
type input "2"
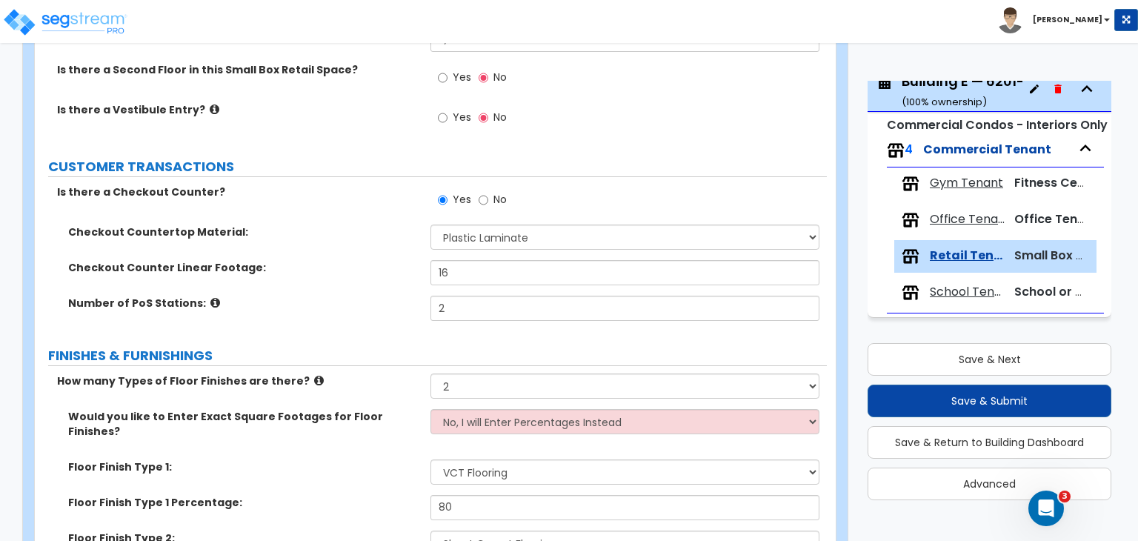
click at [385, 318] on div "Number of PoS Stations: 2" at bounding box center [431, 314] width 792 height 36
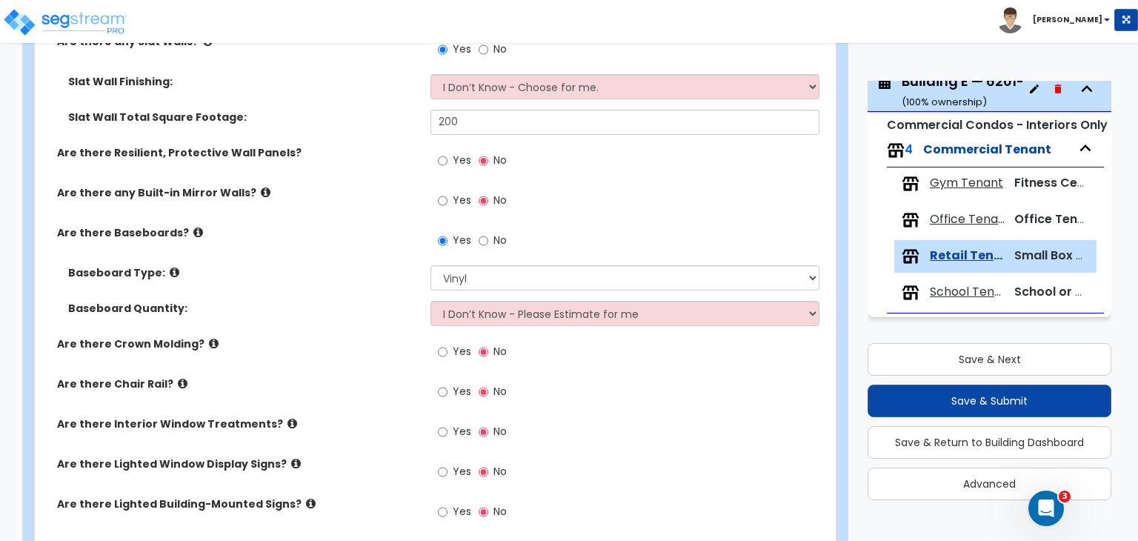
scroll to position [898, 0]
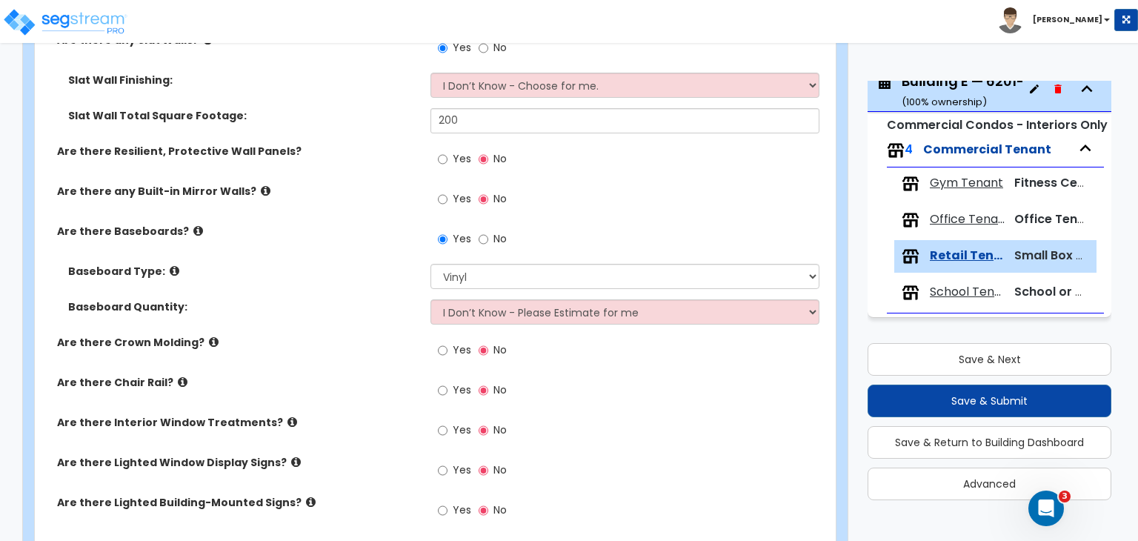
click at [381, 302] on div "Baseboard Quantity: I Don’t Know - Please Estimate for me I want to Enter the L…" at bounding box center [431, 317] width 792 height 36
click at [348, 299] on label "Baseboard Quantity:" at bounding box center [243, 306] width 351 height 15
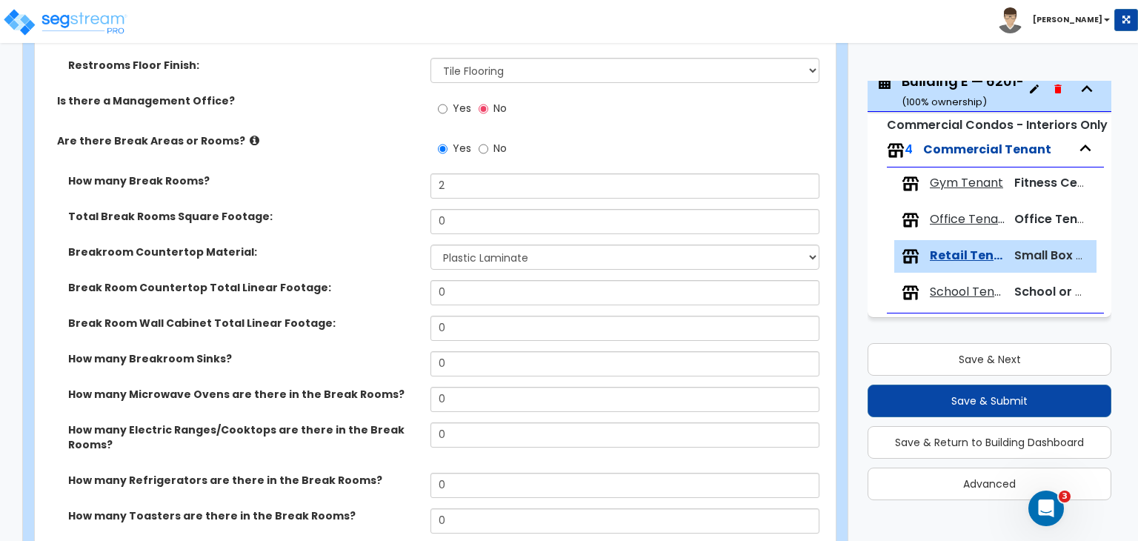
scroll to position [1994, 0]
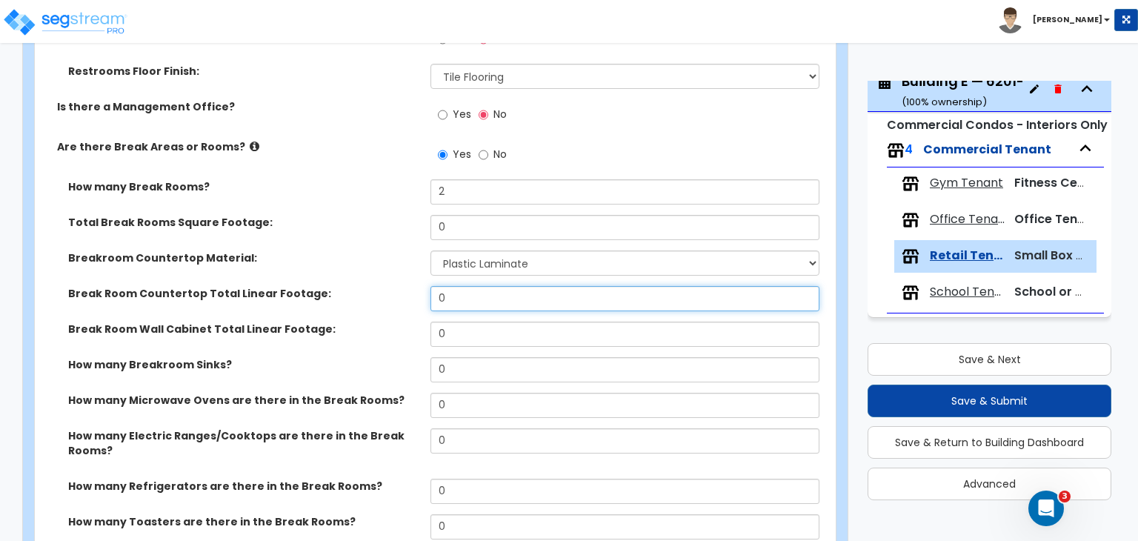
drag, startPoint x: 453, startPoint y: 283, endPoint x: 351, endPoint y: 300, distance: 103.0
click at [351, 300] on div "Break Room Countertop Total Linear Footage: 0" at bounding box center [431, 304] width 792 height 36
type input "8"
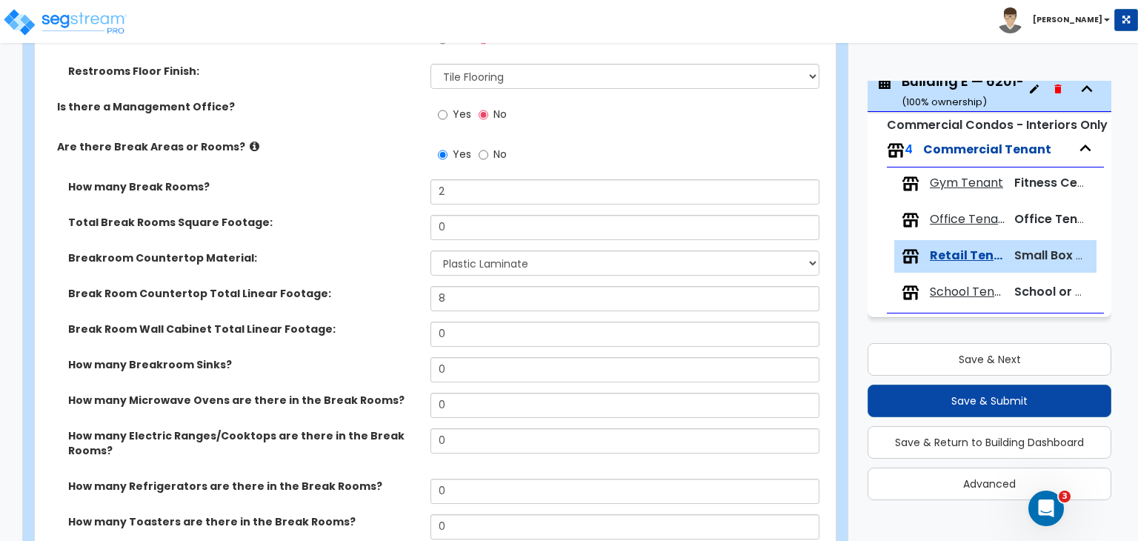
click at [351, 300] on div "Break Room Countertop Total Linear Footage: 8" at bounding box center [431, 304] width 792 height 36
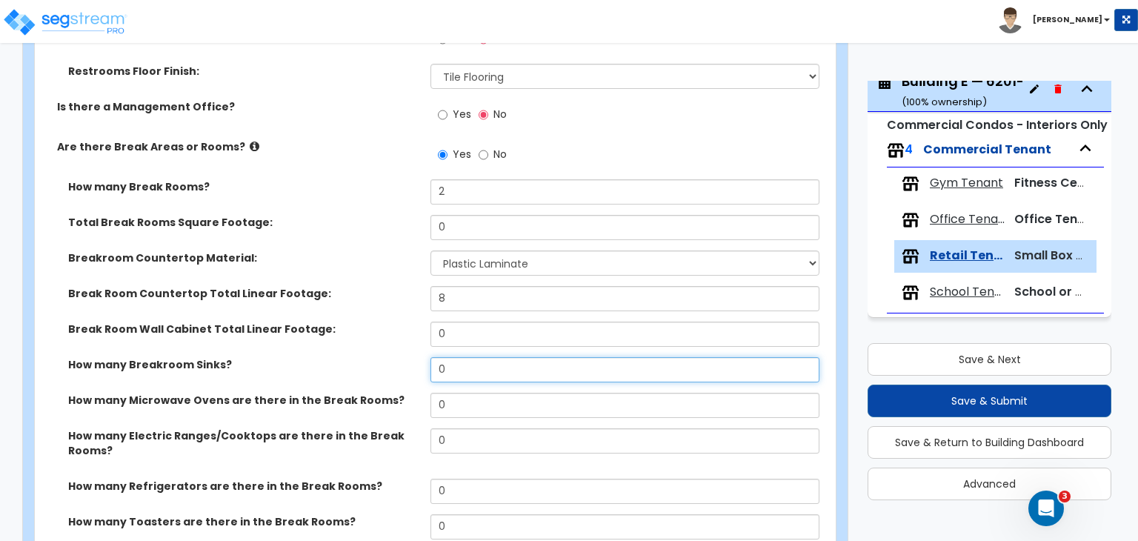
drag, startPoint x: 463, startPoint y: 351, endPoint x: 343, endPoint y: 357, distance: 120.2
click at [343, 357] on div "How many Breakroom Sinks? 0" at bounding box center [431, 375] width 792 height 36
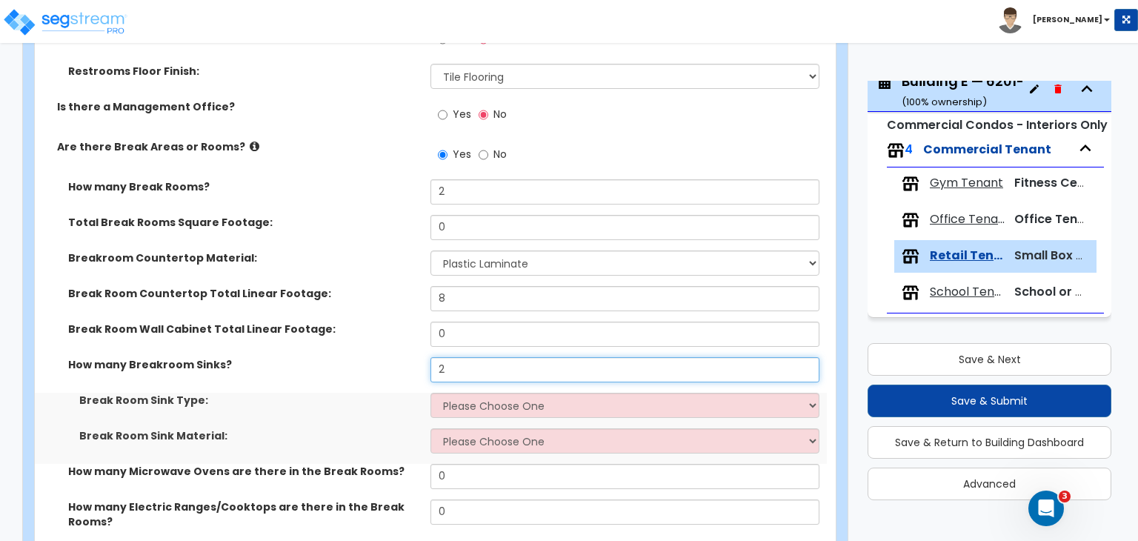
type input "2"
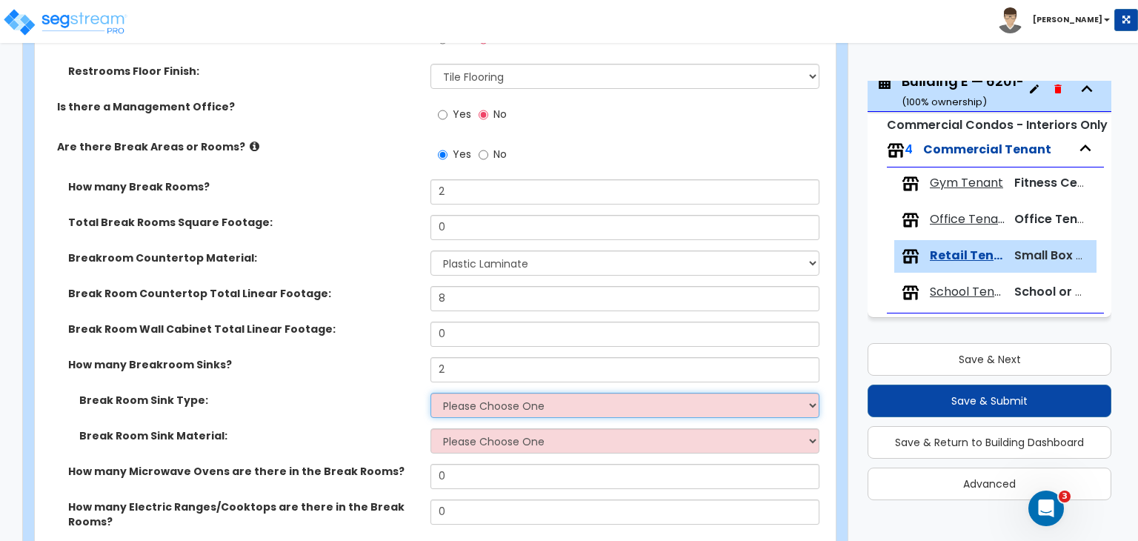
click at [488, 393] on select "Please Choose One Single Sink Double Sink" at bounding box center [625, 405] width 388 height 25
select select "1"
click at [431, 393] on select "Please Choose One Single Sink Double Sink" at bounding box center [625, 405] width 388 height 25
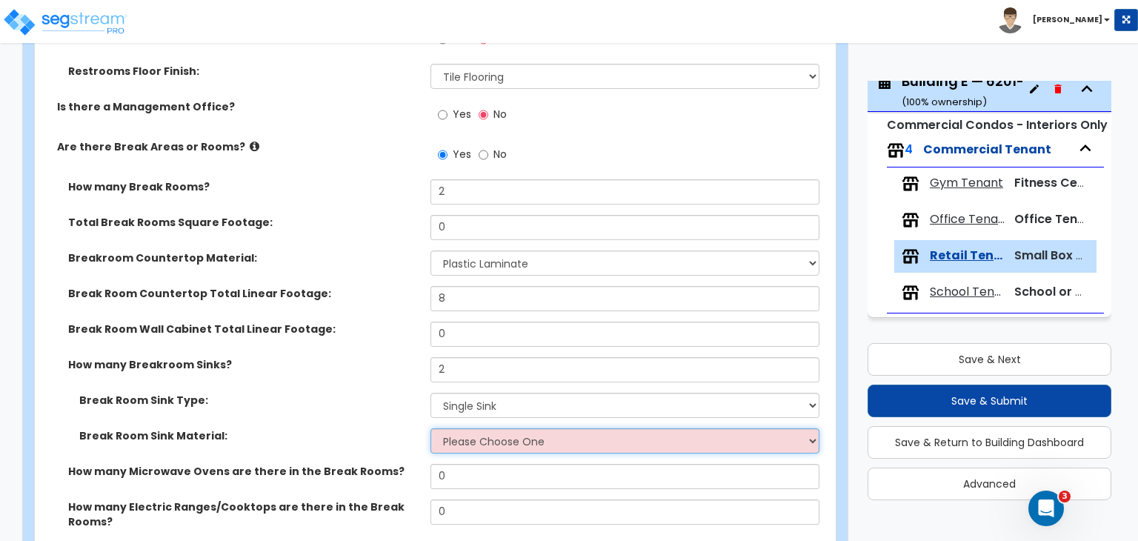
click at [471, 428] on select "Please Choose One Stainless Steel Porcelain Enamel Cast Iron" at bounding box center [625, 440] width 388 height 25
select select "1"
click at [431, 428] on select "Please Choose One Stainless Steel Porcelain Enamel Cast Iron" at bounding box center [625, 440] width 388 height 25
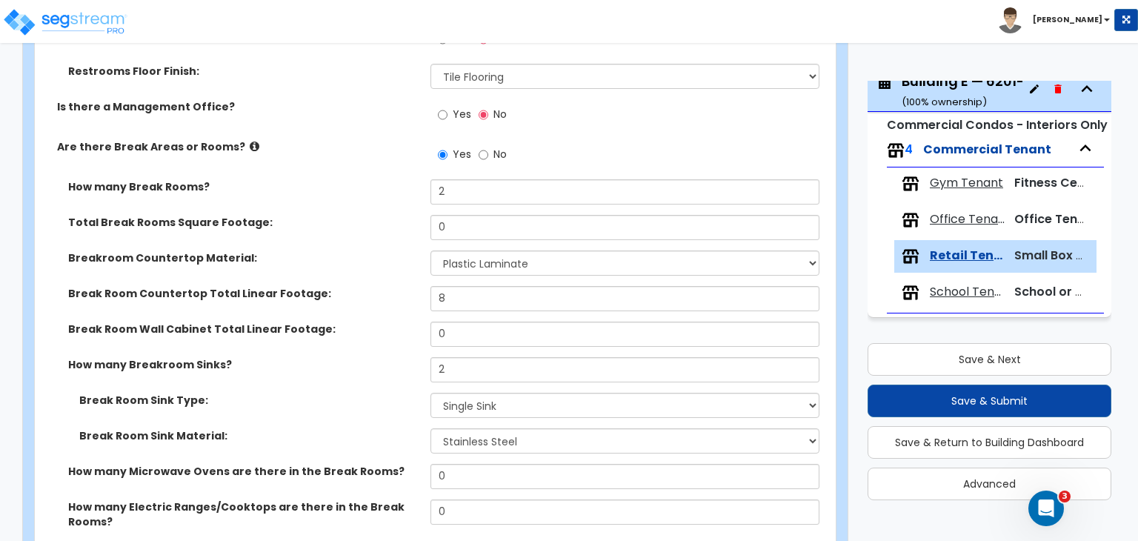
click at [369, 357] on div "How many Breakroom Sinks? 2" at bounding box center [431, 375] width 792 height 36
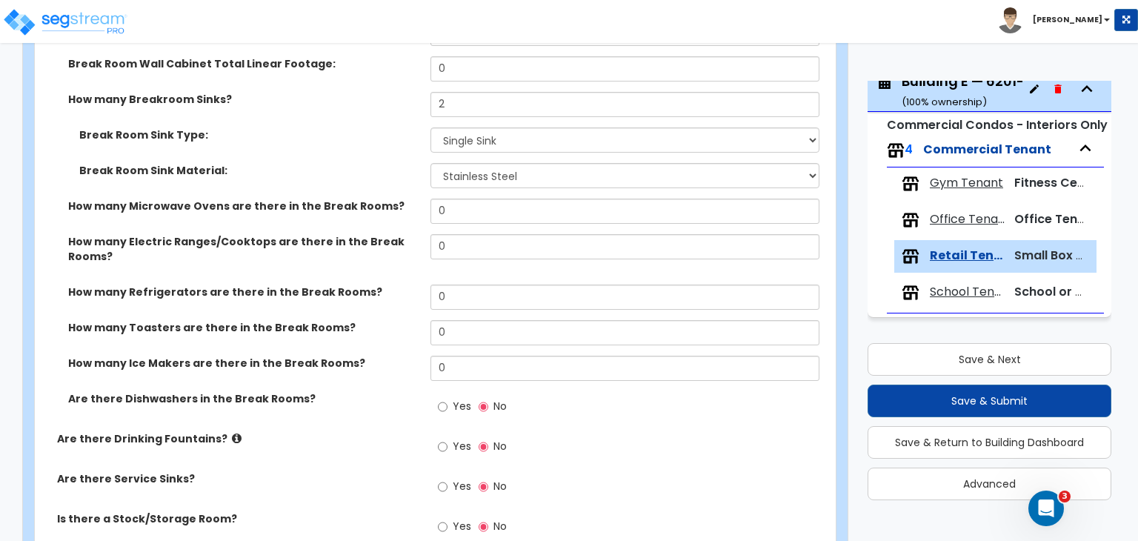
scroll to position [2357, 0]
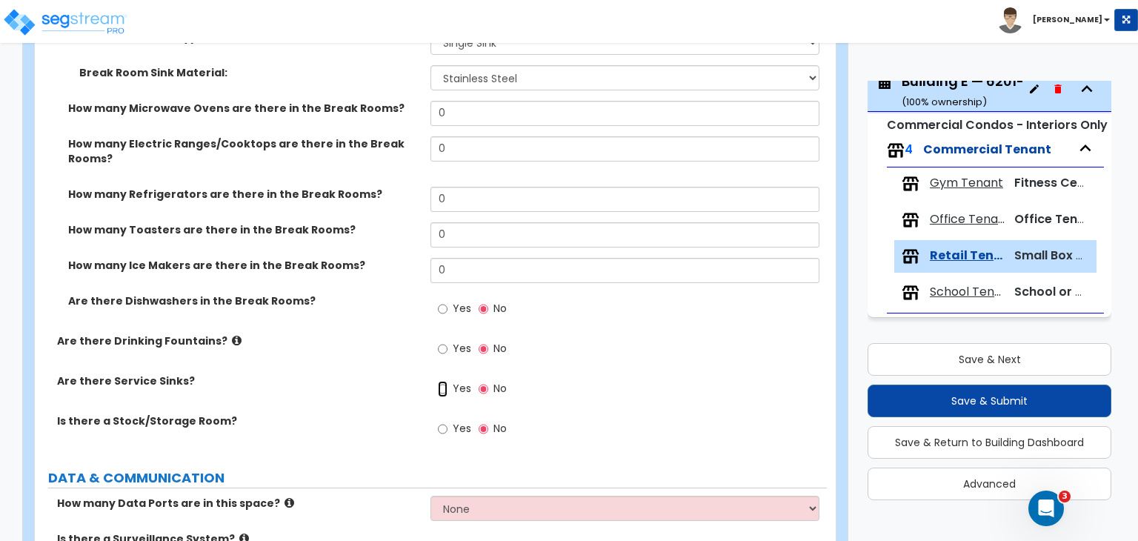
click at [442, 381] on input "Yes" at bounding box center [443, 389] width 10 height 16
radio input "true"
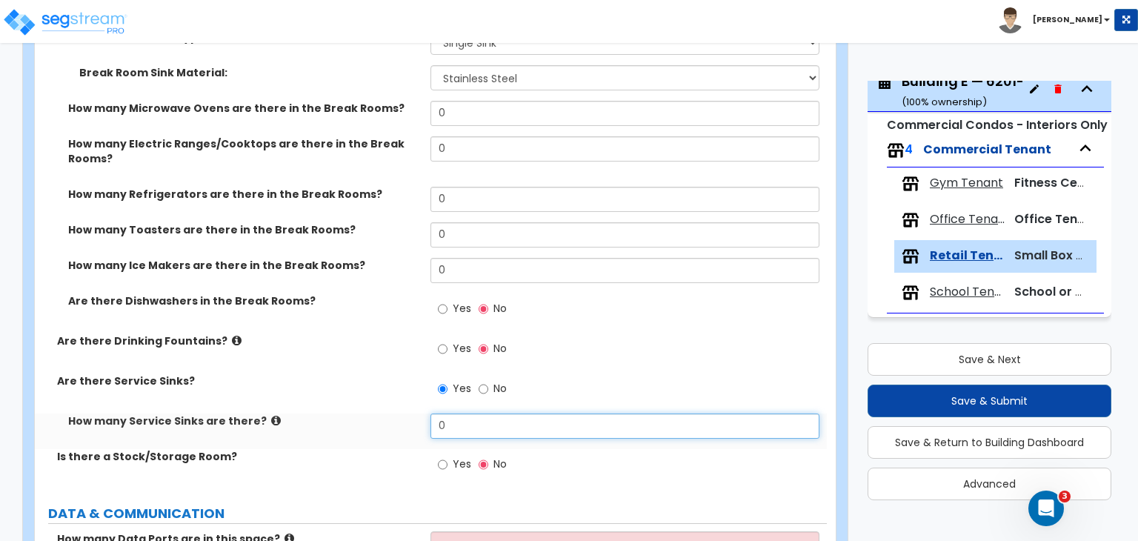
drag, startPoint x: 431, startPoint y: 414, endPoint x: 376, endPoint y: 417, distance: 55.7
click at [376, 417] on div "How many Service Sinks are there? 0" at bounding box center [431, 432] width 792 height 36
type input "2"
click at [394, 380] on div "Are there Service Sinks? Yes No" at bounding box center [431, 394] width 792 height 40
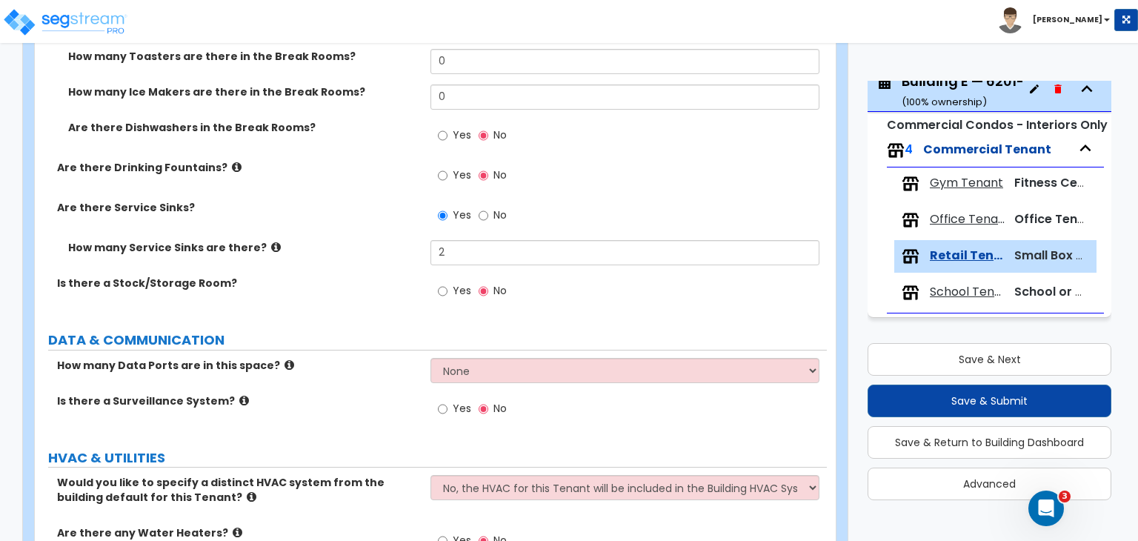
scroll to position [2533, 0]
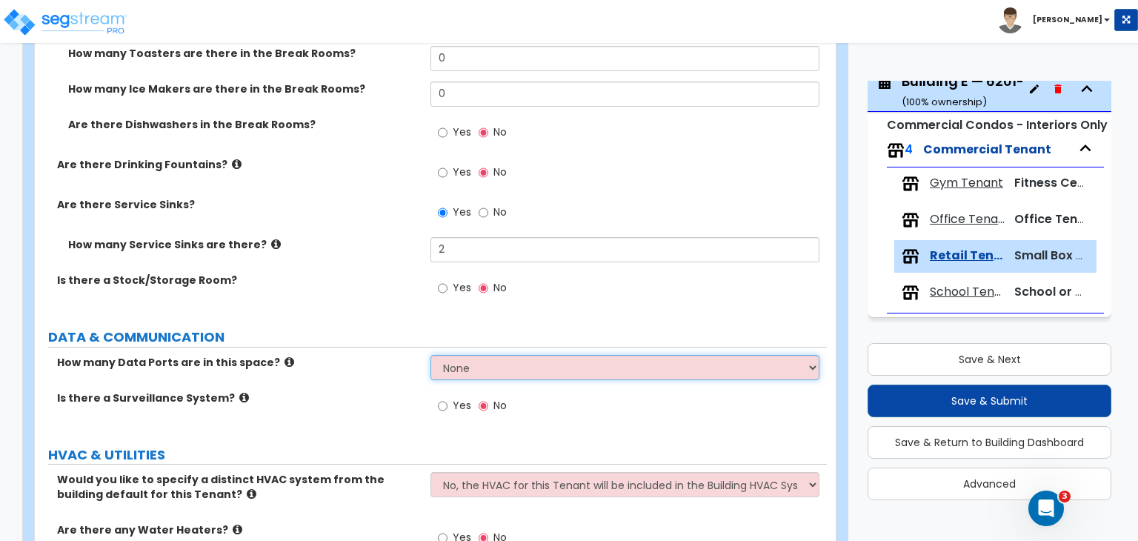
click at [466, 356] on select "None Please Estimate for Me I will specify the Quantity Exactly" at bounding box center [625, 367] width 388 height 25
select select "1"
click at [431, 355] on select "None Please Estimate for Me I will specify the Quantity Exactly" at bounding box center [625, 367] width 388 height 25
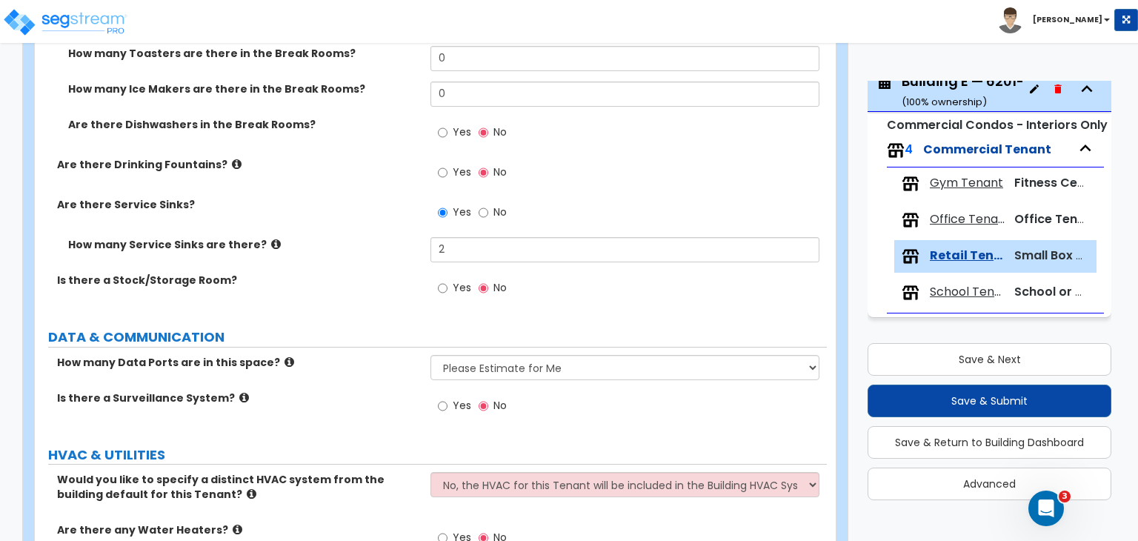
click at [368, 355] on label "How many Data Ports are in this space?" at bounding box center [238, 362] width 362 height 15
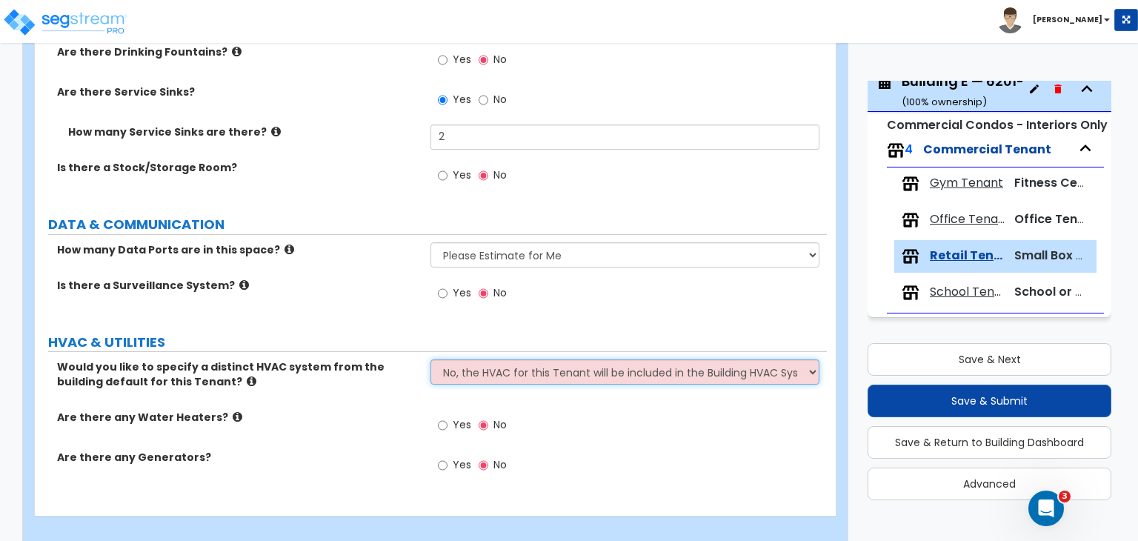
click at [462, 360] on select "No, the HVAC for this Tenant will be included in the Building HVAC System Yes, …" at bounding box center [625, 371] width 388 height 25
select select "1"
click at [431, 359] on select "No, the HVAC for this Tenant will be included in the Building HVAC System Yes, …" at bounding box center [625, 371] width 388 height 25
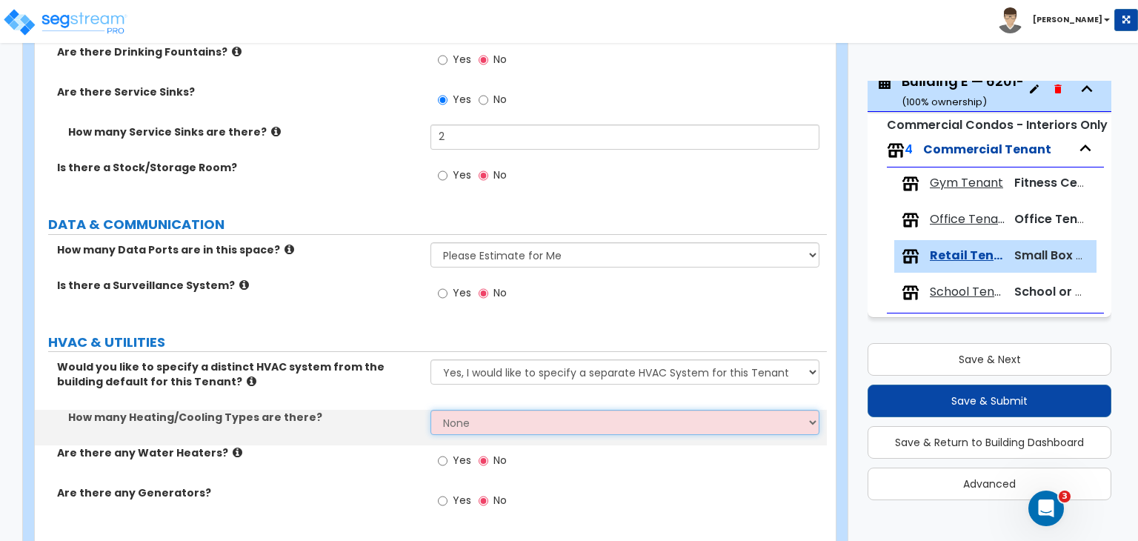
click at [480, 410] on select "None 1 2 3" at bounding box center [625, 422] width 388 height 25
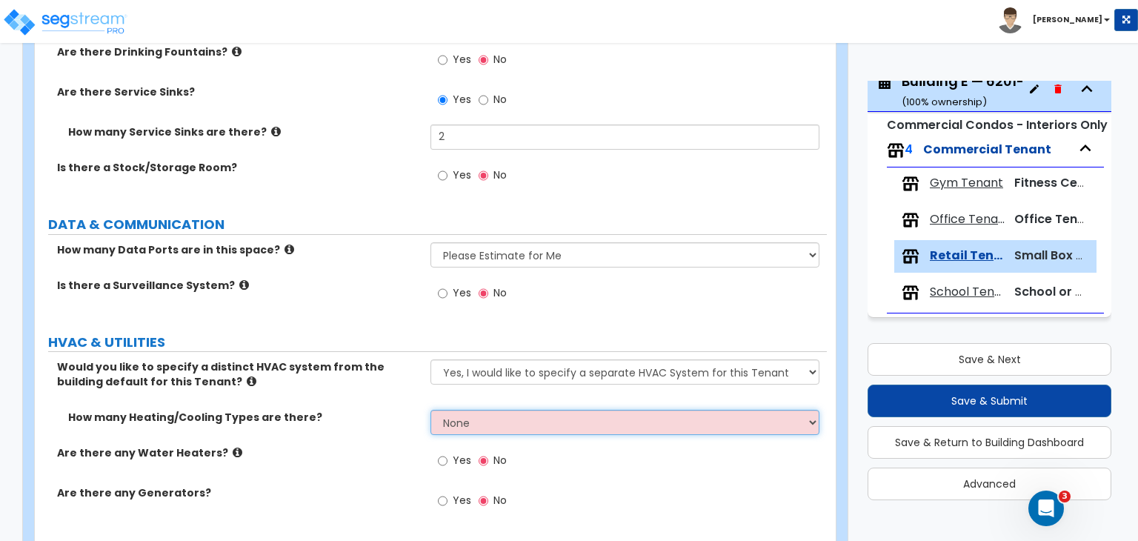
select select "1"
click at [431, 410] on select "None 1 2 3" at bounding box center [625, 422] width 388 height 25
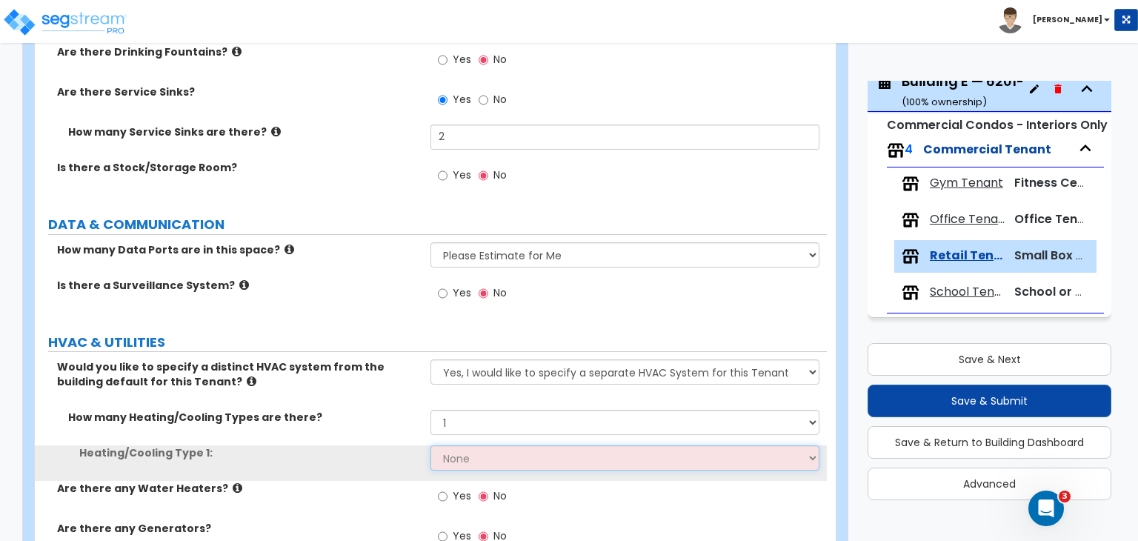
click at [477, 445] on select "None Heat Only Centralized Heating & Cooling Thru Wall Air Conditioners Mini Sp…" at bounding box center [625, 457] width 388 height 25
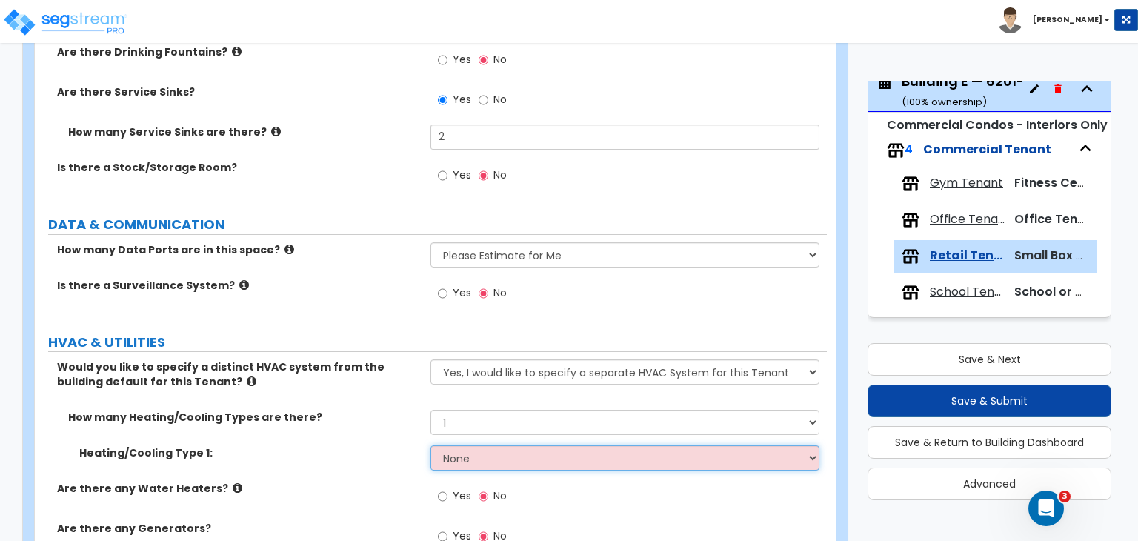
select select "2"
click at [431, 445] on select "None Heat Only Centralized Heating & Cooling Thru Wall Air Conditioners Mini Sp…" at bounding box center [625, 457] width 388 height 25
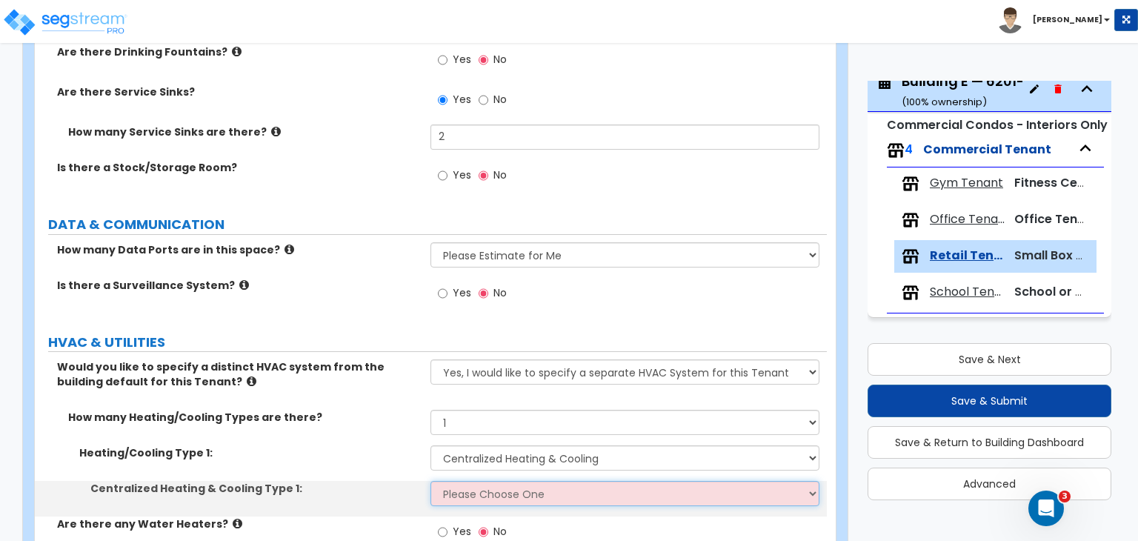
click at [483, 485] on select "Please Choose One Rooftop Unit Furnace-Condenser Forced Air Split Heating/Cooli…" at bounding box center [625, 493] width 388 height 25
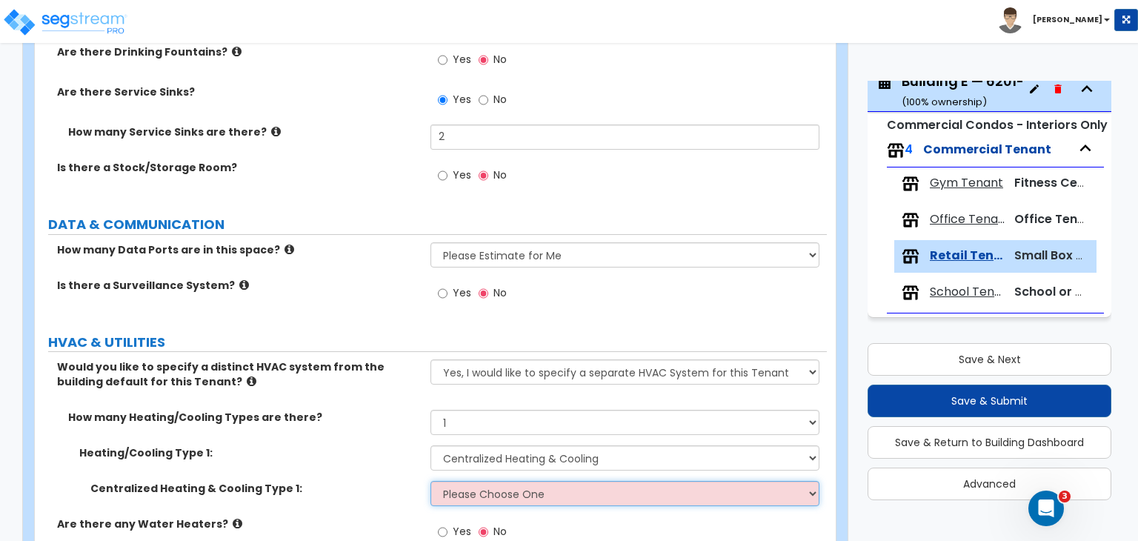
select select "1"
click at [431, 481] on select "Please Choose One Rooftop Unit Furnace-Condenser Forced Air Split Heating/Cooli…" at bounding box center [625, 493] width 388 height 25
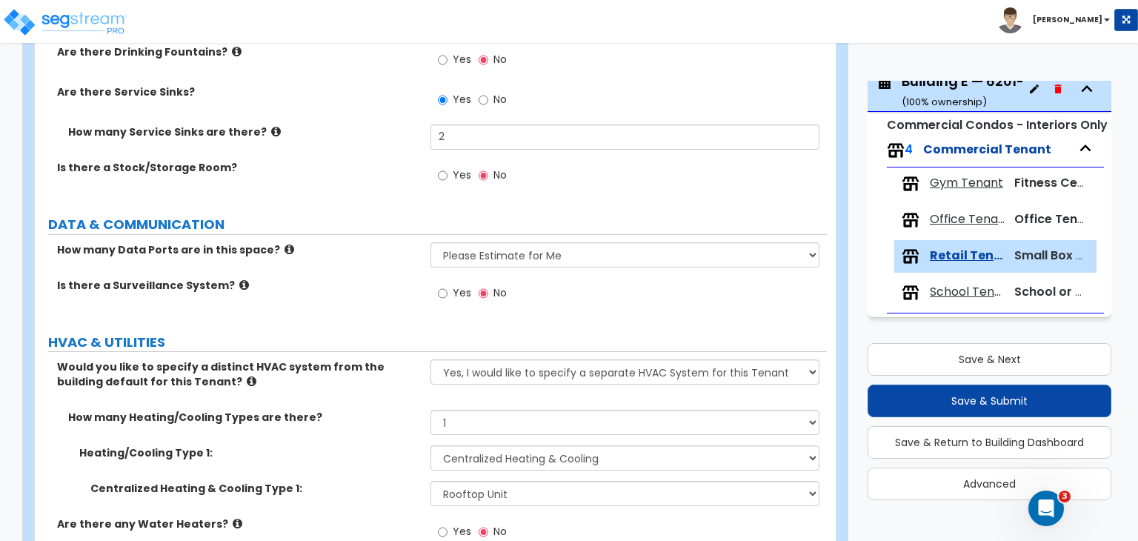
click at [374, 428] on div "How many Heating/Cooling Types are there? None 1 2 3" at bounding box center [431, 428] width 792 height 36
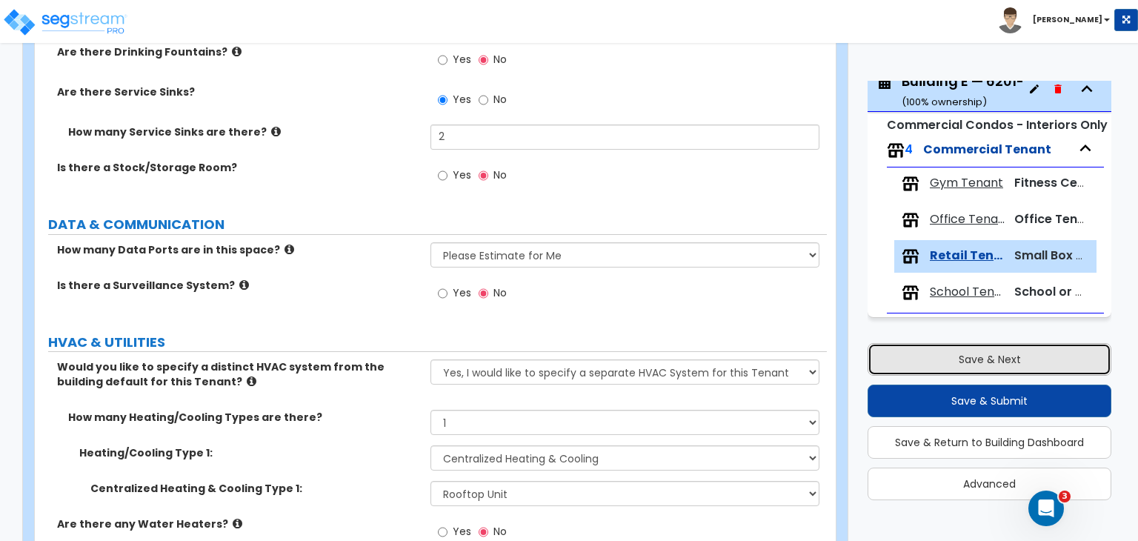
click at [972, 362] on button "Save & Next" at bounding box center [990, 359] width 244 height 33
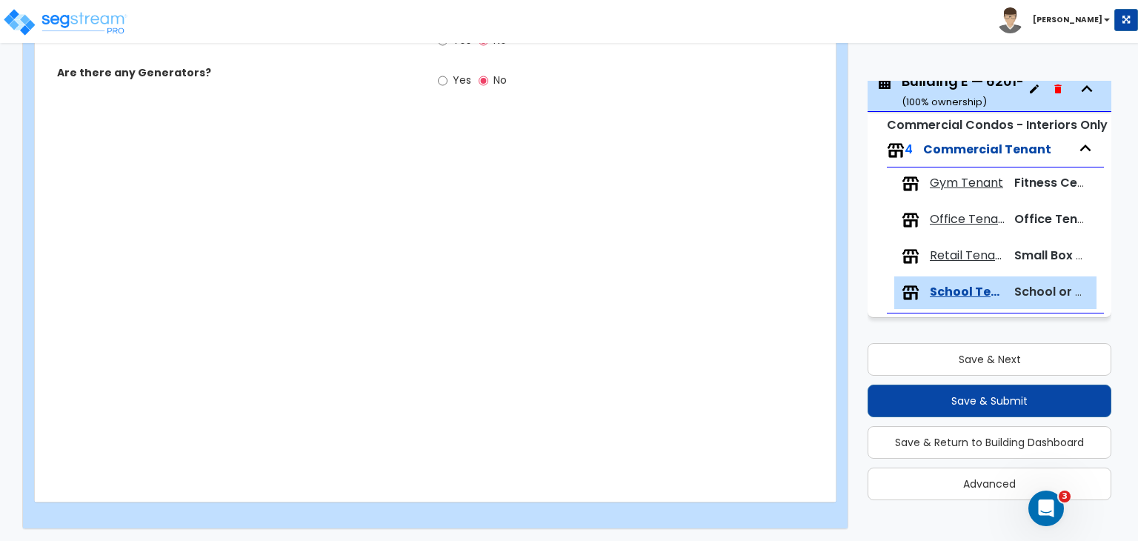
scroll to position [1711, 0]
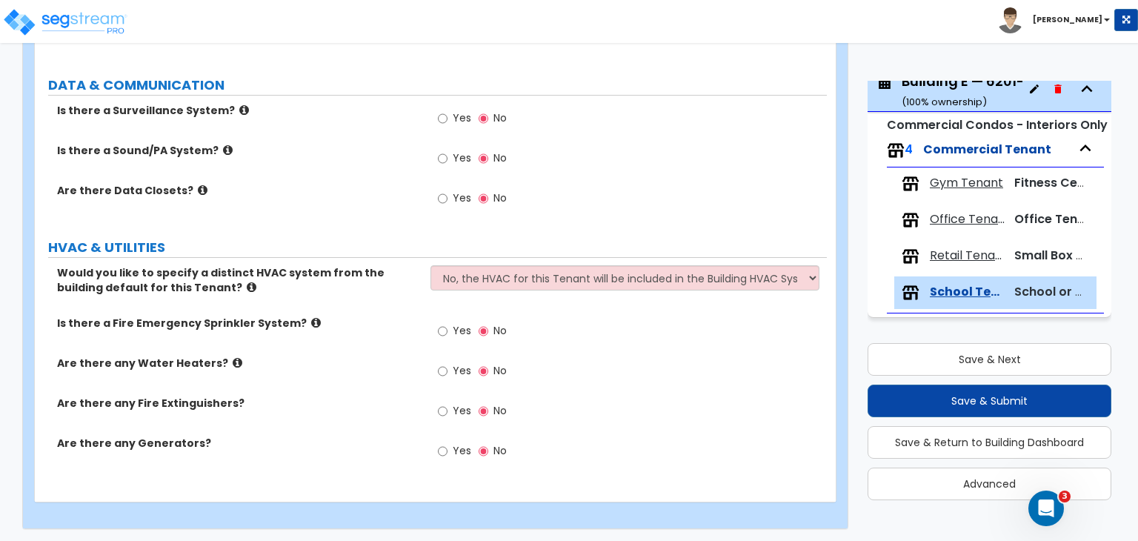
click at [299, 178] on div "Is there a Sound/PA System? Yes No" at bounding box center [431, 163] width 792 height 40
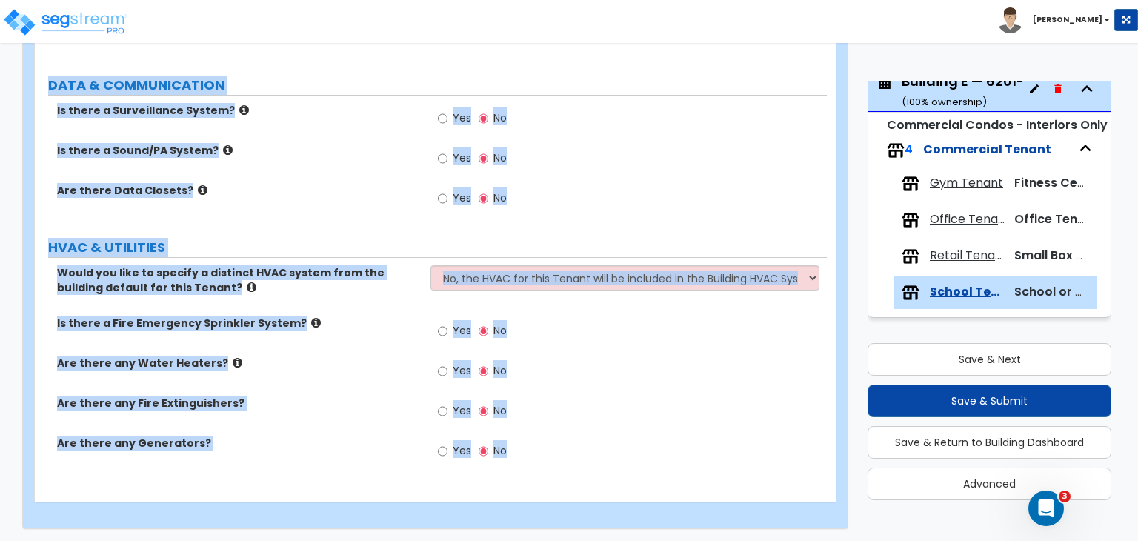
drag, startPoint x: 52, startPoint y: 243, endPoint x: 690, endPoint y: 575, distance: 719.4
copy div "School/Daycare Square Footage: SIGNAGE & ENTRANCE Are there Lighted Building-Mo…"
click at [371, 364] on label "Are there any Water Heaters?" at bounding box center [238, 363] width 362 height 15
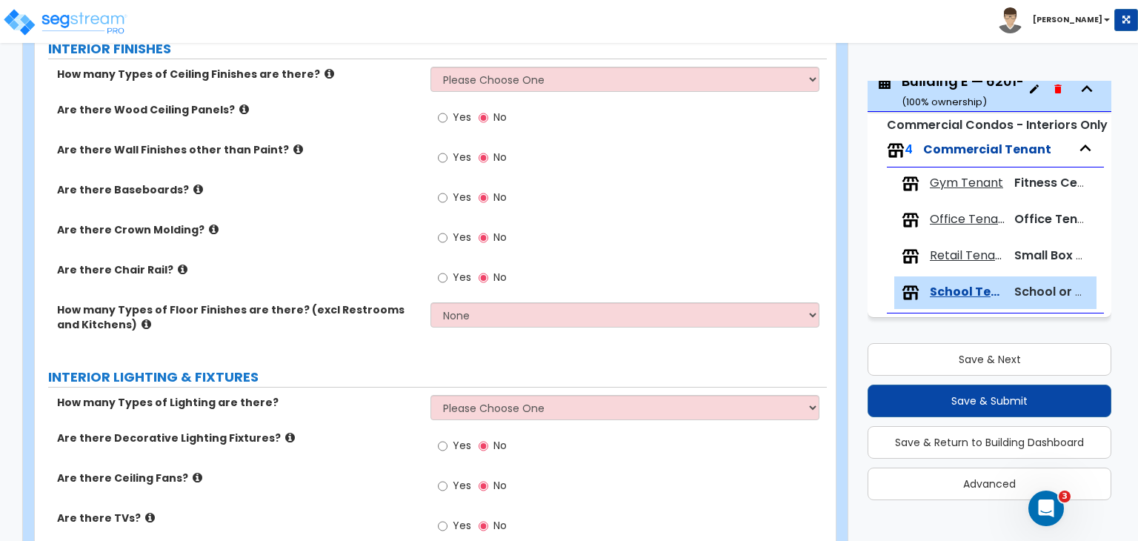
scroll to position [0, 0]
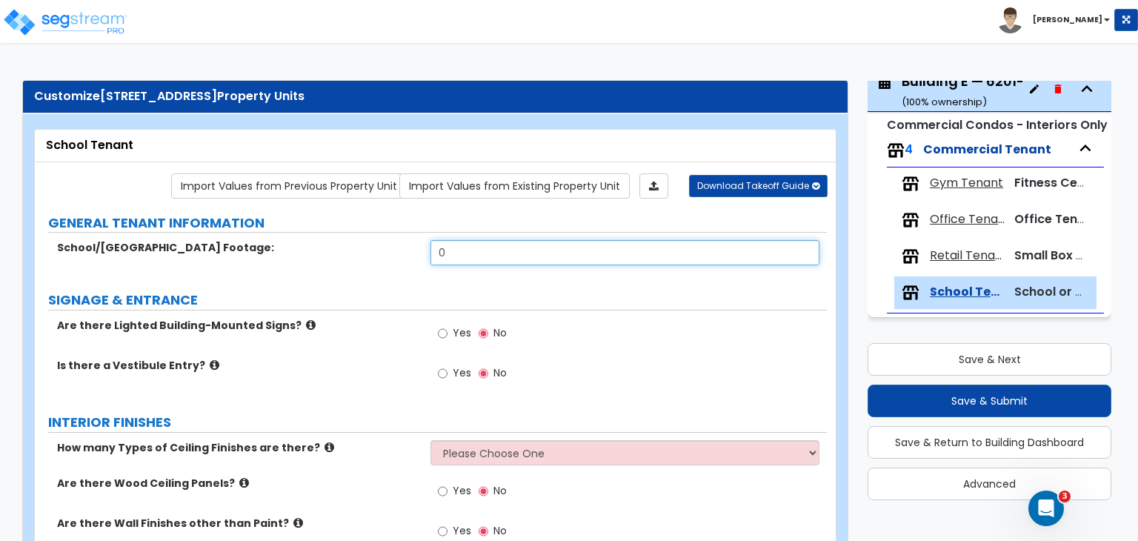
drag, startPoint x: 478, startPoint y: 249, endPoint x: 356, endPoint y: 259, distance: 122.7
click at [356, 259] on div "School/Daycare Square Footage: 0" at bounding box center [431, 258] width 792 height 36
type input "1,785"
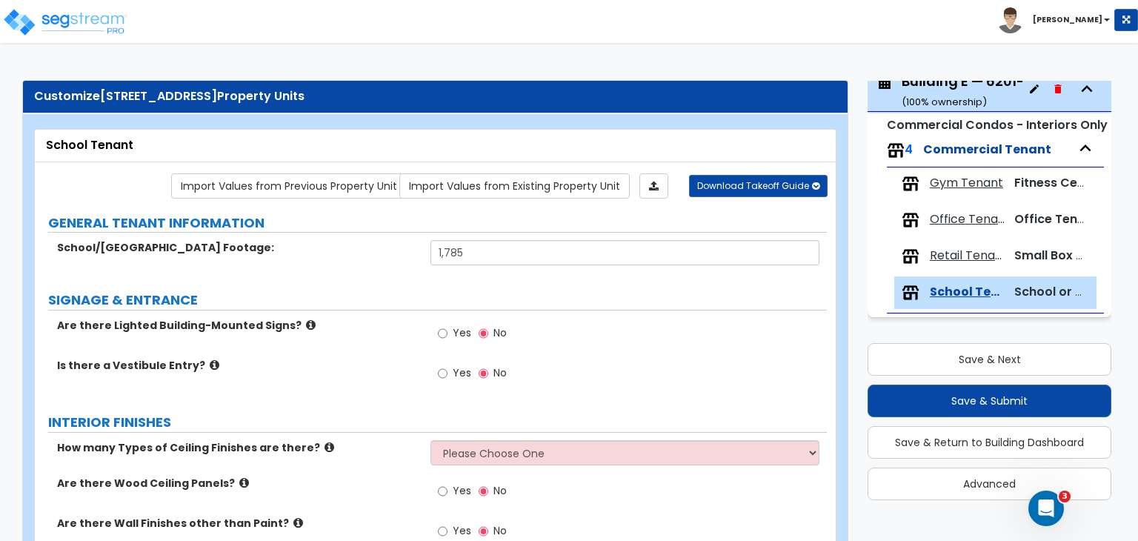
click at [405, 351] on div "Are there Lighted Building-Mounted Signs? Yes No" at bounding box center [431, 338] width 792 height 40
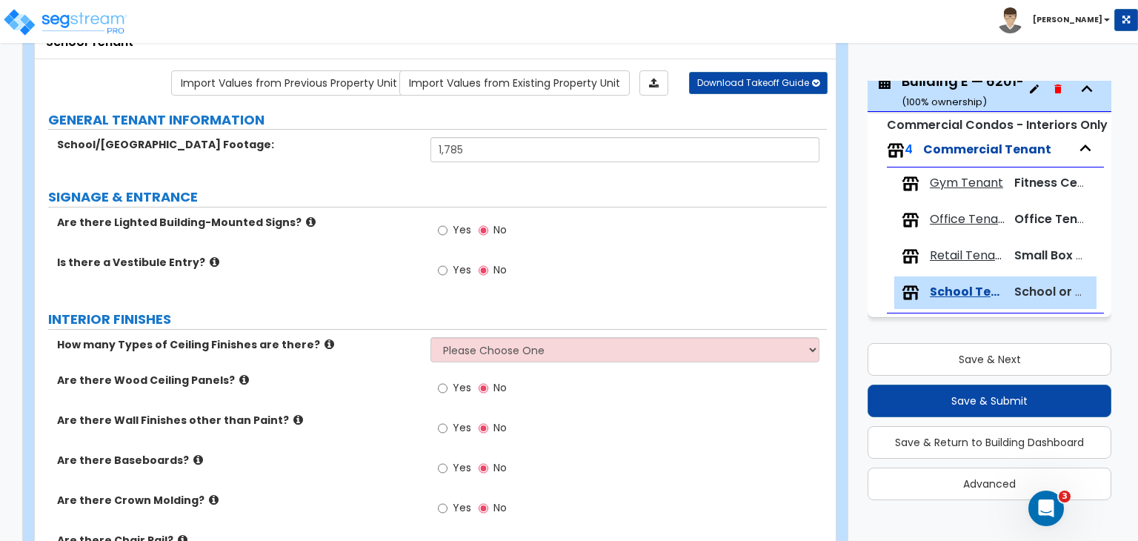
scroll to position [104, 0]
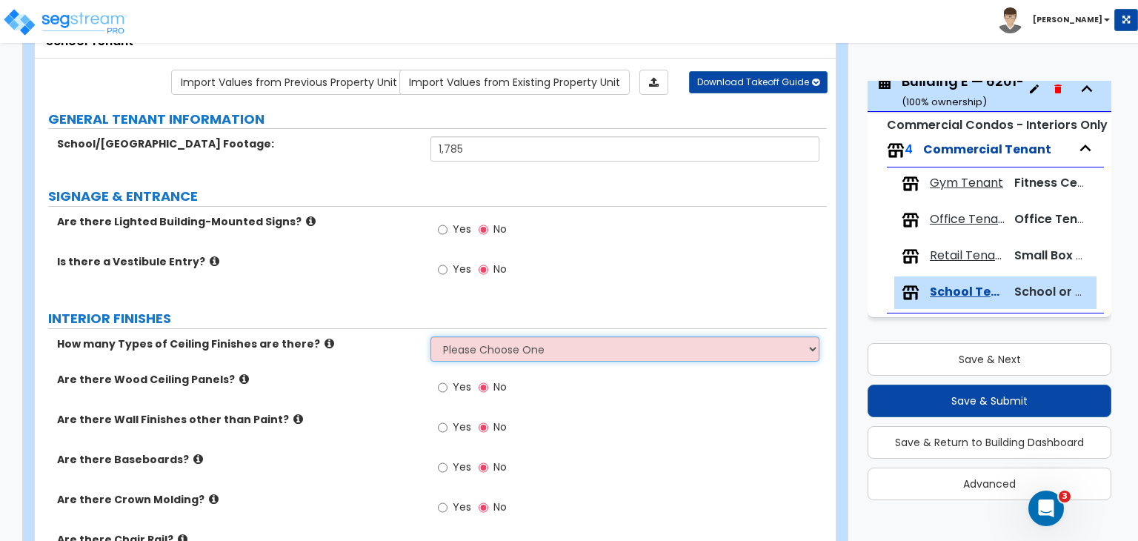
click at [475, 343] on select "Please Choose One 1 2 3" at bounding box center [625, 349] width 388 height 25
select select "1"
click at [431, 337] on select "Please Choose One 1 2 3" at bounding box center [625, 349] width 388 height 25
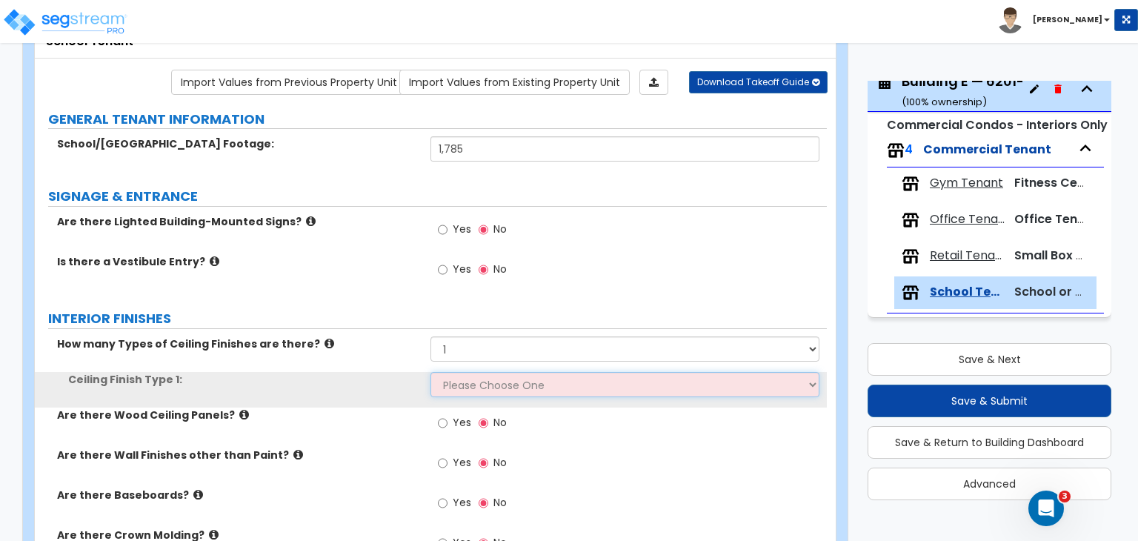
click at [474, 377] on select "Please Choose One Drywall Ceiling Open Ceiling Drop Ceiling" at bounding box center [625, 384] width 388 height 25
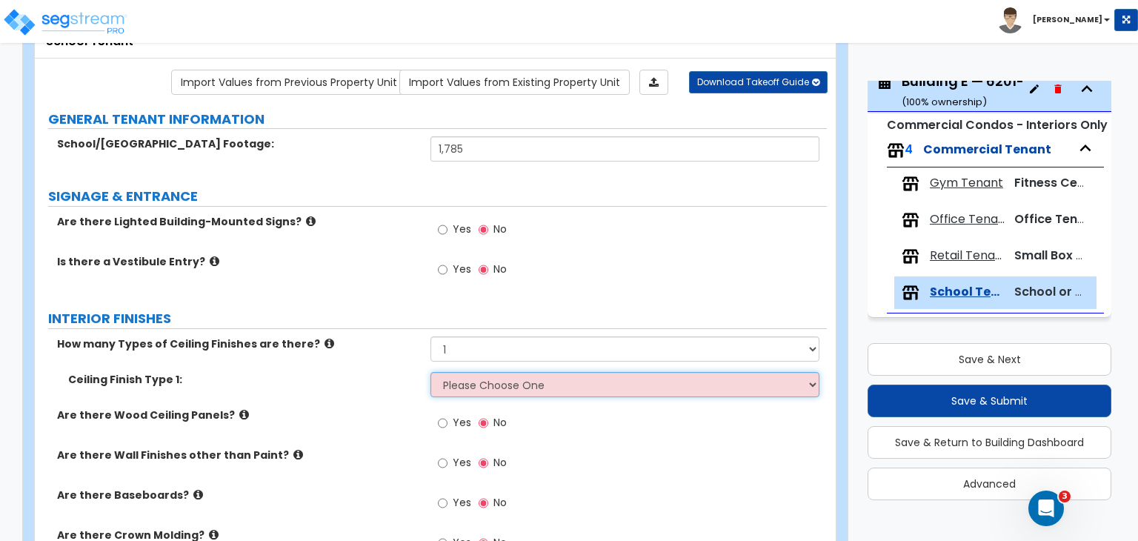
select select "3"
click at [431, 372] on select "Please Choose One Drywall Ceiling Open Ceiling Drop Ceiling" at bounding box center [625, 384] width 388 height 25
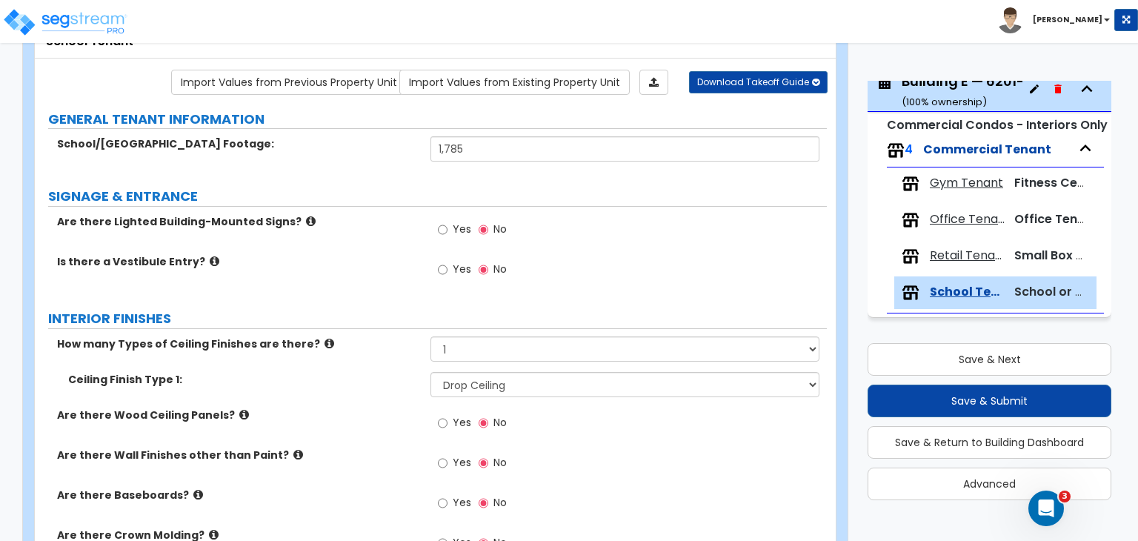
click at [365, 398] on div "Ceiling Finish Type 1: Please Choose One Drywall Ceiling Open Ceiling Drop Ceil…" at bounding box center [431, 390] width 792 height 36
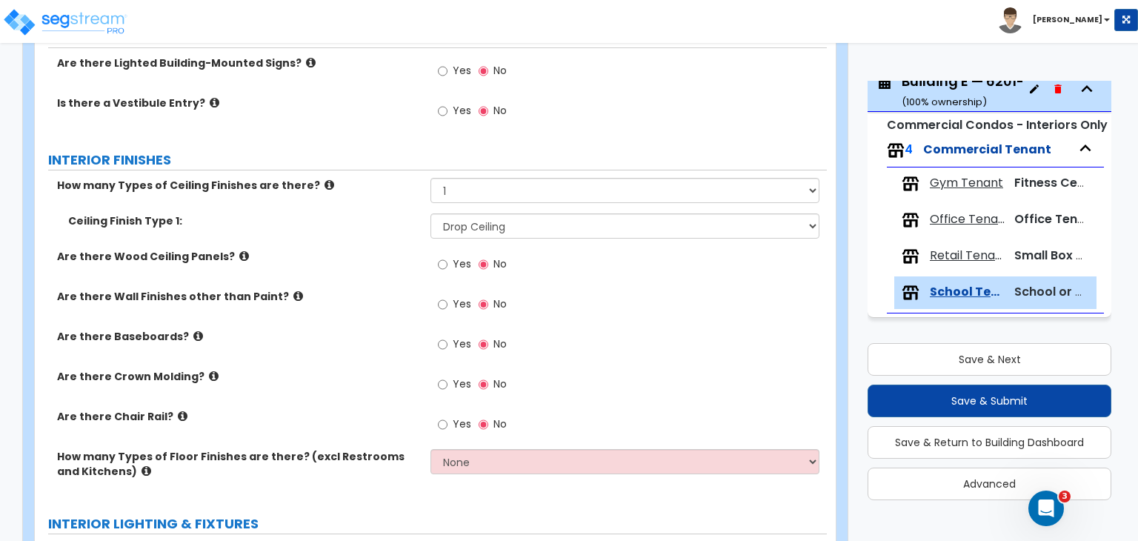
scroll to position [263, 0]
click at [446, 340] on input "Yes" at bounding box center [443, 344] width 10 height 16
radio input "true"
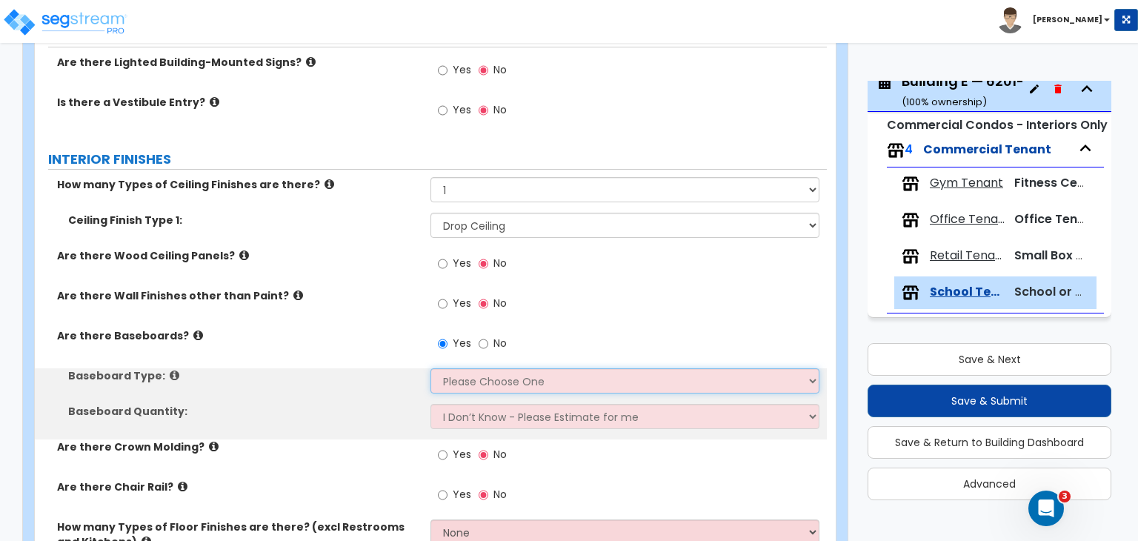
click at [451, 390] on select "Please Choose One Wood Vinyl Carpet Tile" at bounding box center [625, 380] width 388 height 25
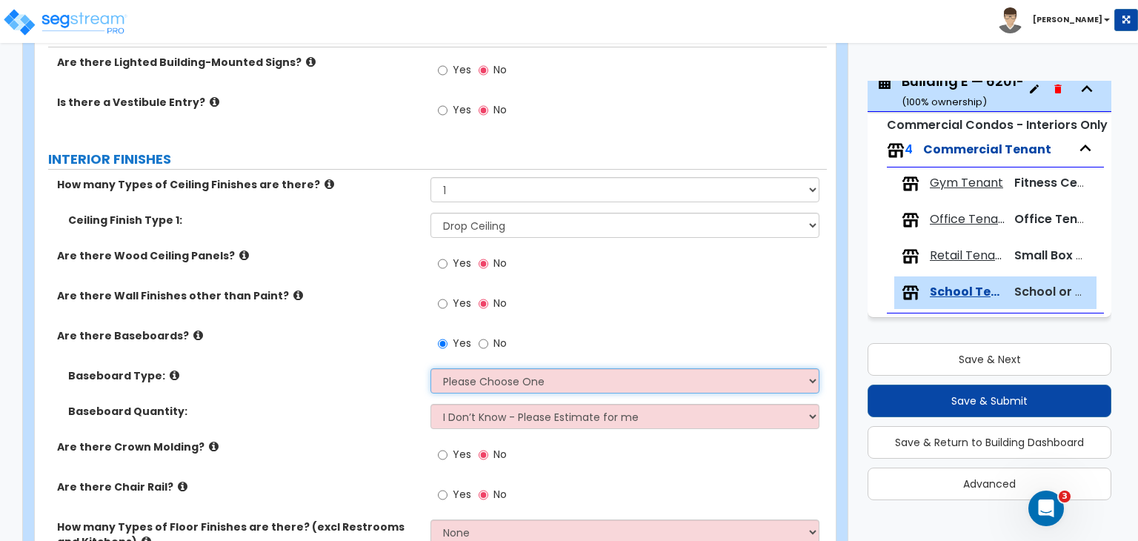
select select "2"
click at [431, 368] on select "Please Choose One Wood Vinyl Carpet Tile" at bounding box center [625, 380] width 388 height 25
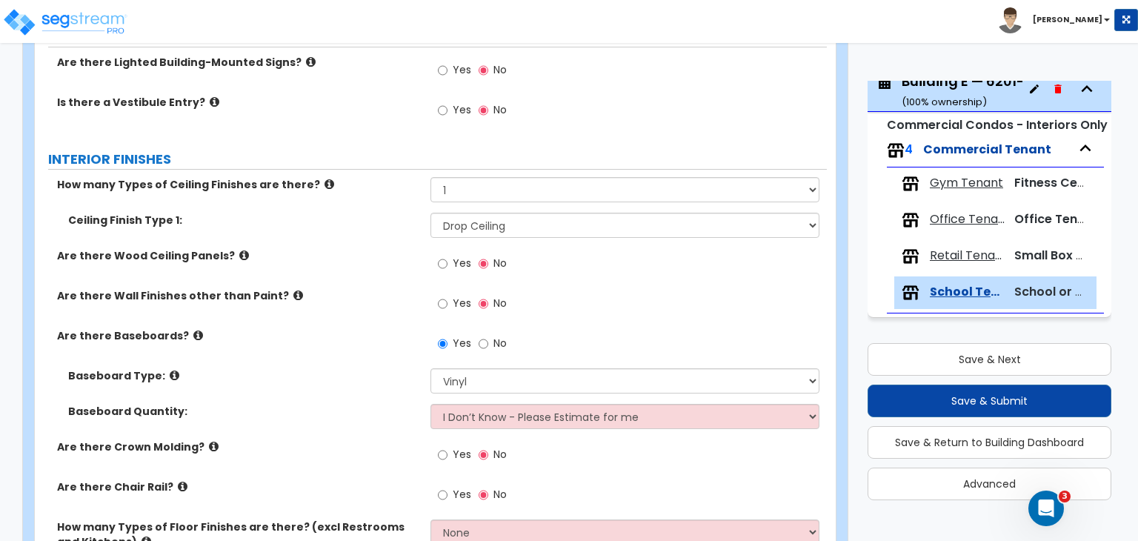
click at [359, 398] on div "Baseboard Type: Please Choose One Wood Vinyl Carpet Tile" at bounding box center [431, 386] width 792 height 36
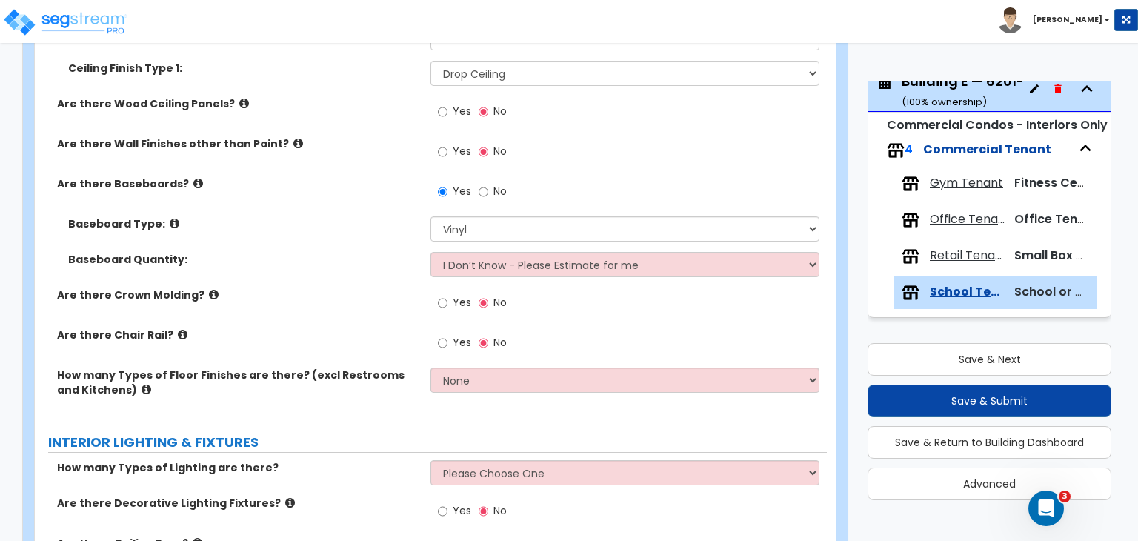
scroll to position [445, 0]
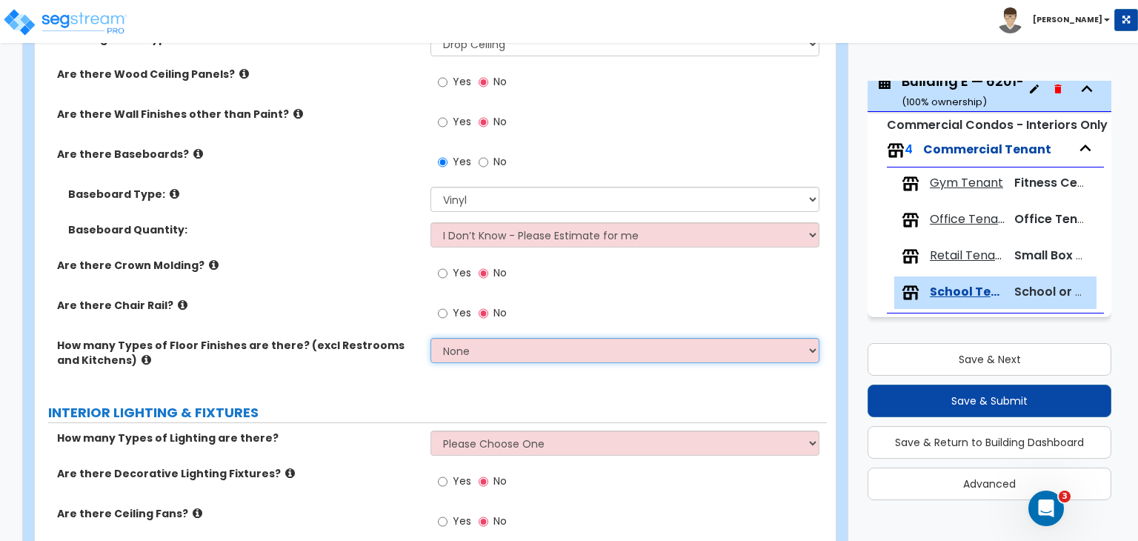
click at [468, 351] on select "None 1 2 3 4" at bounding box center [625, 350] width 388 height 25
click at [431, 338] on select "None 1 2 3 4" at bounding box center [625, 350] width 388 height 25
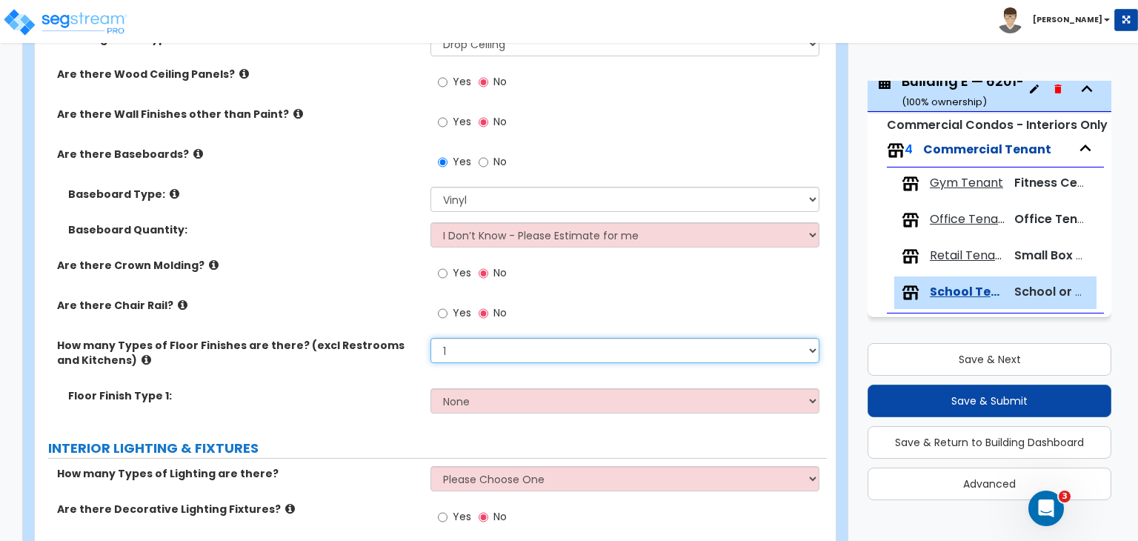
click at [471, 352] on select "None 1 2 3 4" at bounding box center [625, 350] width 388 height 25
select select "2"
click at [431, 338] on select "None 1 2 3 4" at bounding box center [625, 350] width 388 height 25
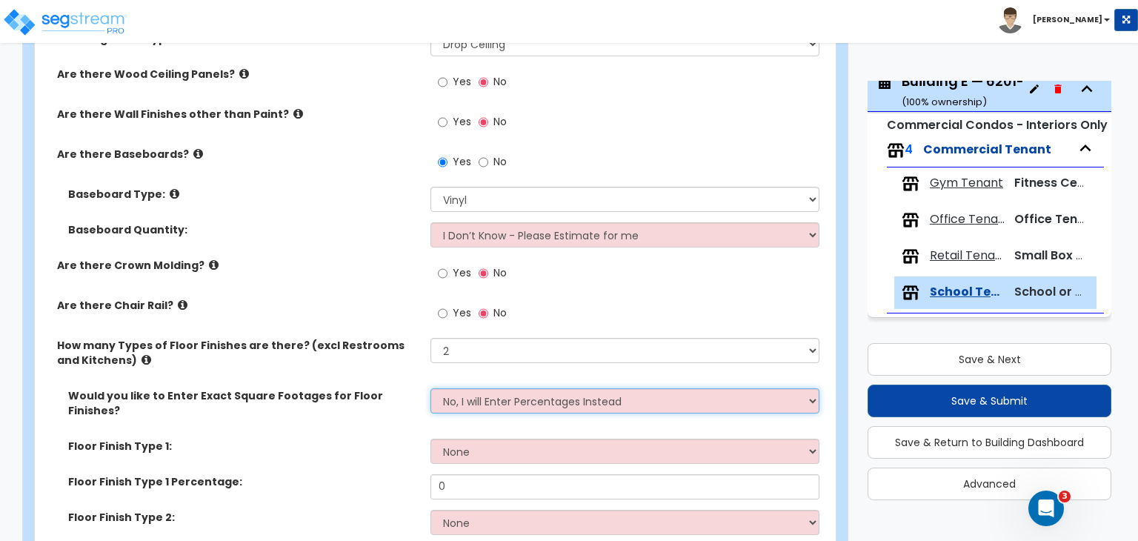
click at [474, 397] on select "No, I will Enter Percentages Instead Yes, I will Enter Exact Square Footages" at bounding box center [625, 400] width 388 height 25
click at [431, 388] on select "No, I will Enter Percentages Instead Yes, I will Enter Exact Square Footages" at bounding box center [625, 400] width 388 height 25
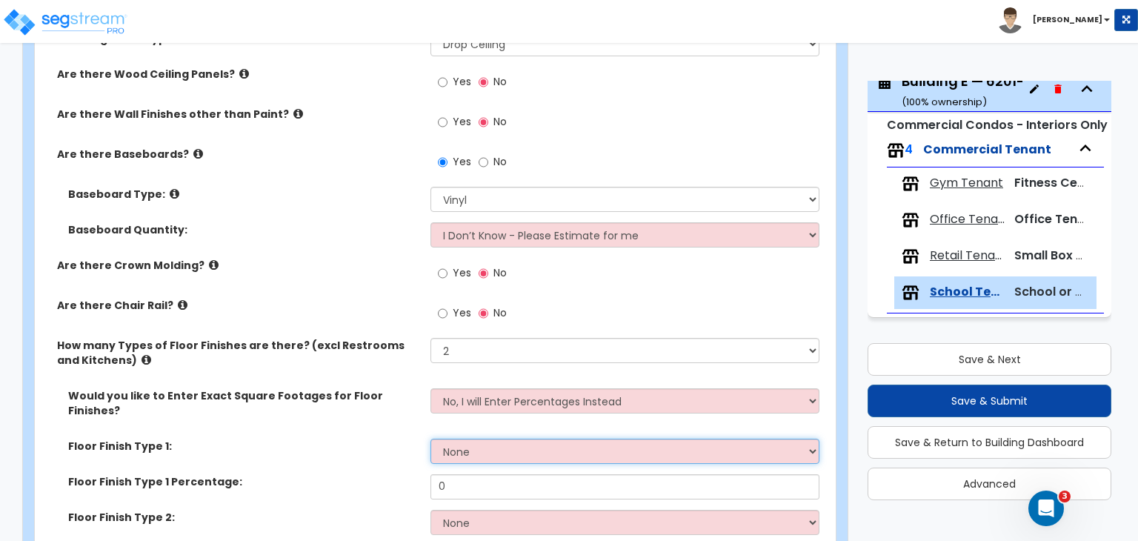
click at [470, 445] on select "None Tile Flooring Hardwood Flooring Resilient Laminate Flooring VCT Flooring S…" at bounding box center [625, 451] width 388 height 25
select select "5"
click at [431, 439] on select "None Tile Flooring Hardwood Flooring Resilient Laminate Flooring VCT Flooring S…" at bounding box center [625, 451] width 388 height 25
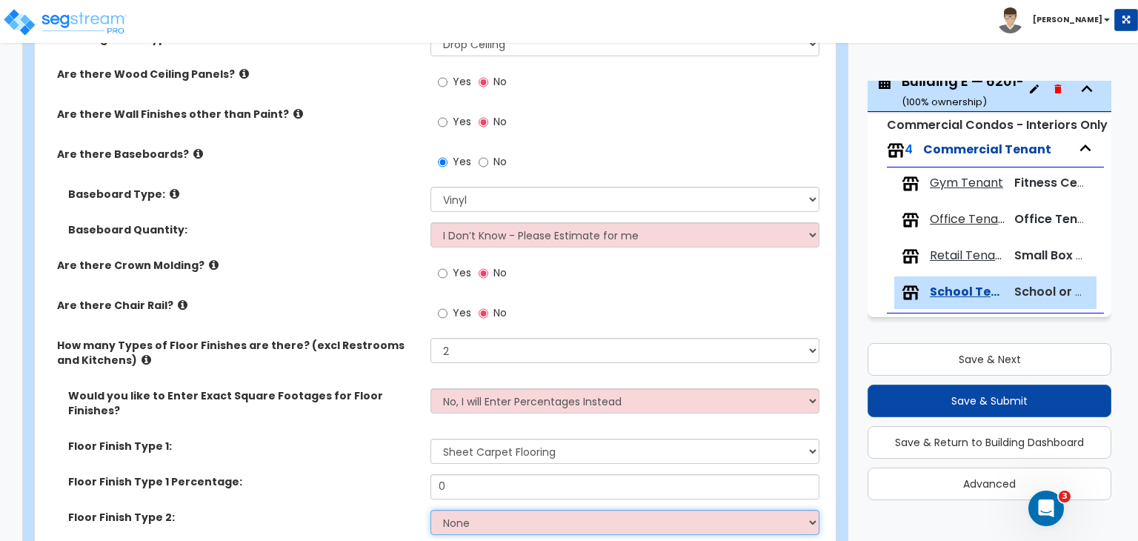
click at [486, 510] on select "None Tile Flooring Hardwood Flooring Resilient Laminate Flooring VCT Flooring S…" at bounding box center [625, 522] width 388 height 25
select select "4"
click at [431, 510] on select "None Tile Flooring Hardwood Flooring Resilient Laminate Flooring VCT Flooring S…" at bounding box center [625, 522] width 388 height 25
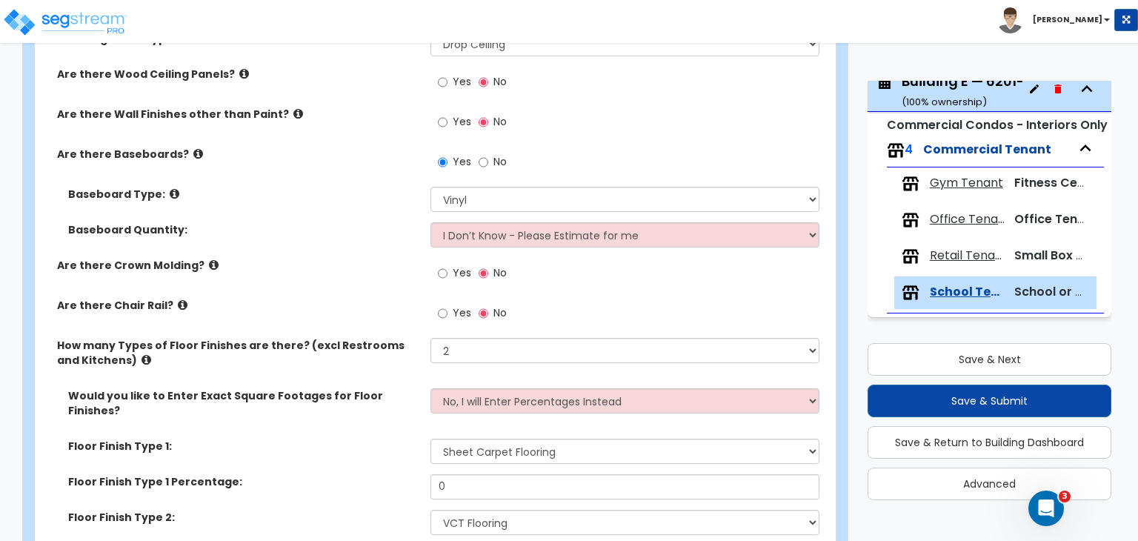
click at [359, 454] on div "Floor Finish Type 1: None Tile Flooring Hardwood Flooring Resilient Laminate Fl…" at bounding box center [431, 457] width 792 height 36
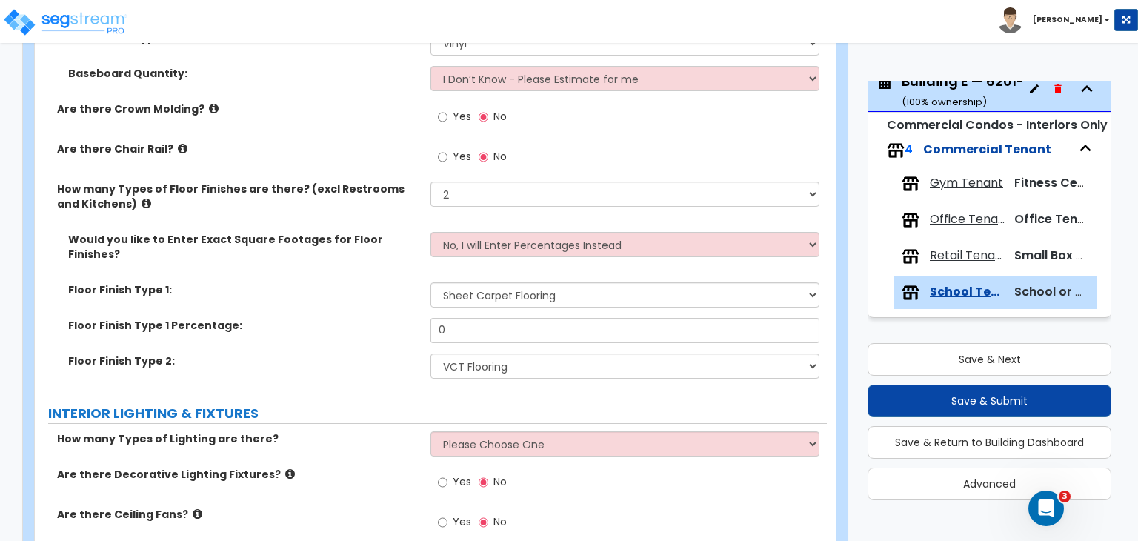
scroll to position [602, 0]
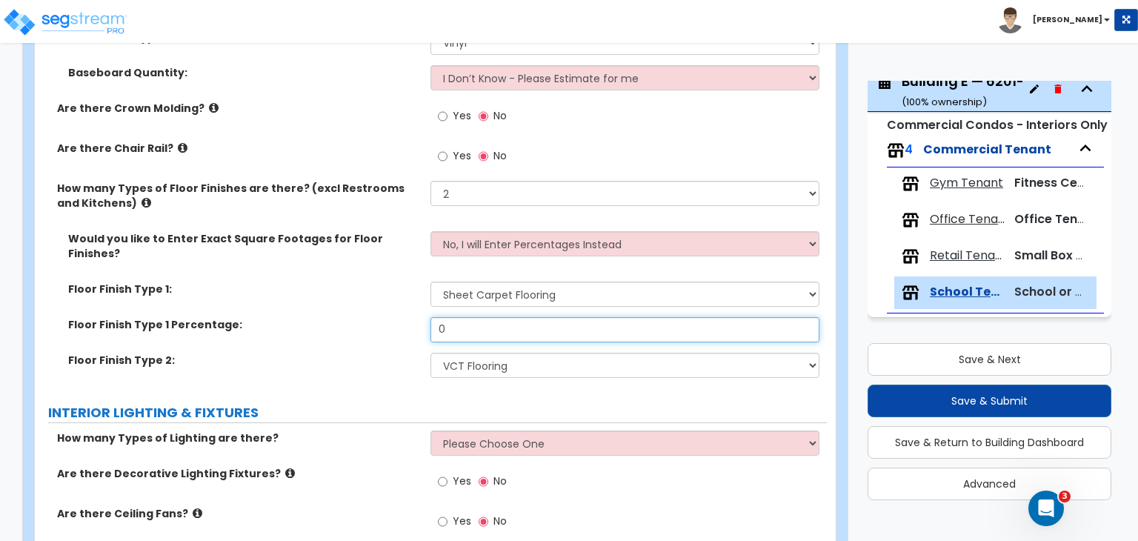
drag, startPoint x: 440, startPoint y: 310, endPoint x: 318, endPoint y: 288, distance: 123.6
click at [318, 288] on div "Would you like to Enter Exact Square Footages for Floor Finishes? No, I will En…" at bounding box center [431, 309] width 770 height 157
type input "60"
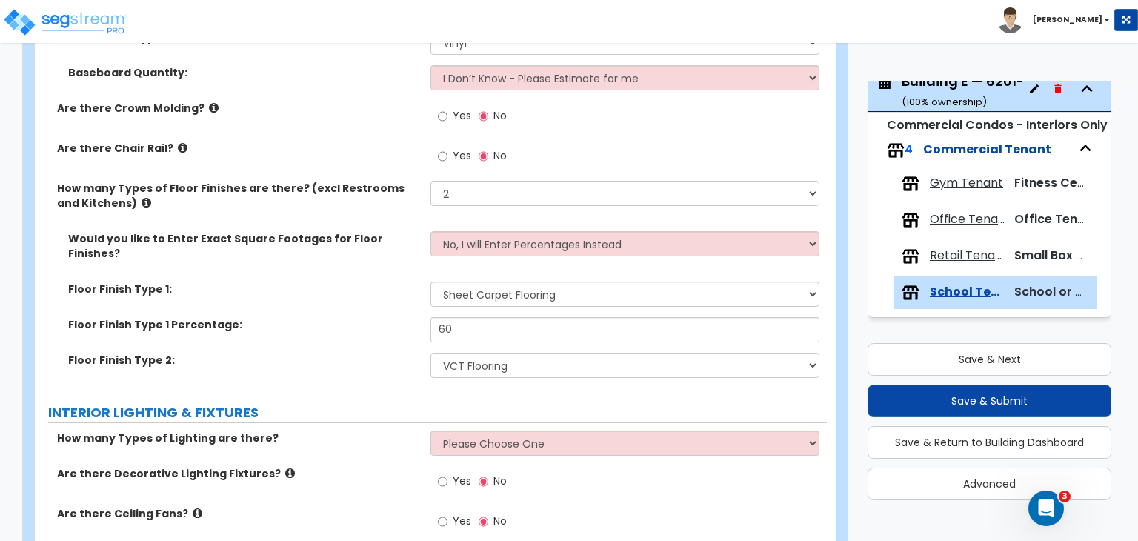
click at [318, 288] on div "Floor Finish Type 1: None Tile Flooring Hardwood Flooring Resilient Laminate Fl…" at bounding box center [431, 300] width 792 height 36
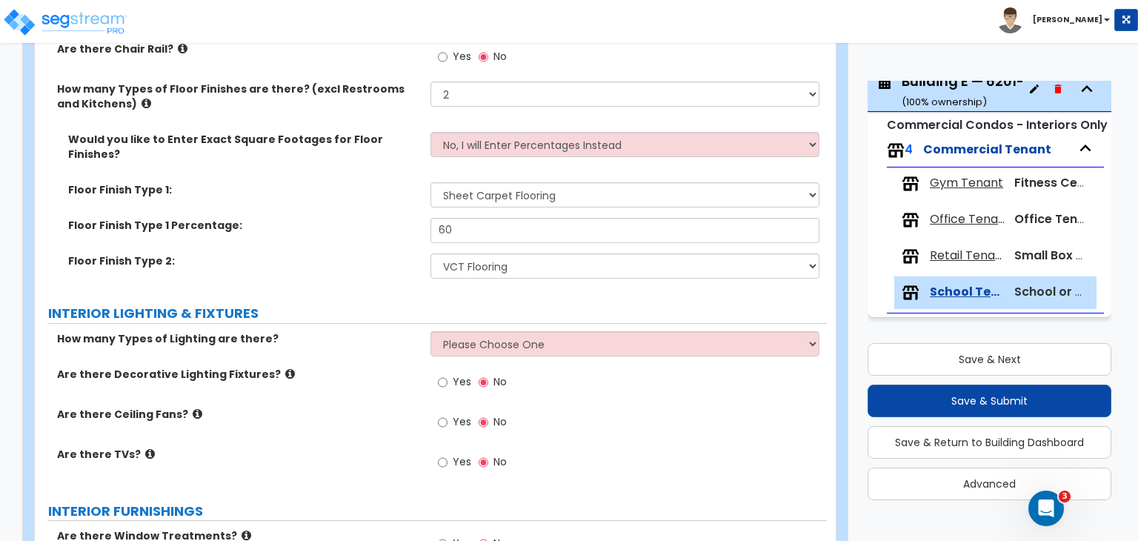
scroll to position [702, 0]
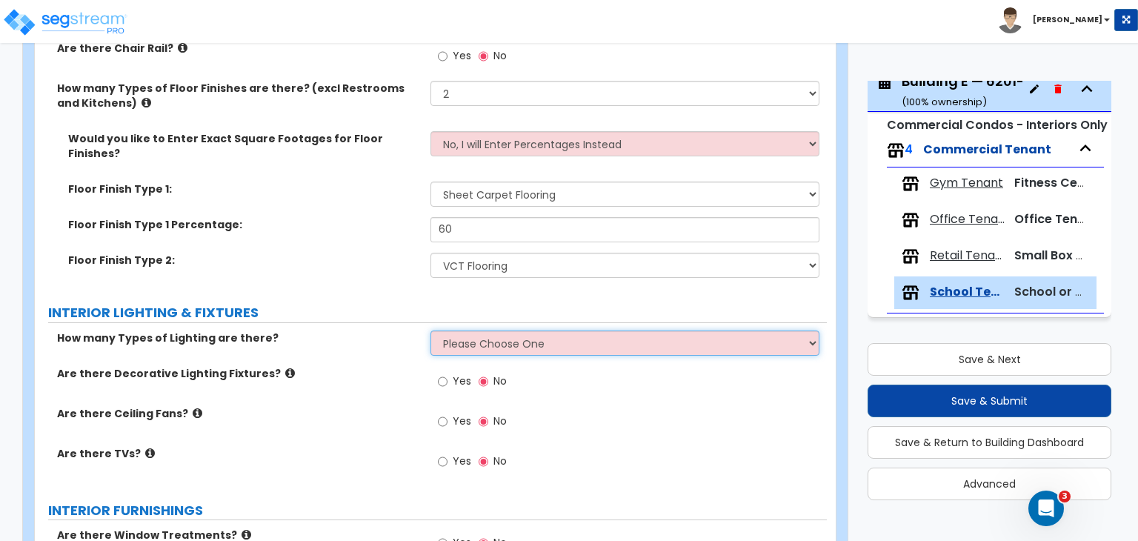
click at [460, 331] on select "Please Choose One 1 2 3" at bounding box center [625, 343] width 388 height 25
select select "1"
click at [431, 331] on select "Please Choose One 1 2 3" at bounding box center [625, 343] width 388 height 25
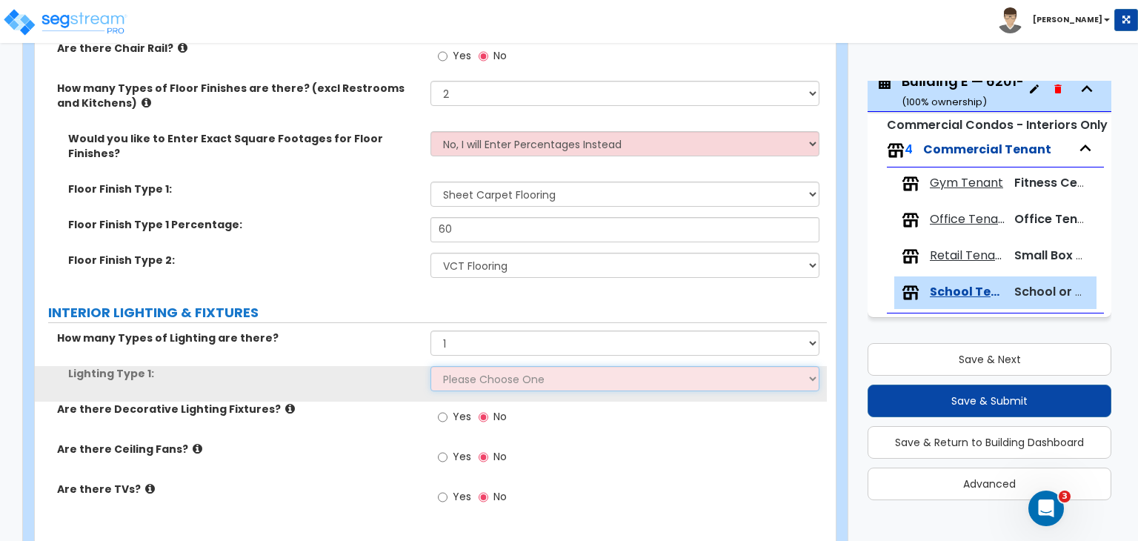
click at [463, 366] on select "Please Choose One LED Surface-Mounted LED Recessed Fluorescent Surface-Mounted …" at bounding box center [625, 378] width 388 height 25
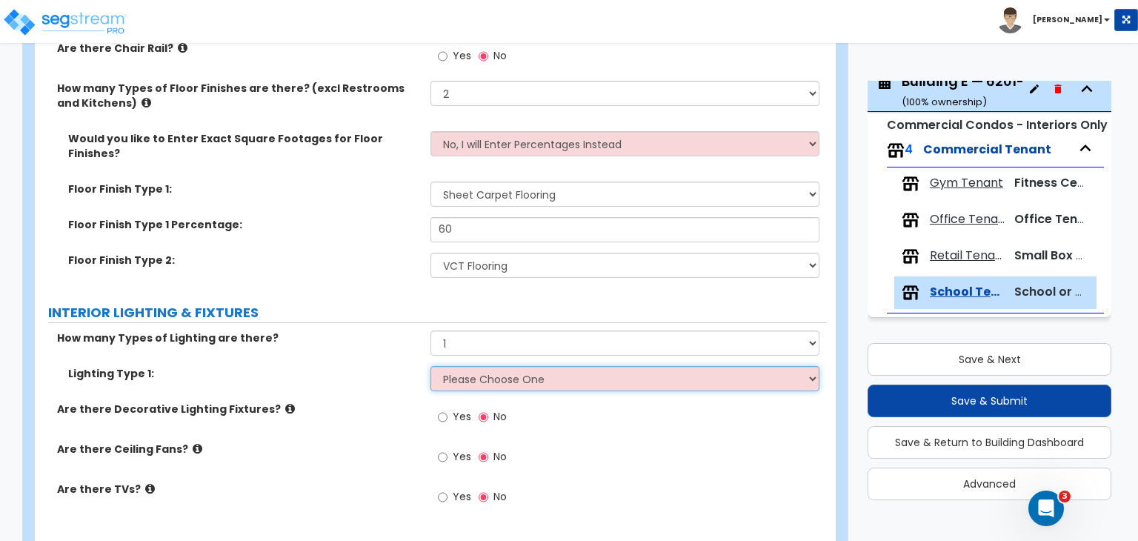
select select "4"
click at [431, 366] on select "Please Choose One LED Surface-Mounted LED Recessed Fluorescent Surface-Mounted …" at bounding box center [625, 378] width 388 height 25
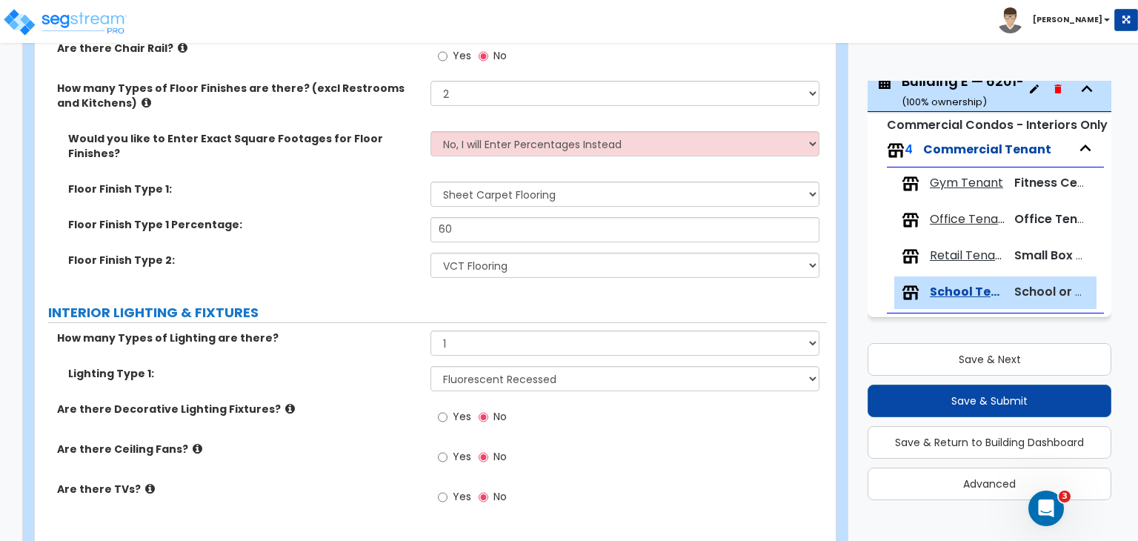
click at [362, 410] on div "Are there Decorative Lighting Fixtures? Yes No" at bounding box center [431, 422] width 792 height 40
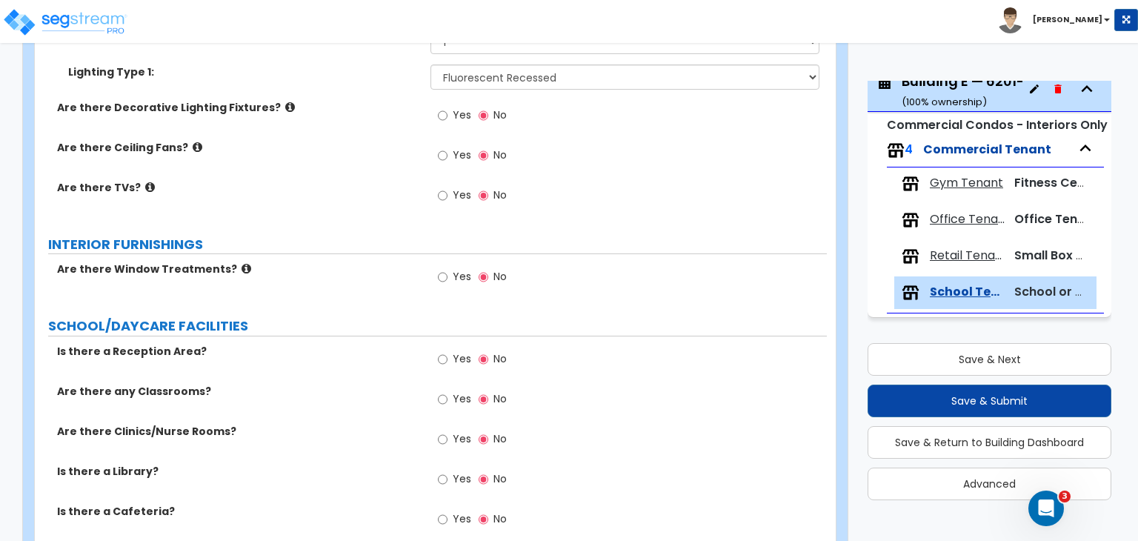
scroll to position [1004, 0]
click at [444, 351] on input "Yes" at bounding box center [443, 359] width 10 height 16
radio input "true"
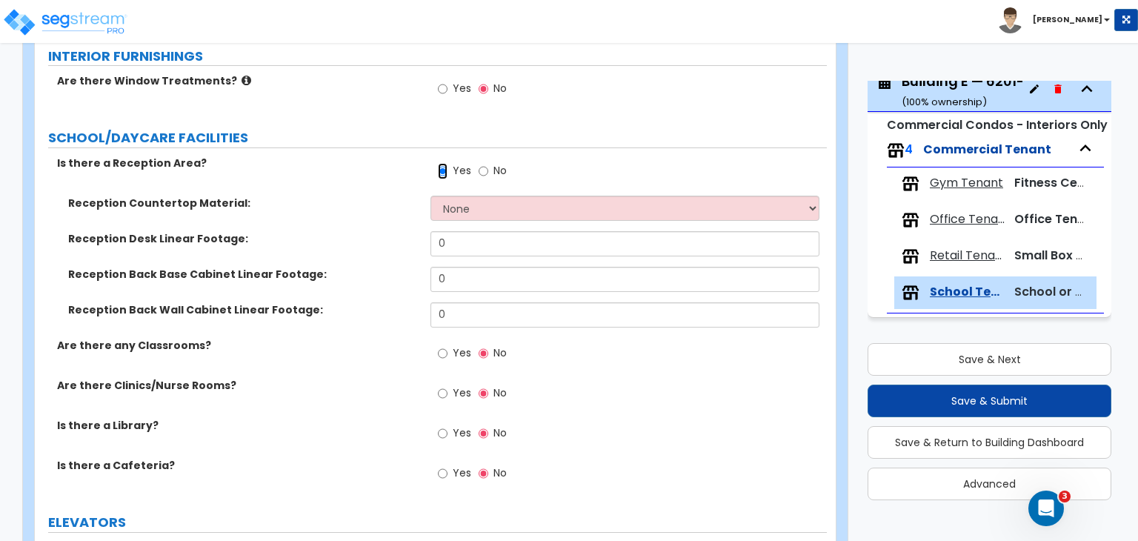
scroll to position [1194, 0]
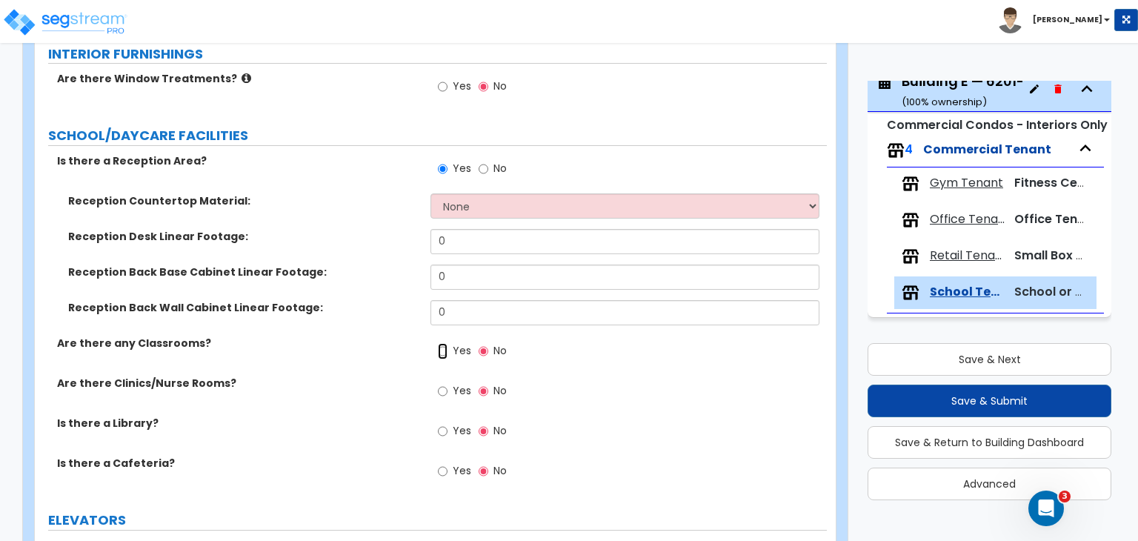
click at [441, 343] on input "Yes" at bounding box center [443, 351] width 10 height 16
radio input "true"
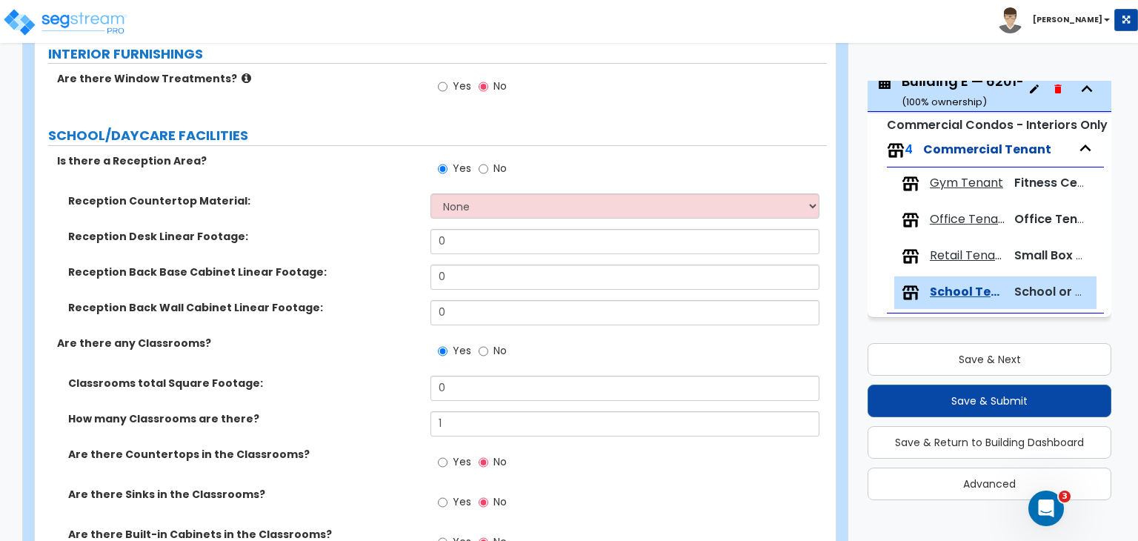
click at [380, 411] on label "How many Classrooms are there?" at bounding box center [243, 418] width 351 height 15
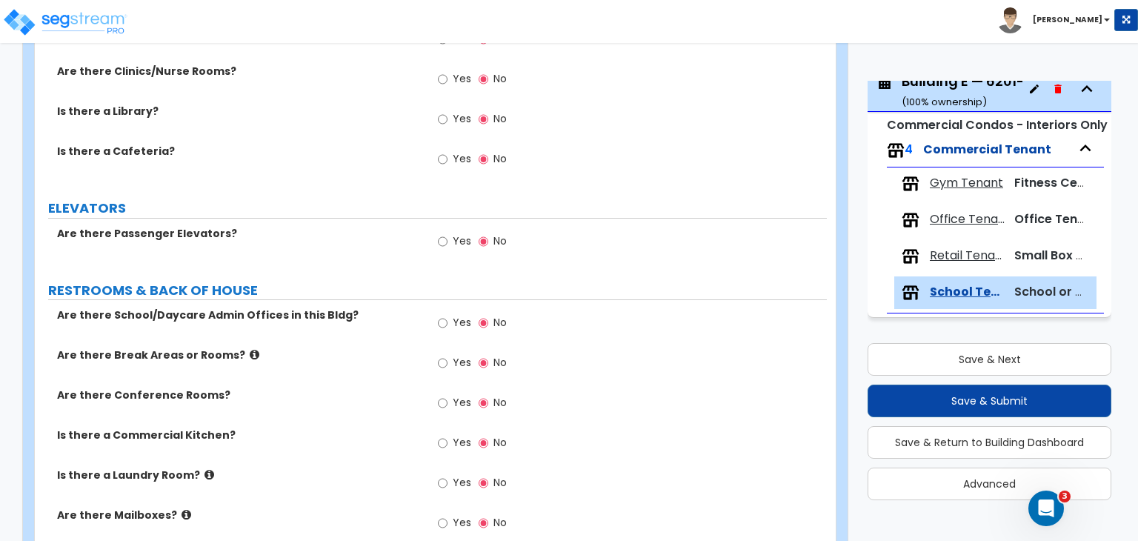
scroll to position [1739, 0]
click at [394, 225] on label "Are there Passenger Elevators?" at bounding box center [238, 232] width 362 height 15
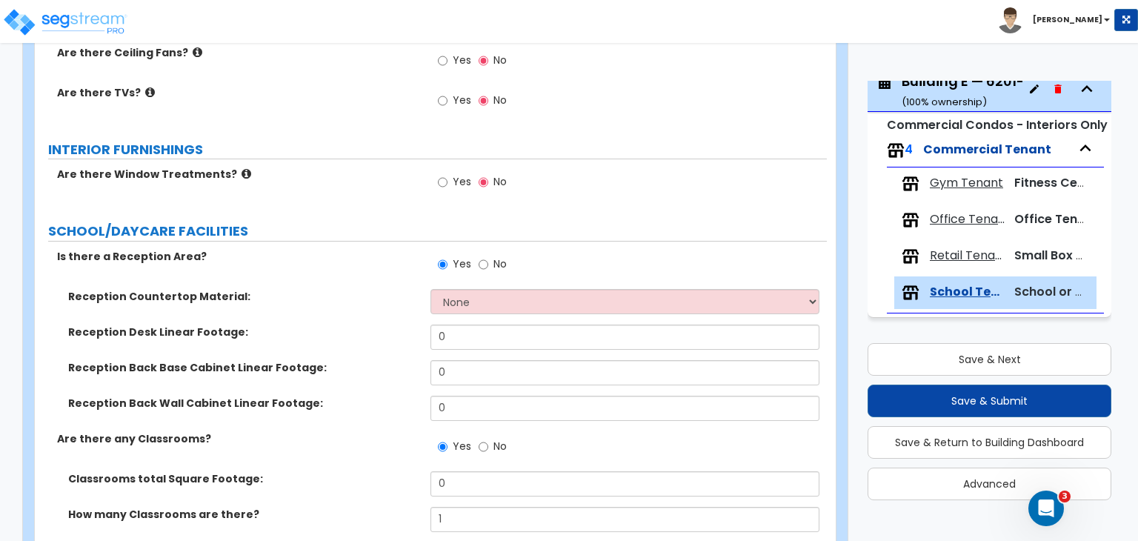
scroll to position [1099, 0]
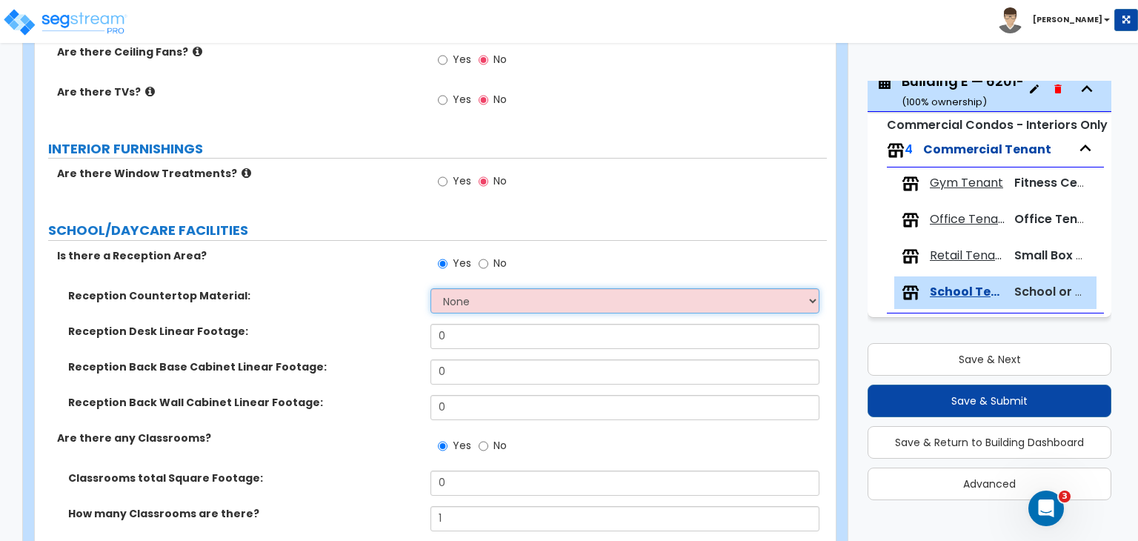
click at [456, 288] on select "None Plastic Laminate Solid Surface Stone Quartz Marble Tile Wood Stainless Ste…" at bounding box center [625, 300] width 388 height 25
select select "1"
click at [431, 288] on select "None Plastic Laminate Solid Surface Stone Quartz Marble Tile Wood Stainless Ste…" at bounding box center [625, 300] width 388 height 25
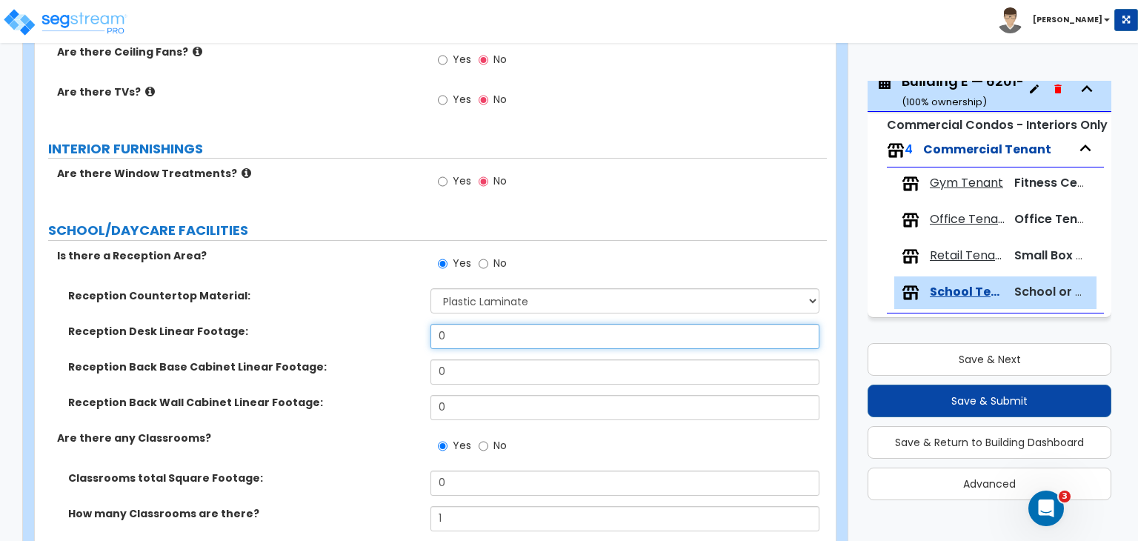
drag, startPoint x: 469, startPoint y: 323, endPoint x: 338, endPoint y: 322, distance: 131.2
click at [338, 324] on div "Reception Desk Linear Footage: 0" at bounding box center [431, 342] width 792 height 36
type input "6"
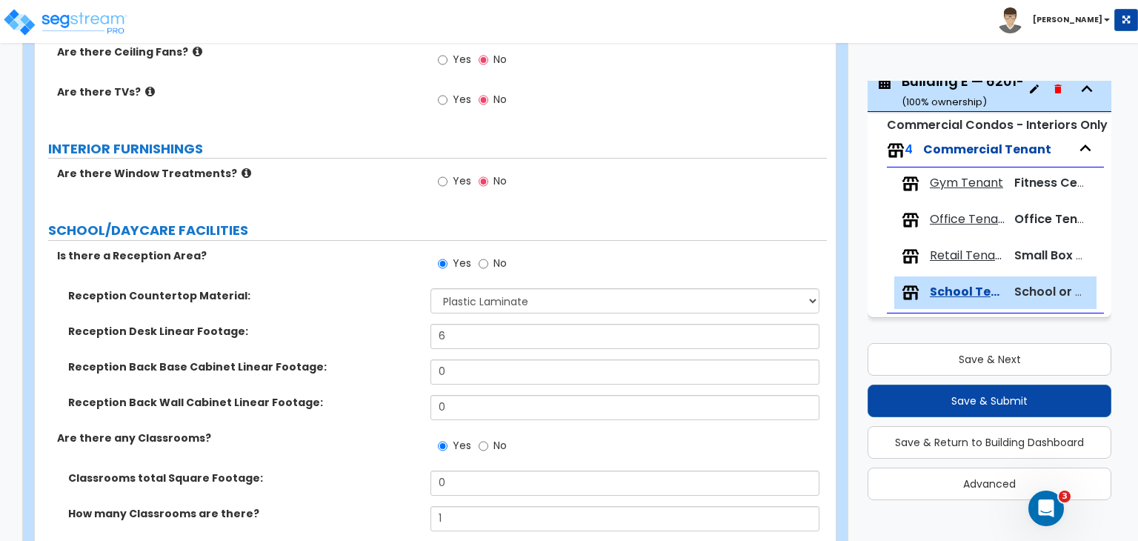
click at [338, 324] on div "Reception Desk Linear Footage: 6" at bounding box center [431, 342] width 792 height 36
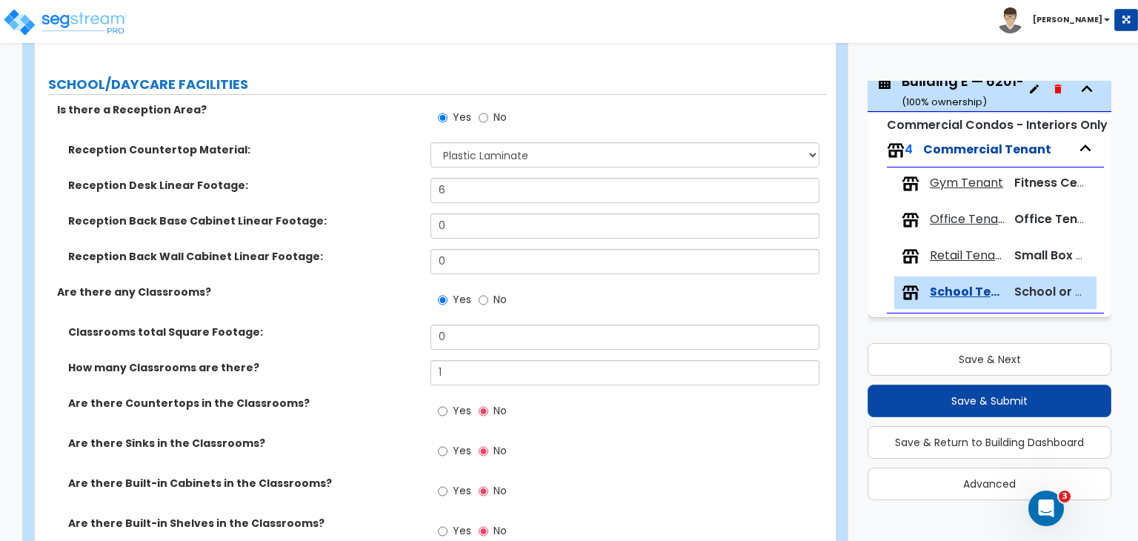
scroll to position [1247, 0]
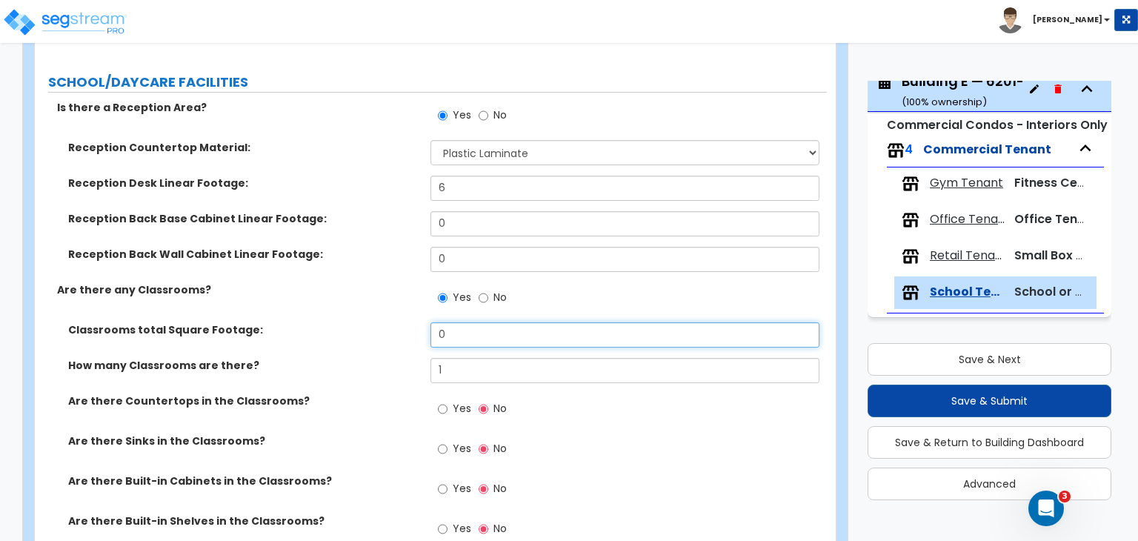
click at [460, 322] on input "0" at bounding box center [625, 334] width 388 height 25
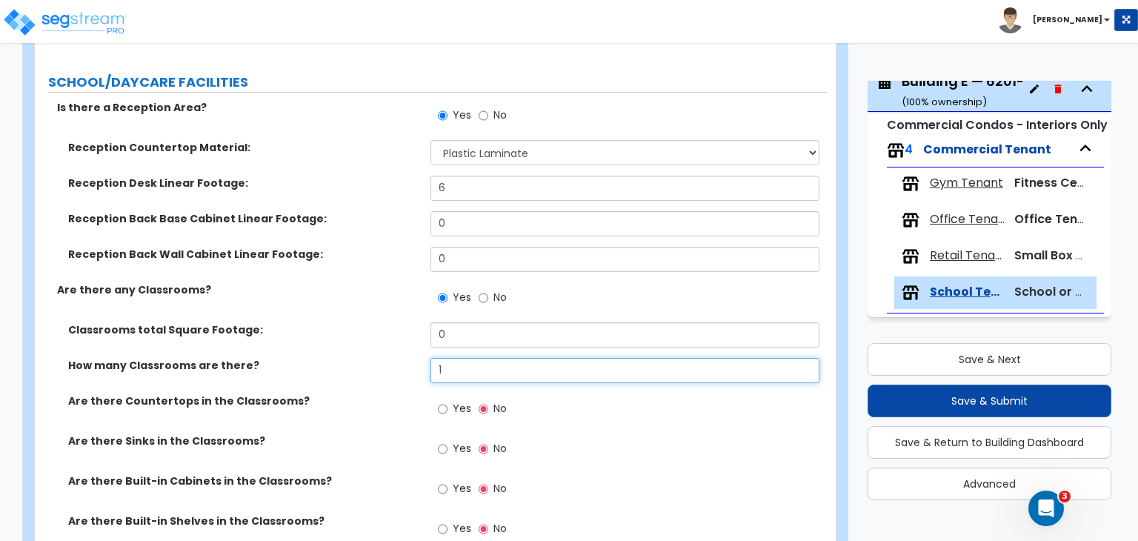
drag, startPoint x: 460, startPoint y: 349, endPoint x: 368, endPoint y: 357, distance: 92.3
click at [368, 358] on div "How many Classrooms are there? 1" at bounding box center [431, 376] width 792 height 36
type input "2"
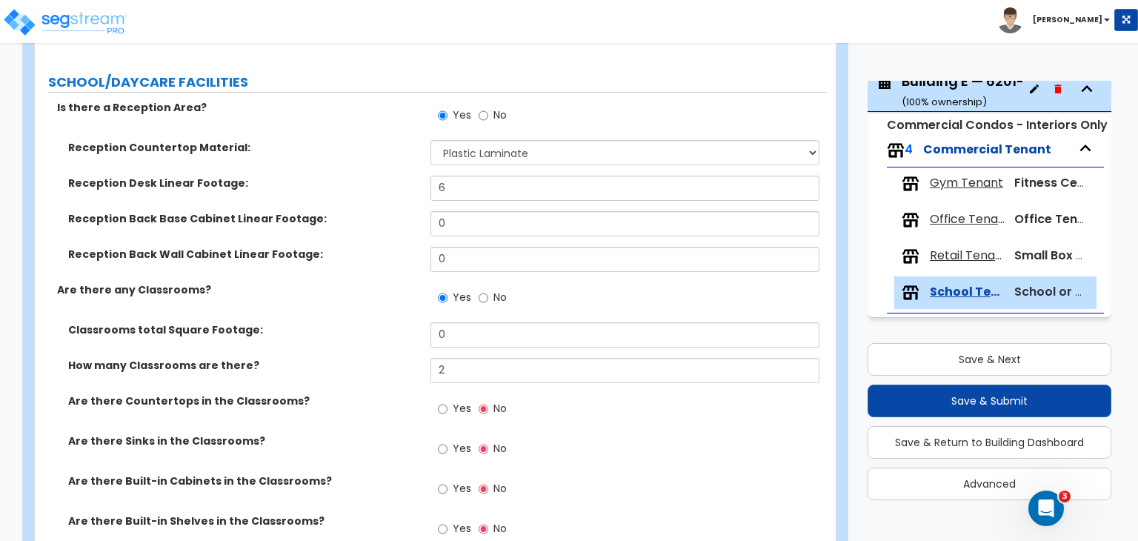
click at [368, 358] on div "How many Classrooms are there? 2" at bounding box center [431, 376] width 792 height 36
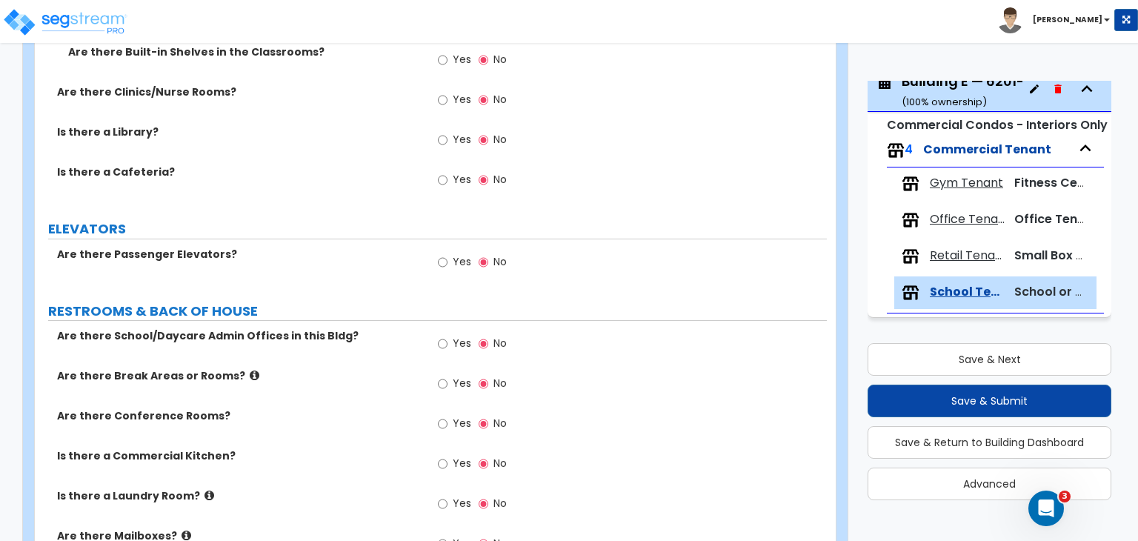
scroll to position [1720, 0]
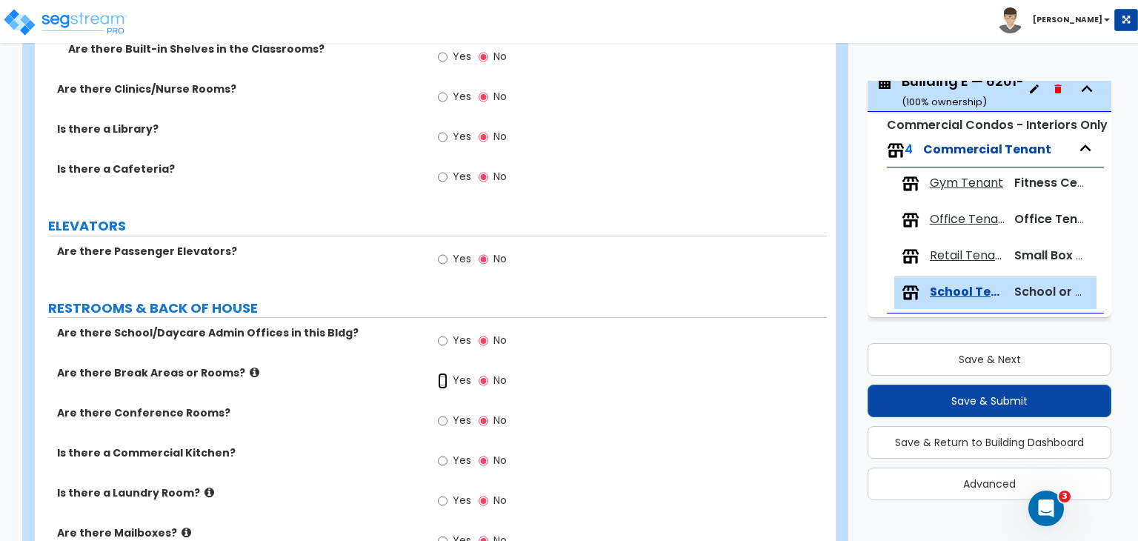
click at [446, 373] on input "Yes" at bounding box center [443, 381] width 10 height 16
radio input "true"
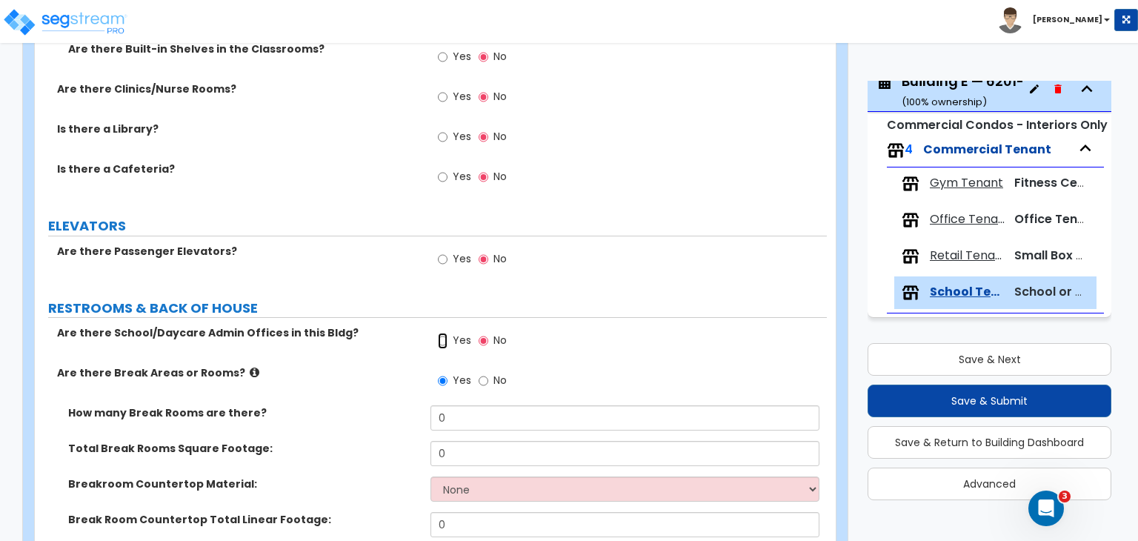
click at [441, 333] on input "Yes" at bounding box center [443, 341] width 10 height 16
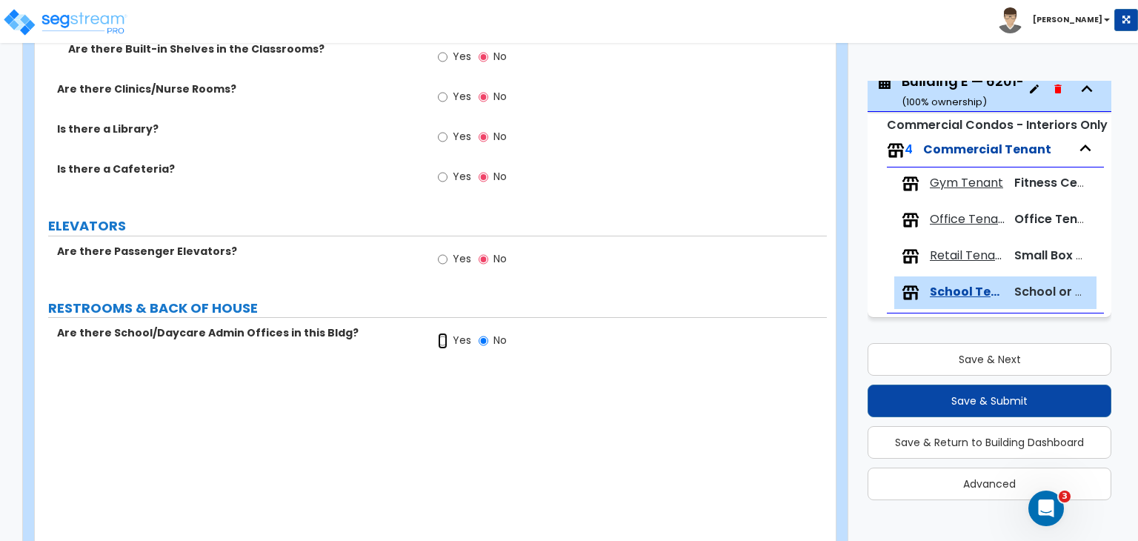
radio input "true"
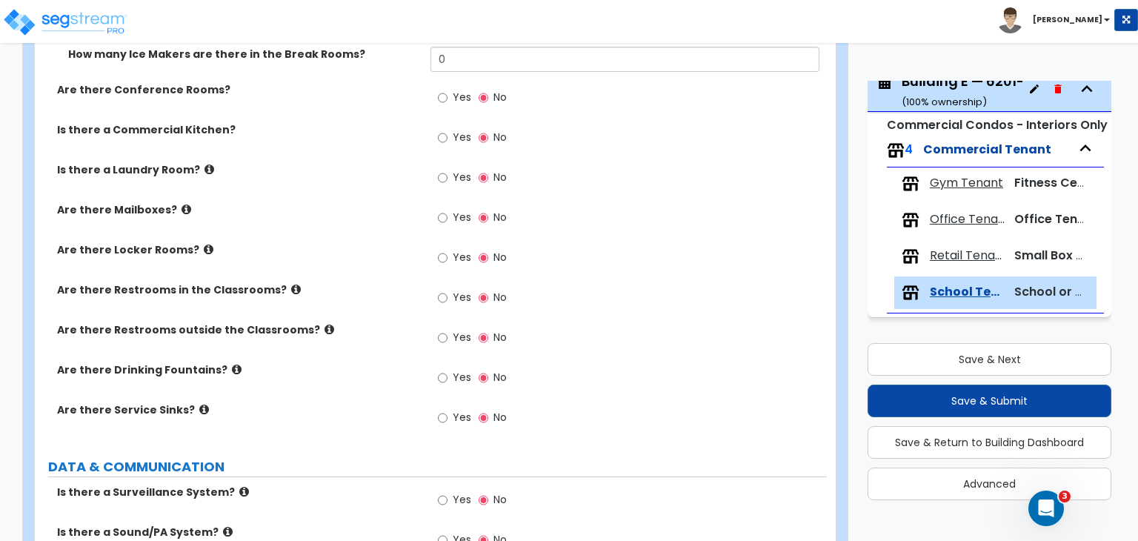
scroll to position [2671, 0]
click at [443, 290] on input "Yes" at bounding box center [443, 298] width 10 height 16
radio input "true"
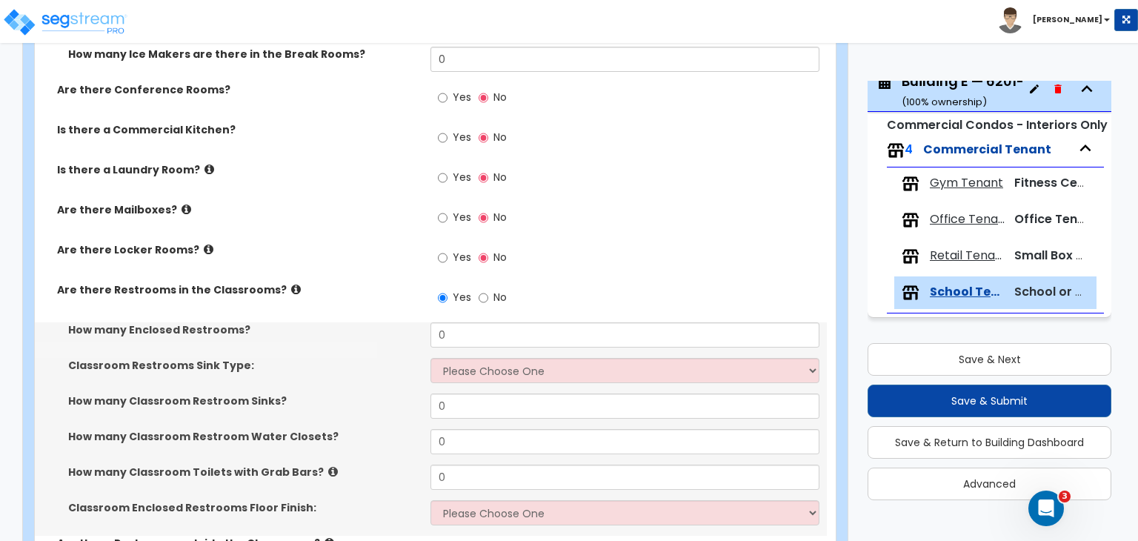
click at [320, 248] on div "Are there Locker Rooms? Yes No" at bounding box center [431, 262] width 792 height 40
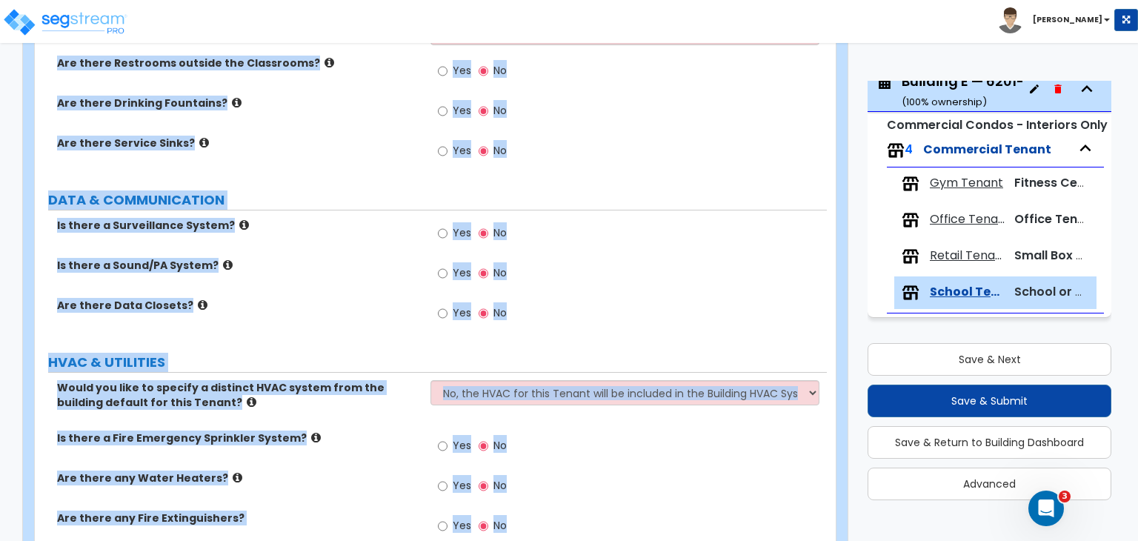
scroll to position [3252, 0]
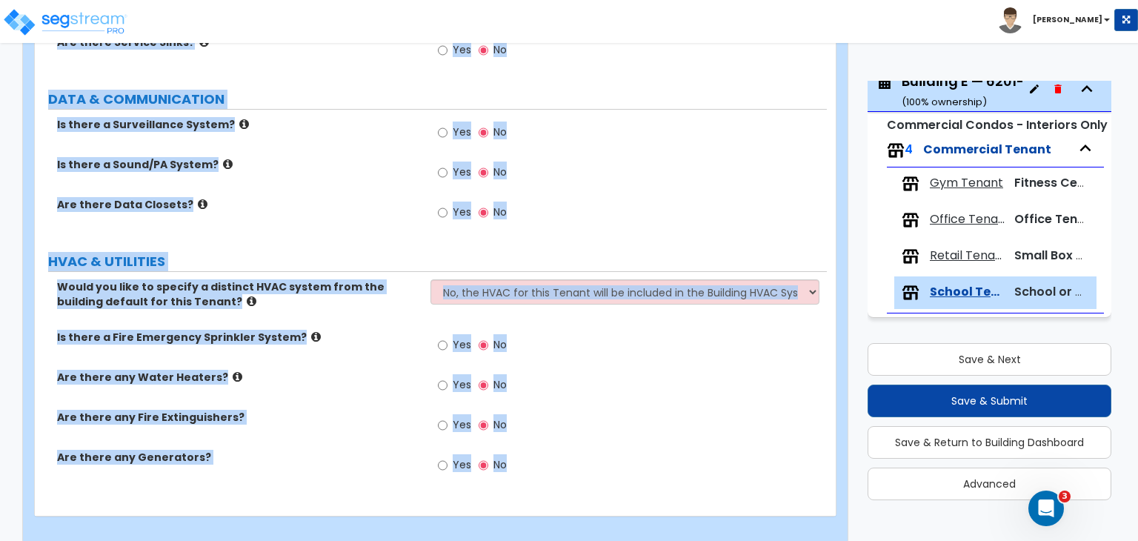
drag, startPoint x: 42, startPoint y: 216, endPoint x: 706, endPoint y: 575, distance: 754.8
copy div "GENERAL TENANT INFORMATION School/Daycare Square Footage: SIGNAGE & ENTRANCE Ar…"
click at [654, 174] on div "Yes No" at bounding box center [629, 177] width 396 height 40
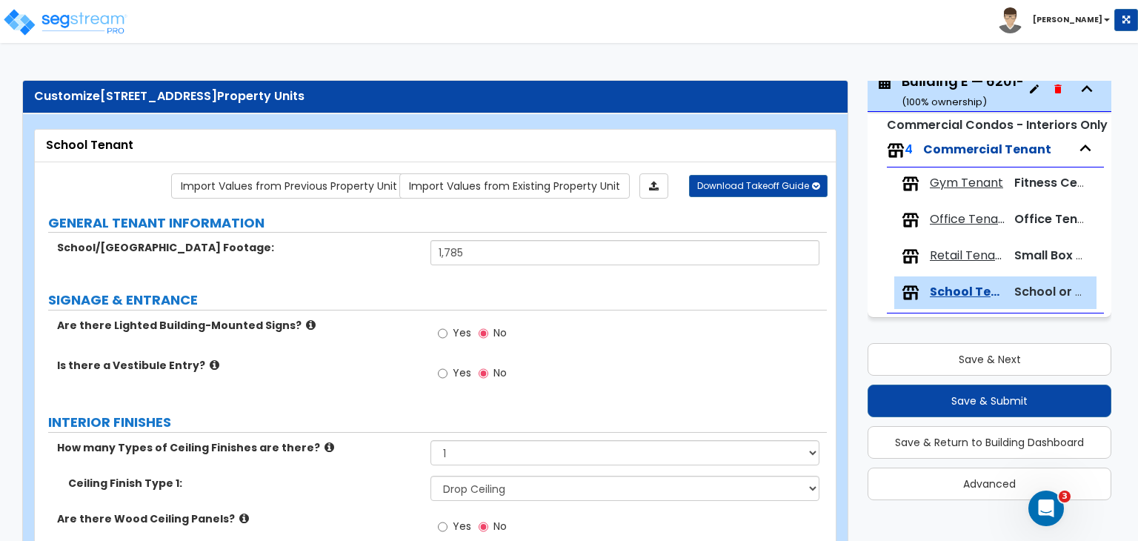
scroll to position [101, 0]
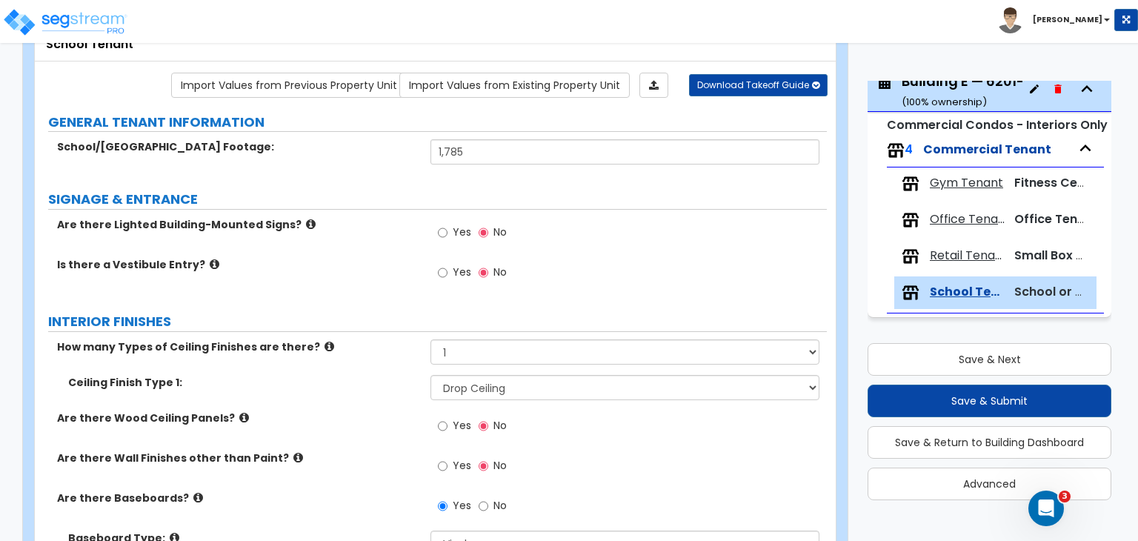
click at [368, 418] on label "Are there Wood Ceiling Panels?" at bounding box center [238, 418] width 362 height 15
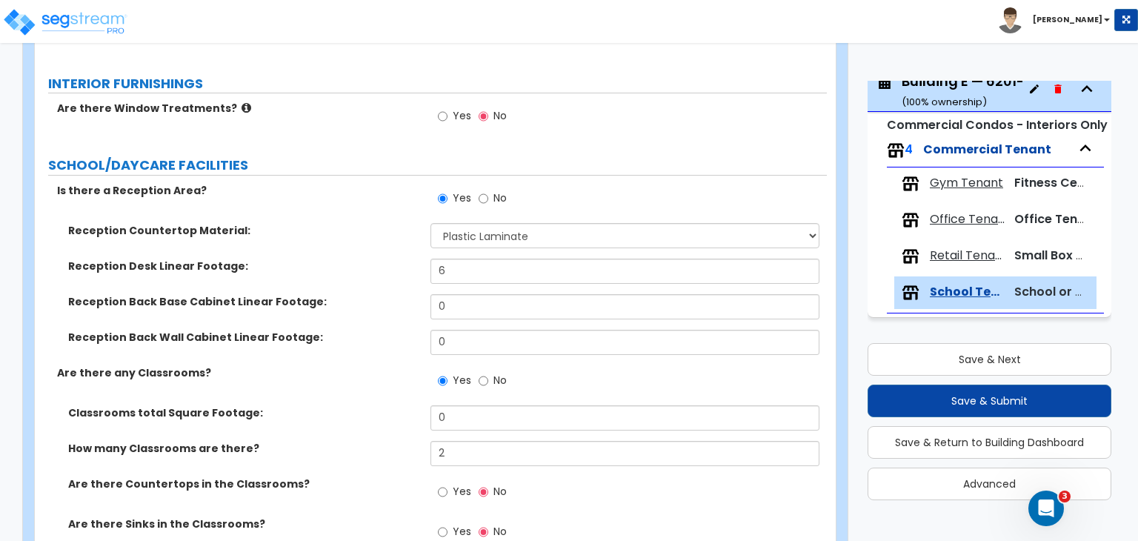
scroll to position [1165, 0]
click at [362, 371] on div "Are there any Classrooms? Yes No" at bounding box center [431, 385] width 792 height 40
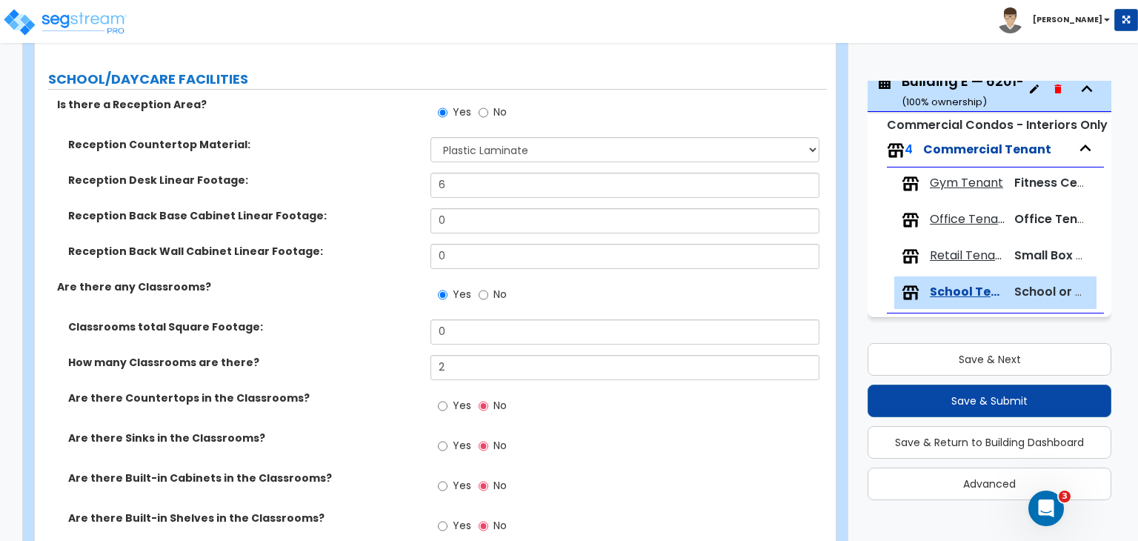
scroll to position [1265, 0]
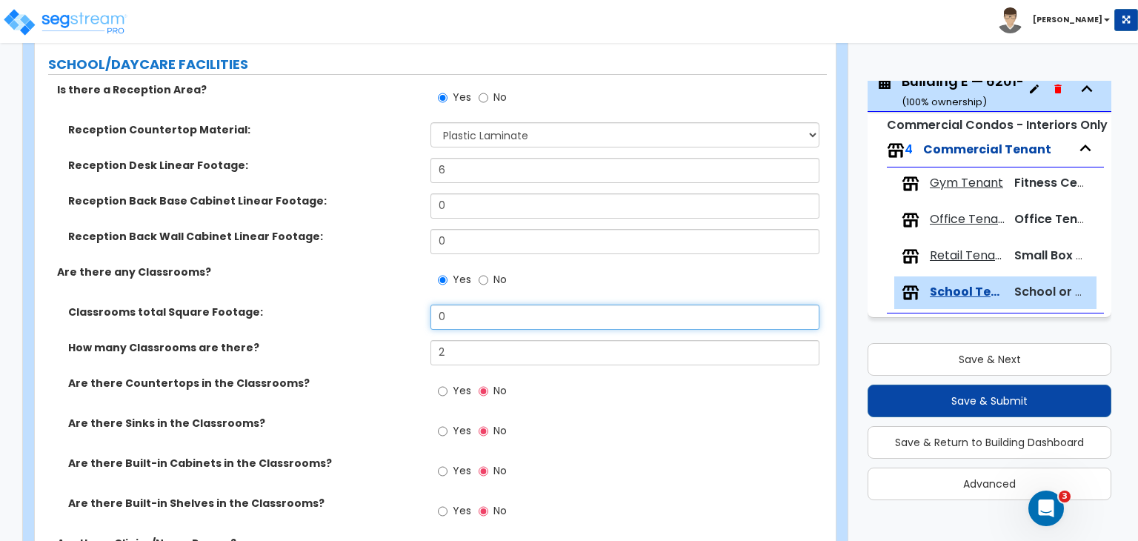
drag, startPoint x: 467, startPoint y: 301, endPoint x: 320, endPoint y: 306, distance: 146.8
click at [320, 306] on div "Classrooms total Square Footage: 0" at bounding box center [431, 323] width 792 height 36
type input "900"
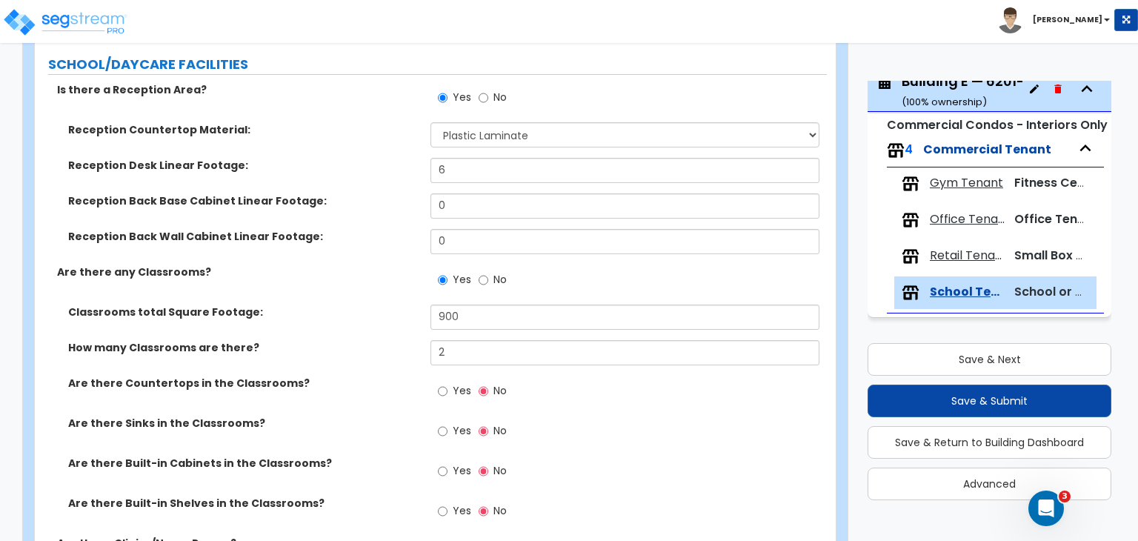
click at [335, 312] on div "Classrooms total Square Footage: 900" at bounding box center [431, 323] width 792 height 36
click at [396, 437] on div "Are there Sinks in the Classrooms? Yes No" at bounding box center [431, 436] width 792 height 40
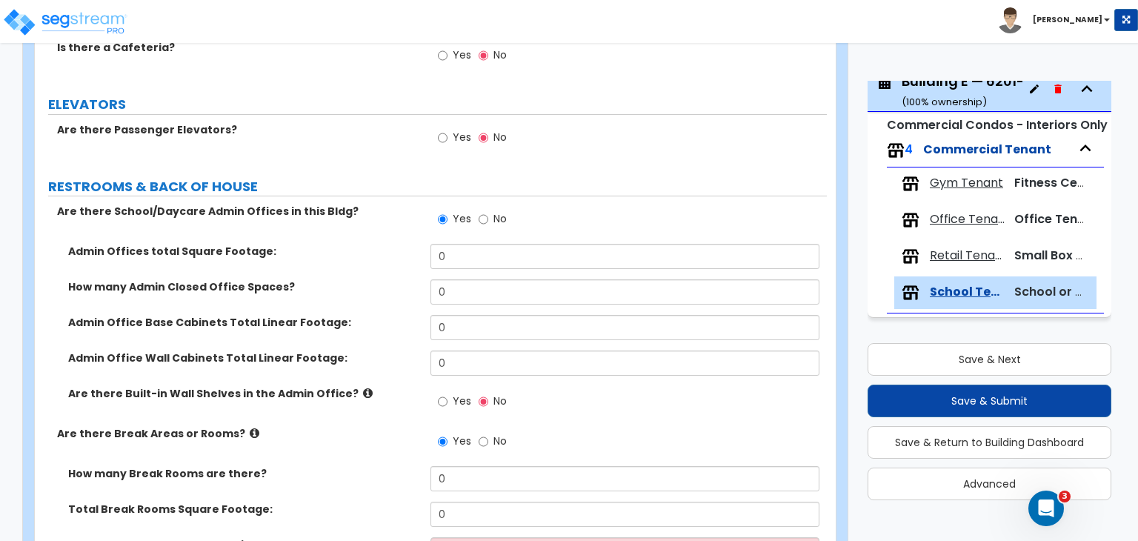
scroll to position [1844, 0]
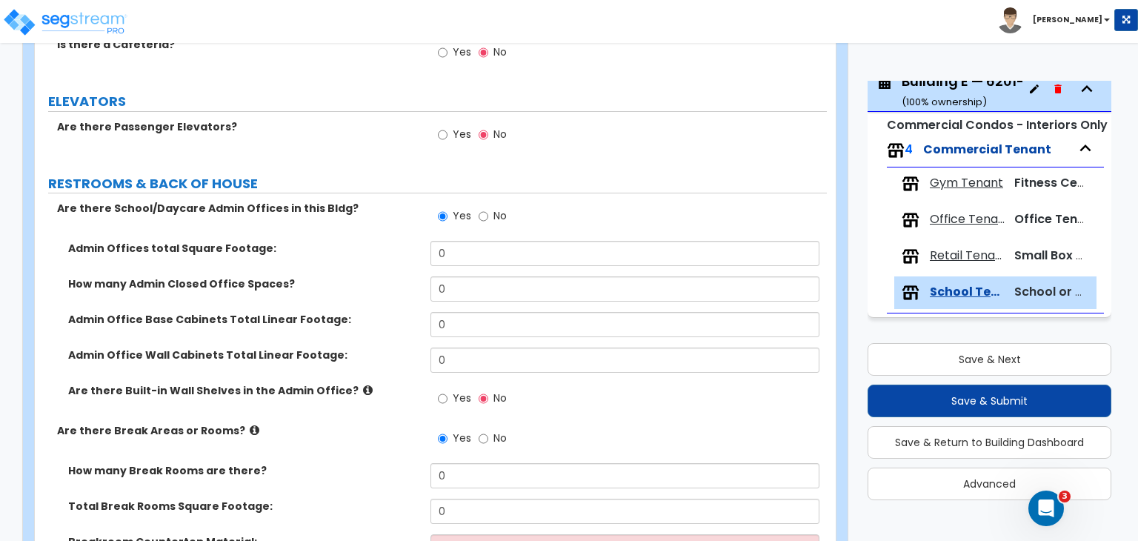
click at [477, 250] on div "Admin Offices total Square Footage: 0" at bounding box center [431, 259] width 792 height 36
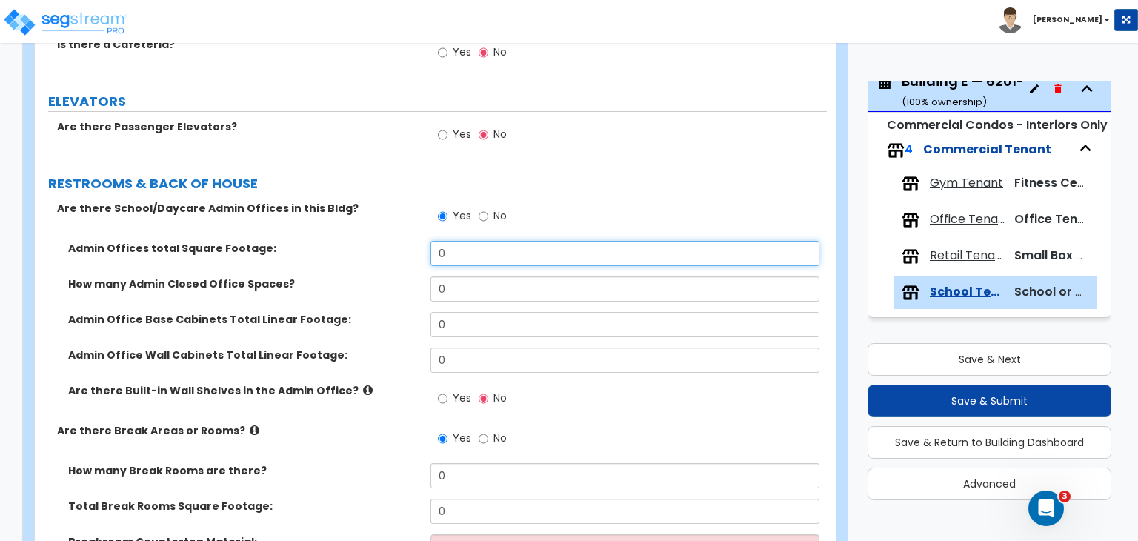
drag, startPoint x: 468, startPoint y: 238, endPoint x: 382, endPoint y: 233, distance: 85.4
click at [382, 241] on div "Admin Offices total Square Footage: 0" at bounding box center [431, 259] width 792 height 36
type input "120"
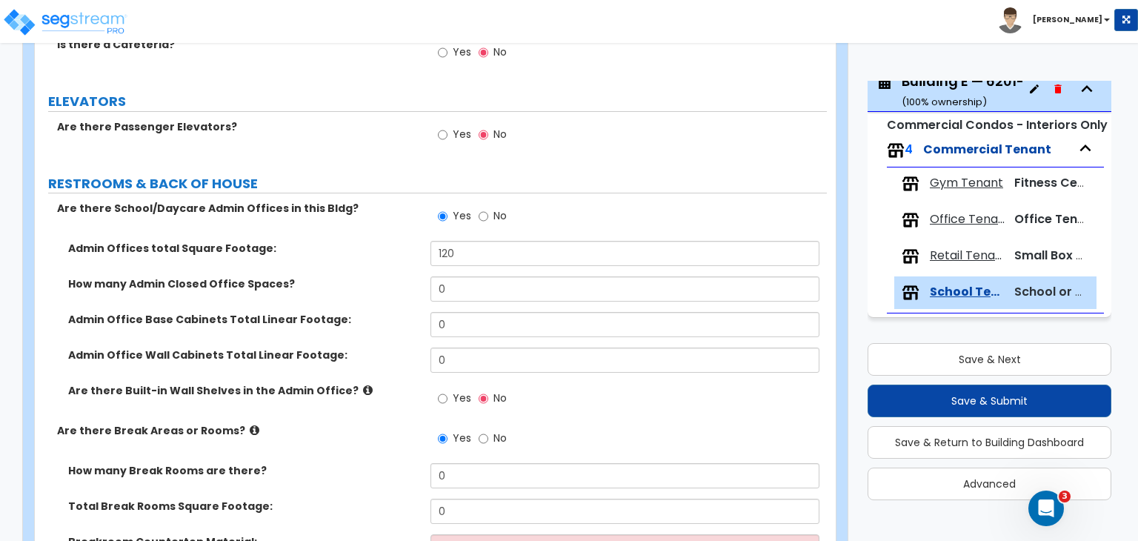
click at [378, 348] on label "Admin Office Wall Cabinets Total Linear Footage:" at bounding box center [243, 355] width 351 height 15
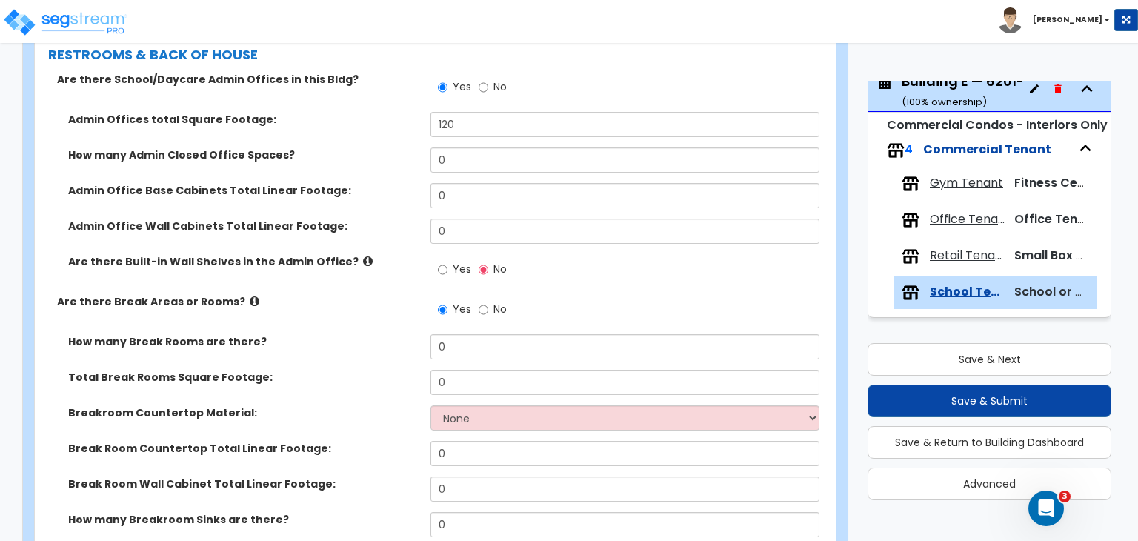
scroll to position [1974, 0]
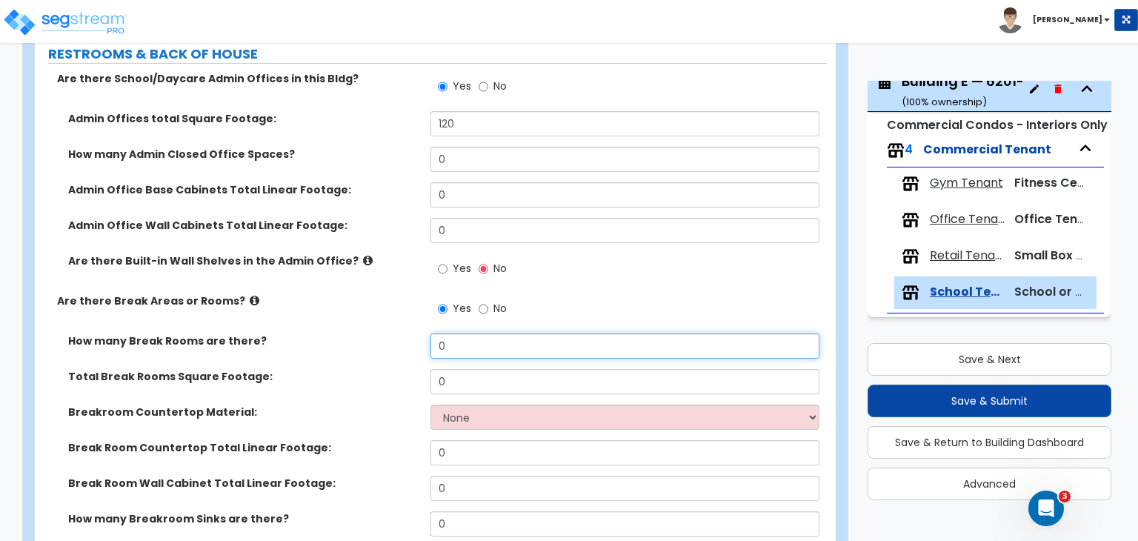
drag, startPoint x: 457, startPoint y: 328, endPoint x: 392, endPoint y: 319, distance: 65.2
click at [392, 334] on div "How many Break Rooms are there? 0" at bounding box center [431, 352] width 792 height 36
type input "1"
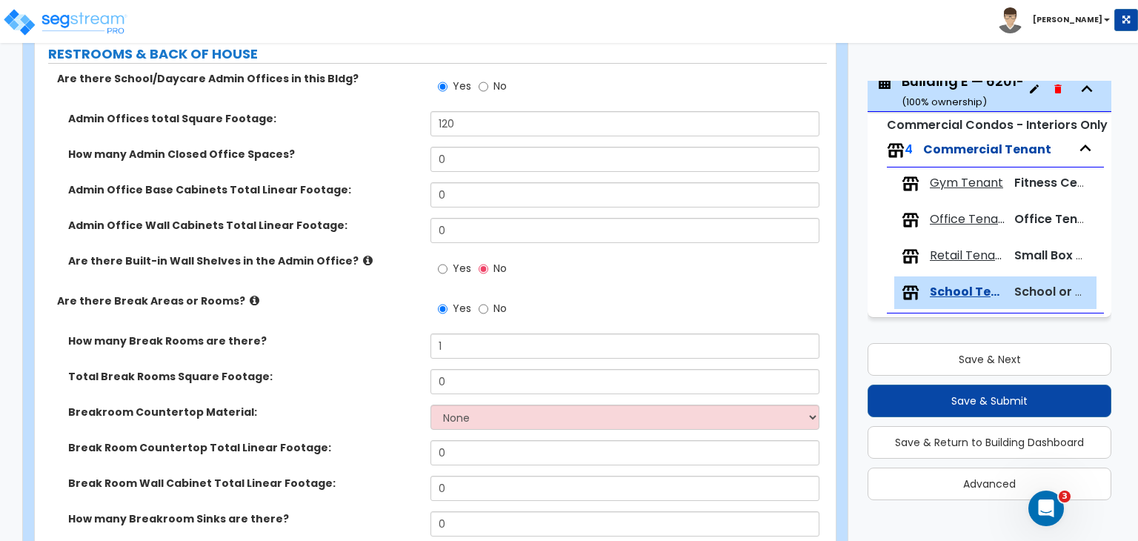
click at [396, 377] on div "Total Break Rooms Square Footage: 0" at bounding box center [431, 387] width 792 height 36
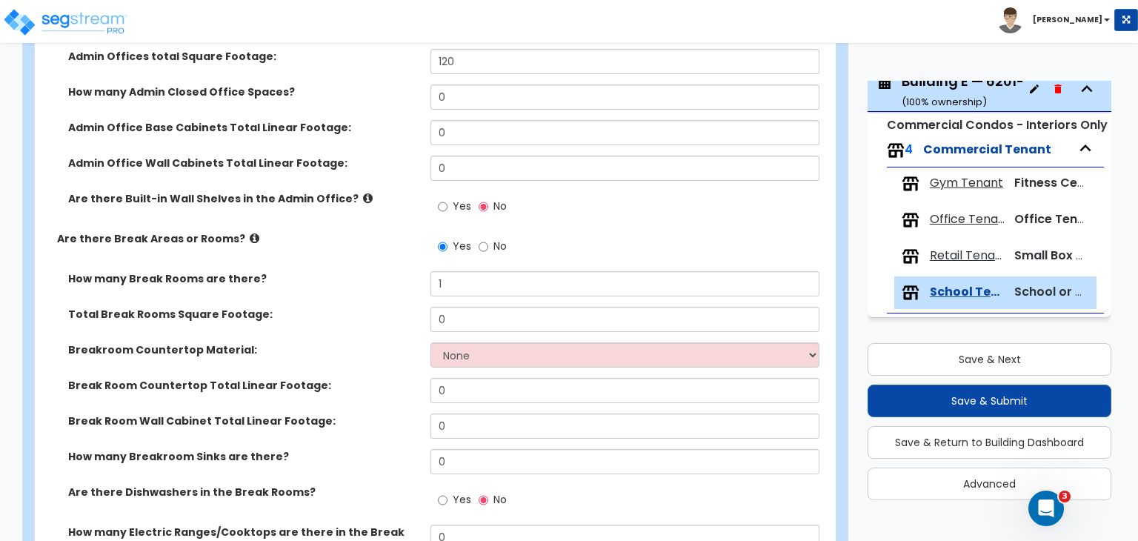
scroll to position [2040, 0]
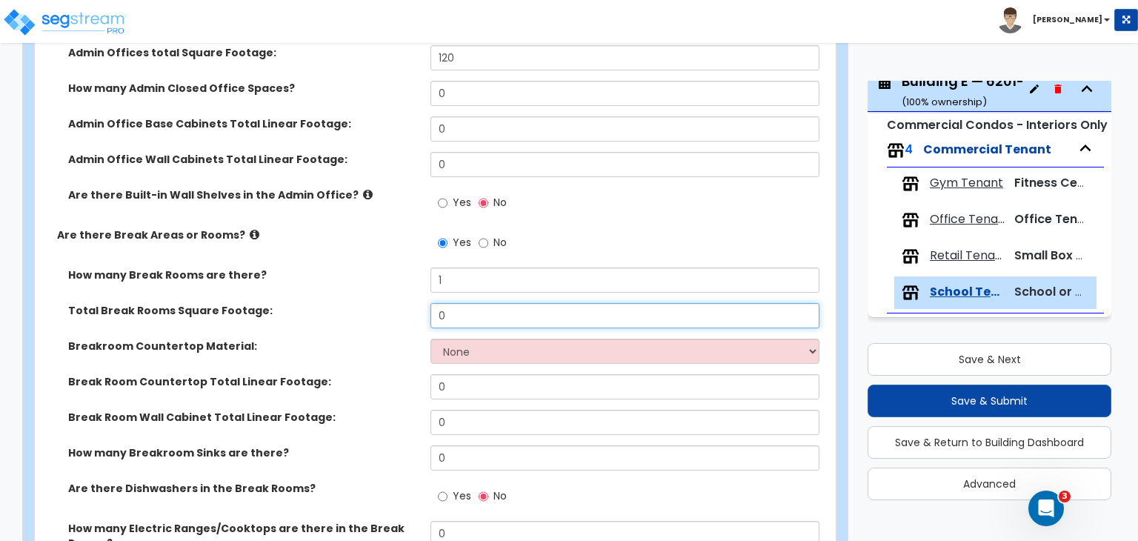
drag, startPoint x: 450, startPoint y: 296, endPoint x: 348, endPoint y: 272, distance: 104.3
click at [348, 272] on div "How many Break Rooms are there? 1 Total Break Rooms Square Footage: 0 Breakroom…" at bounding box center [431, 491] width 770 height 446
type input "40"
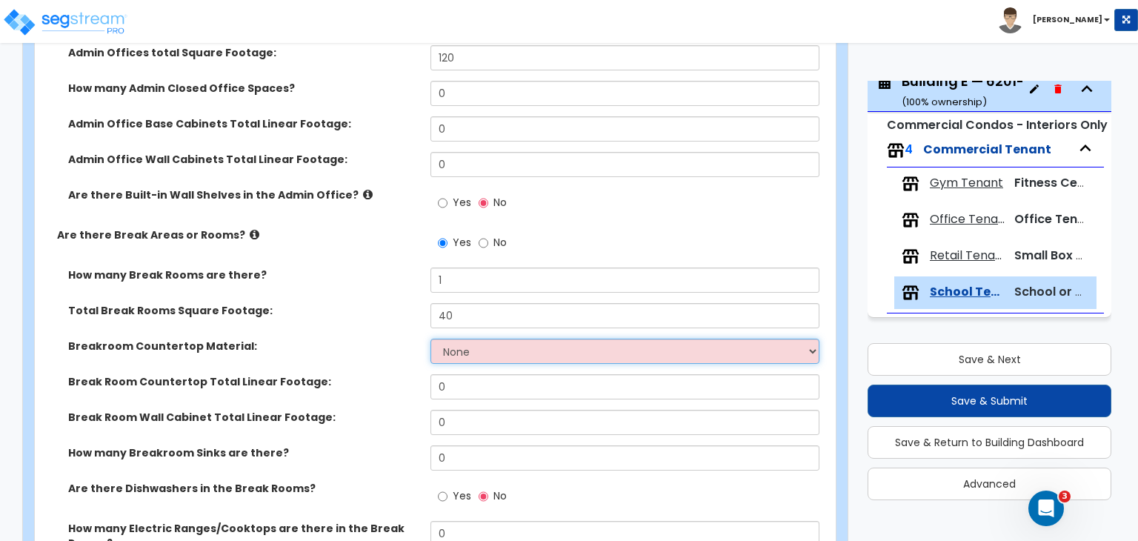
click at [465, 339] on select "None Plastic Laminate Solid Surface Stone Quartz Marble Tile Wood Stainless Ste…" at bounding box center [625, 351] width 388 height 25
select select "1"
click at [431, 339] on select "None Plastic Laminate Solid Surface Stone Quartz Marble Tile Wood Stainless Ste…" at bounding box center [625, 351] width 388 height 25
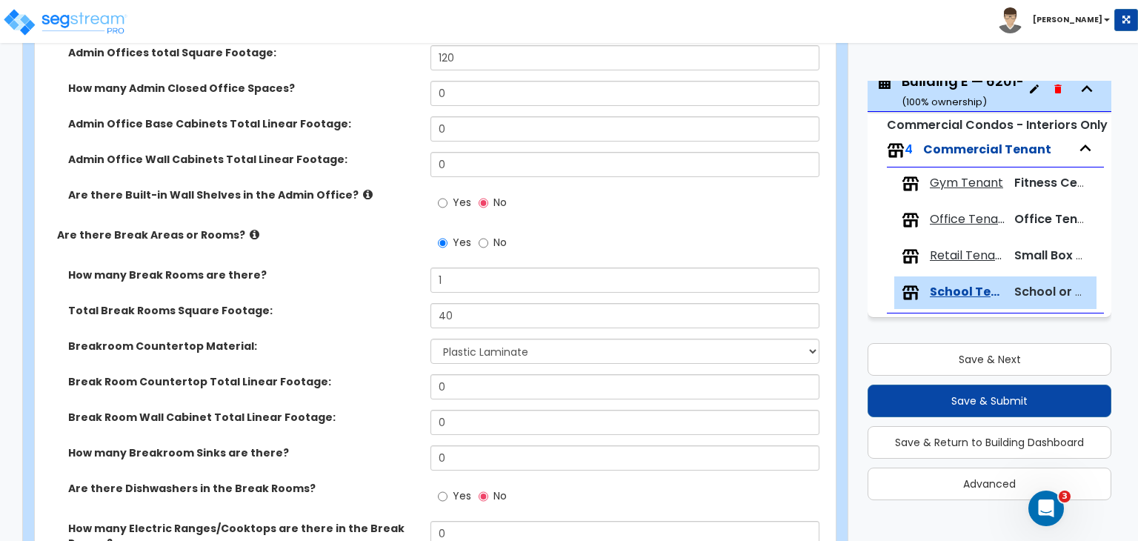
click at [384, 339] on label "Breakroom Countertop Material:" at bounding box center [243, 346] width 351 height 15
drag, startPoint x: 465, startPoint y: 371, endPoint x: 322, endPoint y: 356, distance: 144.6
click at [322, 356] on div "How many Break Rooms are there? 1 Total Break Rooms Square Footage: 40 Breakroo…" at bounding box center [431, 491] width 770 height 446
type input "4"
click at [345, 377] on div "Break Room Countertop Total Linear Footage: 4" at bounding box center [431, 392] width 792 height 36
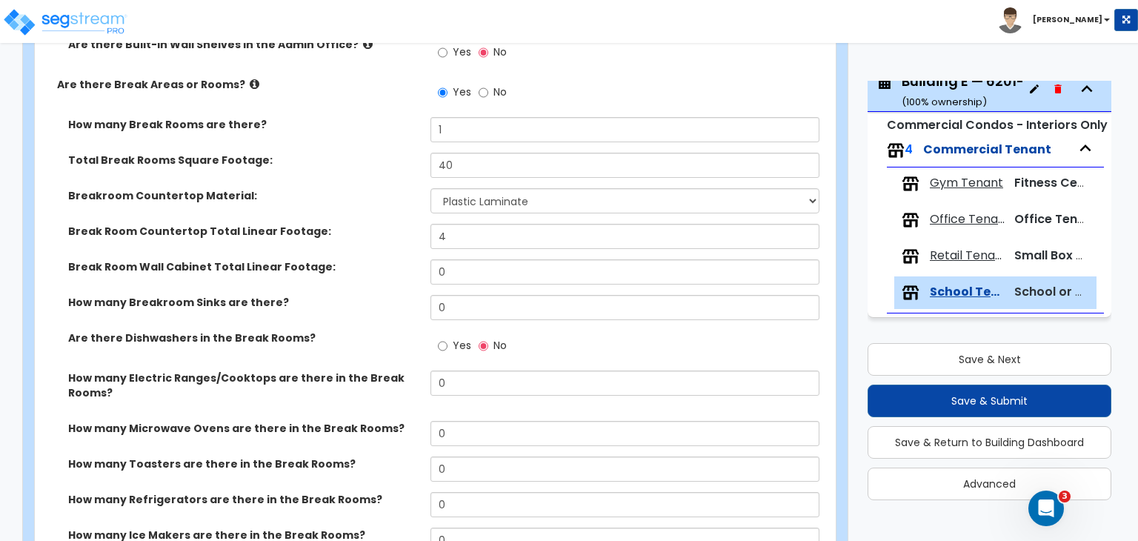
scroll to position [2191, 0]
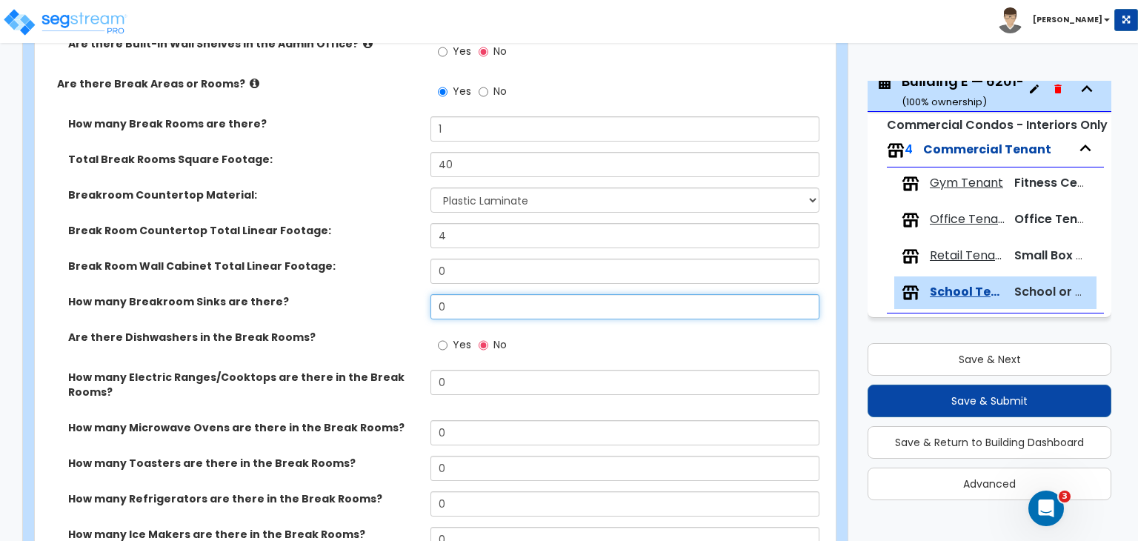
drag, startPoint x: 472, startPoint y: 288, endPoint x: 341, endPoint y: 297, distance: 131.5
click at [341, 297] on div "How many Breakroom Sinks are there? 0" at bounding box center [431, 312] width 792 height 36
type input "1"
select select "1"
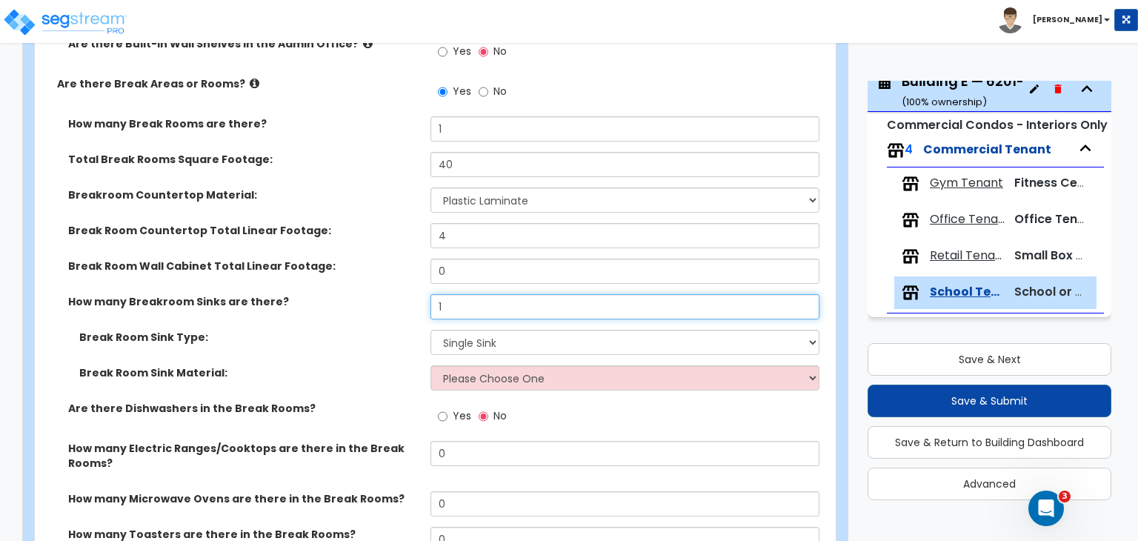
type input "1"
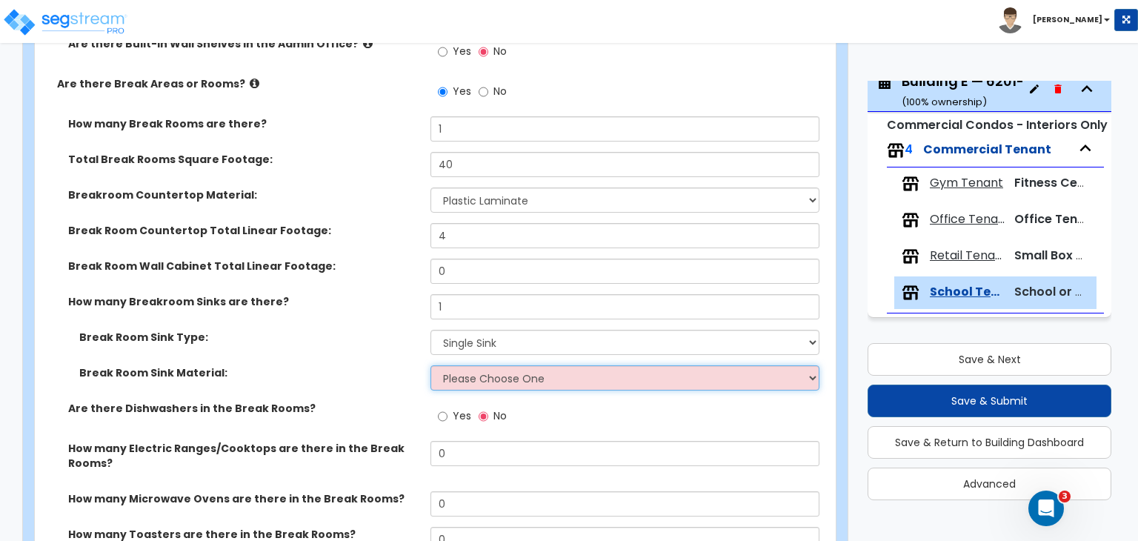
click at [468, 368] on select "Please Choose One Stainless Steel Porcelain Enamel Cast Iron" at bounding box center [625, 377] width 388 height 25
select select "1"
click at [431, 365] on select "Please Choose One Stainless Steel Porcelain Enamel Cast Iron" at bounding box center [625, 377] width 388 height 25
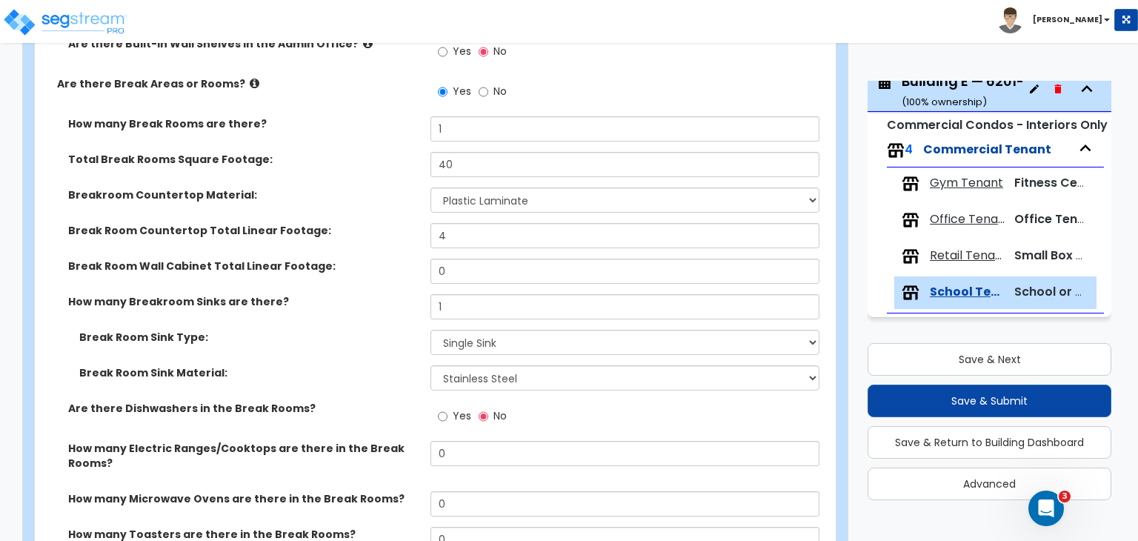
click at [393, 365] on label "Break Room Sink Material:" at bounding box center [249, 372] width 340 height 15
click at [364, 345] on div "Break Room Sink Type: Please Choose One Single Sink Double Sink" at bounding box center [431, 348] width 792 height 36
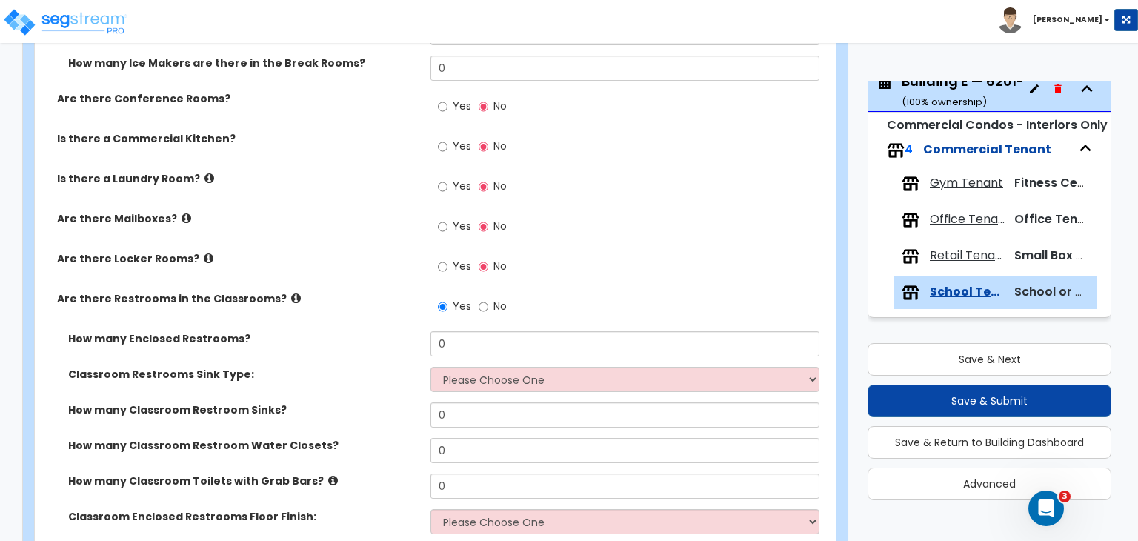
scroll to position [2736, 0]
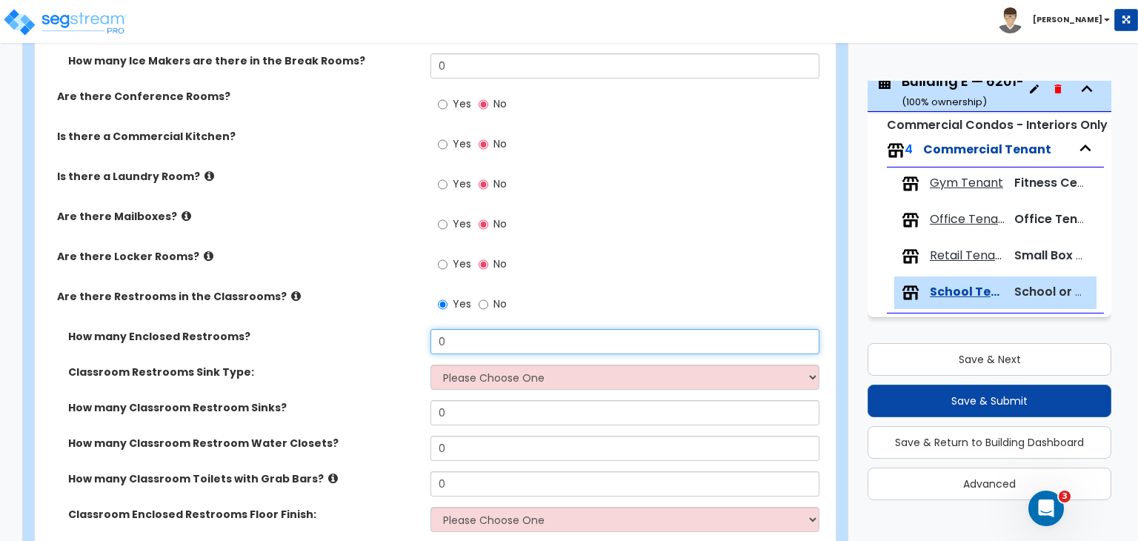
drag, startPoint x: 477, startPoint y: 326, endPoint x: 314, endPoint y: 350, distance: 164.8
click at [314, 350] on div "How many Enclosed Restrooms? 0 Classroom Restrooms Sink Type: Please Choose One…" at bounding box center [431, 435] width 770 height 213
type input "1"
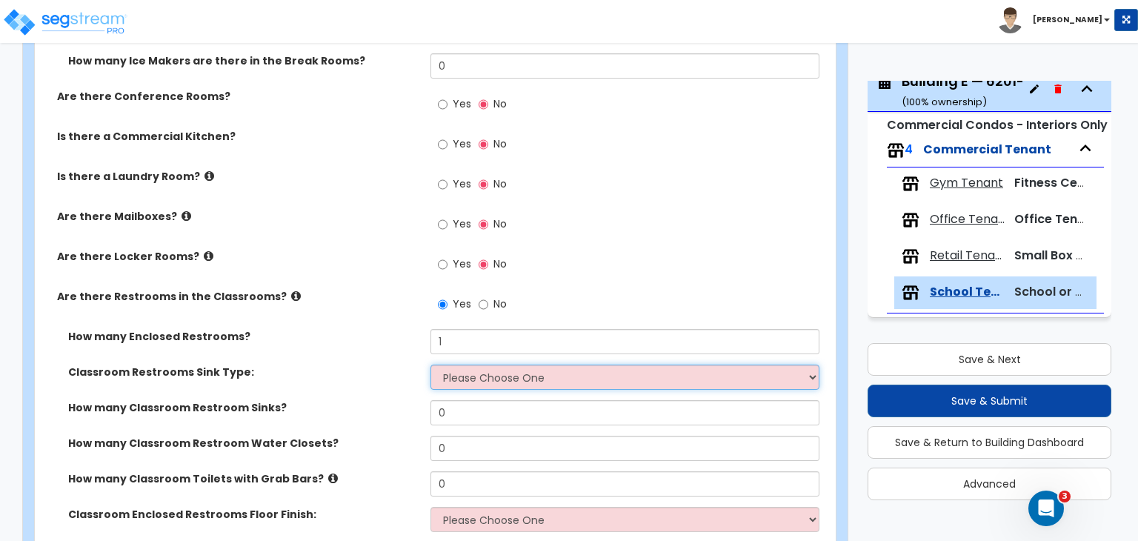
click at [460, 365] on select "Please Choose One Wall-mounted Pedestal-mounted Vanity-mounted" at bounding box center [625, 377] width 388 height 25
select select "1"
click at [431, 365] on select "Please Choose One Wall-mounted Pedestal-mounted Vanity-mounted" at bounding box center [625, 377] width 388 height 25
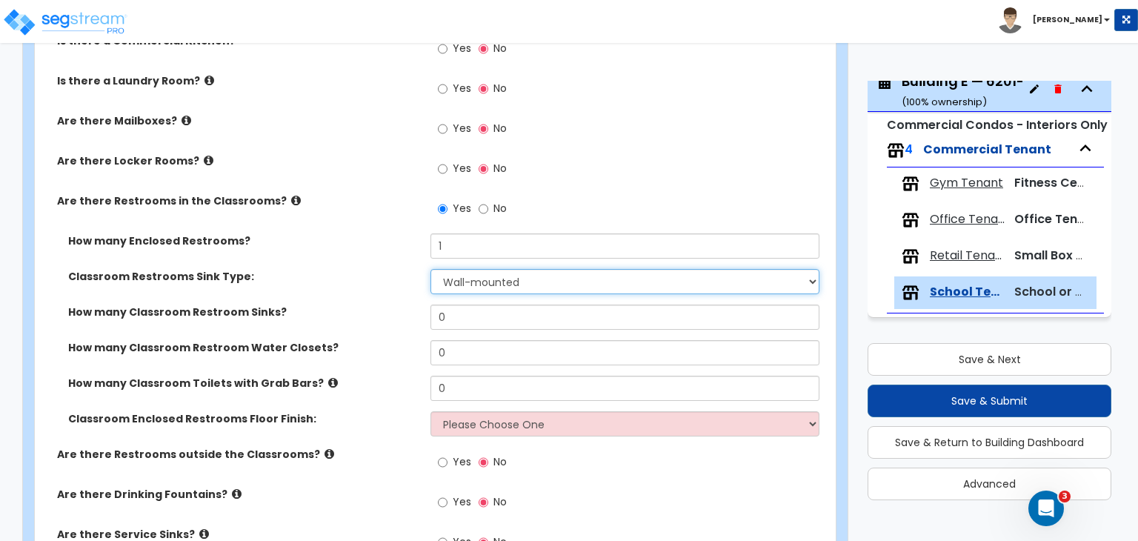
scroll to position [2837, 0]
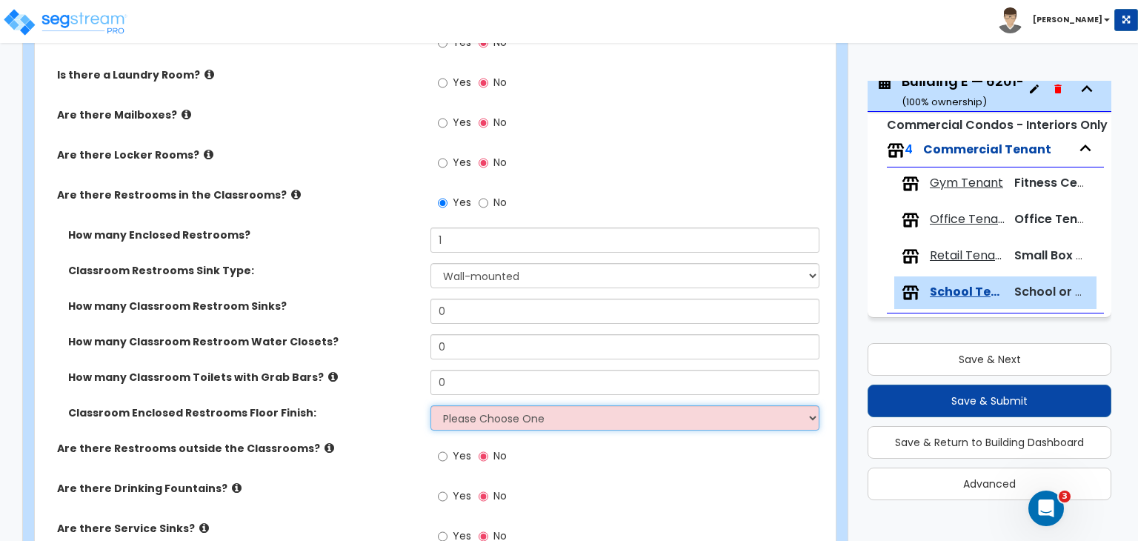
click at [468, 407] on select "Please Choose One Tile Flooring Resilient Laminate Flooring VCT Flooring Sheet …" at bounding box center [625, 417] width 388 height 25
select select "1"
click at [431, 405] on select "Please Choose One Tile Flooring Resilient Laminate Flooring VCT Flooring Sheet …" at bounding box center [625, 417] width 388 height 25
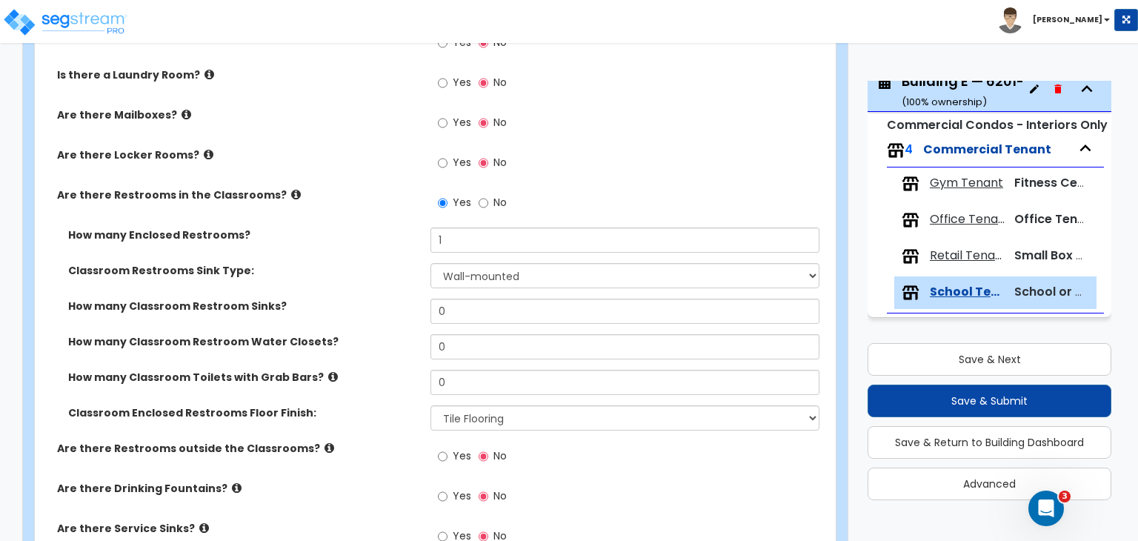
click at [371, 334] on label "How many Classroom Restroom Water Closets?" at bounding box center [243, 341] width 351 height 15
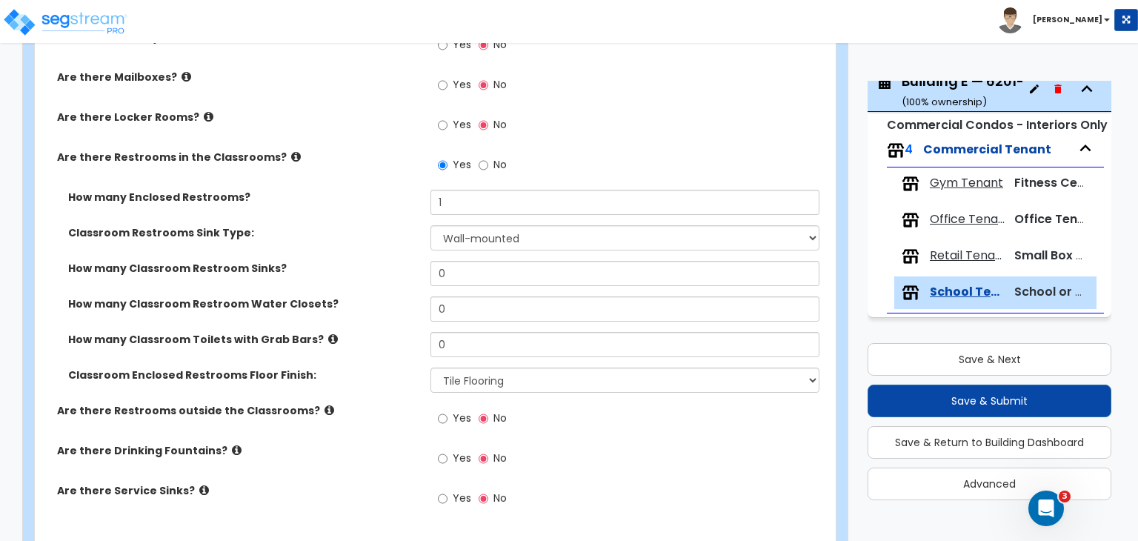
scroll to position [2876, 0]
click at [480, 156] on input "No" at bounding box center [484, 164] width 10 height 16
radio input "false"
radio input "true"
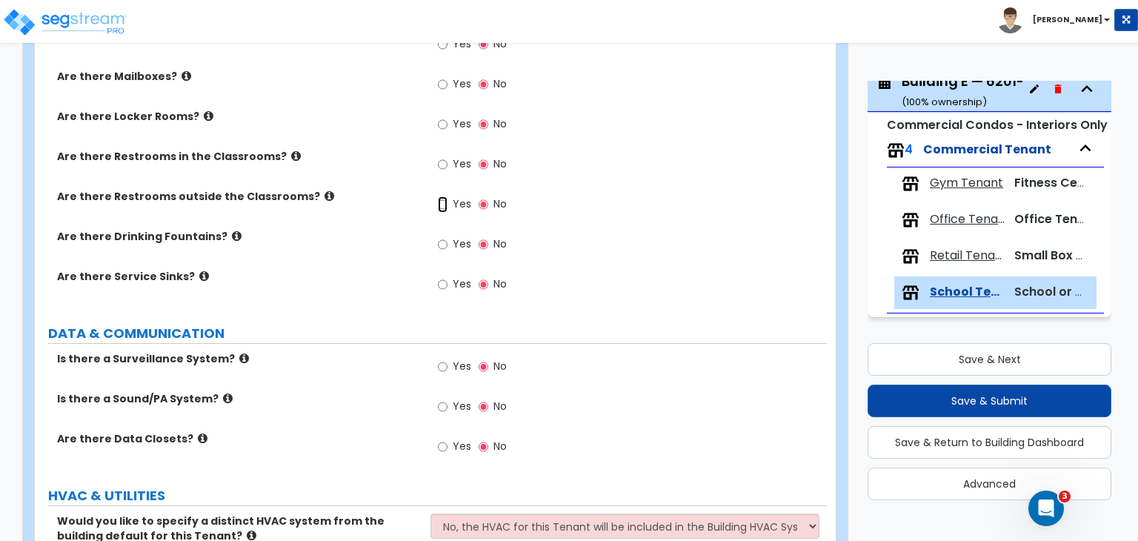
click at [441, 196] on input "Yes" at bounding box center [443, 204] width 10 height 16
radio input "true"
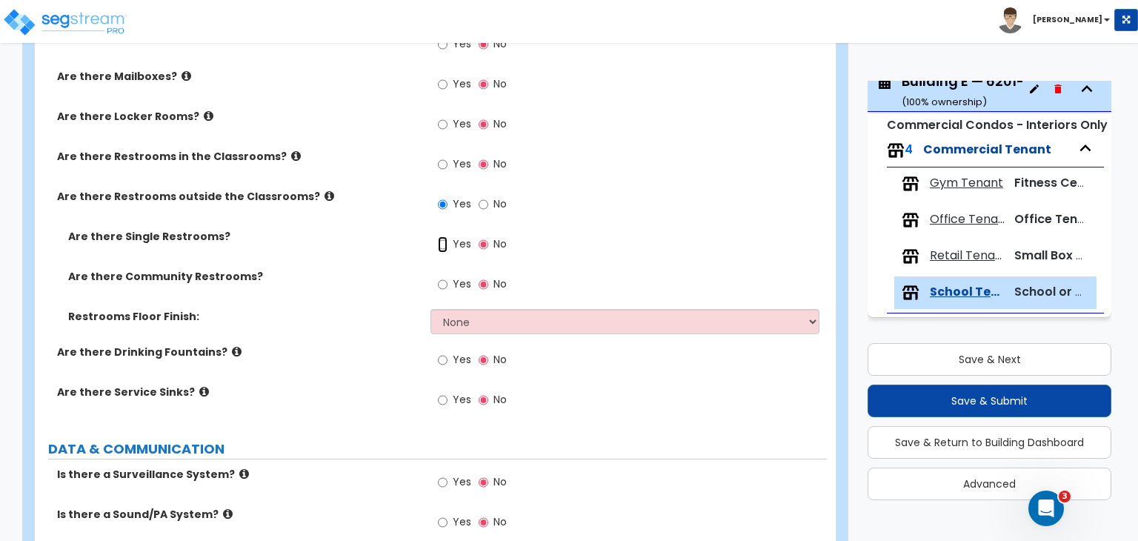
click at [439, 236] on input "Yes" at bounding box center [443, 244] width 10 height 16
radio input "true"
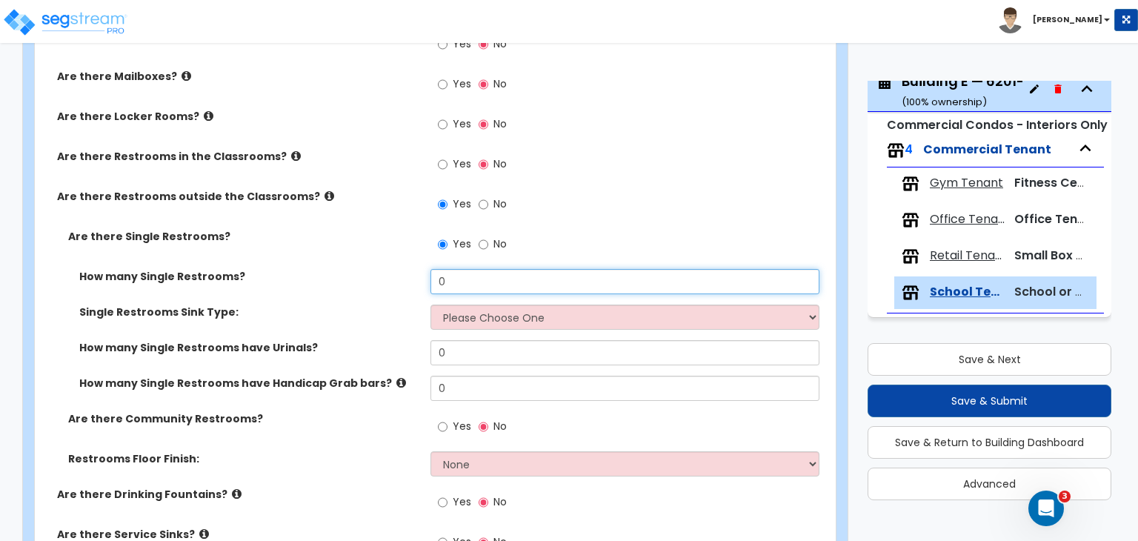
drag, startPoint x: 454, startPoint y: 265, endPoint x: 330, endPoint y: 297, distance: 128.0
click at [330, 297] on div "How many Single Restrooms? 0 Single Restrooms Sink Type: Please Choose One Wall…" at bounding box center [431, 340] width 770 height 142
type input "1"
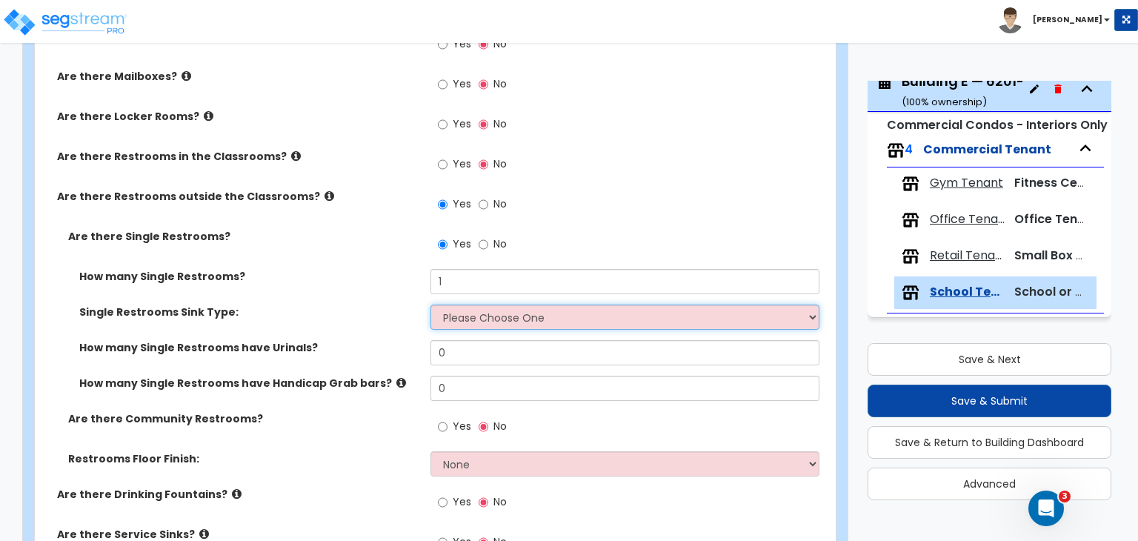
click at [471, 305] on select "Please Choose One Wall-mounted Vanity-mounted Pedestal-mounted" at bounding box center [625, 317] width 388 height 25
select select "1"
click at [431, 305] on select "Please Choose One Wall-mounted Vanity-mounted Pedestal-mounted" at bounding box center [625, 317] width 388 height 25
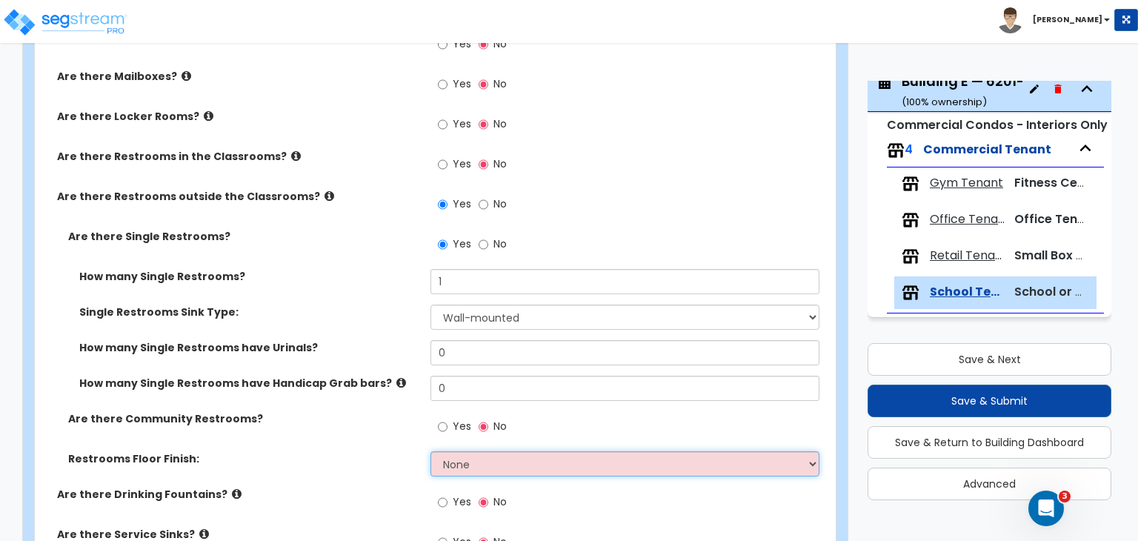
click at [466, 451] on select "None Tile Flooring Resilient Laminate Flooring VCT Flooring Sheet Vinyl Flooring" at bounding box center [625, 463] width 388 height 25
select select "1"
click at [431, 451] on select "None Tile Flooring Resilient Laminate Flooring VCT Flooring Sheet Vinyl Flooring" at bounding box center [625, 463] width 388 height 25
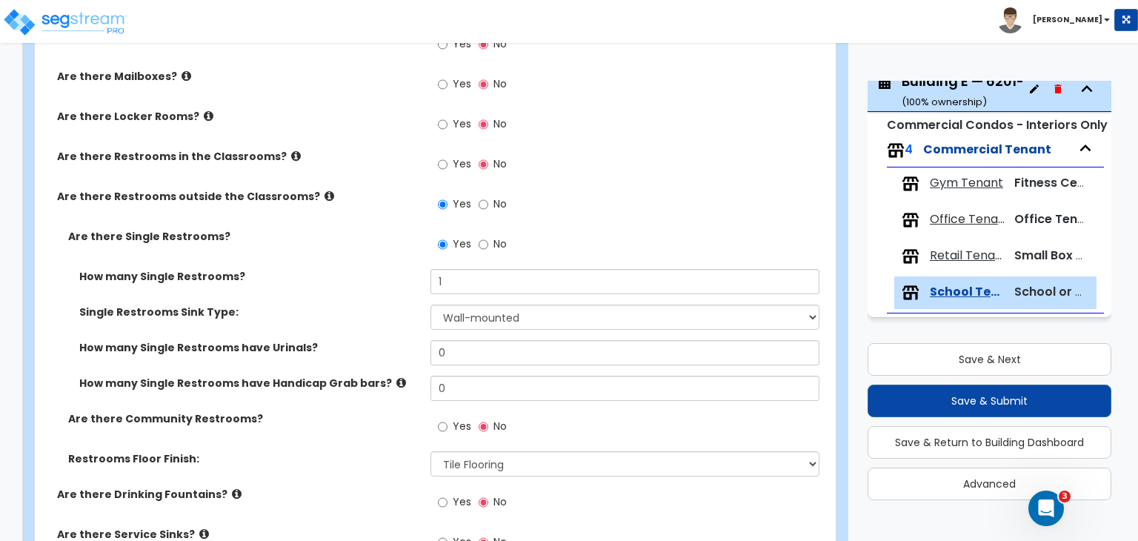
click at [364, 451] on label "Restrooms Floor Finish:" at bounding box center [243, 458] width 351 height 15
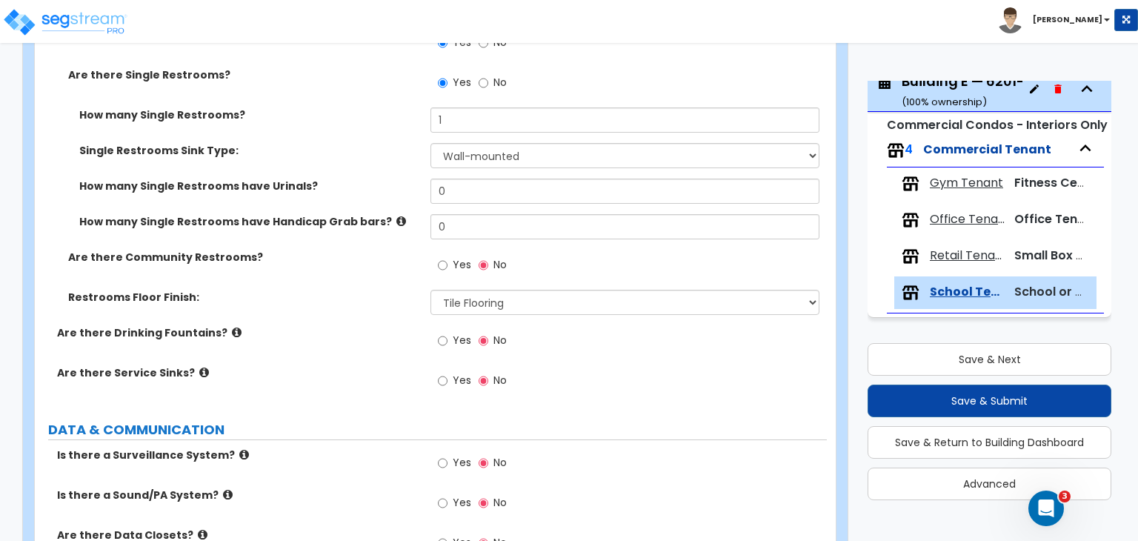
scroll to position [3077, 0]
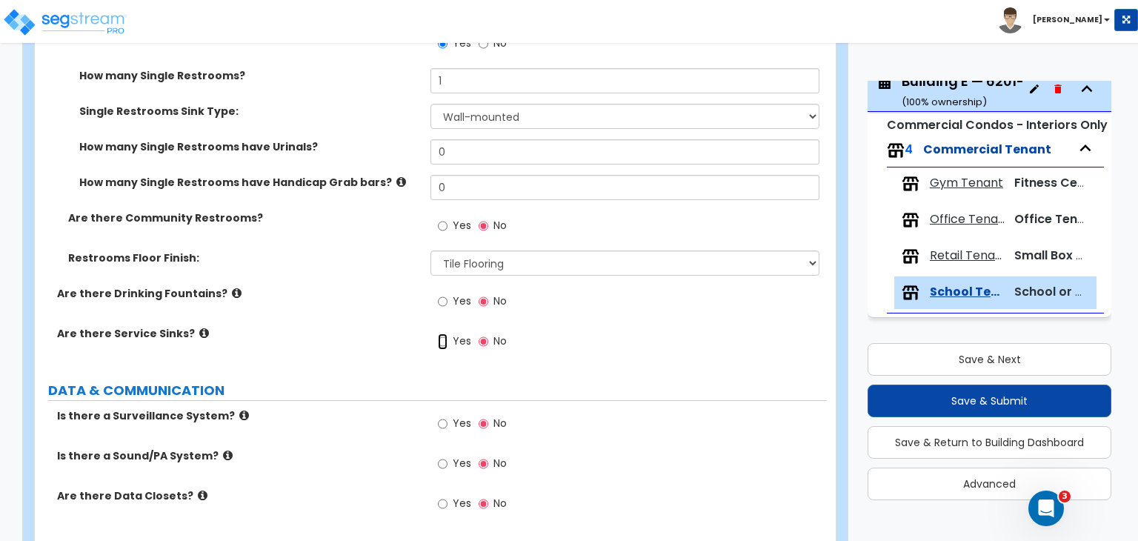
click at [440, 334] on input "Yes" at bounding box center [443, 342] width 10 height 16
radio input "true"
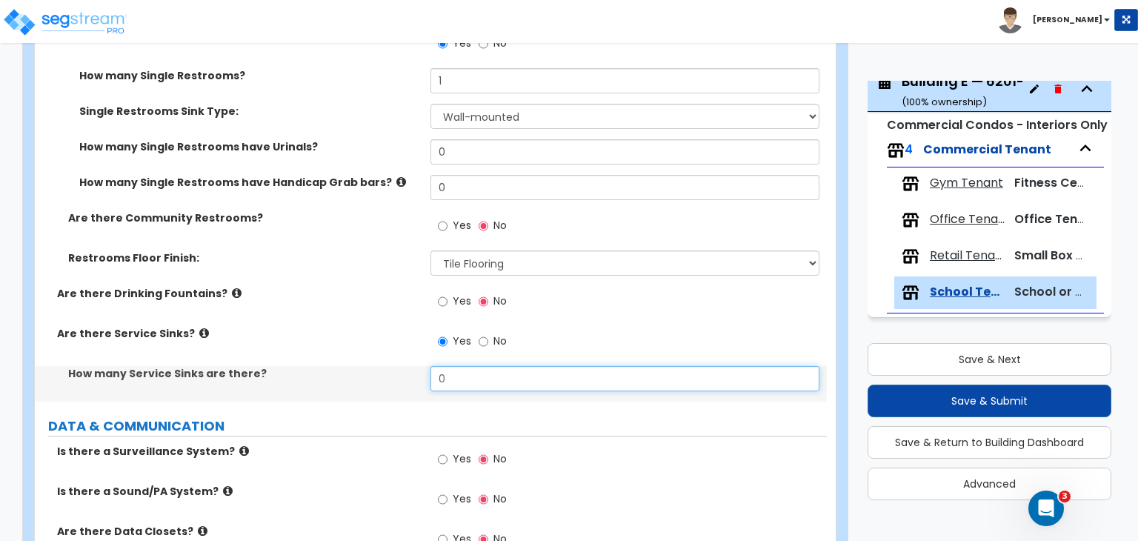
drag, startPoint x: 457, startPoint y: 361, endPoint x: 362, endPoint y: 368, distance: 95.2
click at [362, 368] on div "How many Service Sinks are there? 0" at bounding box center [431, 384] width 792 height 36
type input "1"
click at [439, 294] on input "Yes" at bounding box center [443, 302] width 10 height 16
radio input "true"
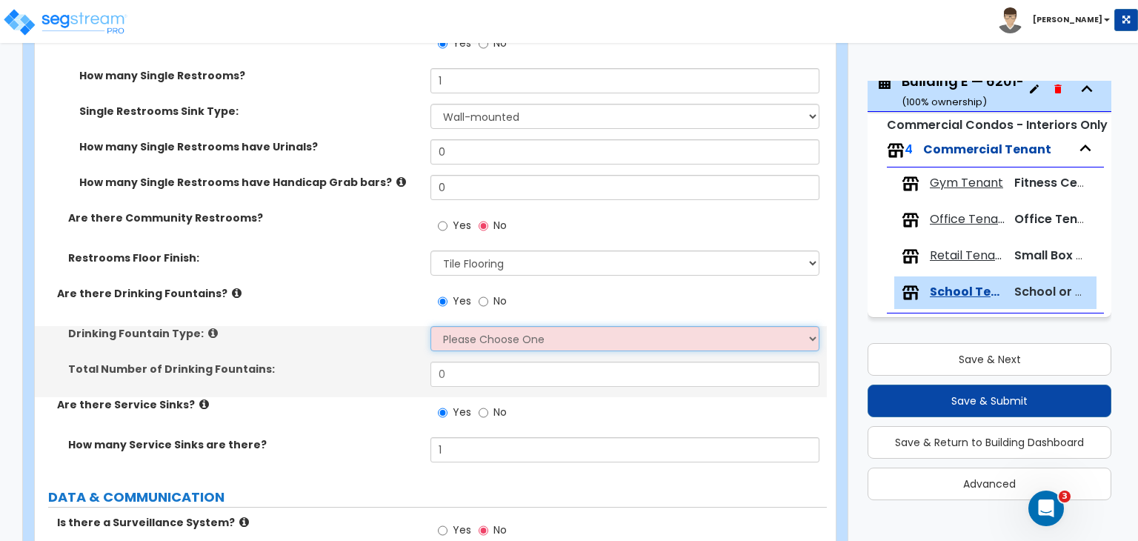
click at [463, 326] on select "Please Choose One Wall-mounted Floor-mounted" at bounding box center [625, 338] width 388 height 25
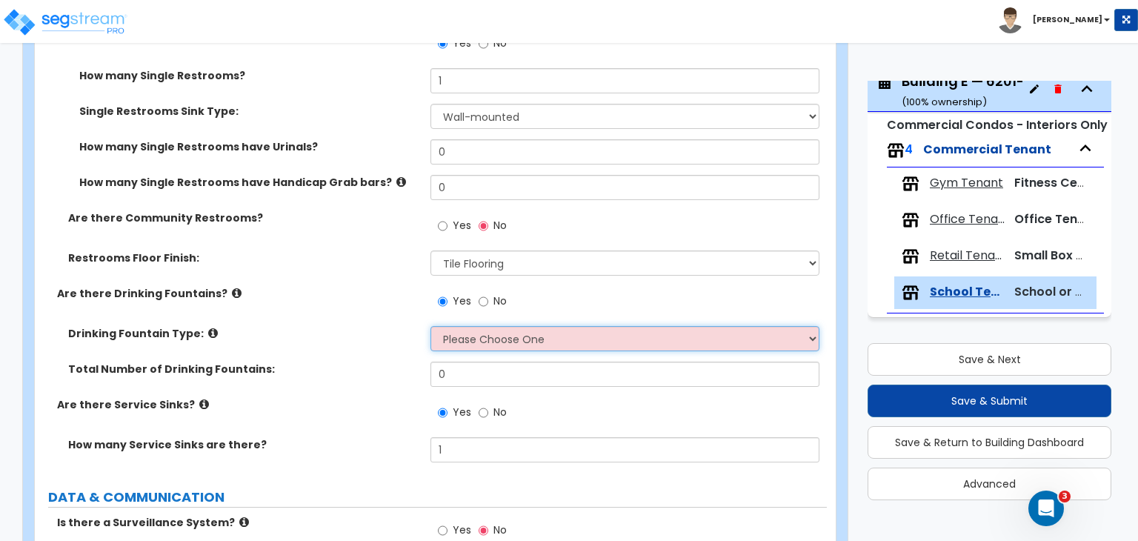
select select "1"
click at [431, 326] on select "Please Choose One Wall-mounted Floor-mounted" at bounding box center [625, 338] width 388 height 25
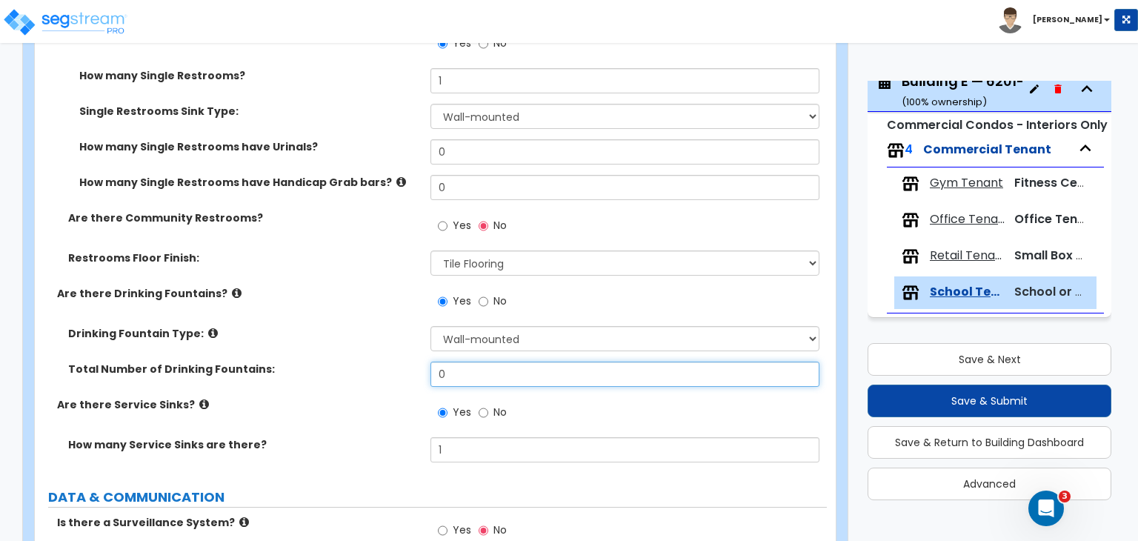
drag, startPoint x: 465, startPoint y: 362, endPoint x: 351, endPoint y: 349, distance: 115.7
click at [351, 362] on div "Total Number of Drinking Fountains: 0" at bounding box center [431, 380] width 792 height 36
type input "1"
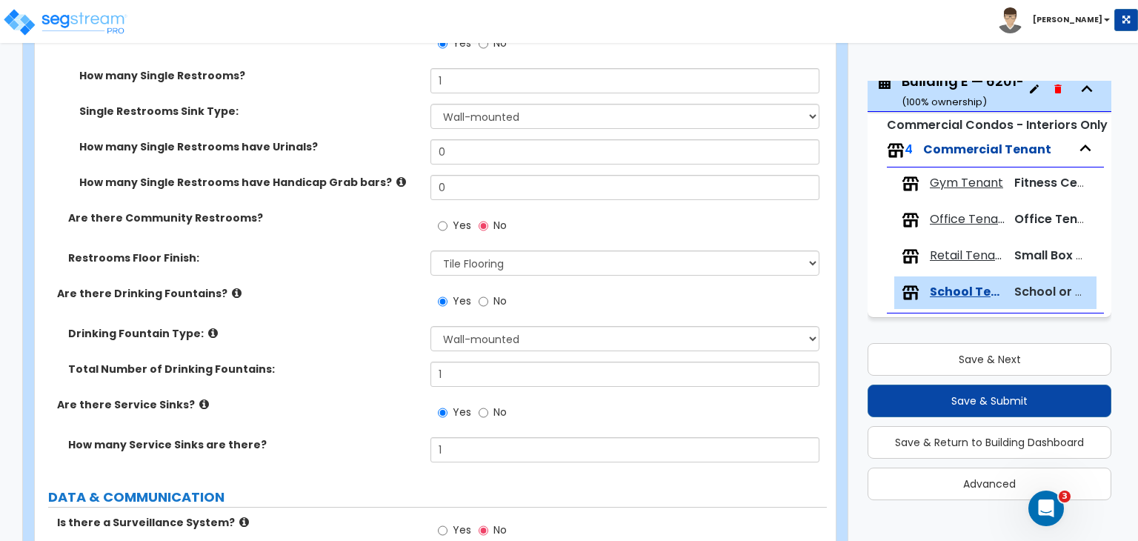
click at [316, 408] on div "Are there Service Sinks? Yes No" at bounding box center [431, 417] width 792 height 40
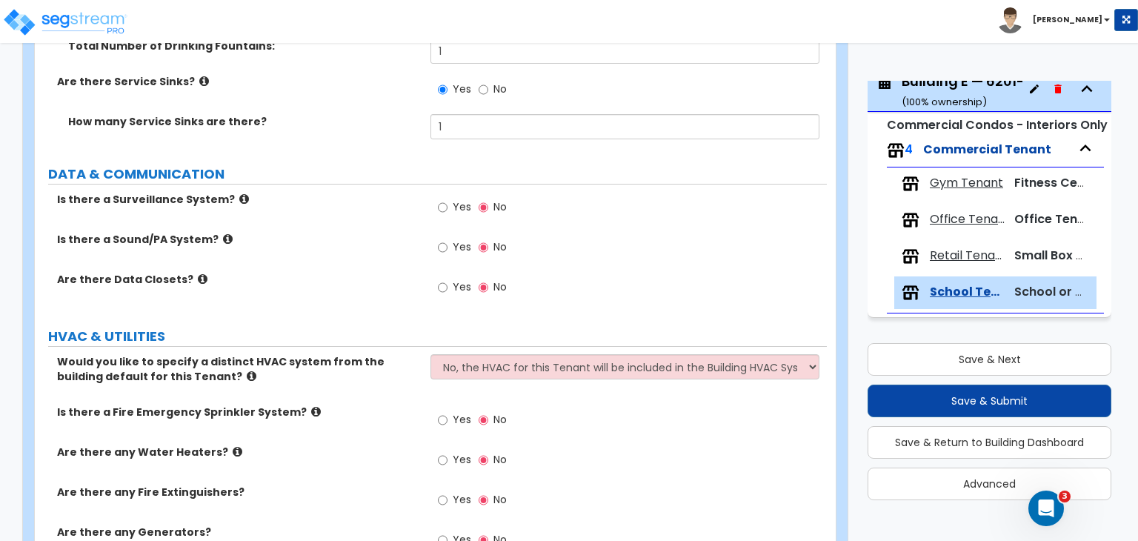
scroll to position [3475, 0]
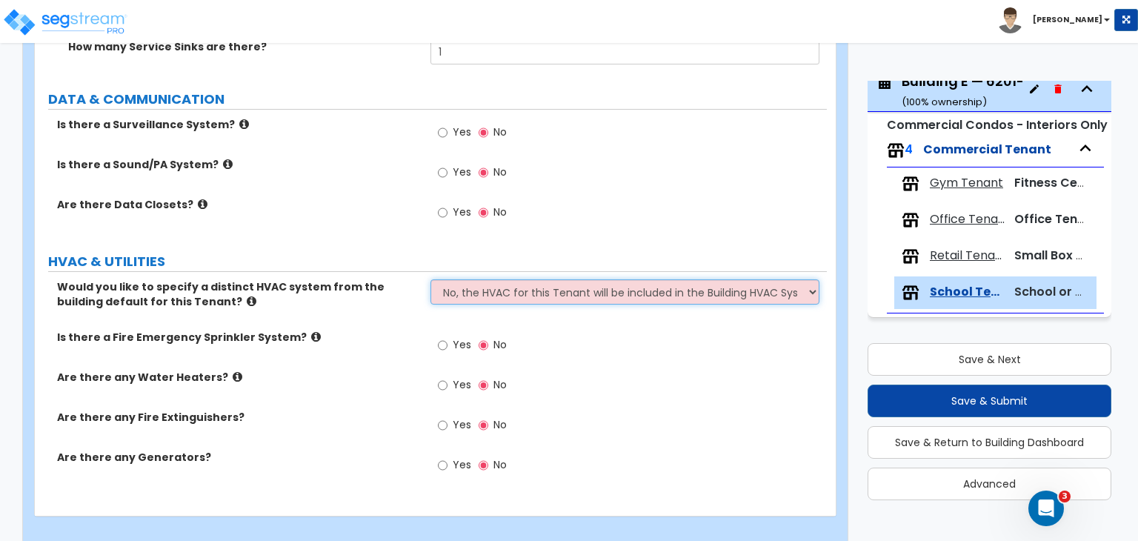
click at [474, 282] on select "No, the HVAC for this Tenant will be included in the Building HVAC System Yes, …" at bounding box center [625, 291] width 388 height 25
select select "1"
click at [431, 279] on select "No, the HVAC for this Tenant will be included in the Building HVAC System Yes, …" at bounding box center [625, 291] width 388 height 25
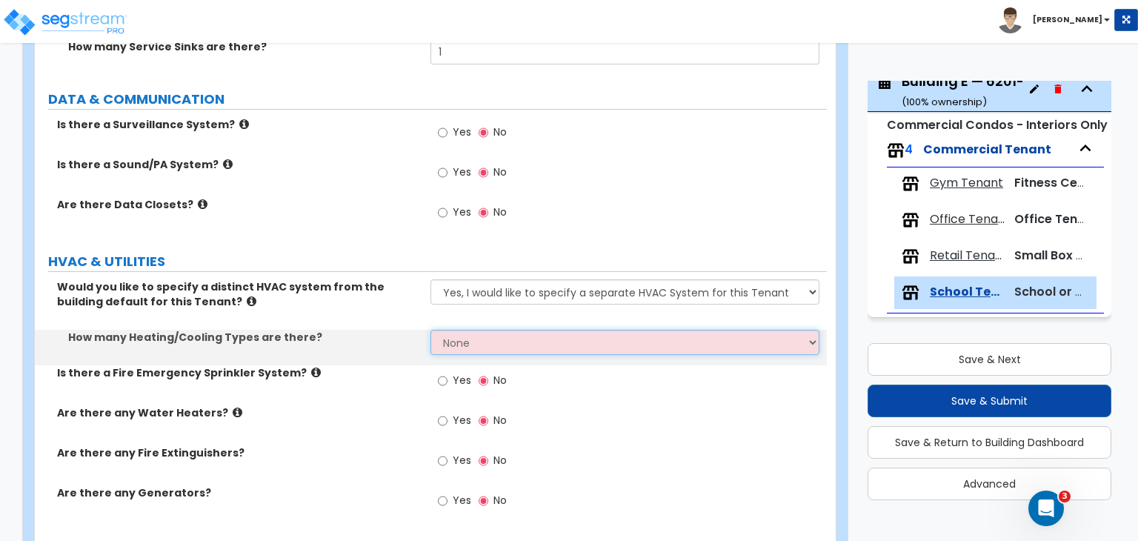
click at [477, 330] on select "None 1 2 3" at bounding box center [625, 342] width 388 height 25
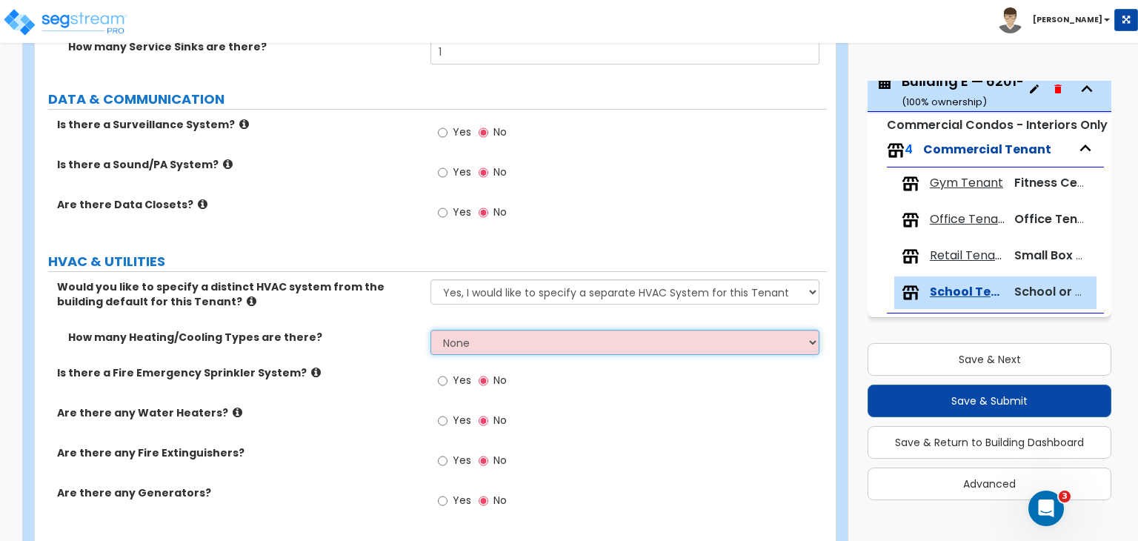
select select "1"
click at [431, 330] on select "None 1 2 3" at bounding box center [625, 342] width 388 height 25
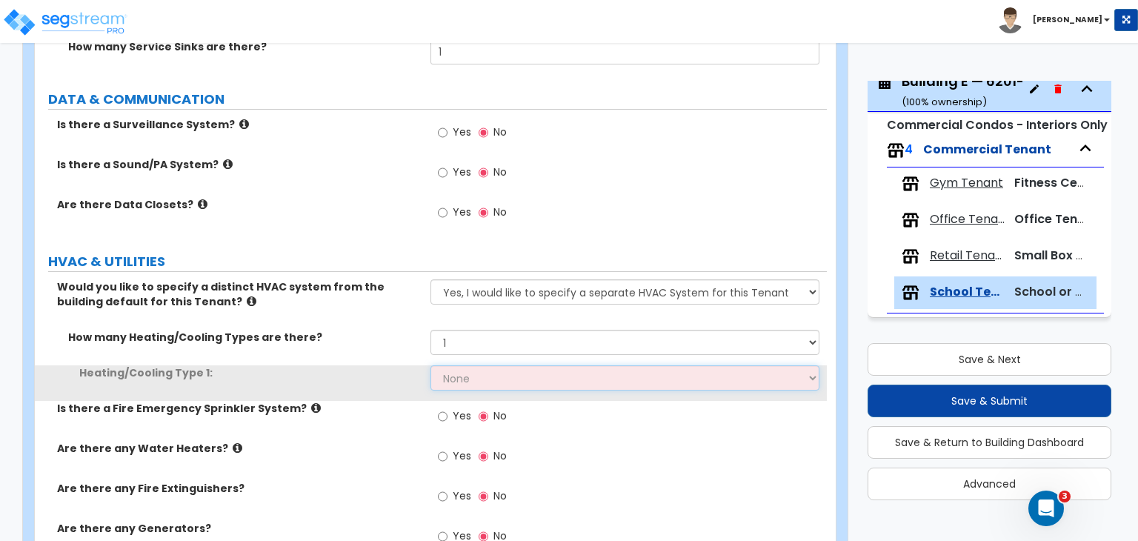
click at [472, 365] on select "None Heat Only Centralized Heating & Cooling Thru Wall Air Conditioners Mini Sp…" at bounding box center [625, 377] width 388 height 25
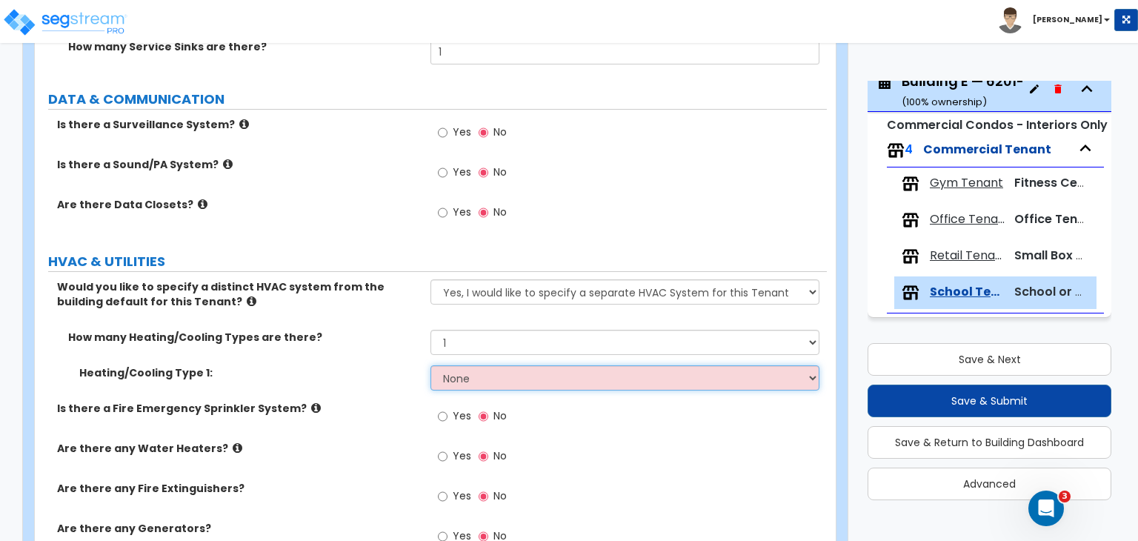
select select "2"
click at [431, 365] on select "None Heat Only Centralized Heating & Cooling Thru Wall Air Conditioners Mini Sp…" at bounding box center [625, 377] width 388 height 25
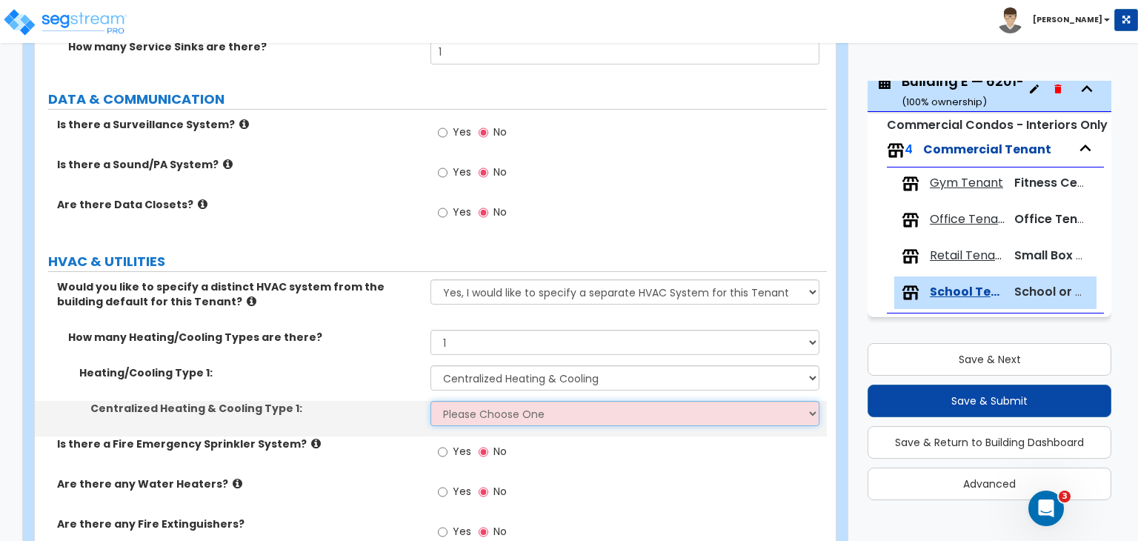
click at [467, 401] on select "Please Choose One Rooftop Unit Furnace-Condenser Forced Air Split Heating/Cooli…" at bounding box center [625, 413] width 388 height 25
select select "1"
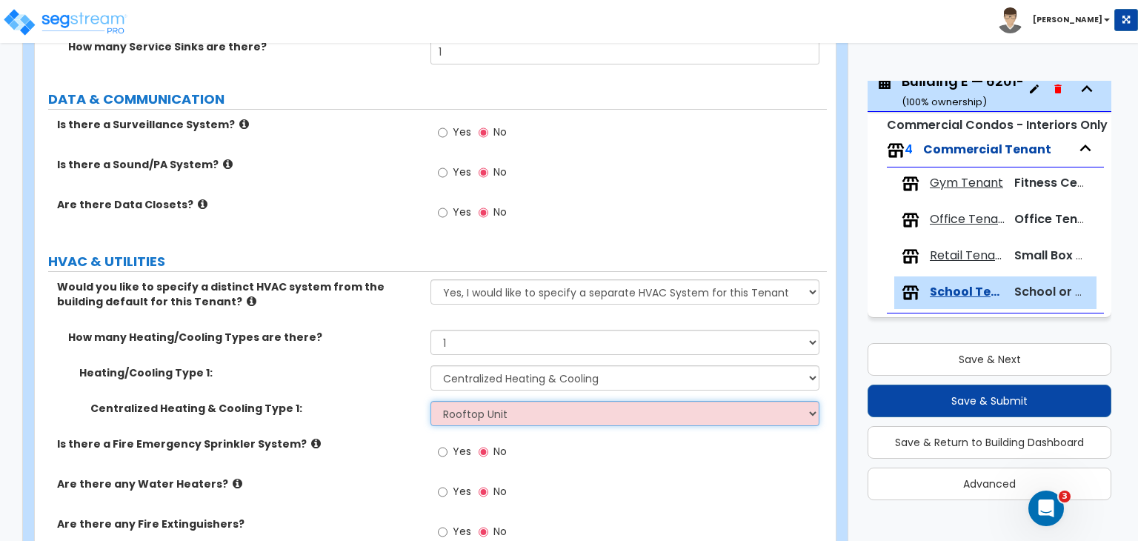
click at [431, 401] on select "Please Choose One Rooftop Unit Furnace-Condenser Forced Air Split Heating/Cooli…" at bounding box center [625, 413] width 388 height 25
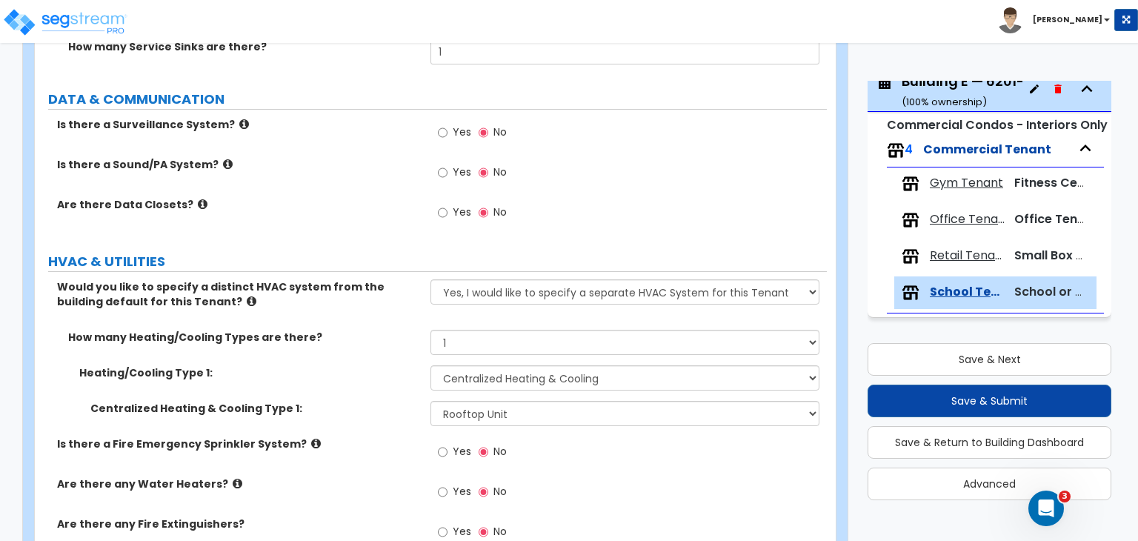
click at [397, 414] on div "Centralized Heating & Cooling Type 1: Please Choose One Rooftop Unit Furnace-Co…" at bounding box center [431, 419] width 792 height 36
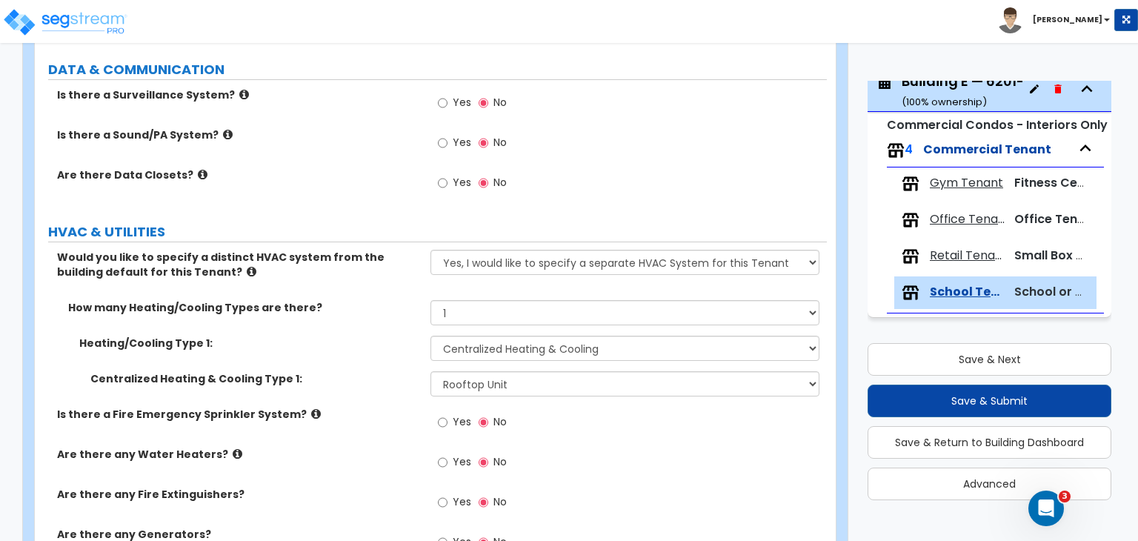
scroll to position [3510, 0]
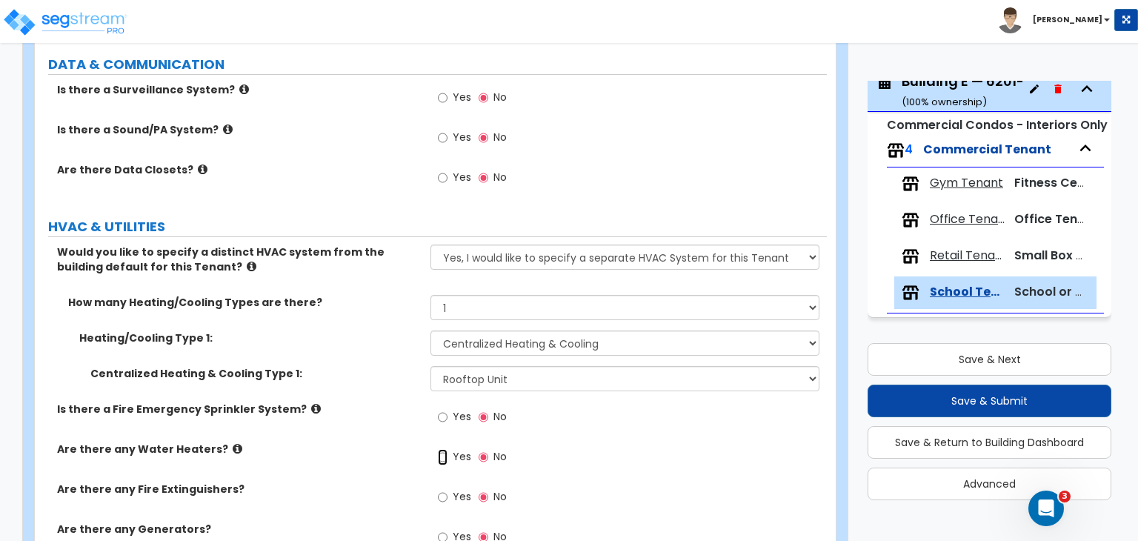
click at [440, 449] on input "Yes" at bounding box center [443, 457] width 10 height 16
radio input "true"
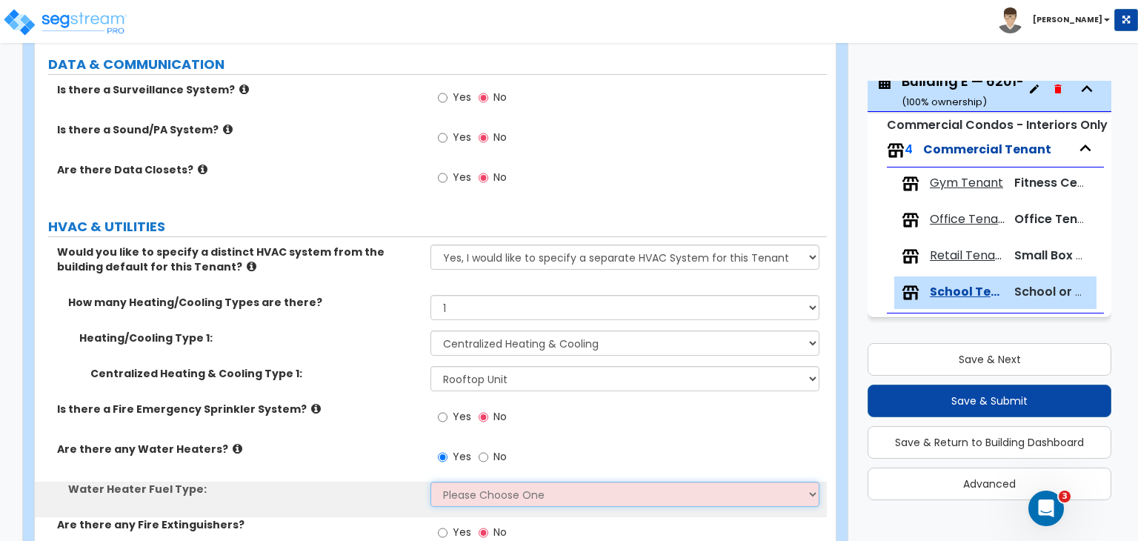
click at [454, 482] on select "Please Choose One Gas Electric" at bounding box center [625, 494] width 388 height 25
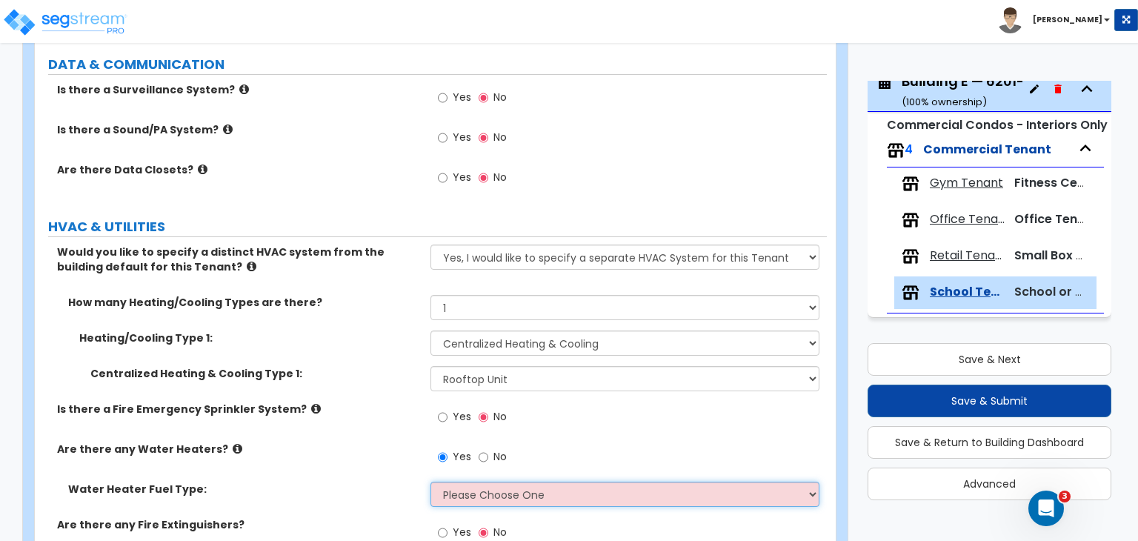
select select "2"
click at [431, 482] on select "Please Choose One Gas Electric" at bounding box center [625, 494] width 388 height 25
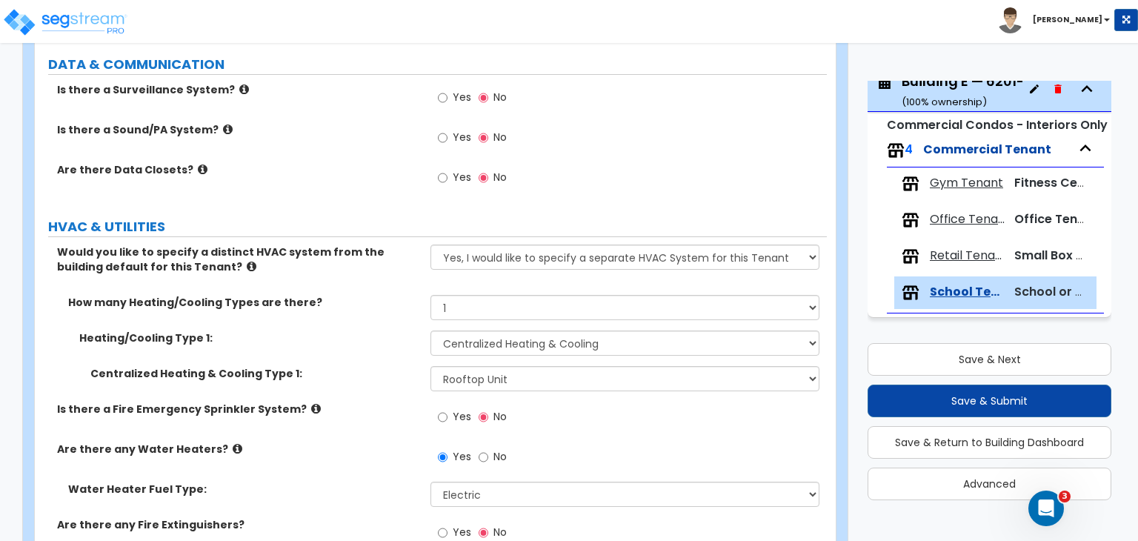
click at [405, 442] on div "Are there any Water Heaters? Yes No" at bounding box center [431, 462] width 792 height 40
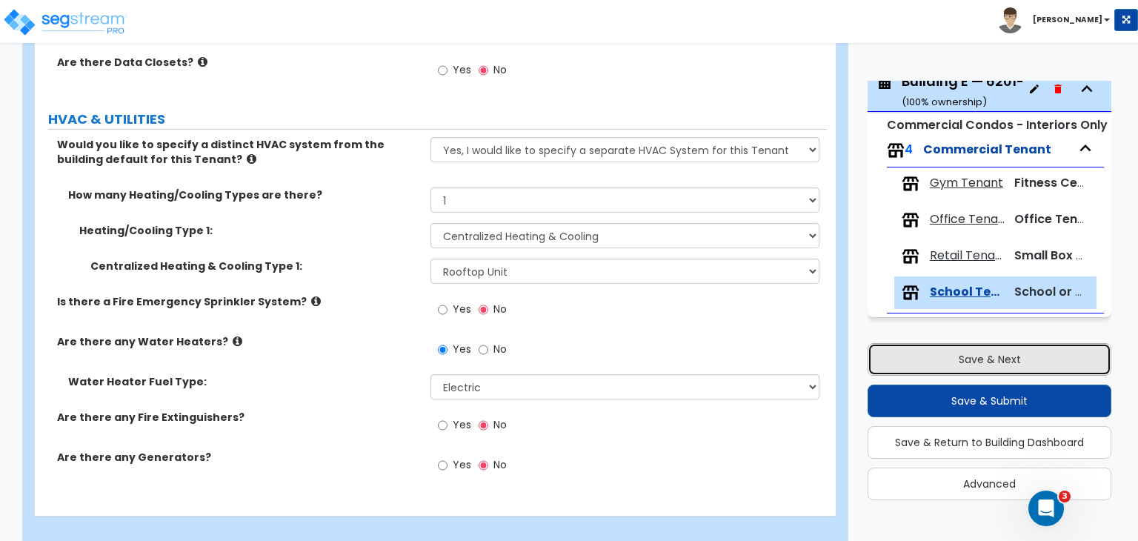
click at [938, 357] on button "Save & Next" at bounding box center [990, 359] width 244 height 33
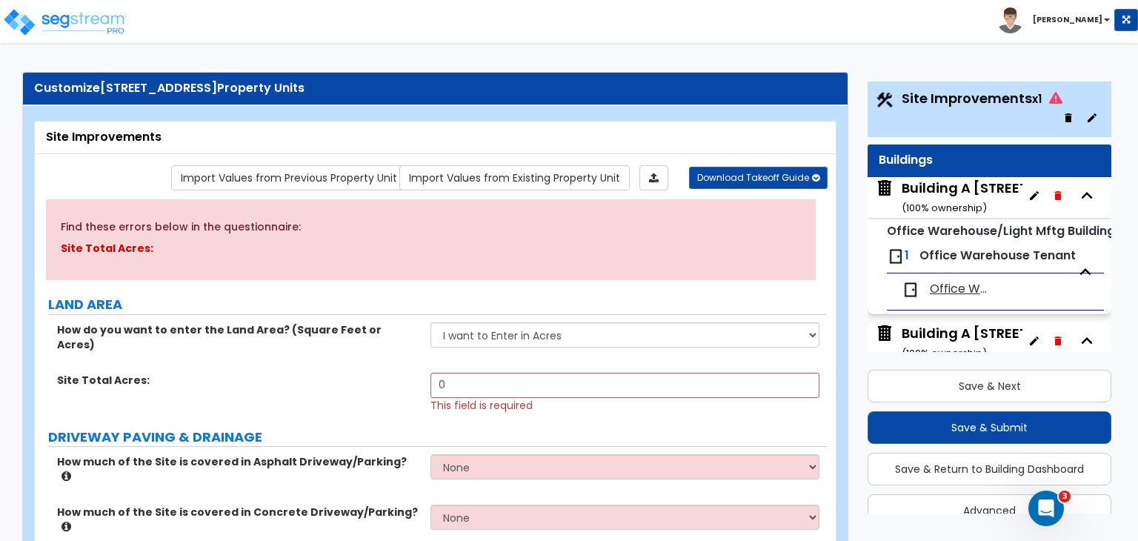
scroll to position [0, 0]
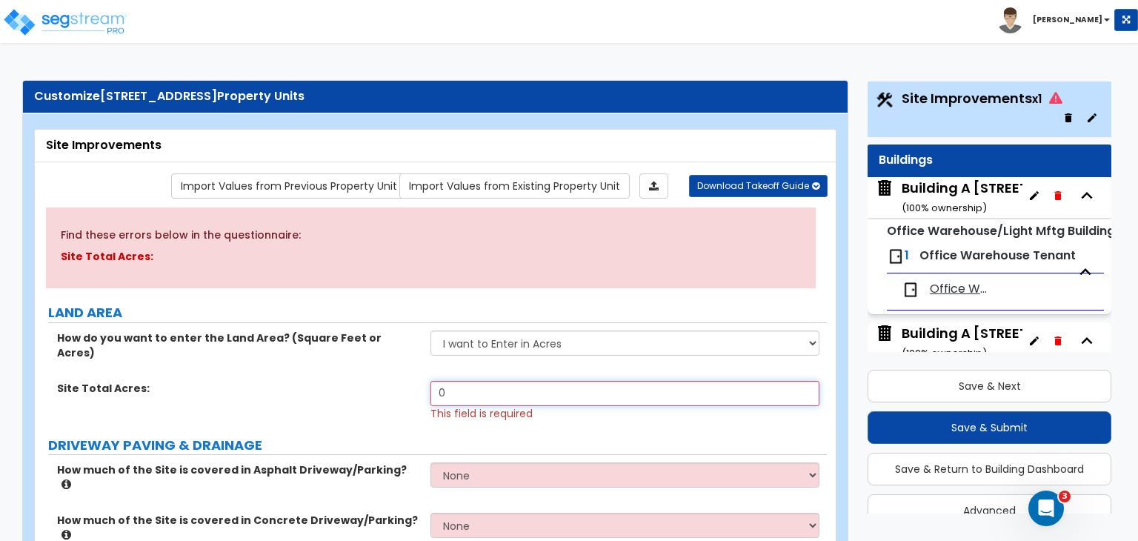
click at [471, 381] on input "0" at bounding box center [625, 393] width 388 height 25
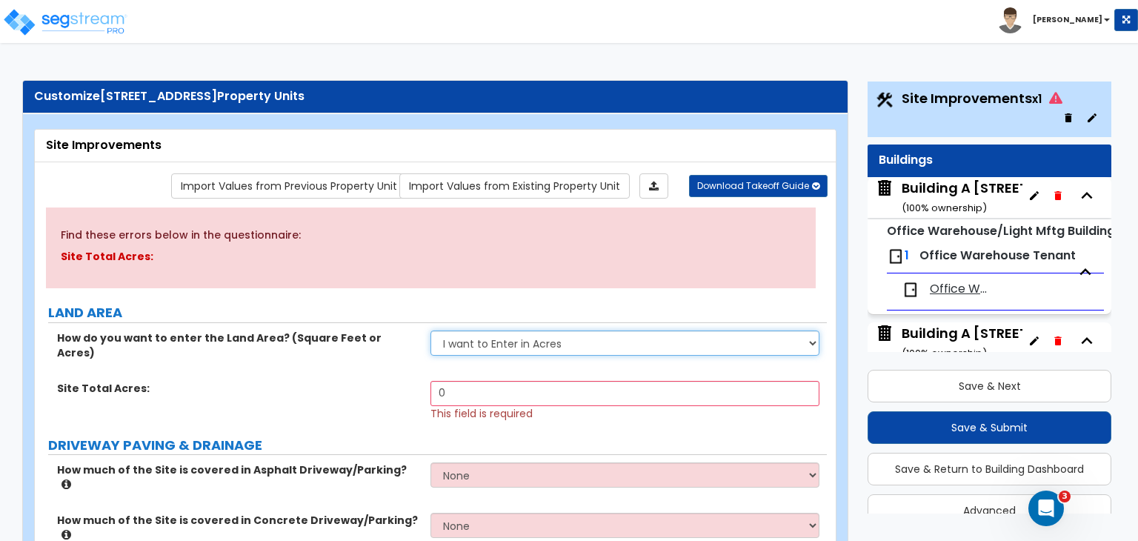
click at [489, 348] on select "I want to Enter in Acres I want to Enter in Square Feet" at bounding box center [625, 343] width 388 height 25
select select "2"
click at [431, 331] on select "I want to Enter in Acres I want to Enter in Square Feet" at bounding box center [625, 343] width 388 height 25
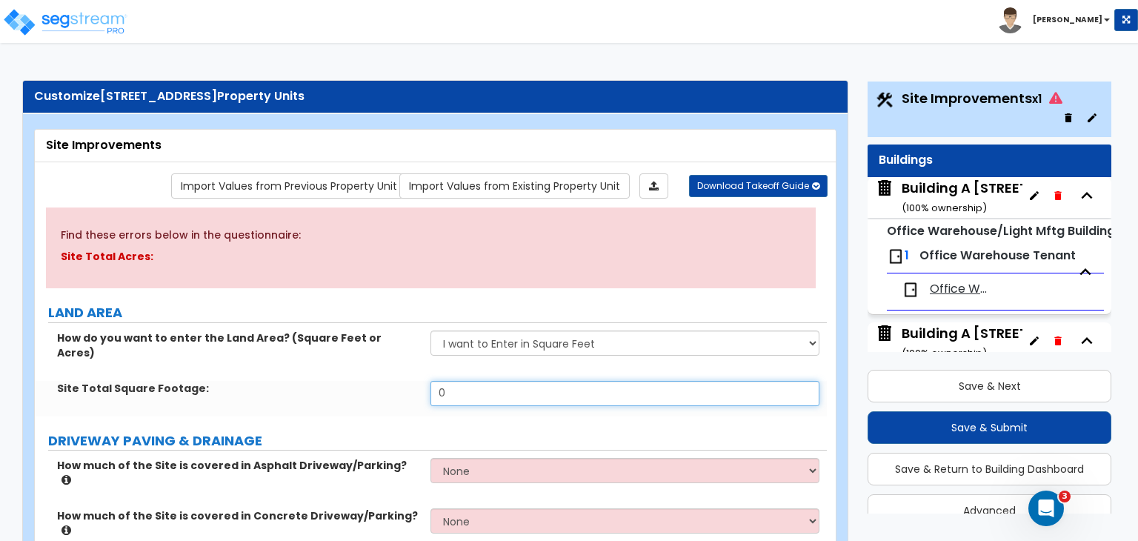
drag, startPoint x: 472, startPoint y: 369, endPoint x: 359, endPoint y: 385, distance: 114.6
click at [359, 385] on div "Site Total Square Footage: 0" at bounding box center [431, 399] width 792 height 36
type input "424,000"
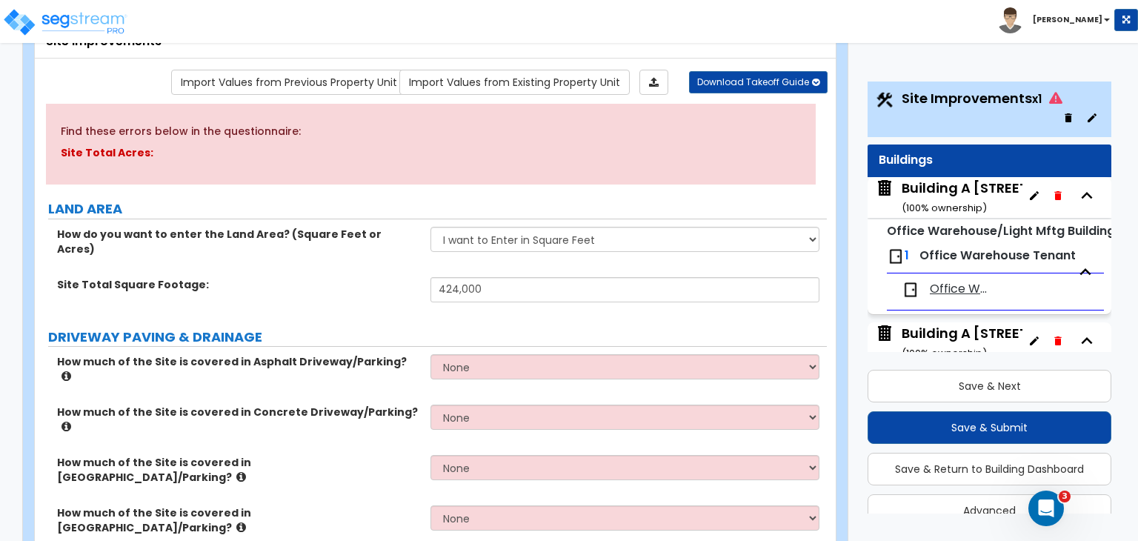
scroll to position [105, 0]
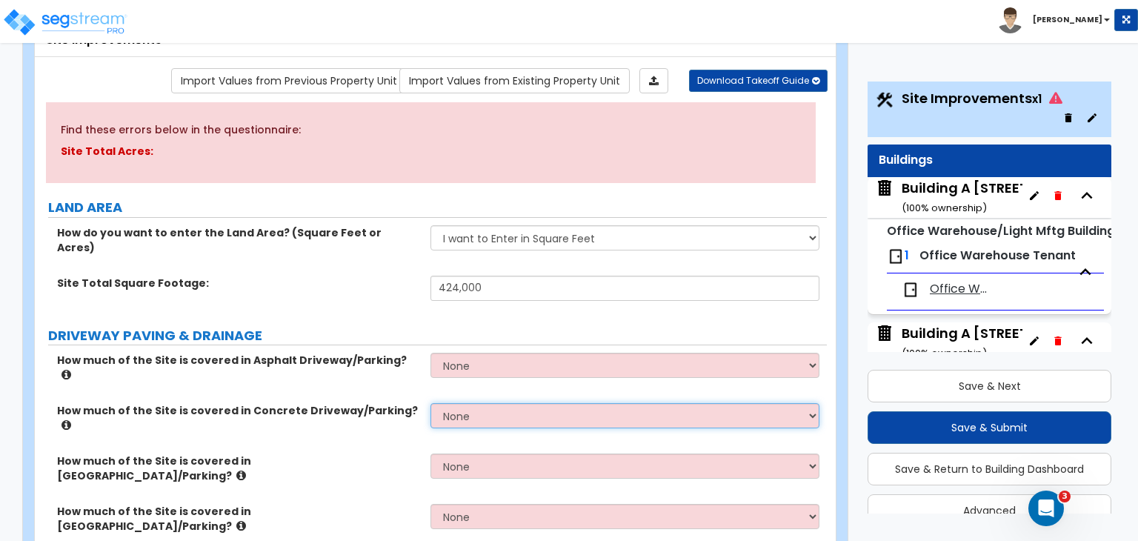
click at [452, 403] on select "None I want to Enter an Approximate Percentage I want to Enter the Square Foota…" at bounding box center [625, 415] width 388 height 25
select select "2"
click at [431, 403] on select "None I want to Enter an Approximate Percentage I want to Enter the Square Foota…" at bounding box center [625, 415] width 388 height 25
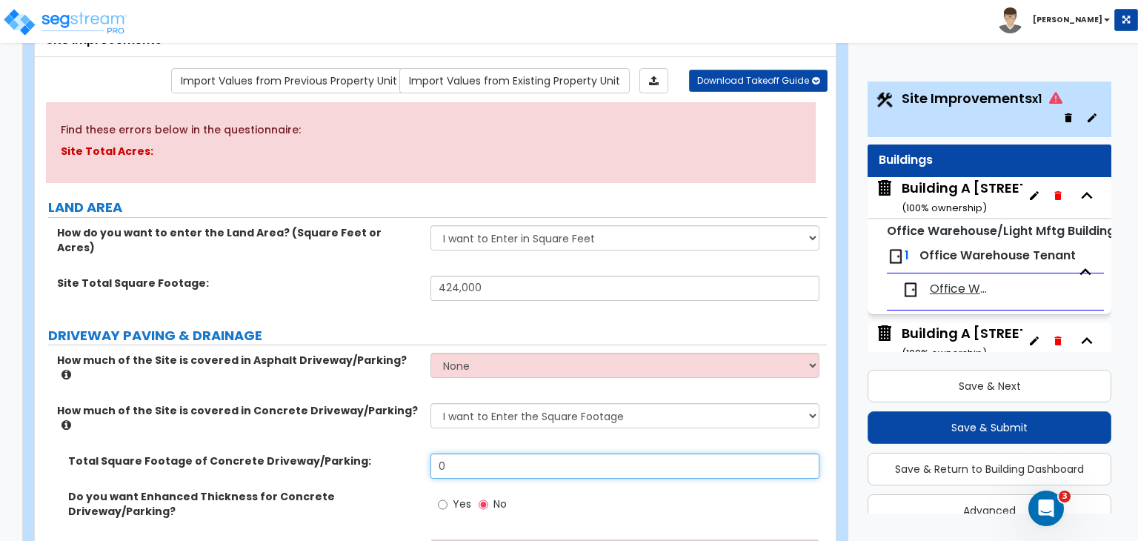
drag, startPoint x: 436, startPoint y: 417, endPoint x: 382, endPoint y: 407, distance: 54.2
click at [382, 454] on div "Total Square Footage of Concrete Driveway/Parking: 0" at bounding box center [431, 472] width 792 height 36
type input "195,194"
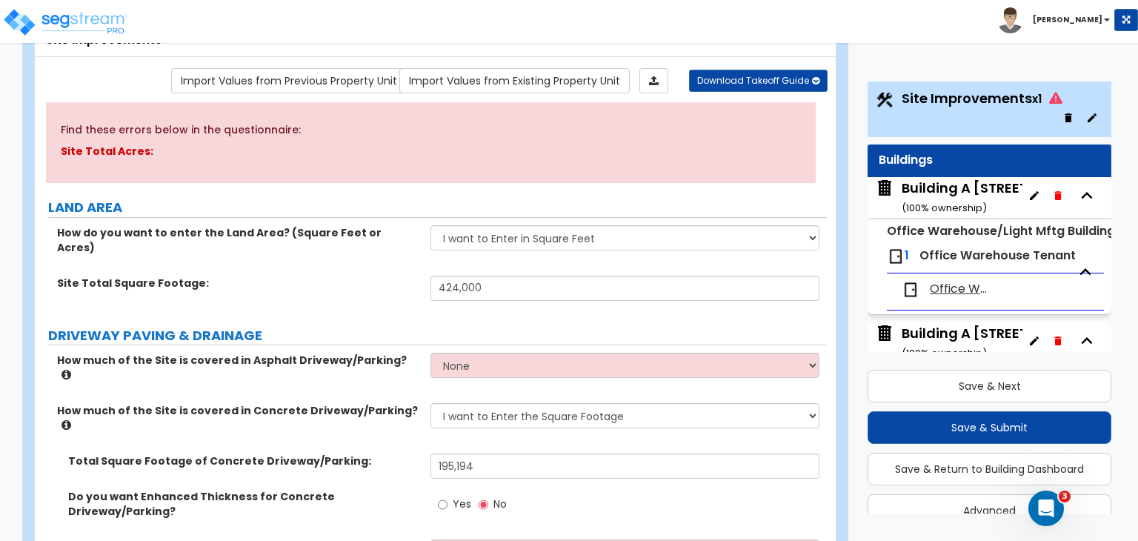
click at [385, 454] on label "Total Square Footage of Concrete Driveway/Parking:" at bounding box center [243, 461] width 351 height 15
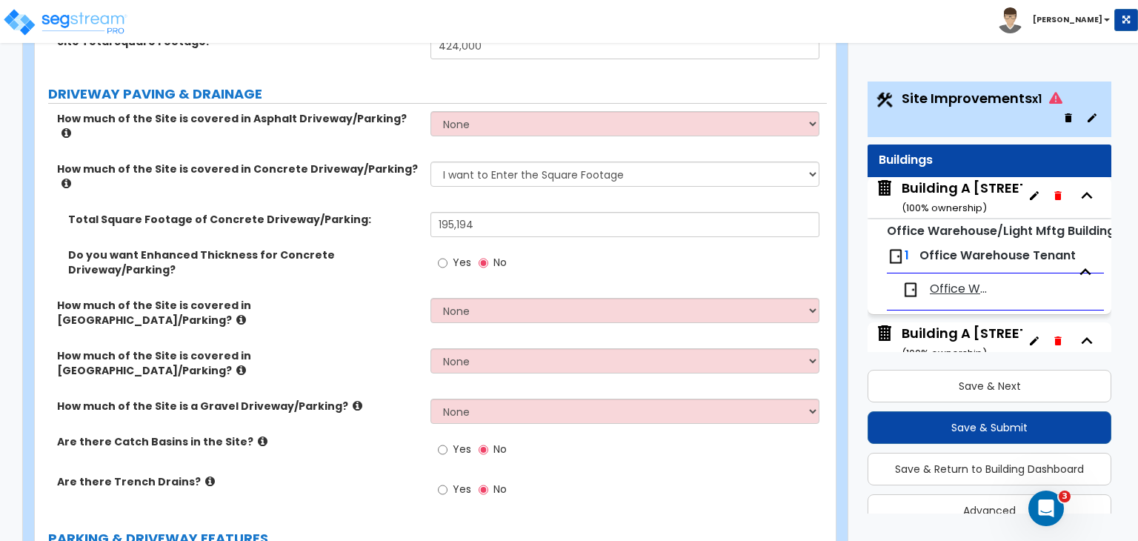
scroll to position [358, 0]
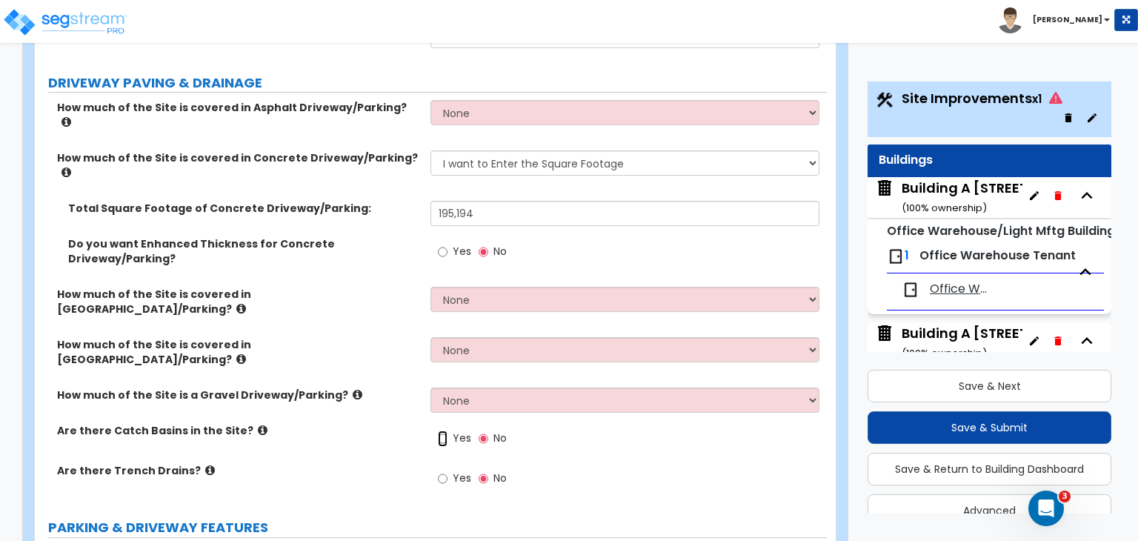
click at [440, 431] on input "Yes" at bounding box center [443, 439] width 10 height 16
radio input "true"
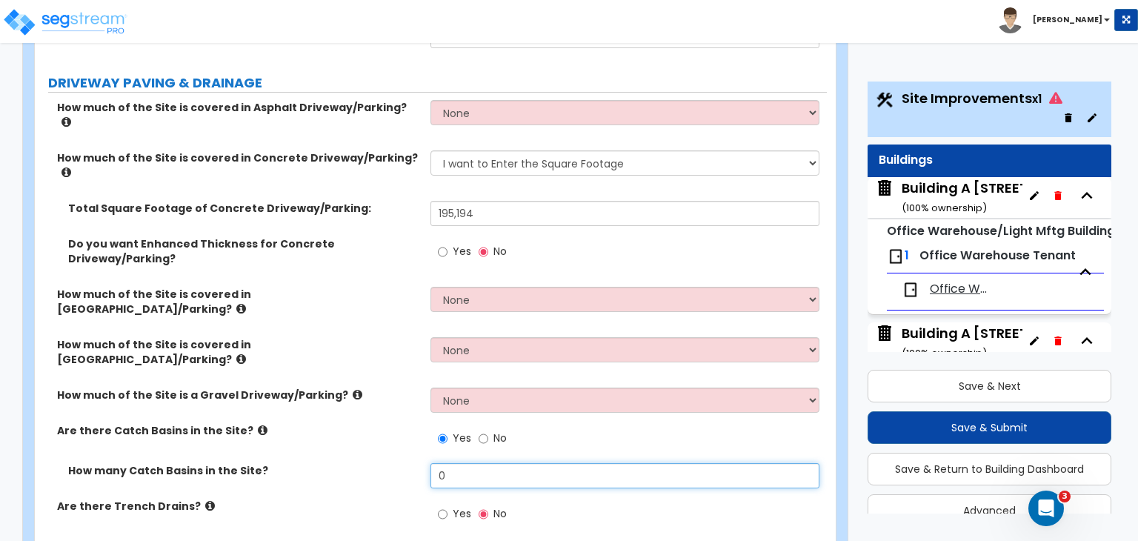
drag, startPoint x: 468, startPoint y: 384, endPoint x: 417, endPoint y: 391, distance: 51.7
click at [417, 463] on div "How many Catch Basins in the Site? 0" at bounding box center [431, 481] width 792 height 36
type input "7"
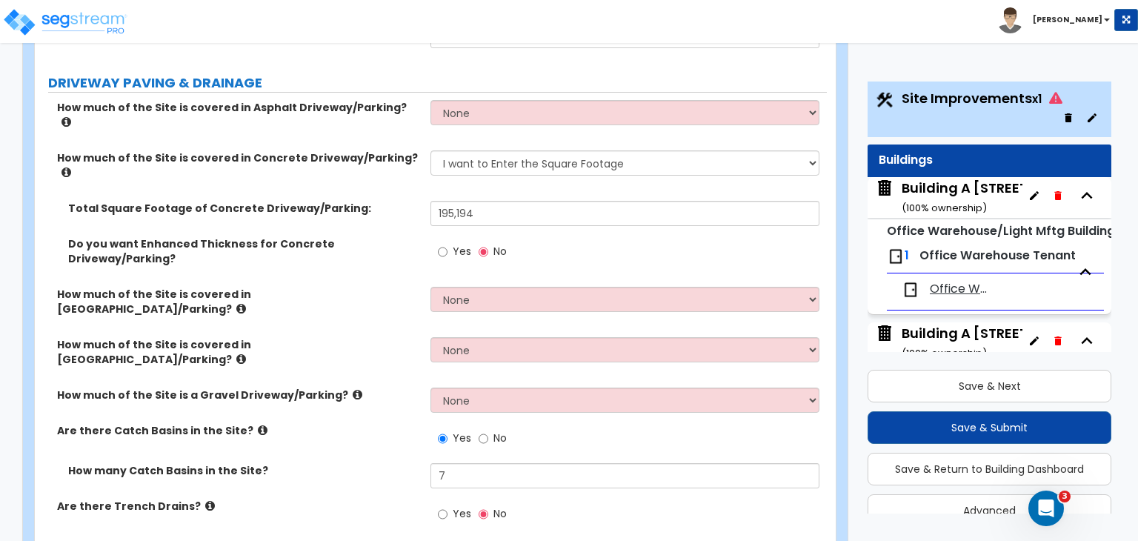
click at [414, 463] on label "How many Catch Basins in the Site?" at bounding box center [243, 470] width 351 height 15
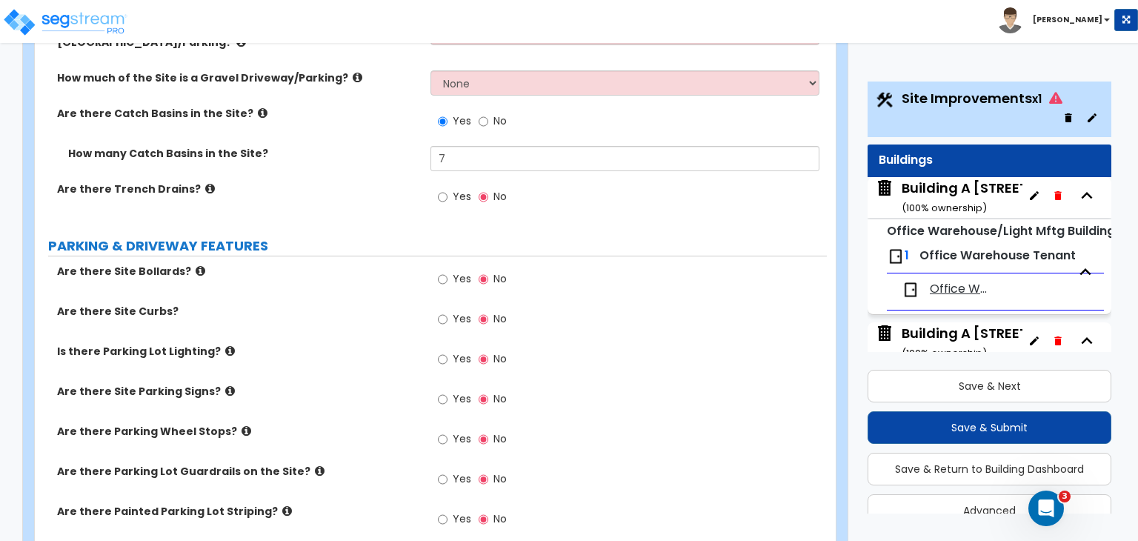
scroll to position [682, 0]
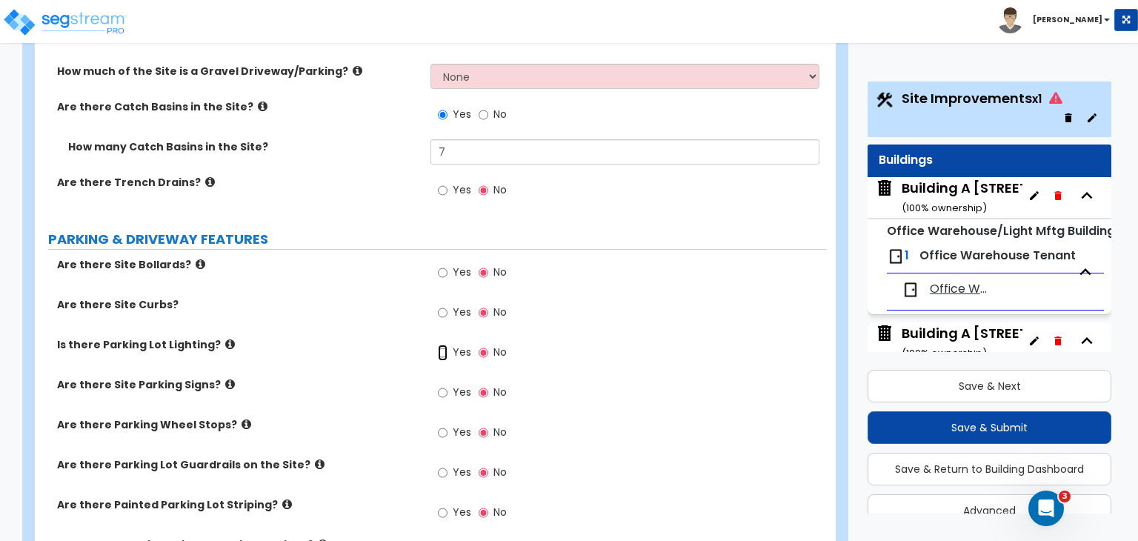
click at [442, 345] on input "Yes" at bounding box center [443, 353] width 10 height 16
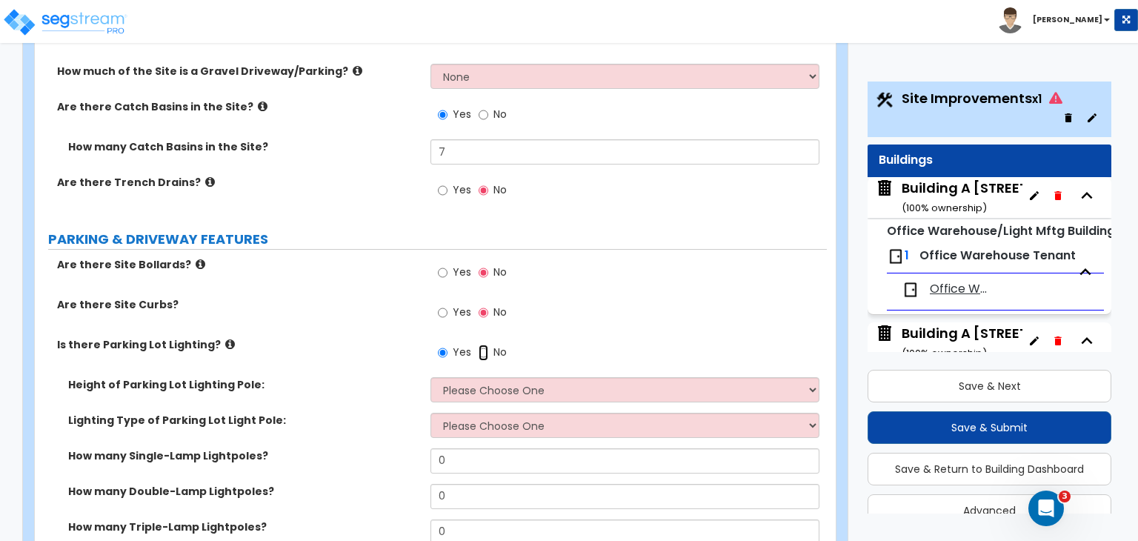
click at [480, 345] on input "No" at bounding box center [484, 353] width 10 height 16
radio input "false"
radio input "true"
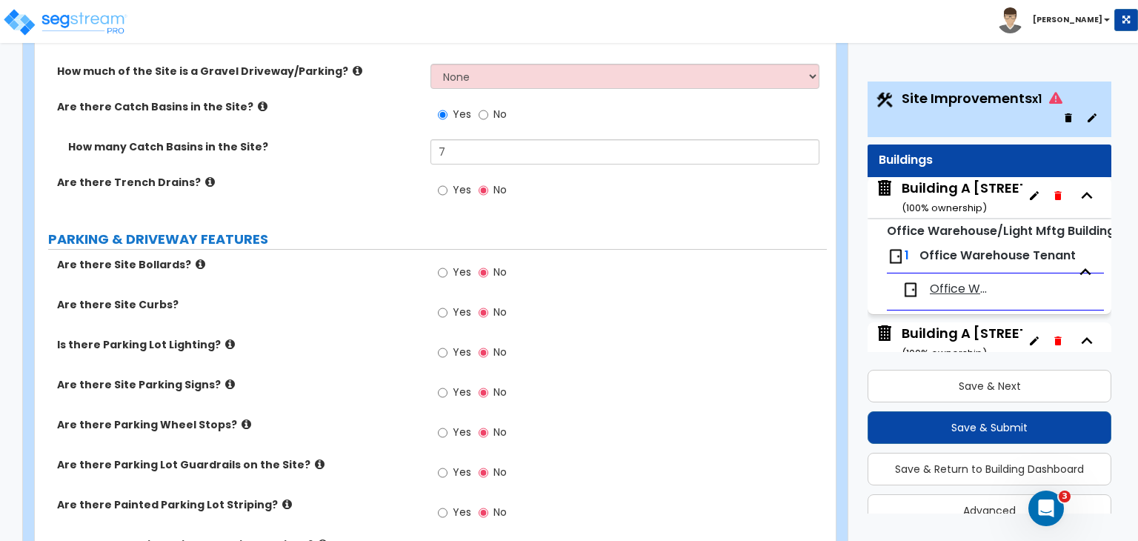
click at [372, 337] on div "Is there Parking Lot Lighting? Yes No" at bounding box center [431, 357] width 792 height 40
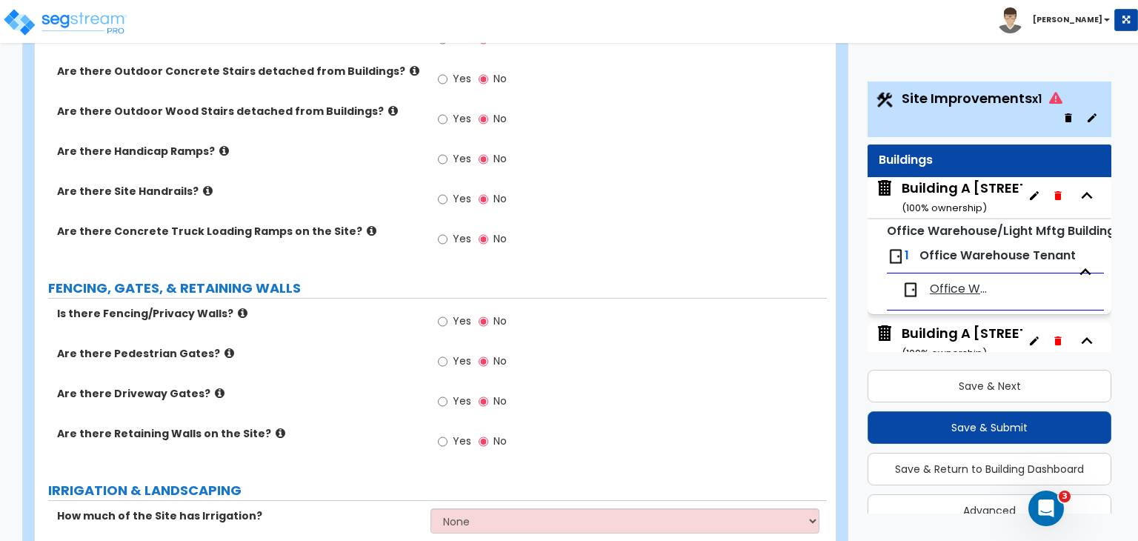
scroll to position [1494, 0]
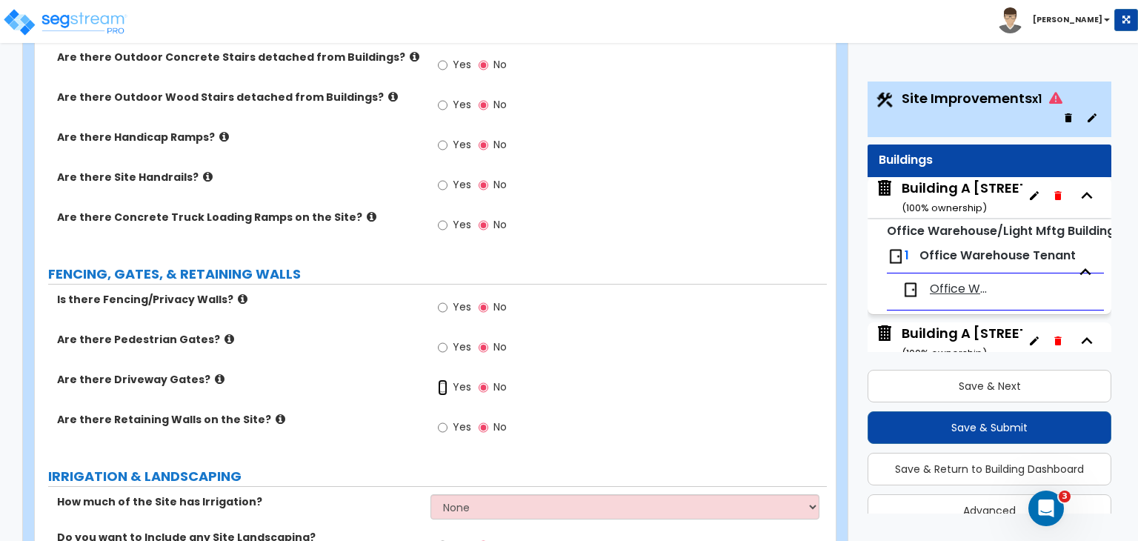
click at [445, 379] on input "Yes" at bounding box center [443, 387] width 10 height 16
radio input "true"
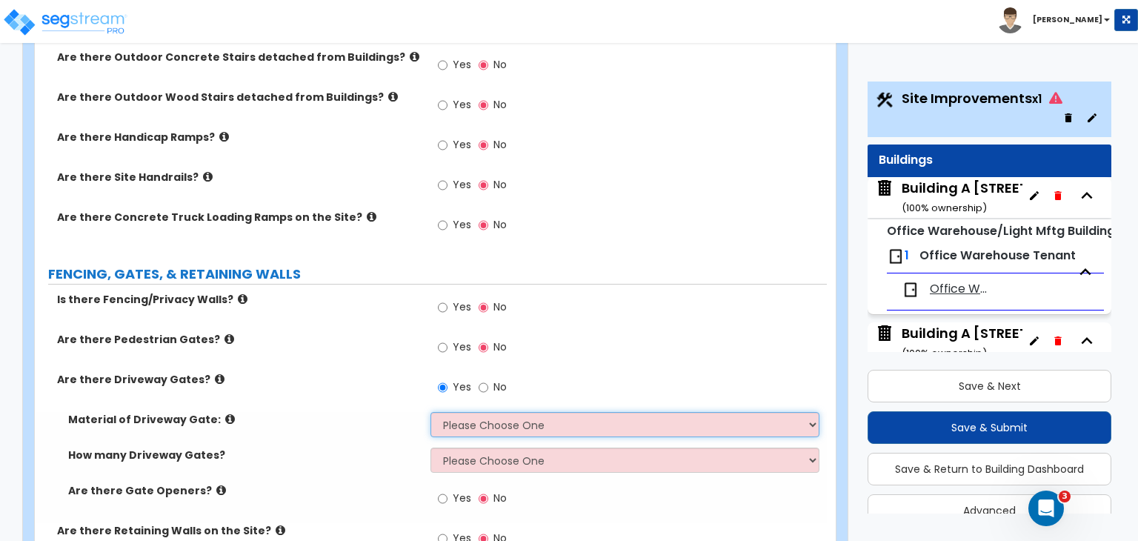
click at [459, 412] on select "Please Choose One Wood Steel" at bounding box center [625, 424] width 388 height 25
select select "2"
click at [431, 412] on select "Please Choose One Wood Steel" at bounding box center [625, 424] width 388 height 25
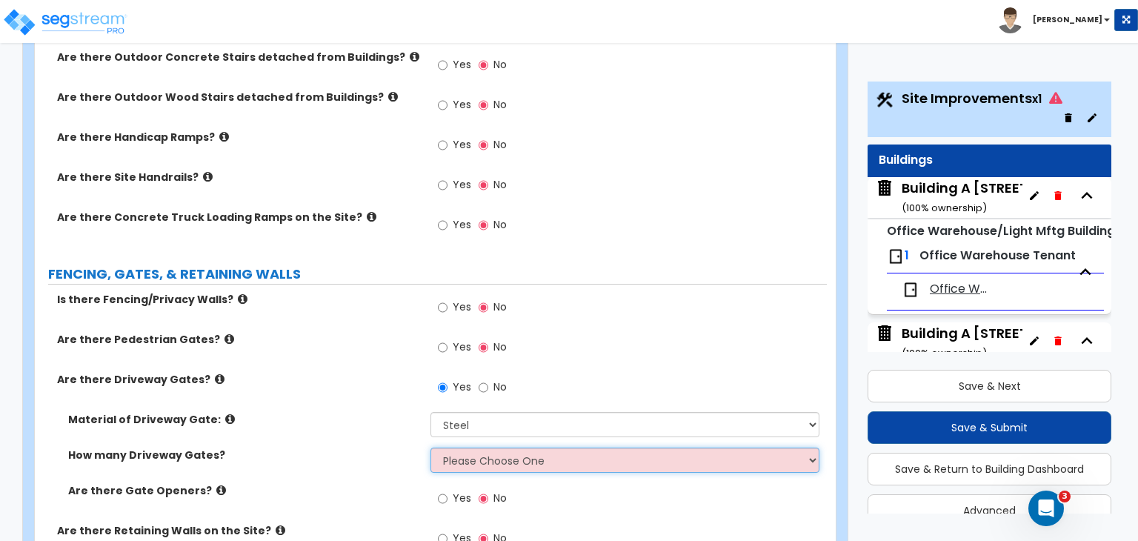
click at [465, 448] on select "Please Choose One 1 2 3" at bounding box center [625, 460] width 388 height 25
click at [431, 448] on select "Please Choose One 1 2 3" at bounding box center [625, 460] width 388 height 25
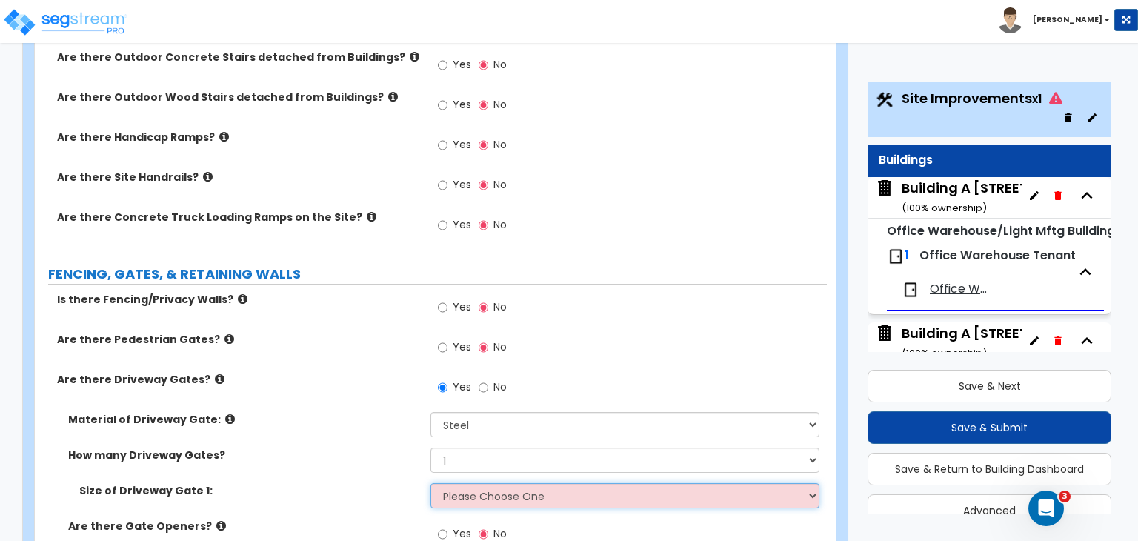
click at [473, 483] on select "Please Choose One 12 feet wide 14 feet wide 16 feet wide" at bounding box center [625, 495] width 388 height 25
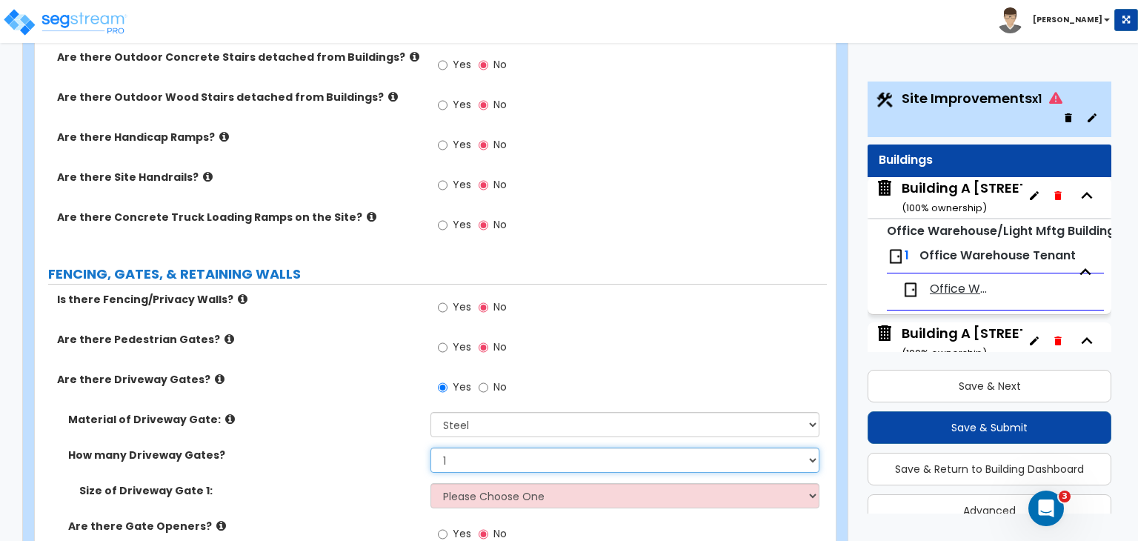
click at [454, 448] on select "Please Choose One 1 2 3" at bounding box center [625, 460] width 388 height 25
select select "2"
click at [431, 448] on select "Please Choose One 1 2 3" at bounding box center [625, 460] width 388 height 25
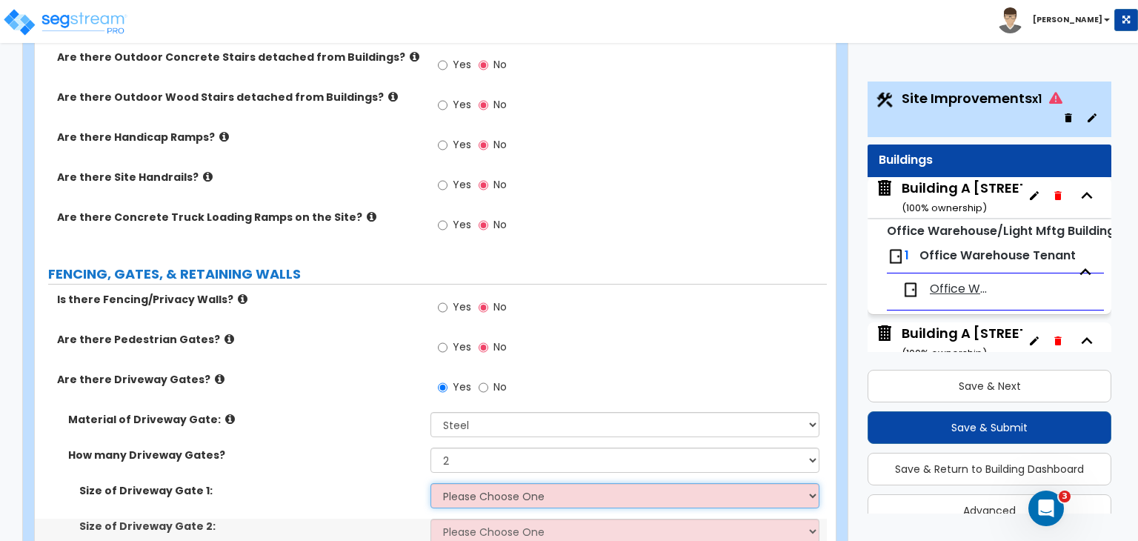
click at [470, 483] on select "Please Choose One 12 feet wide 14 feet wide 16 feet wide" at bounding box center [625, 495] width 388 height 25
select select "3"
click at [431, 483] on select "Please Choose One 12 feet wide 14 feet wide 16 feet wide" at bounding box center [625, 495] width 388 height 25
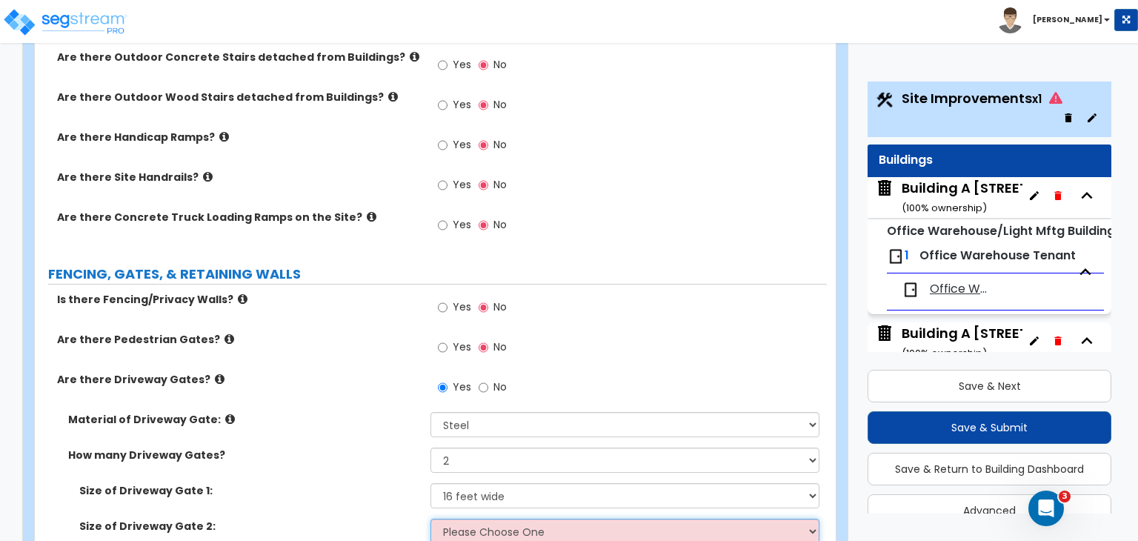
click at [463, 519] on select "Please Choose One 12 feet wide 14 feet wide 16 feet wide" at bounding box center [625, 531] width 388 height 25
select select "3"
click at [431, 519] on select "Please Choose One 12 feet wide 14 feet wide 16 feet wide" at bounding box center [625, 531] width 388 height 25
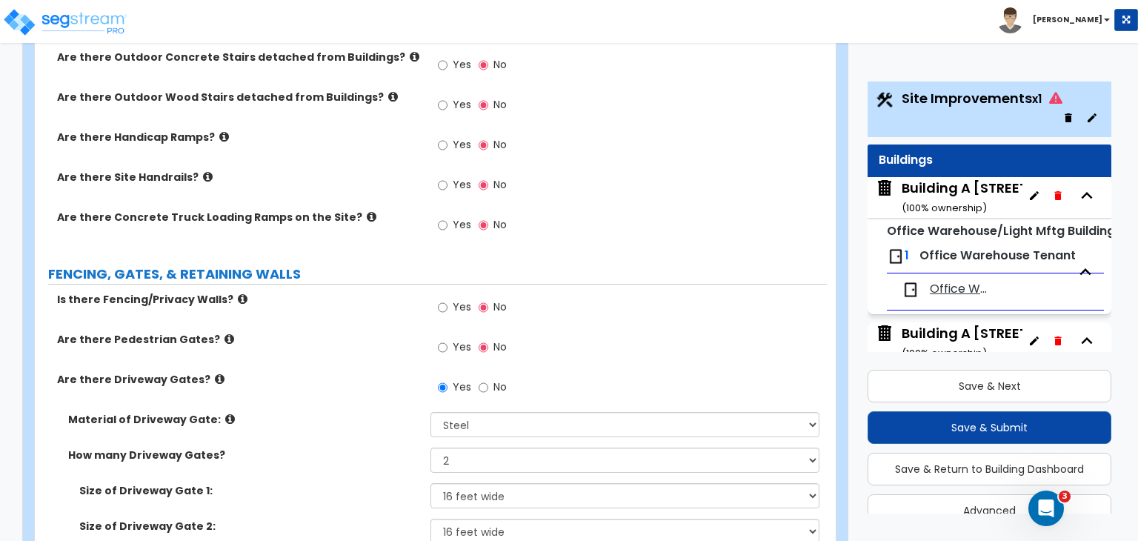
click at [397, 483] on div "Size of Driveway Gate 1: Please Choose One 12 feet wide 14 feet wide 16 feet wi…" at bounding box center [431, 501] width 792 height 36
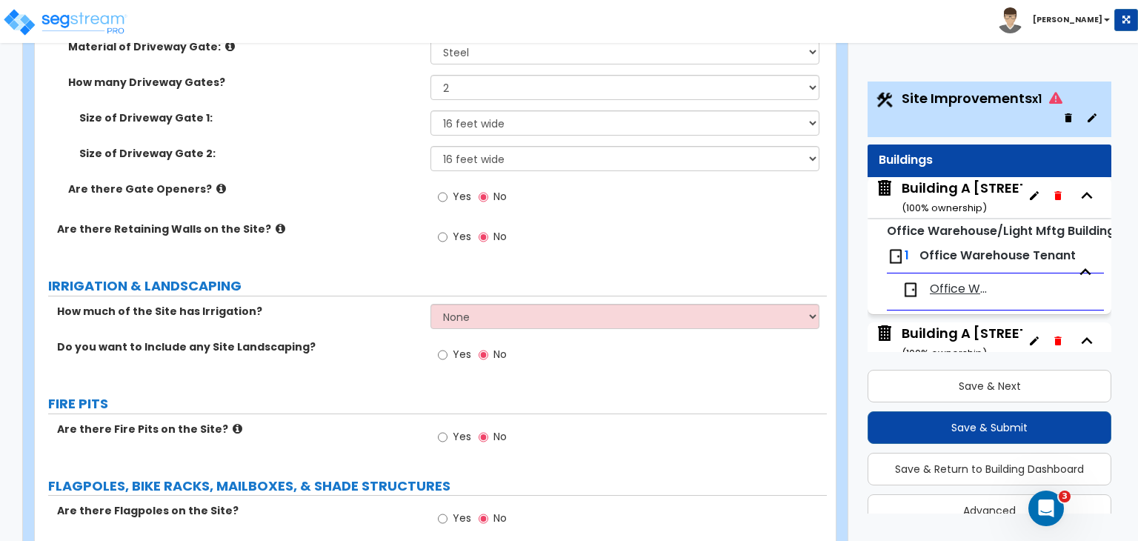
scroll to position [1871, 0]
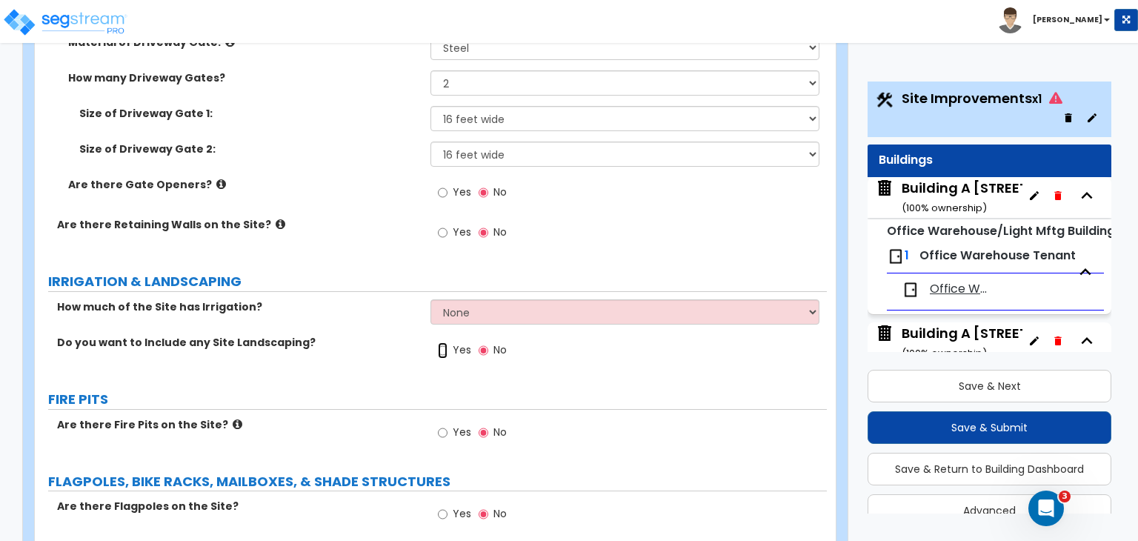
click at [442, 342] on input "Yes" at bounding box center [443, 350] width 10 height 16
radio input "true"
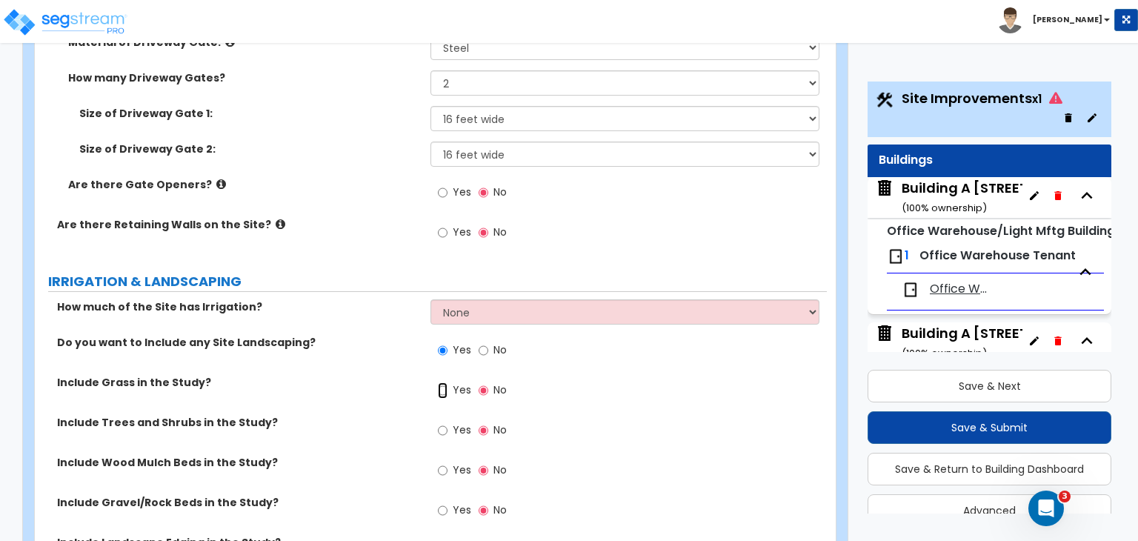
click at [445, 382] on input "Yes" at bounding box center [443, 390] width 10 height 16
radio input "true"
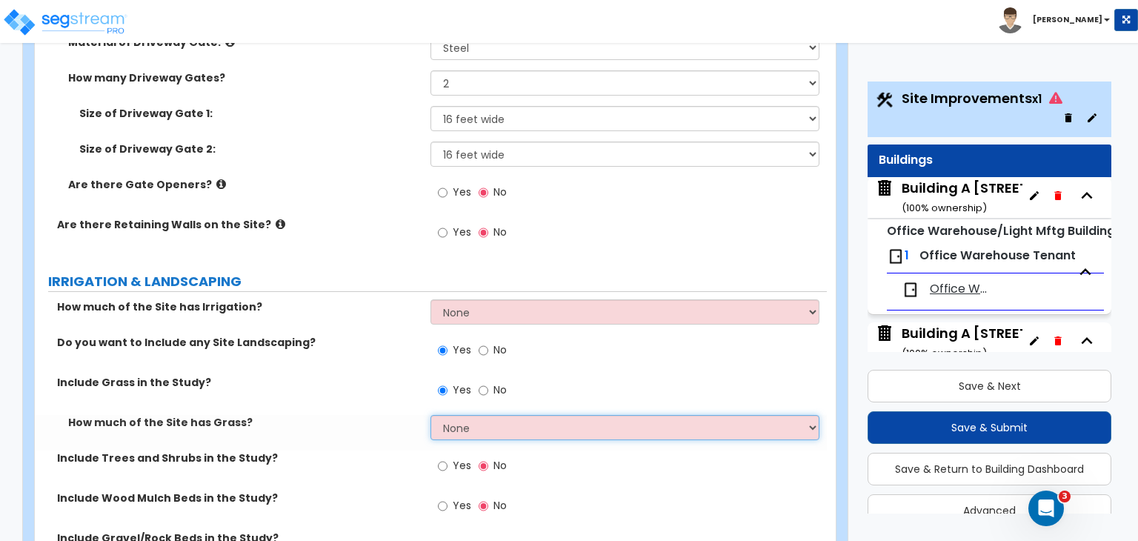
click at [478, 415] on select "None I want to Enter an Approximate Percentage I want to Enter the Square Foota…" at bounding box center [625, 427] width 388 height 25
select select "2"
click at [431, 415] on select "None I want to Enter an Approximate Percentage I want to Enter the Square Foota…" at bounding box center [625, 427] width 388 height 25
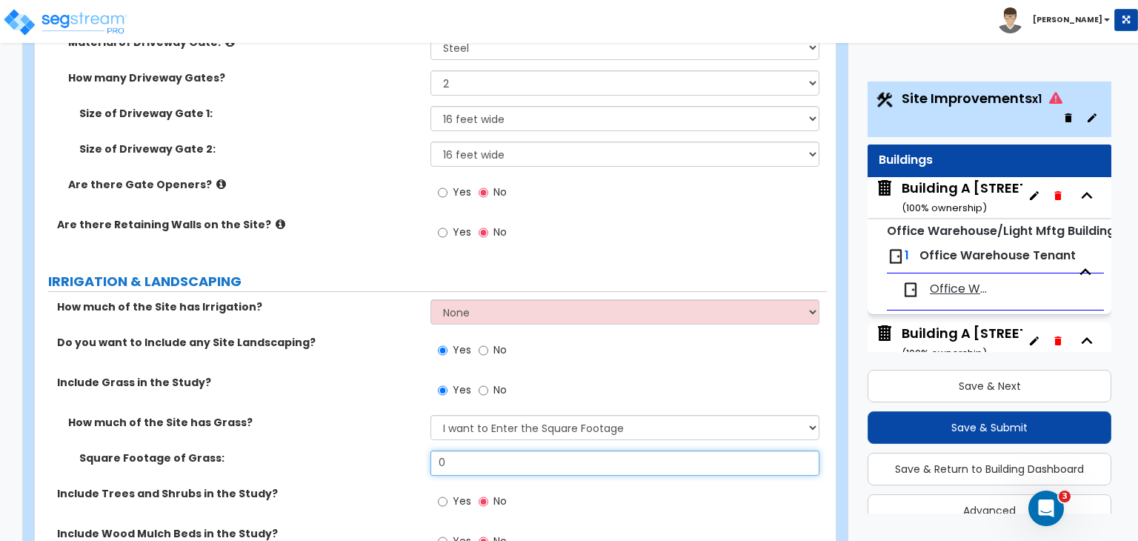
drag, startPoint x: 466, startPoint y: 378, endPoint x: 410, endPoint y: 379, distance: 56.3
click at [410, 451] on div "Square Footage of Grass: 0" at bounding box center [431, 469] width 792 height 36
type input "38,747"
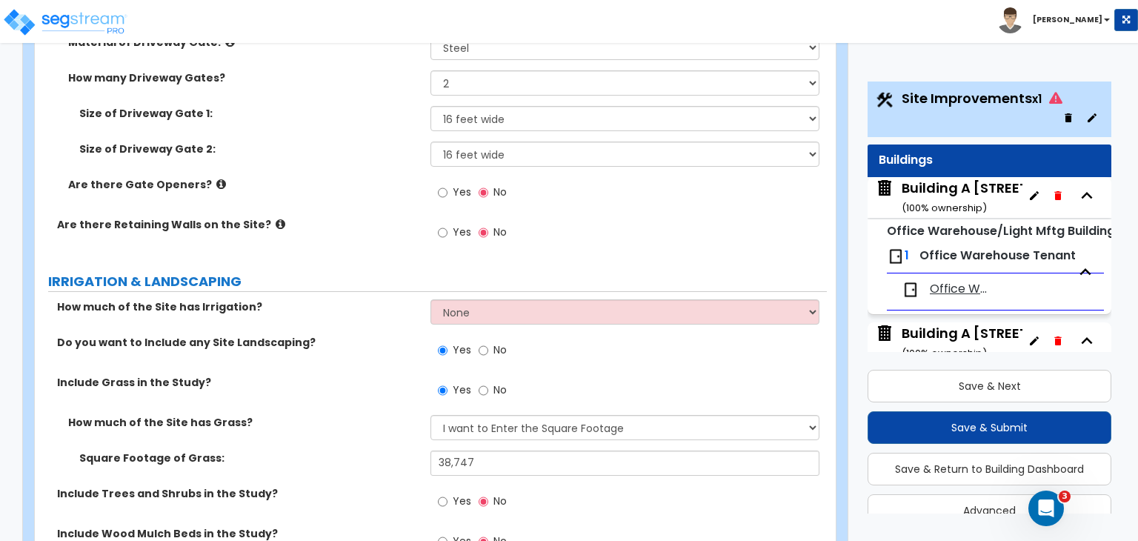
click at [385, 451] on div "Square Footage of Grass: 38,747" at bounding box center [431, 469] width 792 height 36
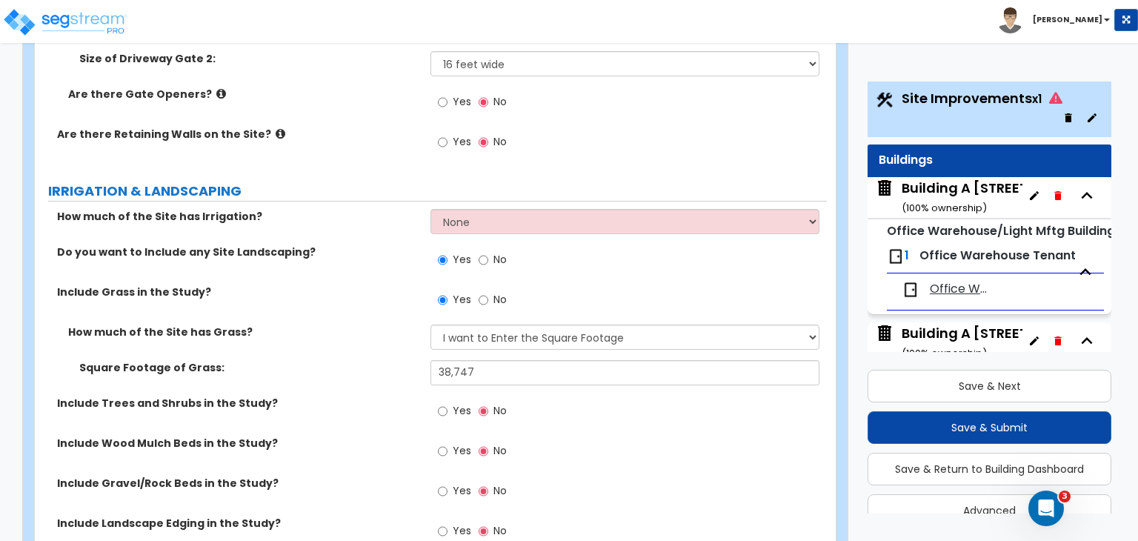
scroll to position [1963, 0]
click at [442, 402] on input "Yes" at bounding box center [443, 410] width 10 height 16
radio input "true"
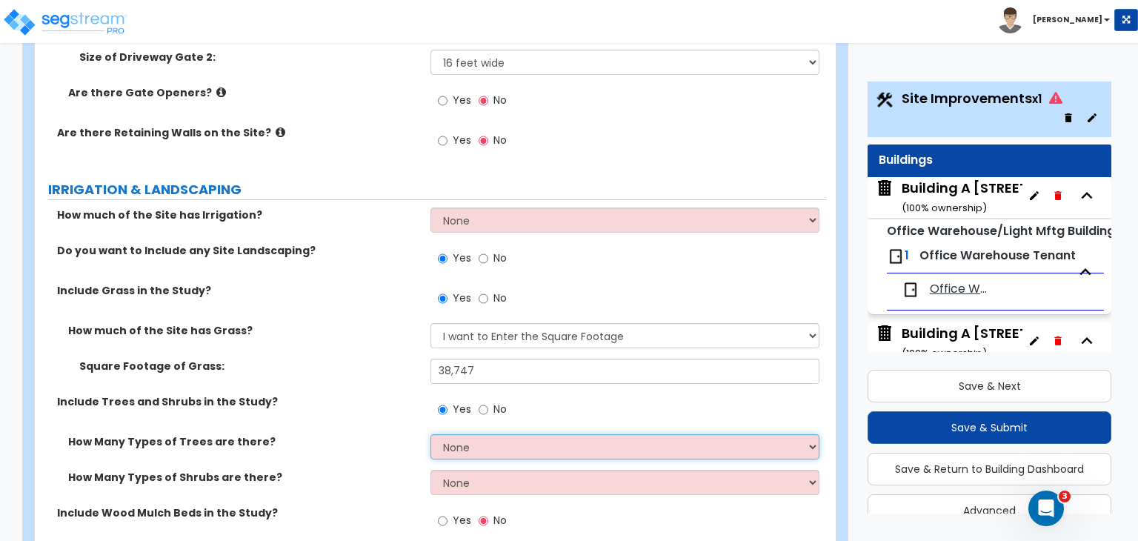
click at [444, 434] on select "None 1 2 3" at bounding box center [625, 446] width 388 height 25
select select "1"
click at [431, 434] on select "None 1 2 3" at bounding box center [625, 446] width 388 height 25
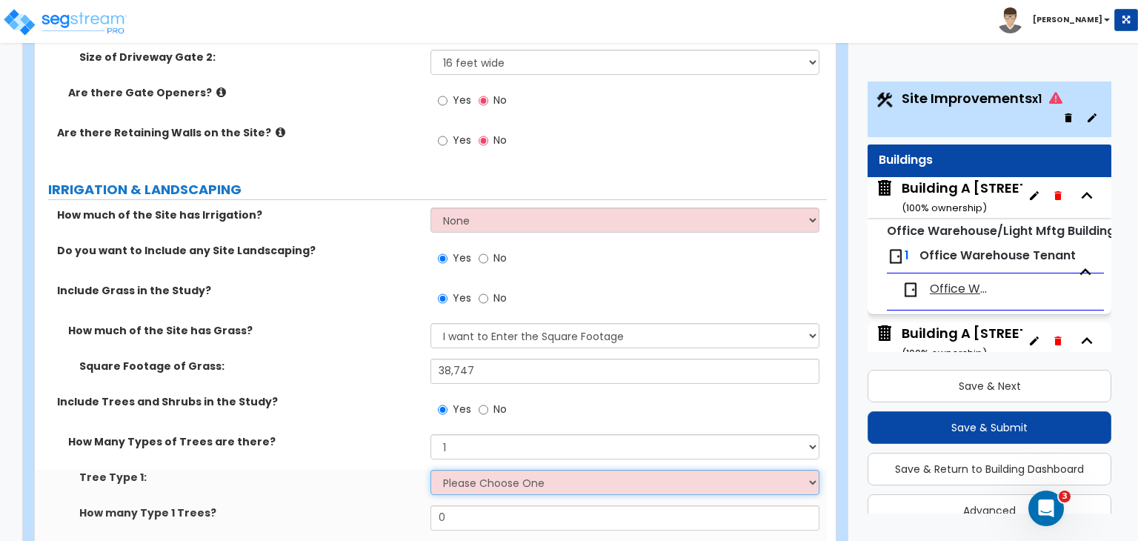
click at [457, 470] on select "Please Choose One Honey Locust Planetree Poplar Elm Hawthorn Linden Maple Red M…" at bounding box center [625, 482] width 388 height 25
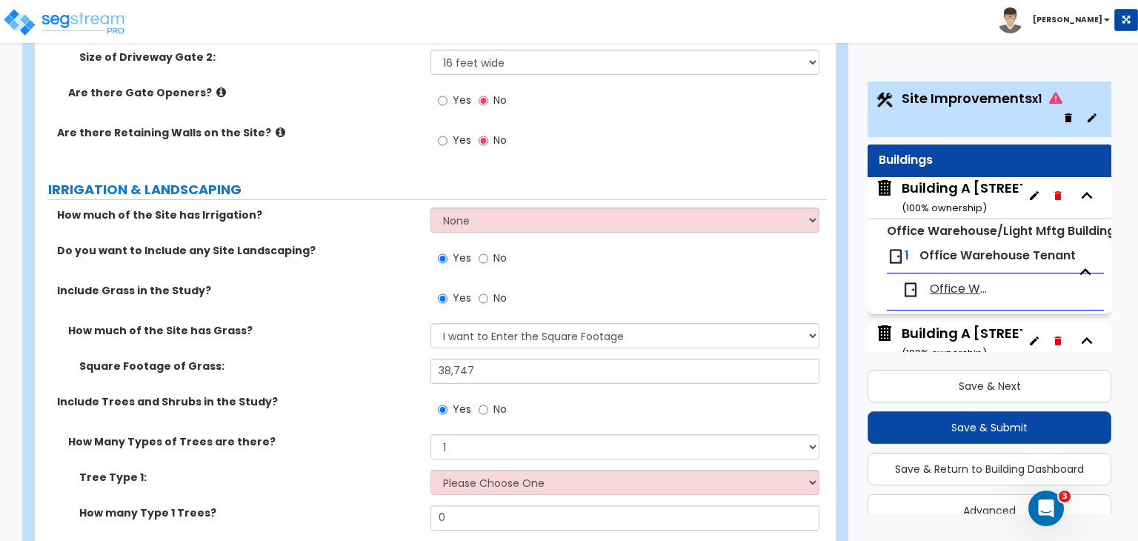
click at [398, 323] on div "How much of the Site has Grass? None I want to Enter an Approximate Percentage …" at bounding box center [431, 341] width 792 height 36
click at [484, 402] on input "No" at bounding box center [484, 410] width 10 height 16
radio input "false"
radio input "true"
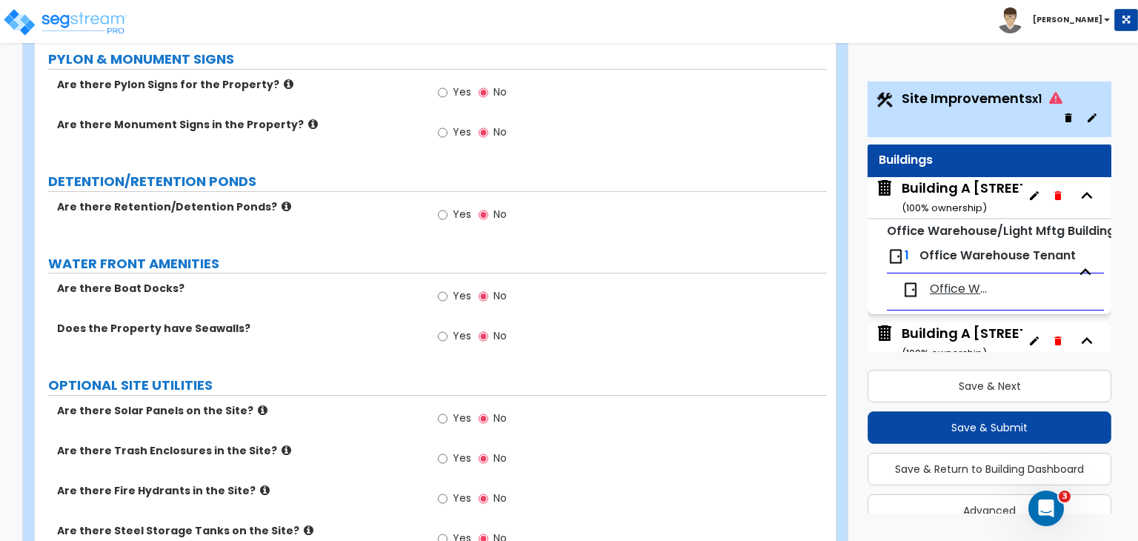
scroll to position [2849, 0]
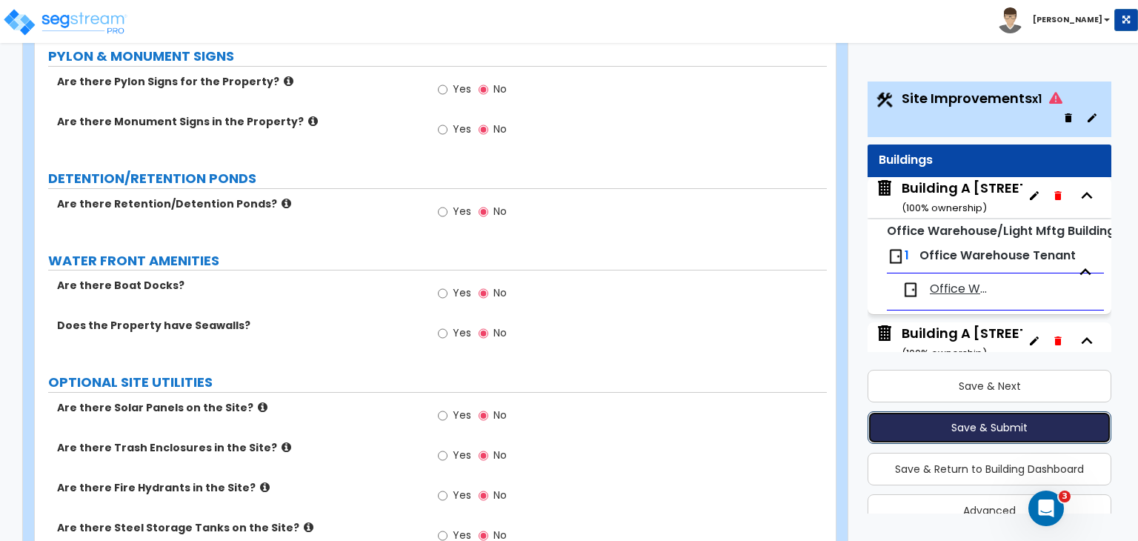
click at [972, 422] on button "Save & Submit" at bounding box center [990, 427] width 244 height 33
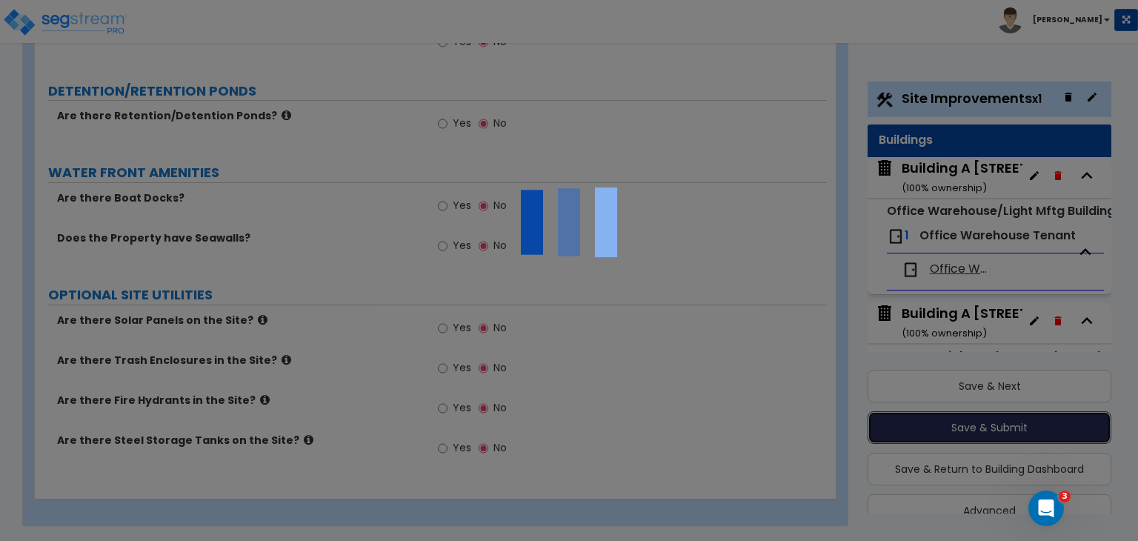
scroll to position [2759, 0]
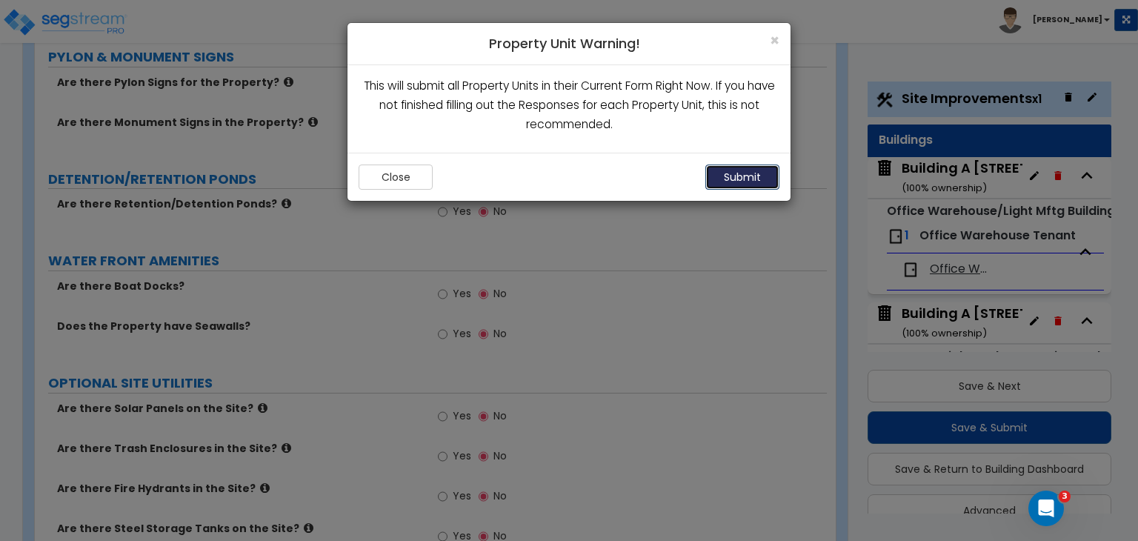
click at [725, 175] on button "Submit" at bounding box center [743, 177] width 74 height 25
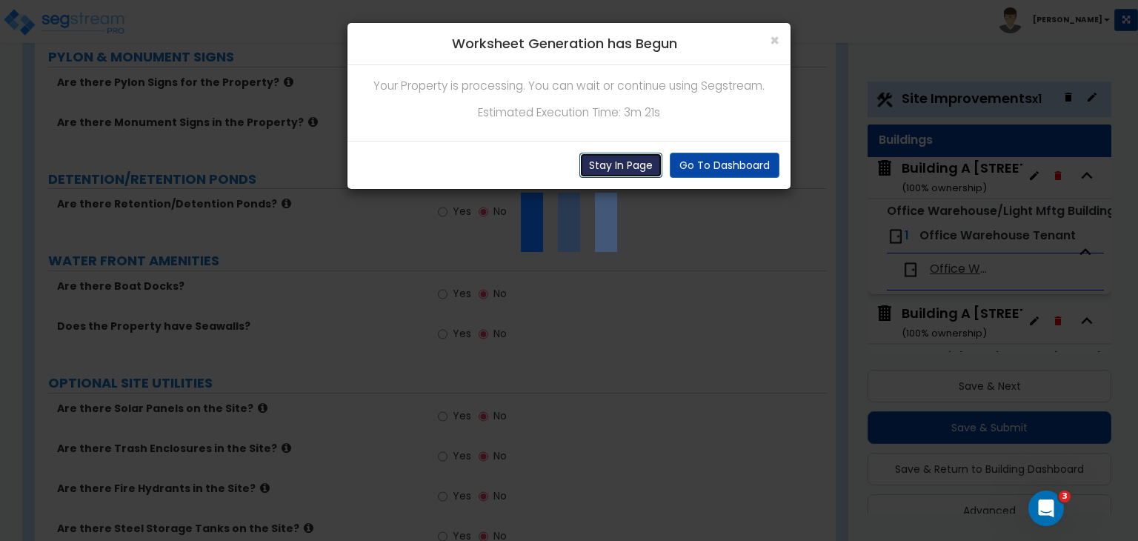
click at [630, 163] on button "Stay In Page" at bounding box center [621, 165] width 83 height 25
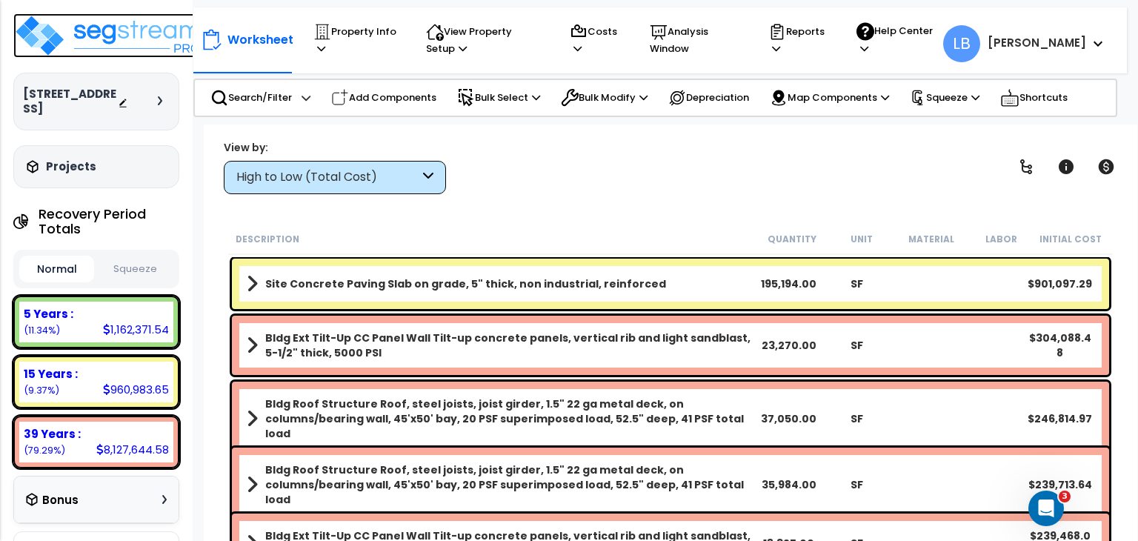
click at [129, 37] on img at bounding box center [109, 35] width 193 height 44
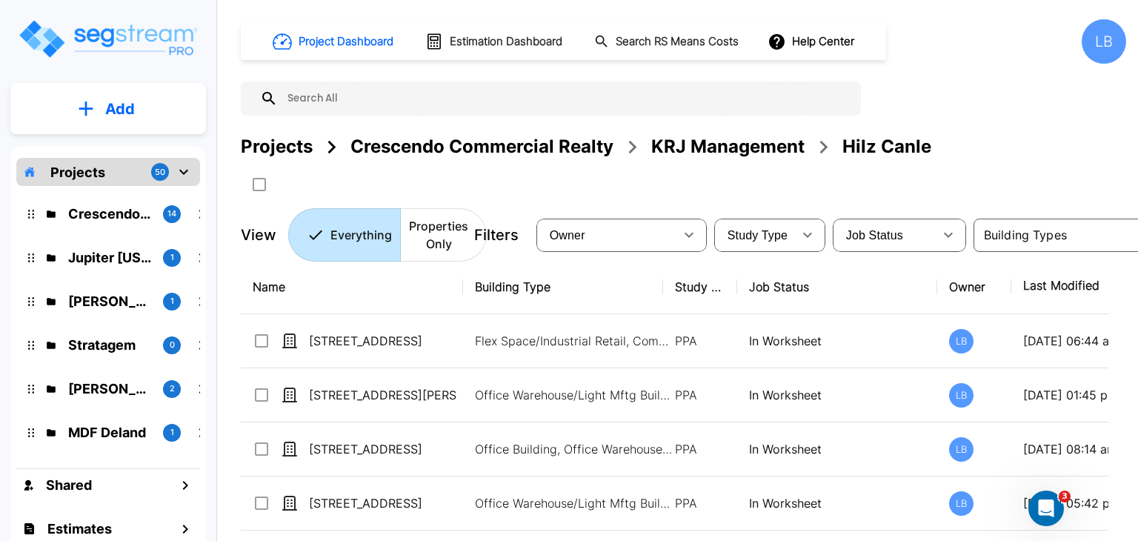
click at [123, 104] on p "Add" at bounding box center [120, 109] width 30 height 22
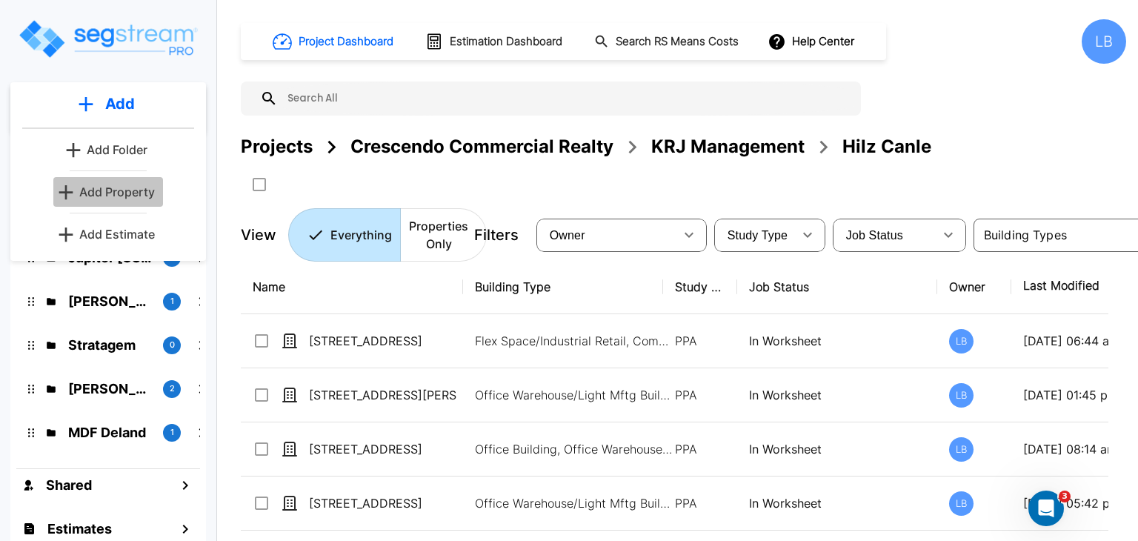
click at [136, 188] on p "Add Property" at bounding box center [117, 192] width 76 height 18
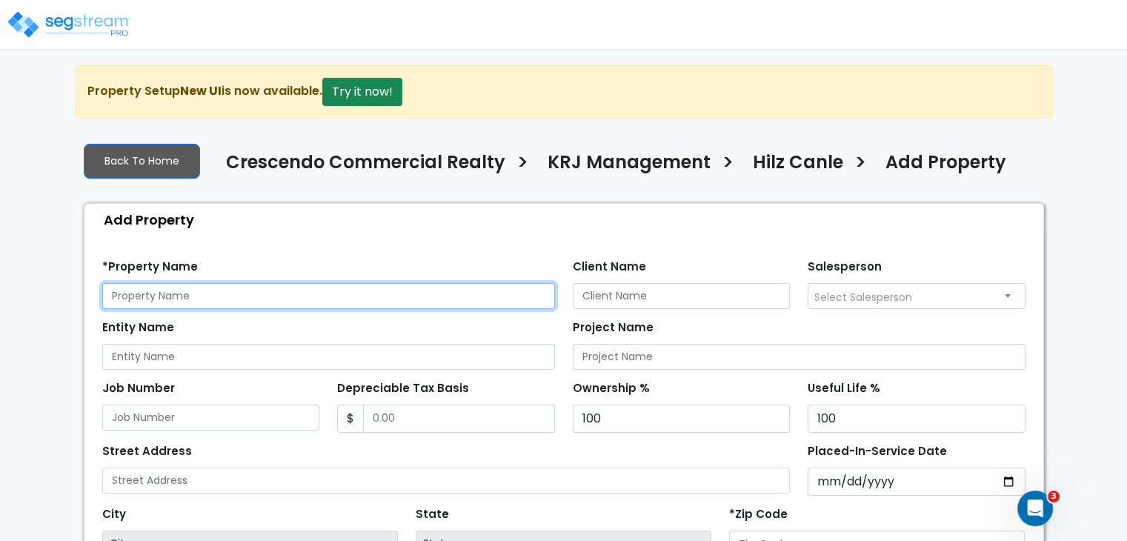
click at [196, 296] on input "text" at bounding box center [328, 296] width 453 height 26
